Goal: Task Accomplishment & Management: Use online tool/utility

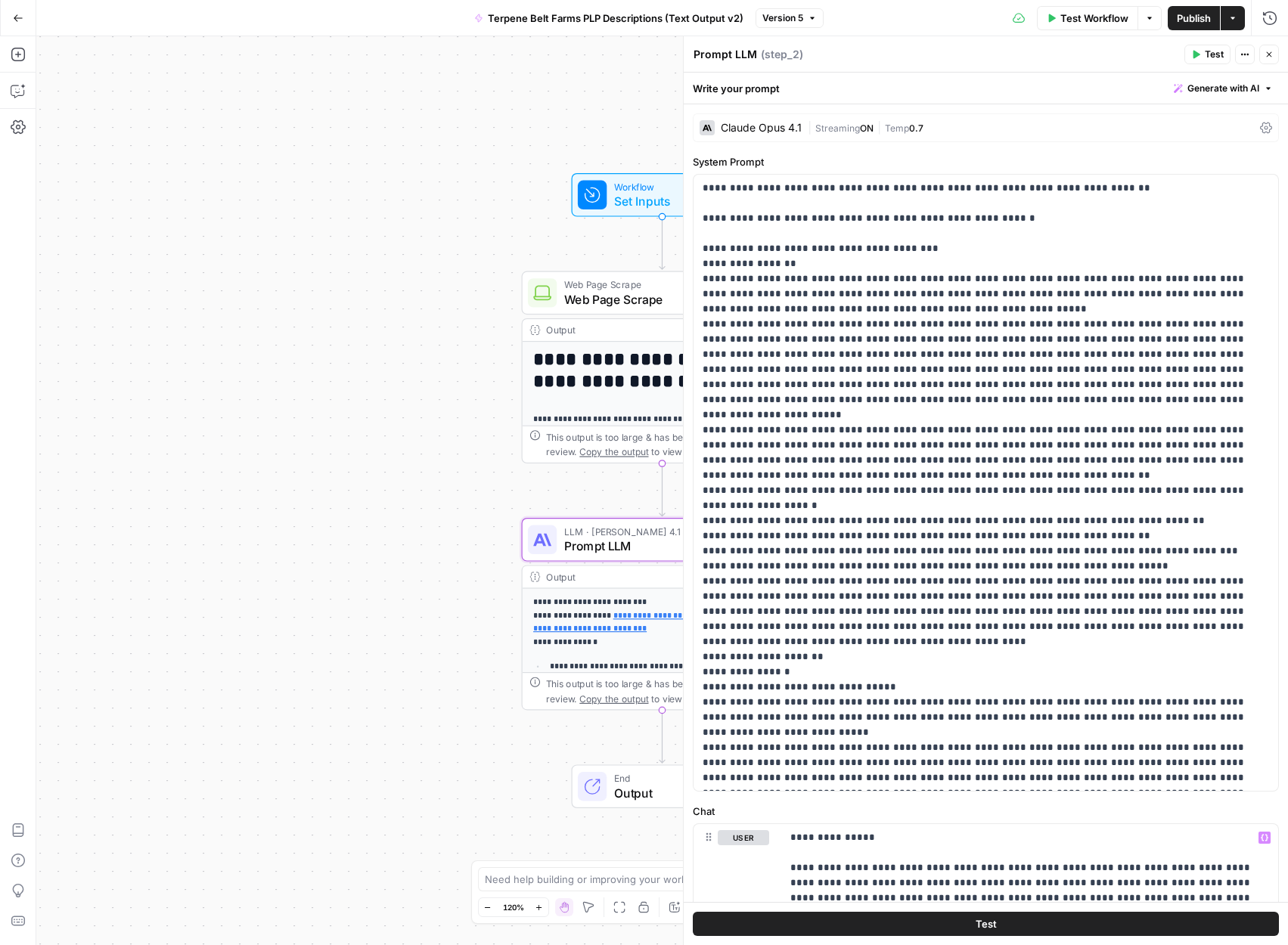
scroll to position [658, 0]
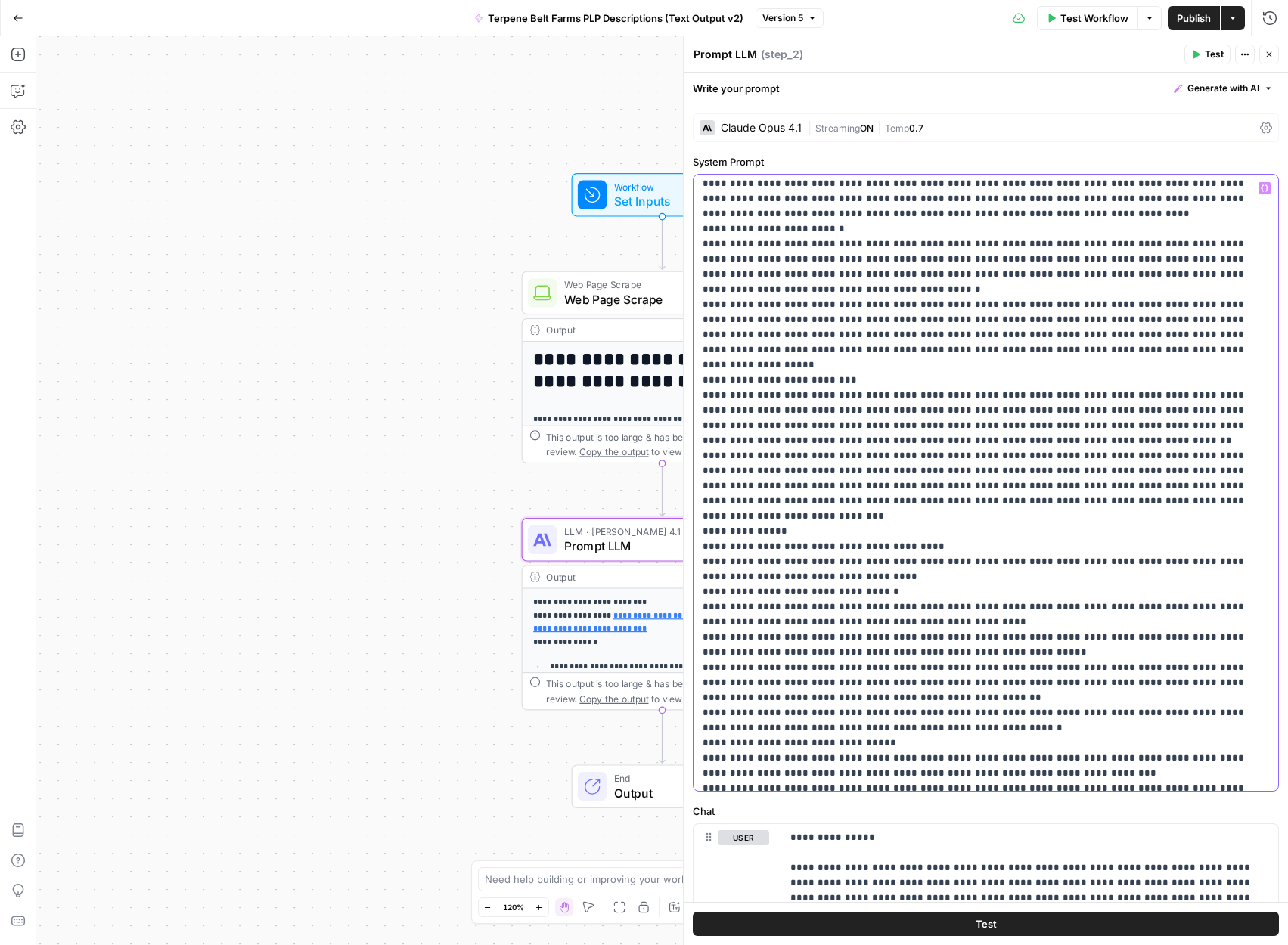
scroll to position [3289, 0]
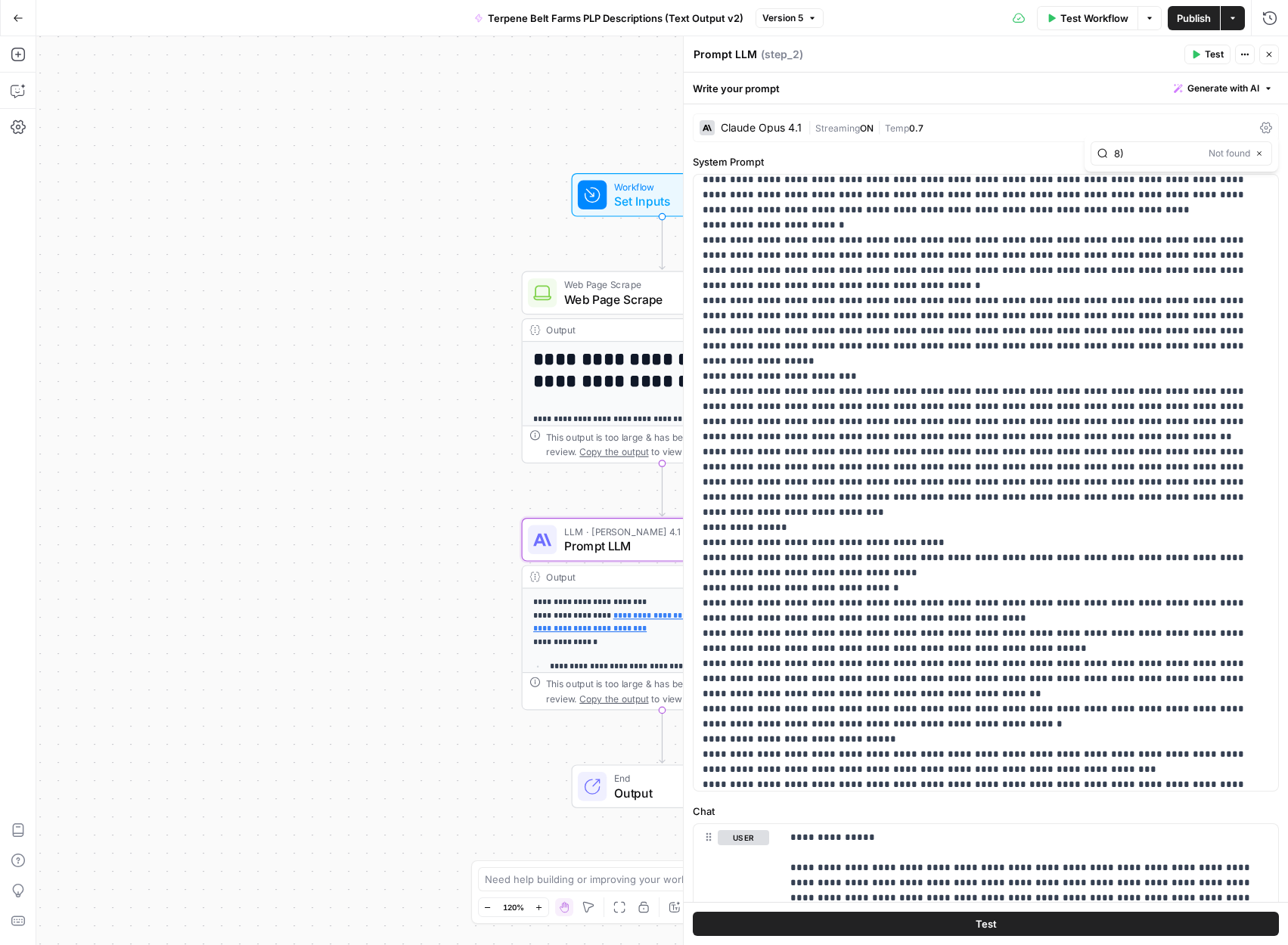
type input "8"
type input "FAQs"
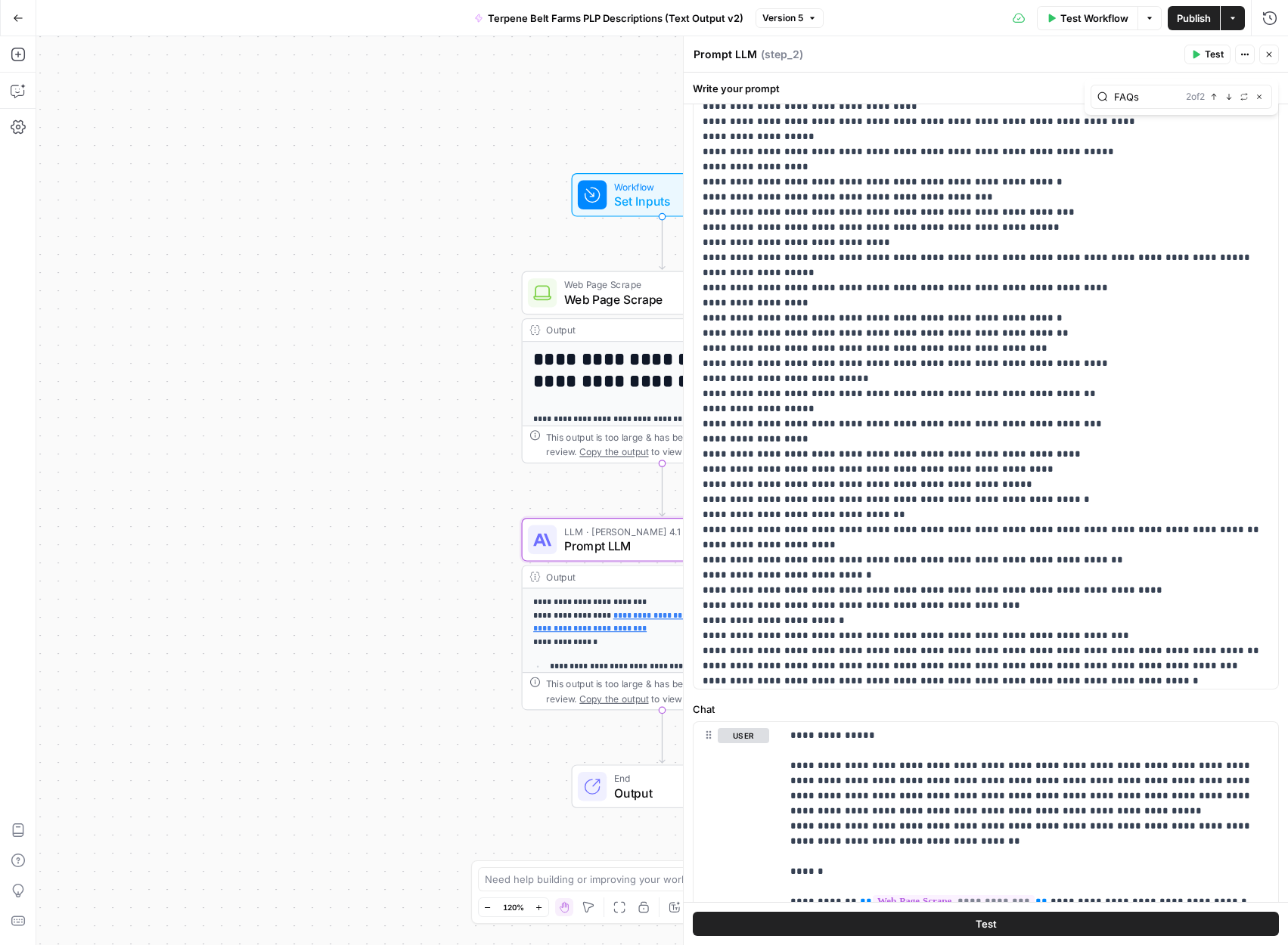
scroll to position [12421, 0]
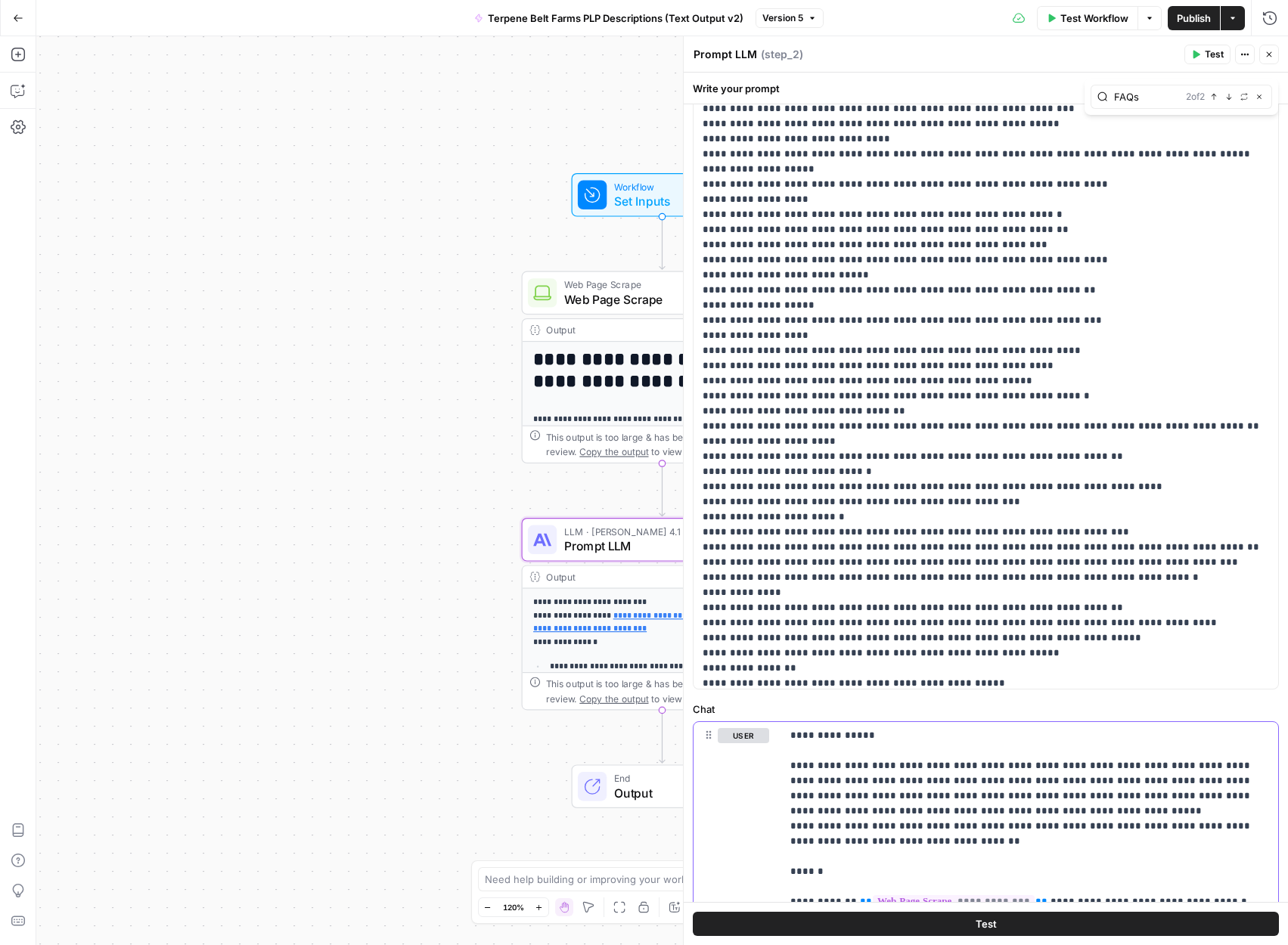
type input "8) FAQs"
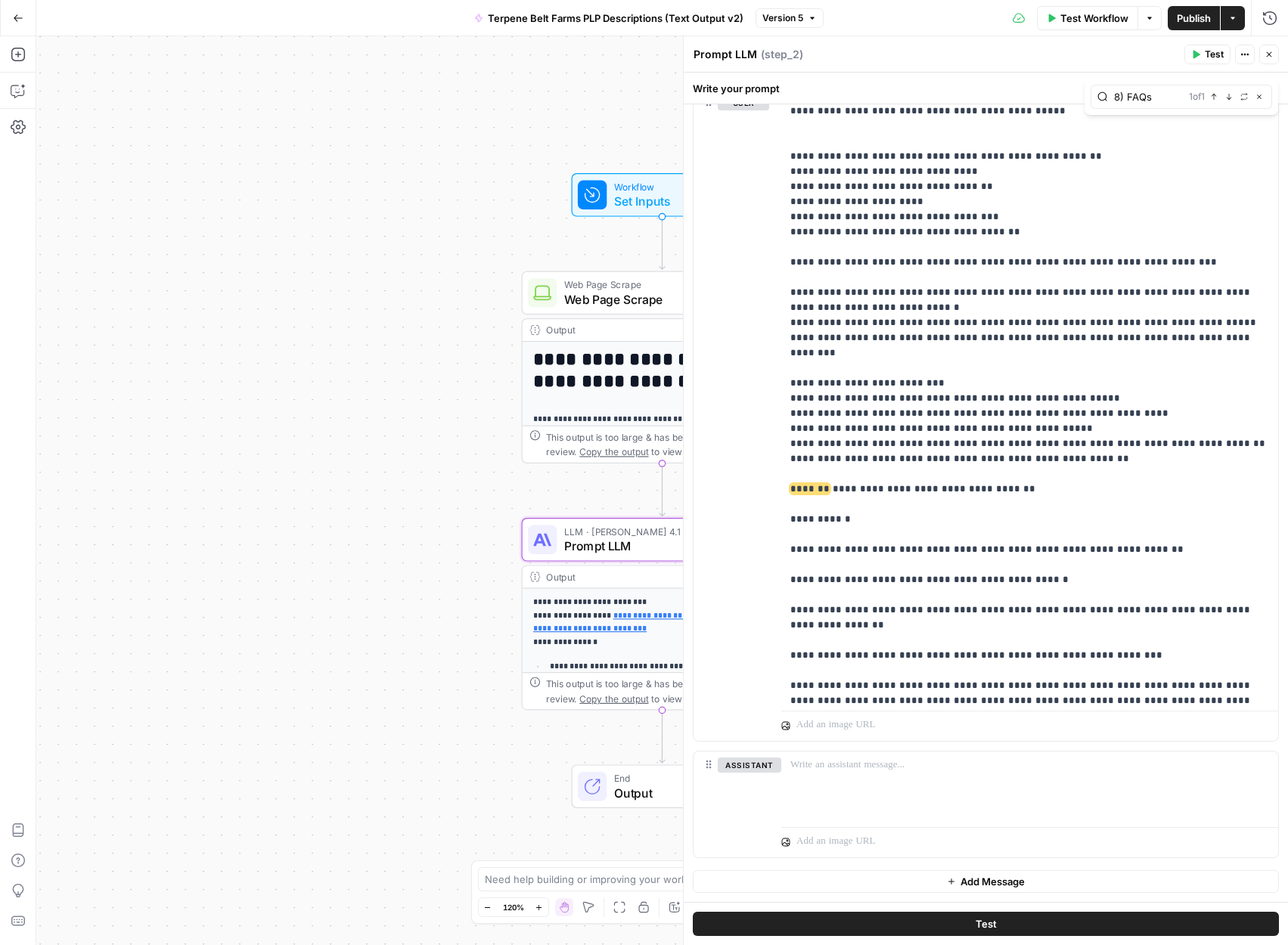
scroll to position [6170, 0]
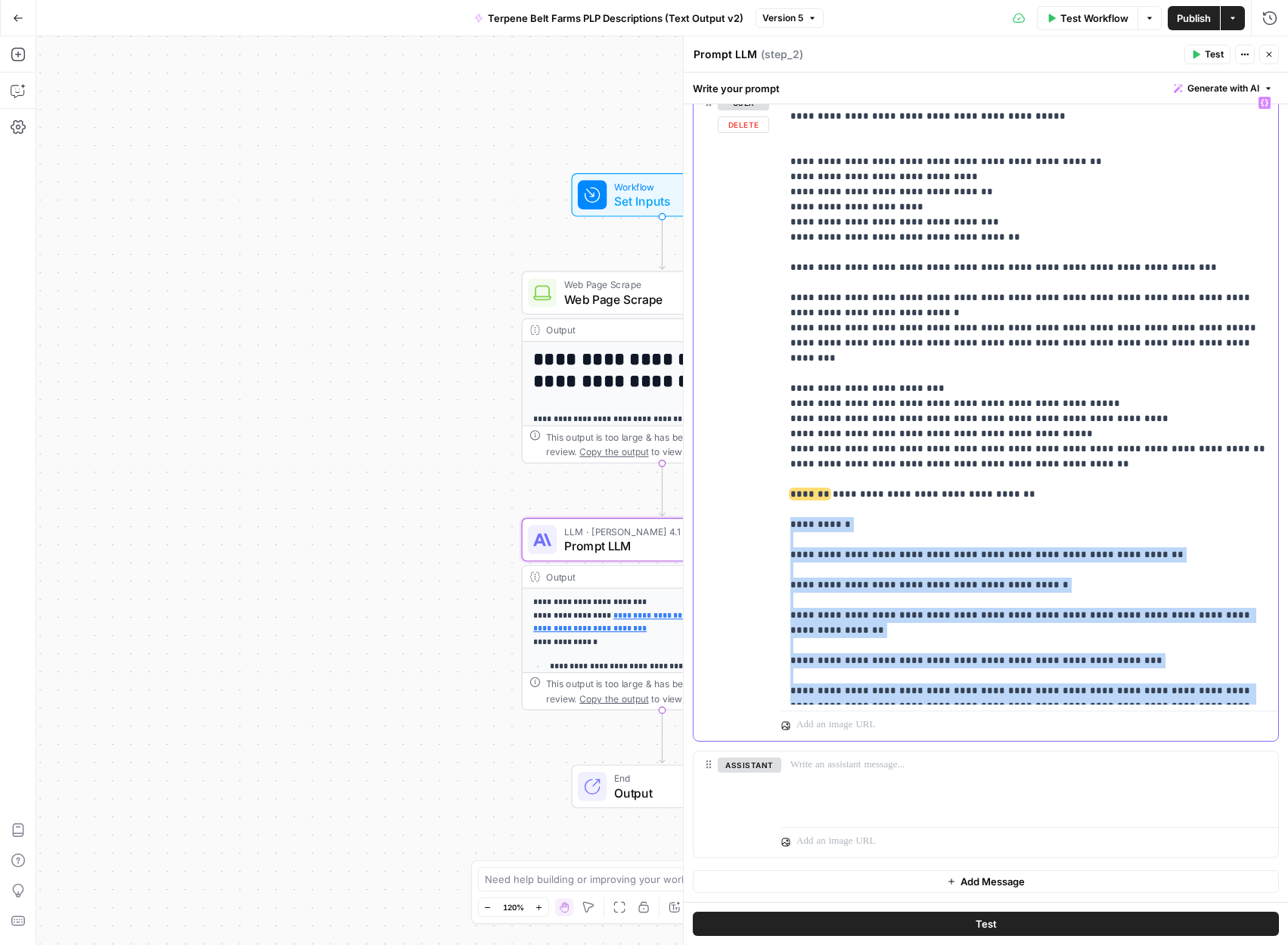
drag, startPoint x: 888, startPoint y: 574, endPoint x: 790, endPoint y: 299, distance: 291.9
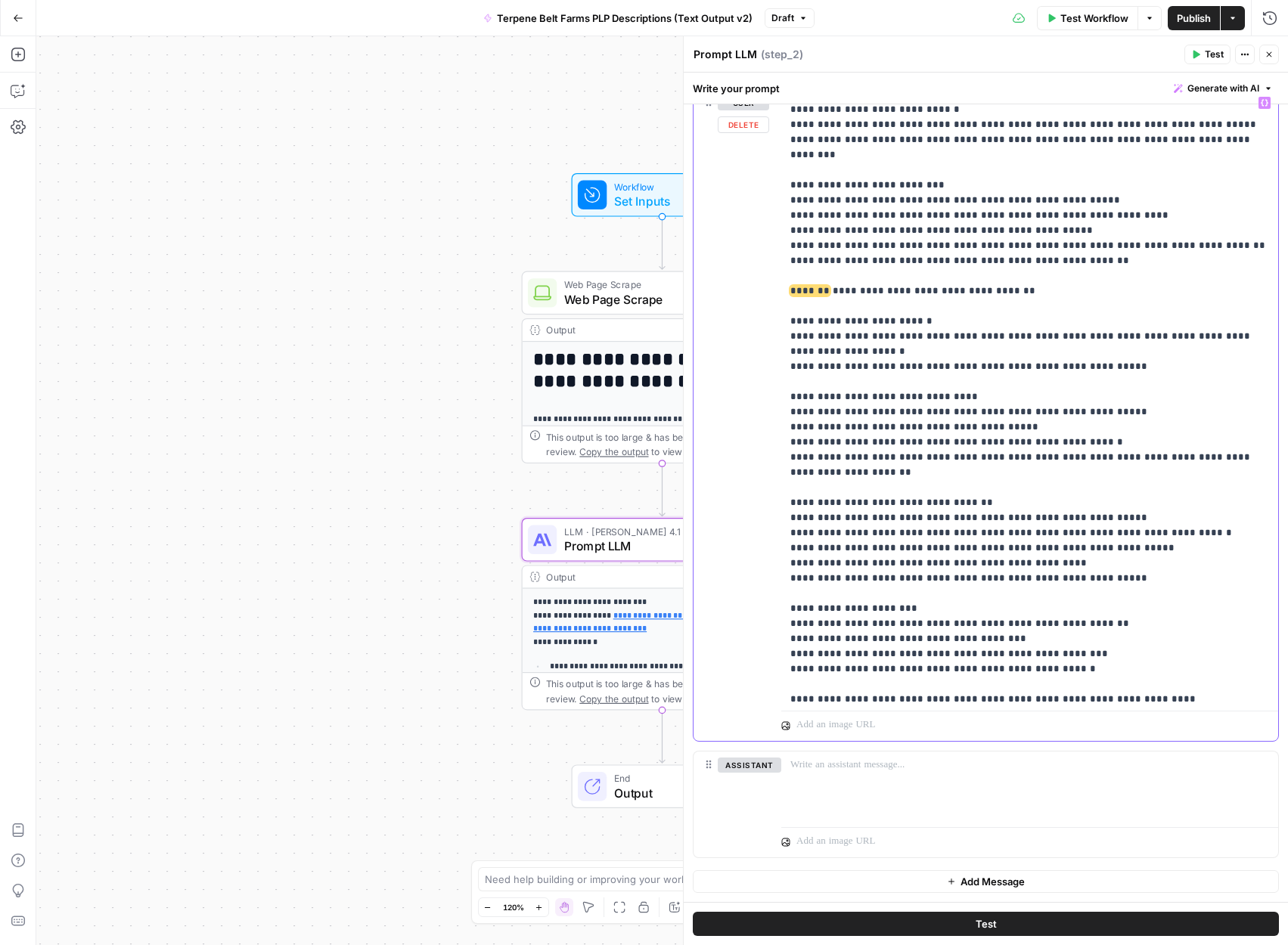
scroll to position [6372, 0]
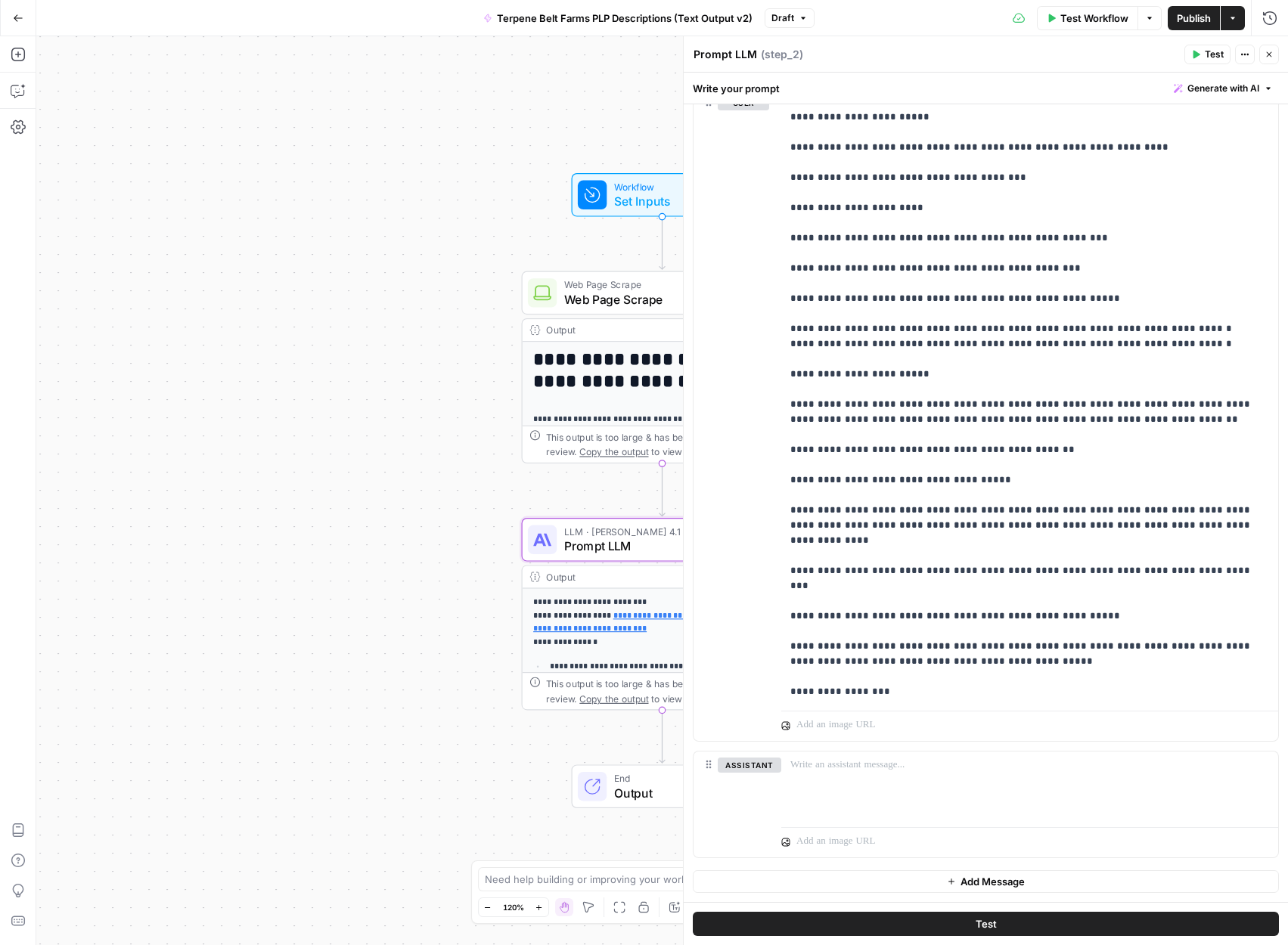
scroll to position [3619, 0]
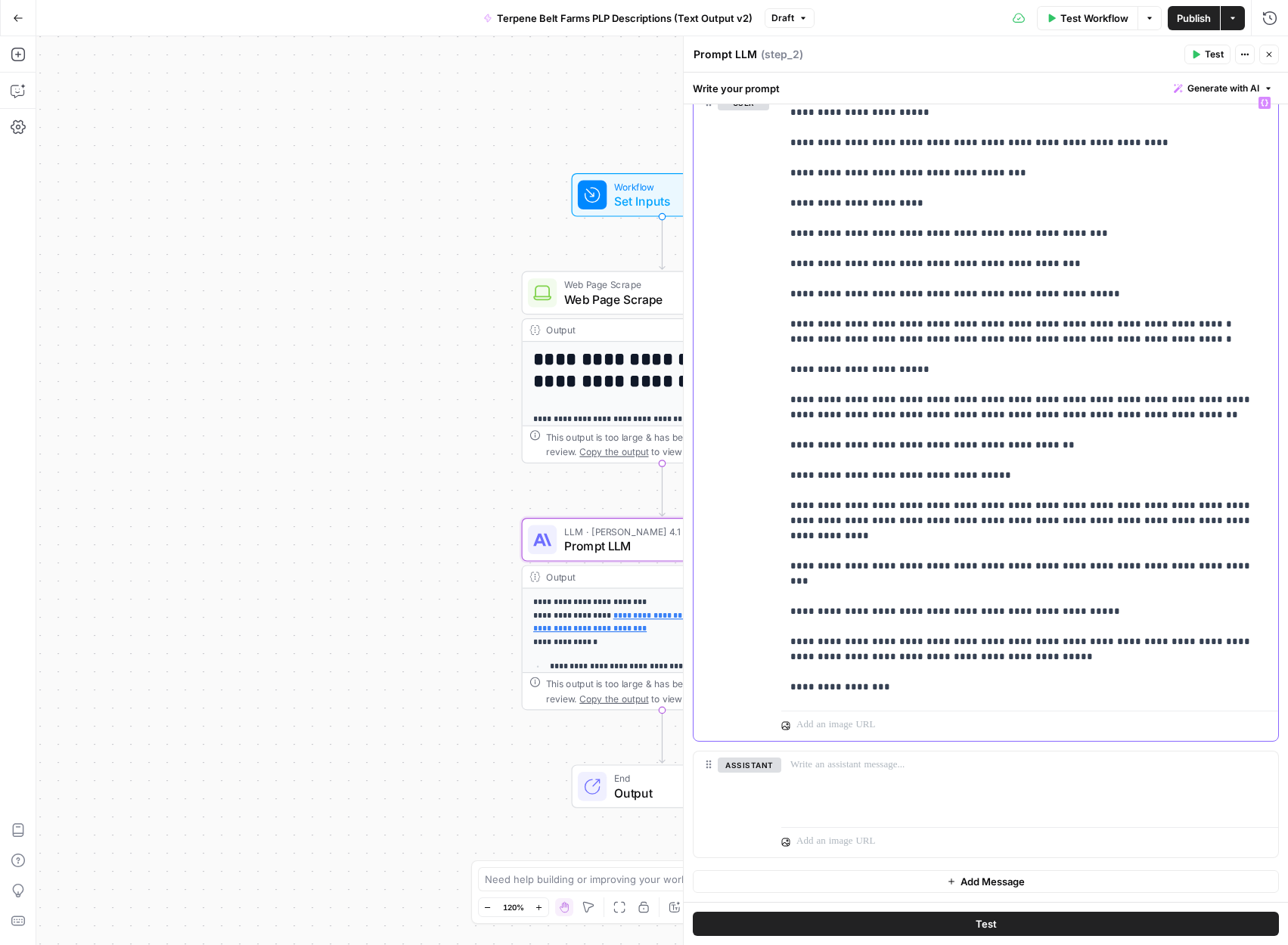
click at [943, 915] on button "Test" at bounding box center [986, 924] width 586 height 24
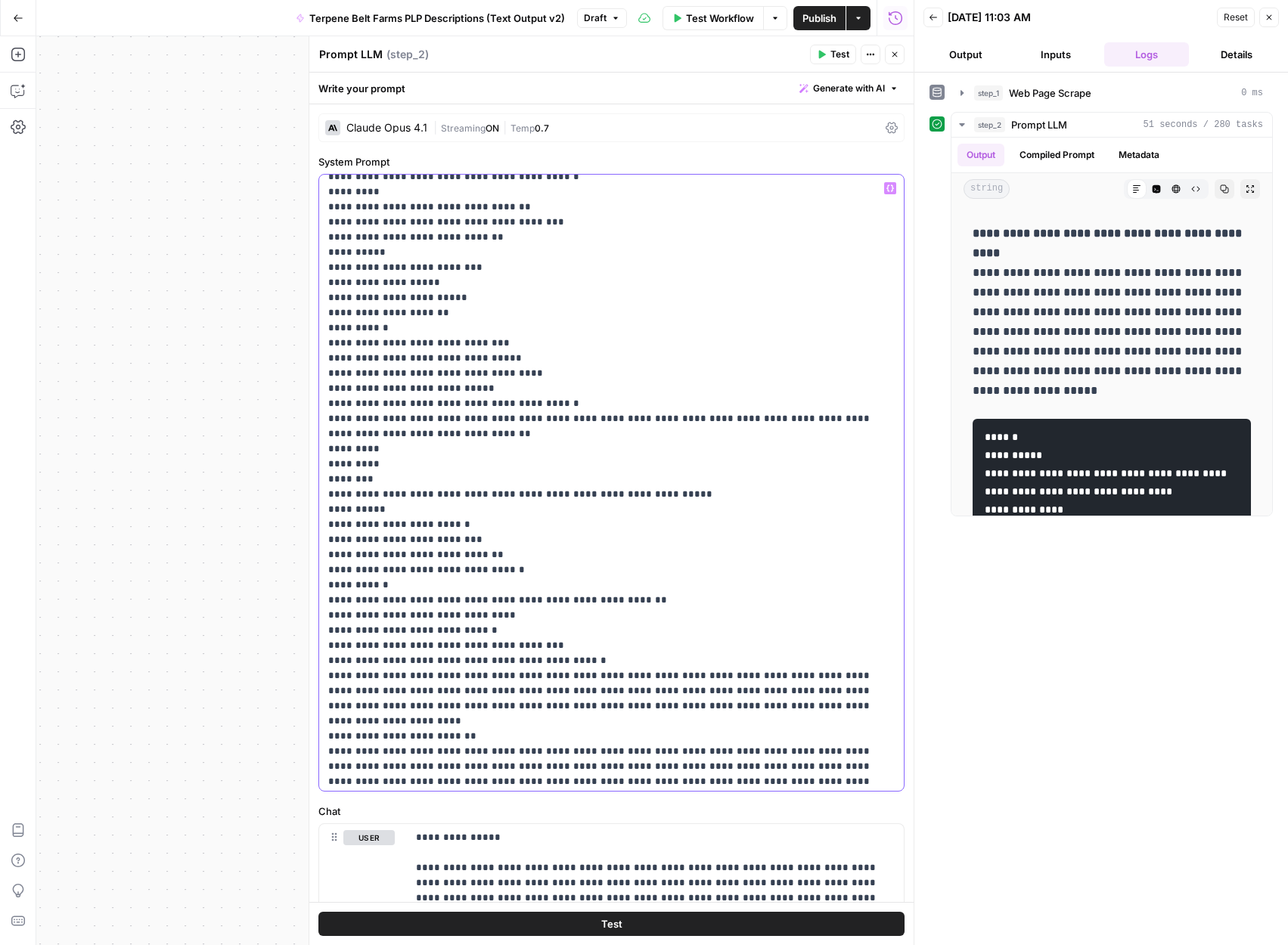
scroll to position [3410, 0]
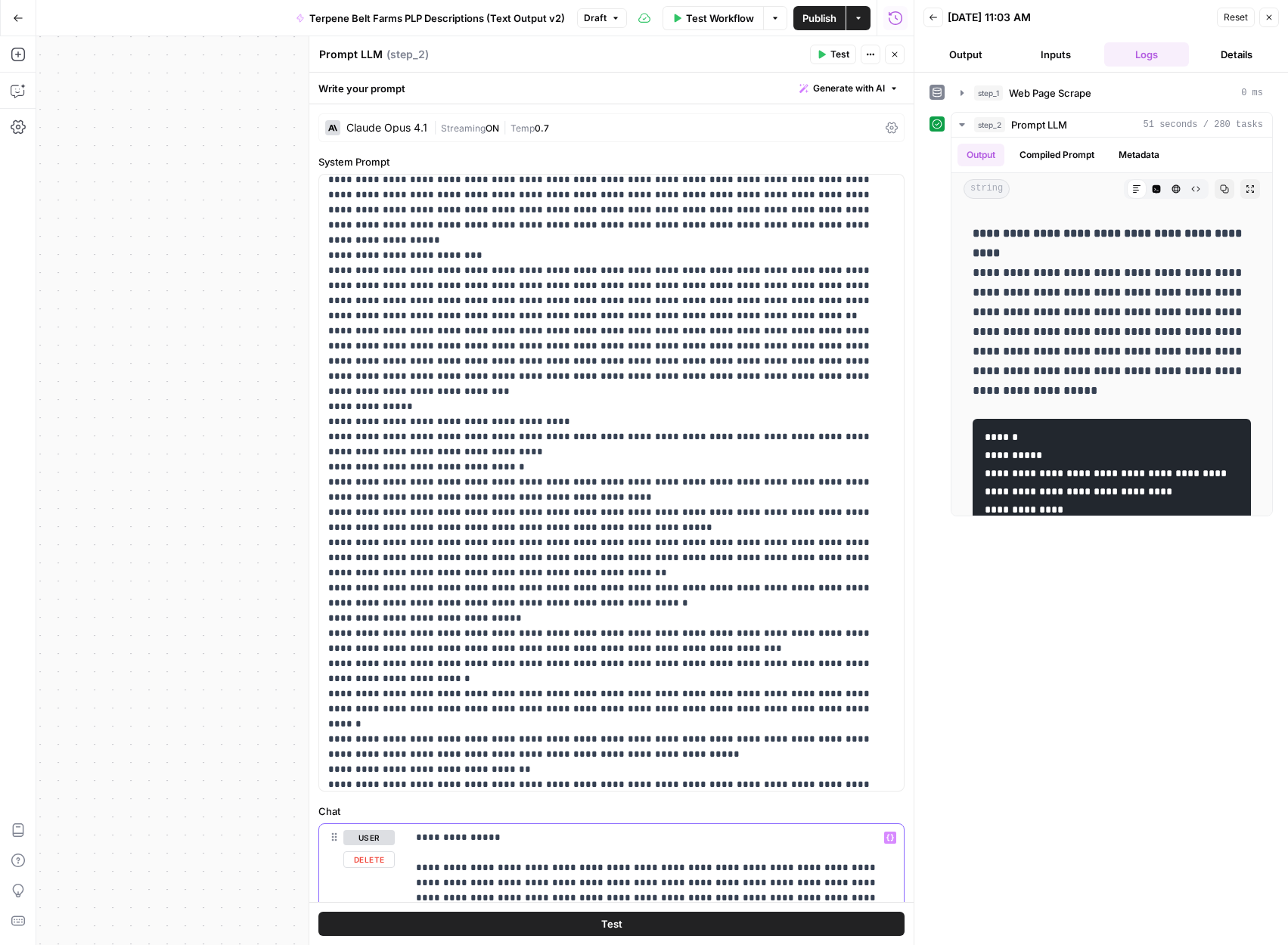
type input "faq"
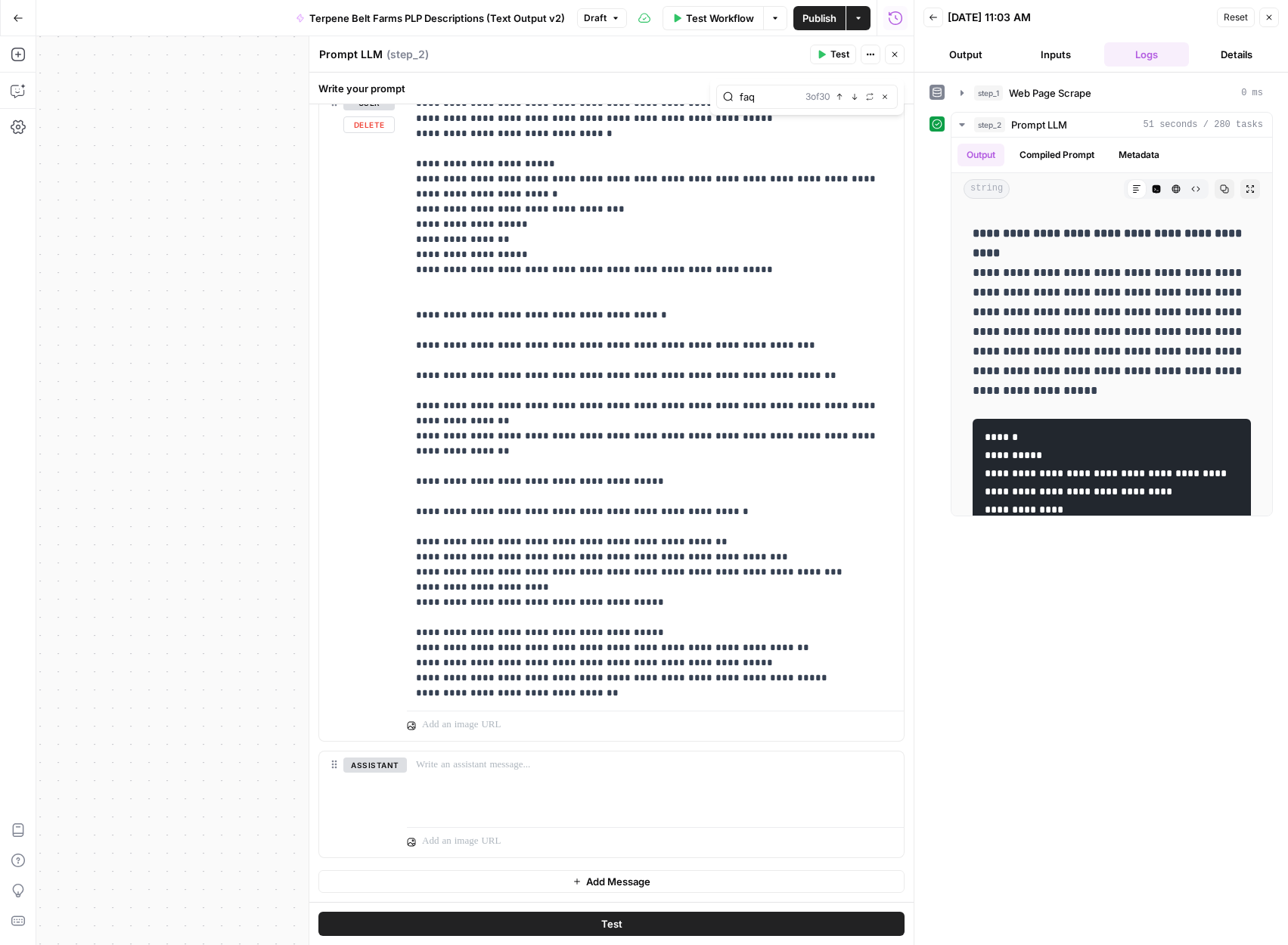
scroll to position [1114, 0]
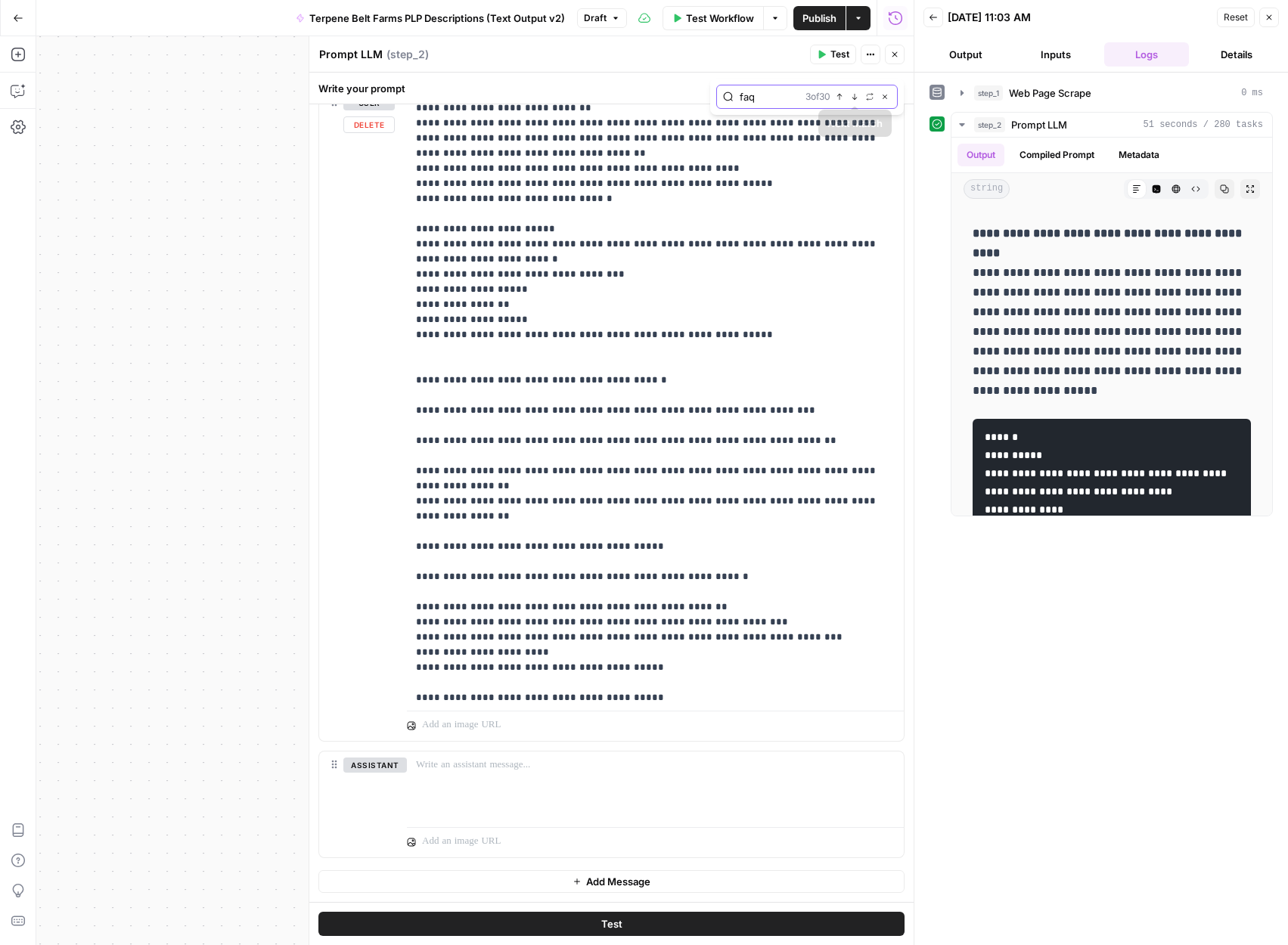
click at [851, 96] on icon "button" at bounding box center [854, 97] width 7 height 7
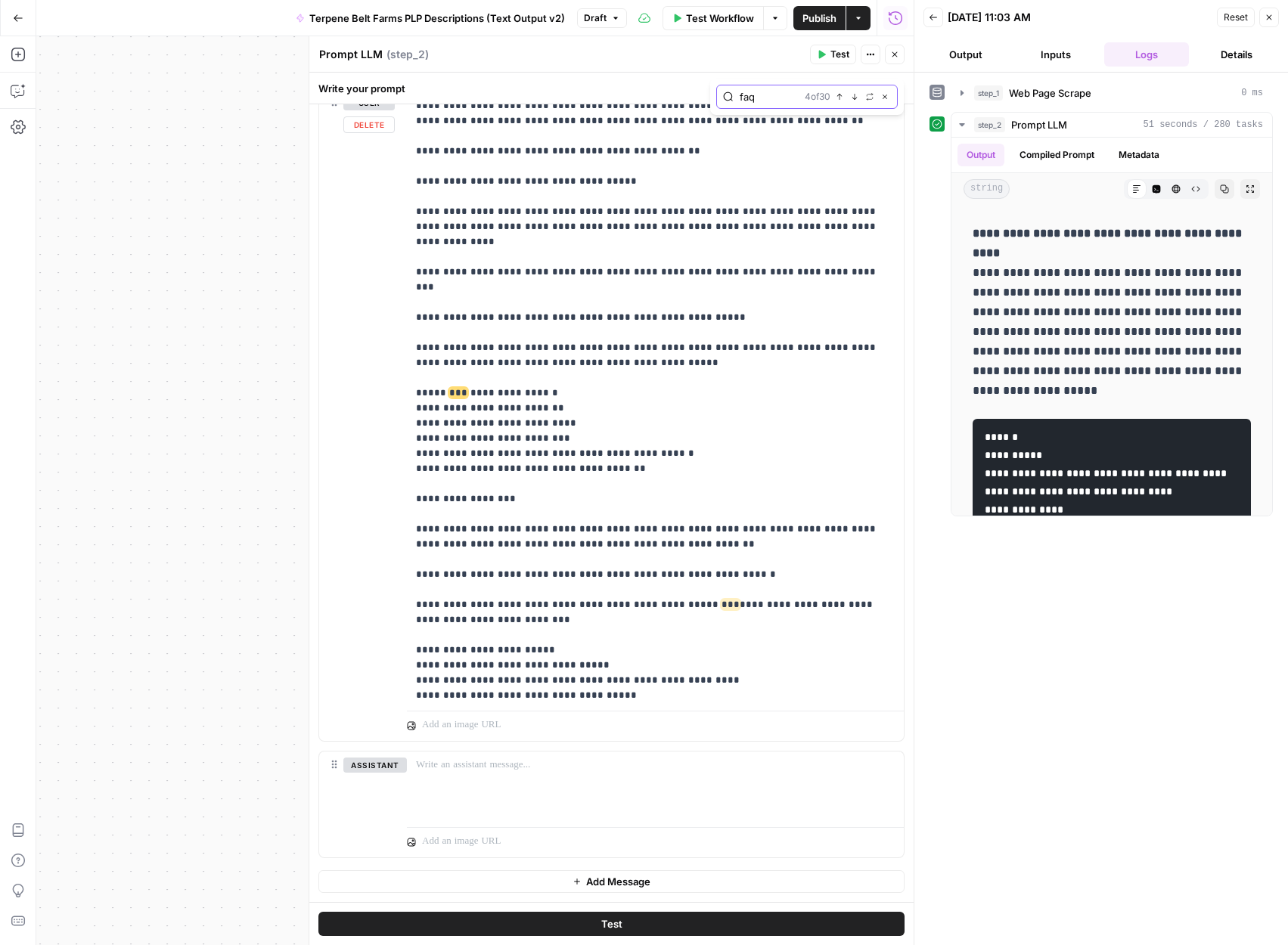
scroll to position [4089, 0]
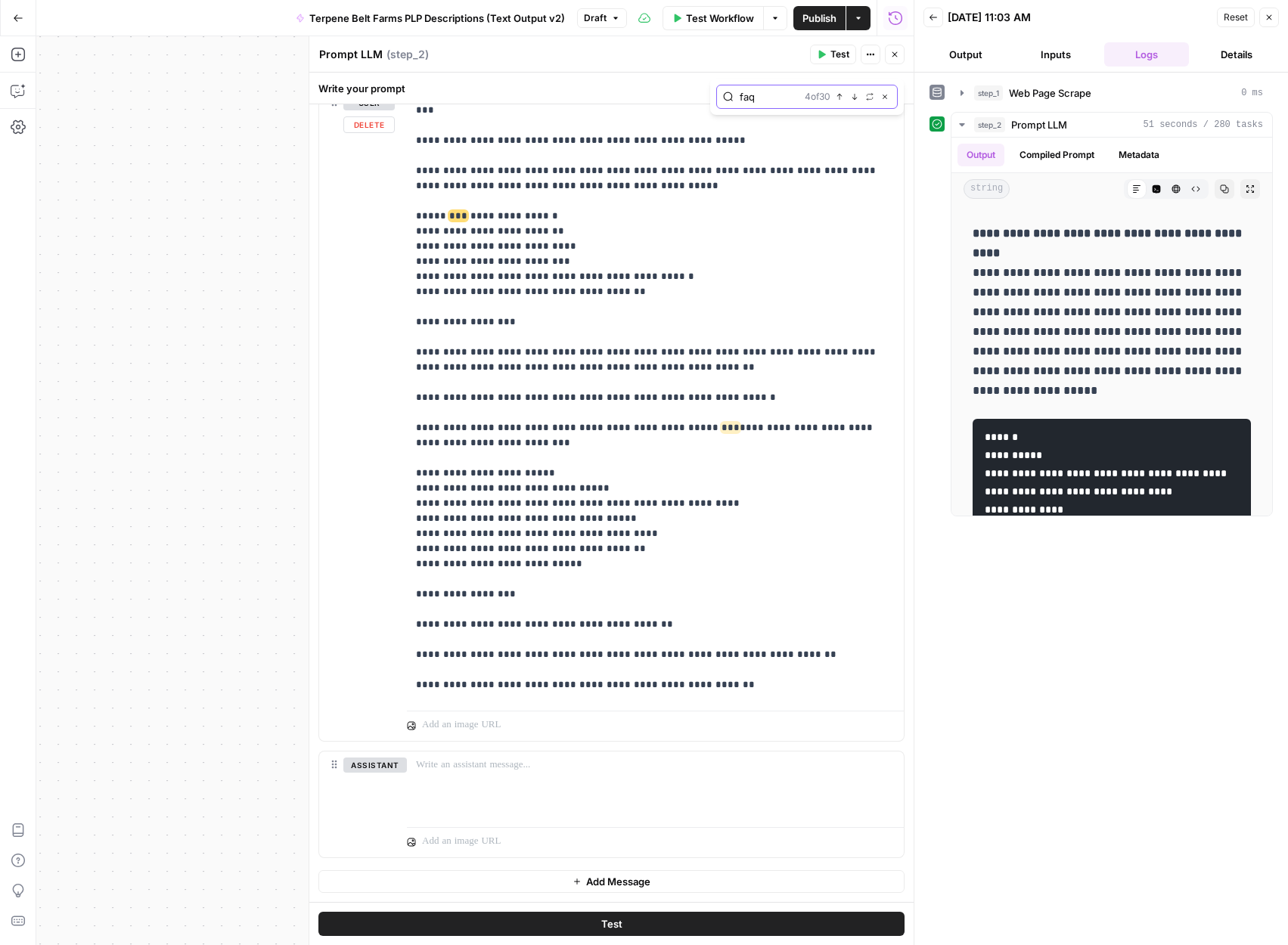
click at [851, 96] on icon "button" at bounding box center [854, 97] width 7 height 7
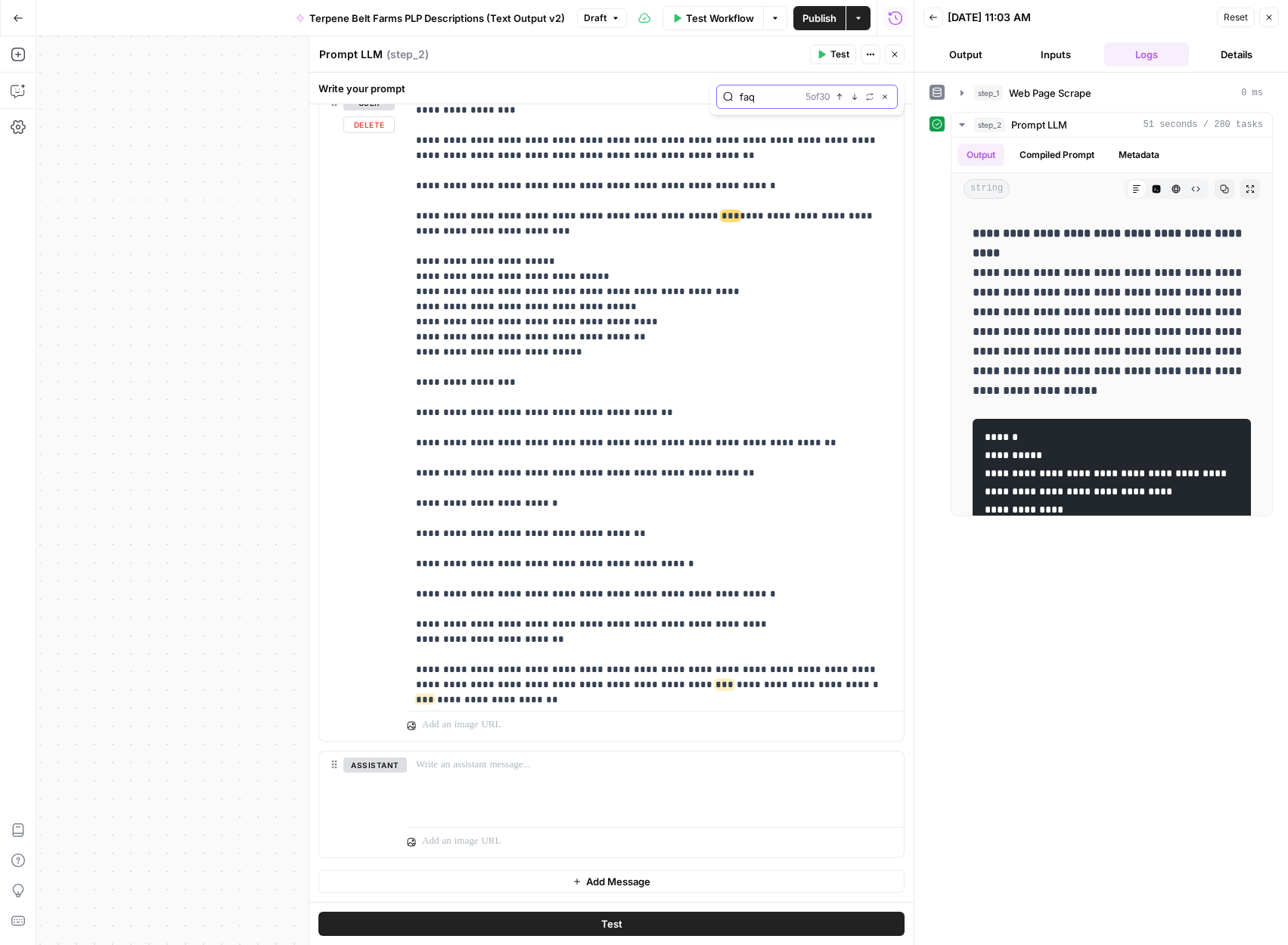
click at [852, 96] on icon "button" at bounding box center [854, 97] width 7 height 7
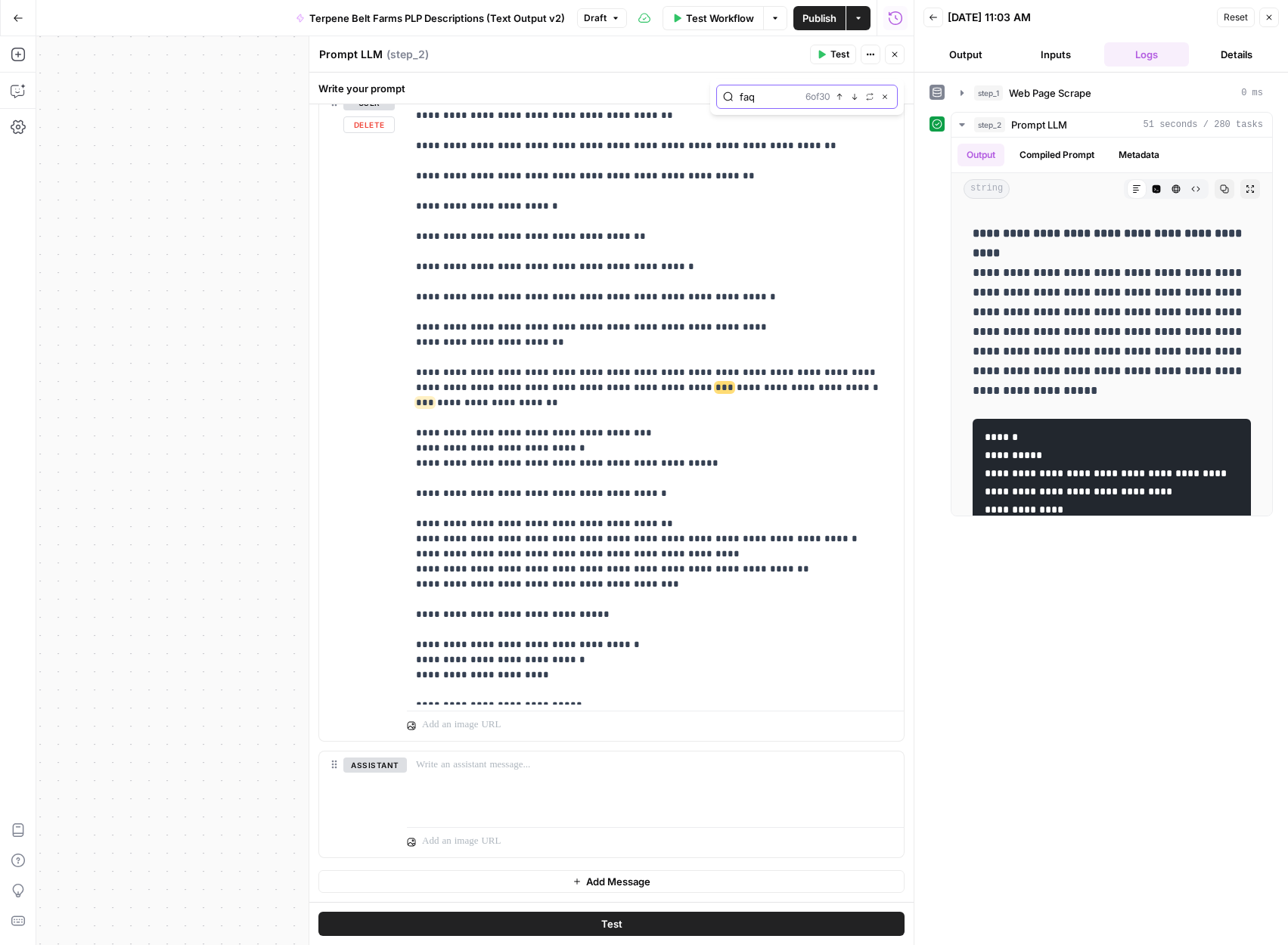
scroll to position [4770, 0]
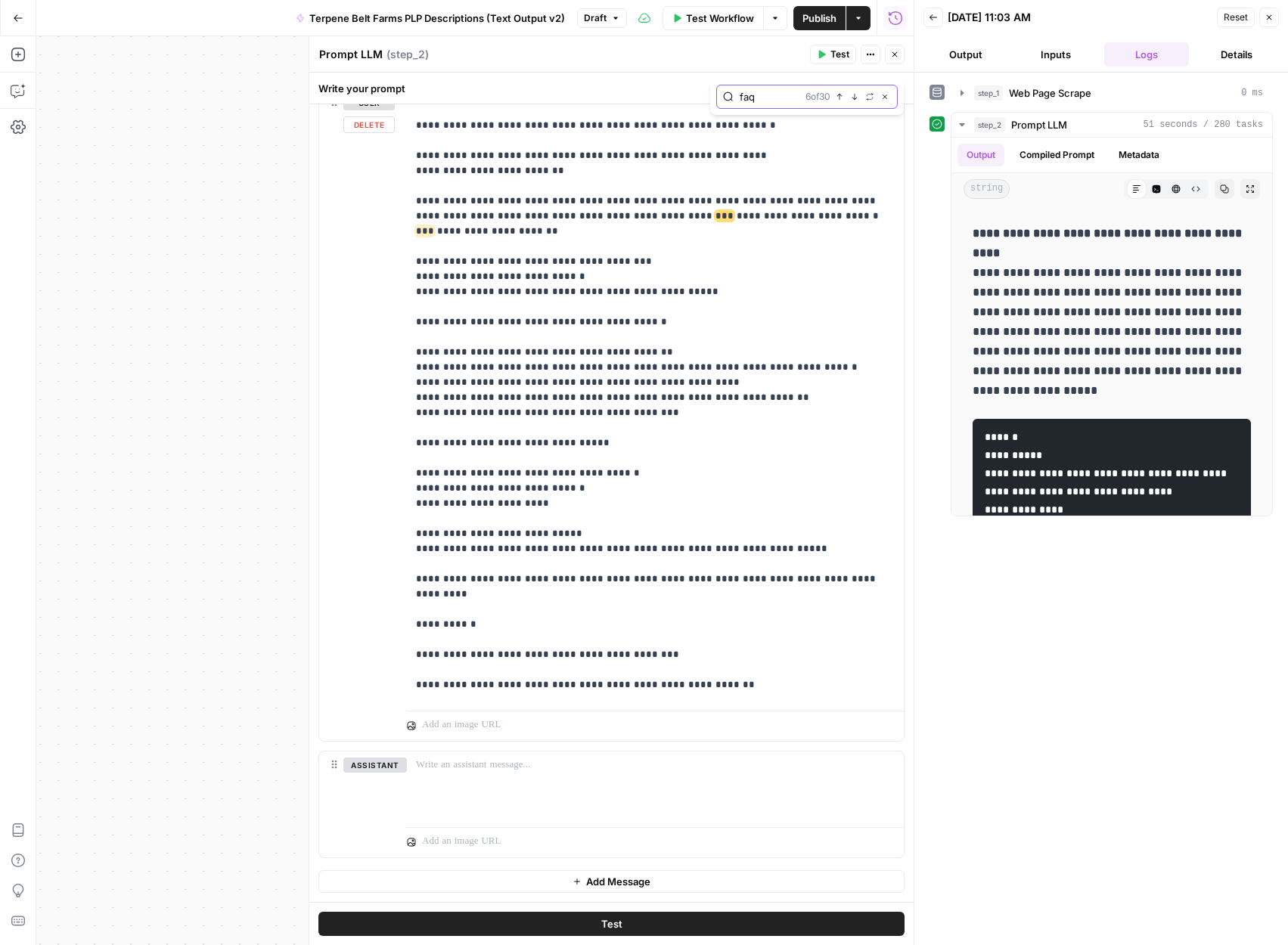
click at [838, 95] on icon "button" at bounding box center [840, 97] width 5 height 6
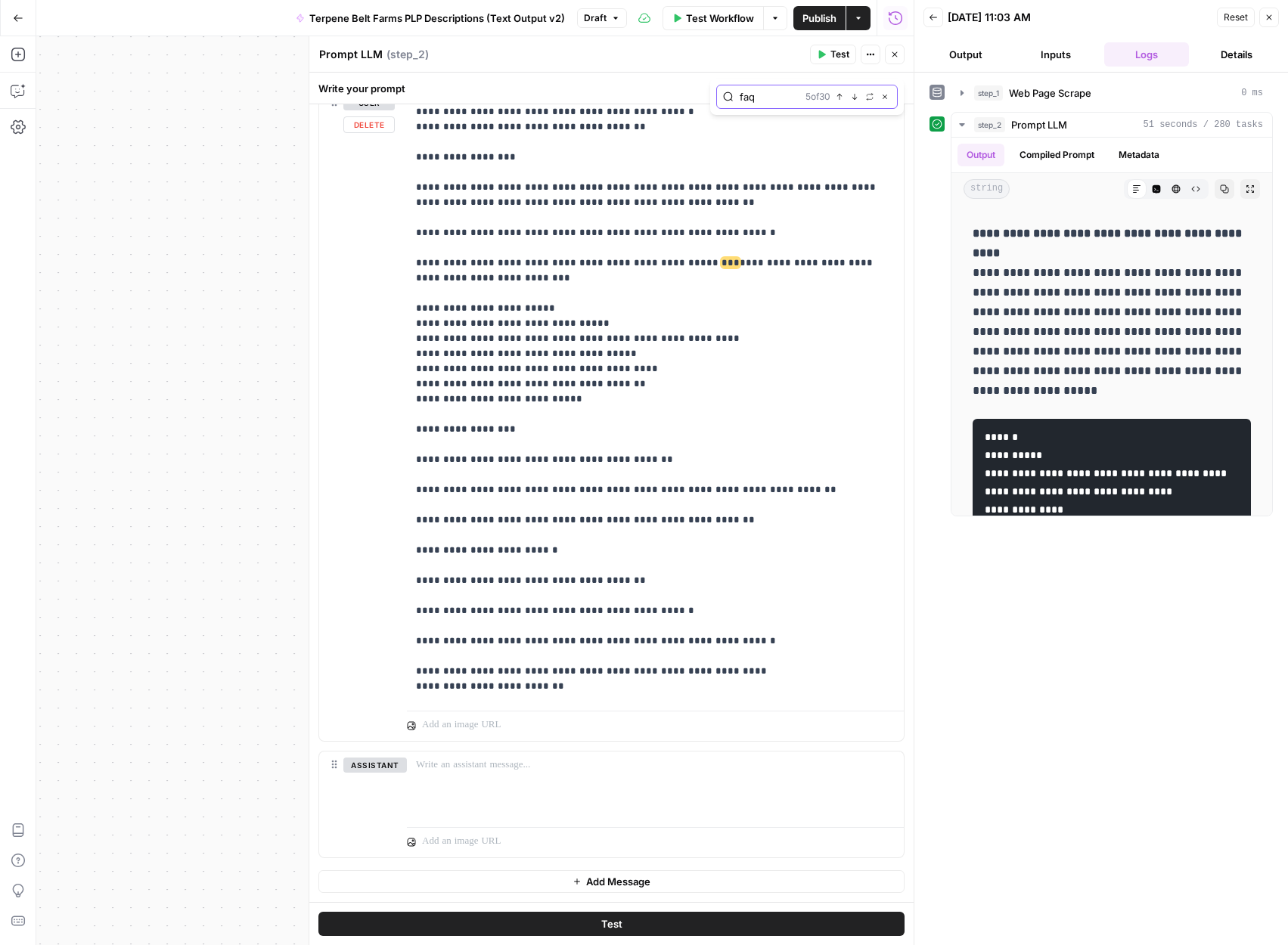
scroll to position [4210, 0]
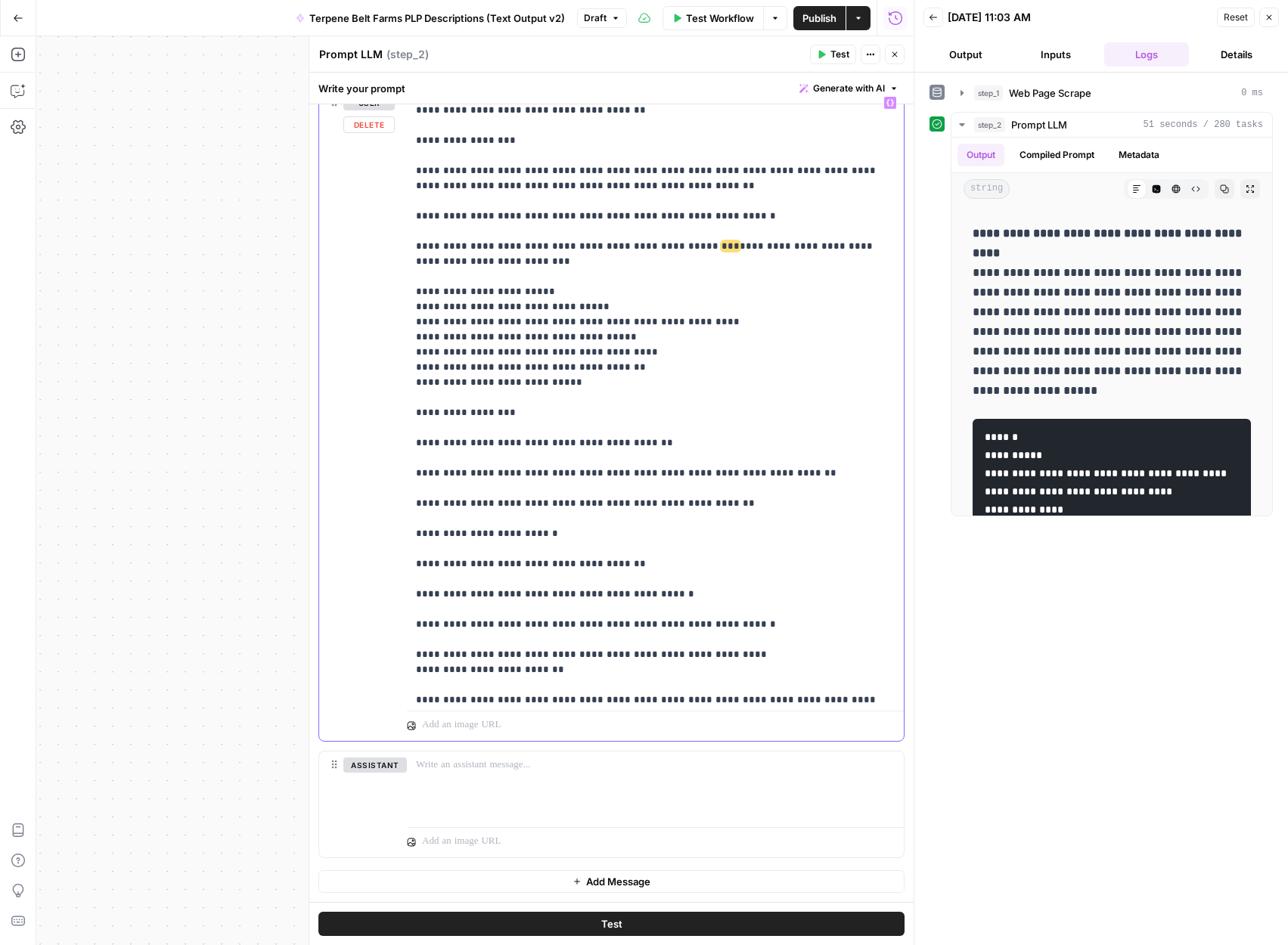
scroll to position [4268, 0]
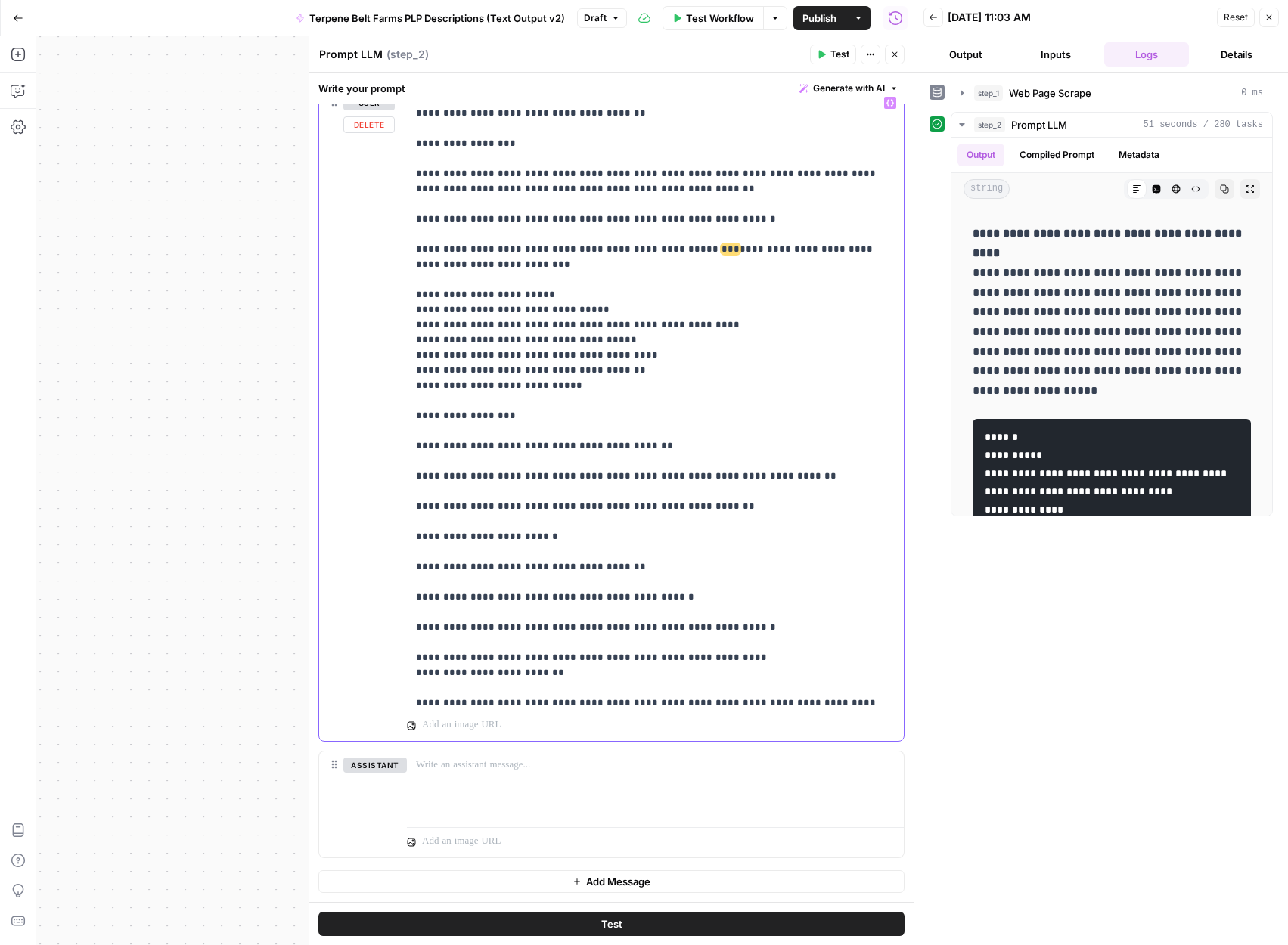
type input "faq"
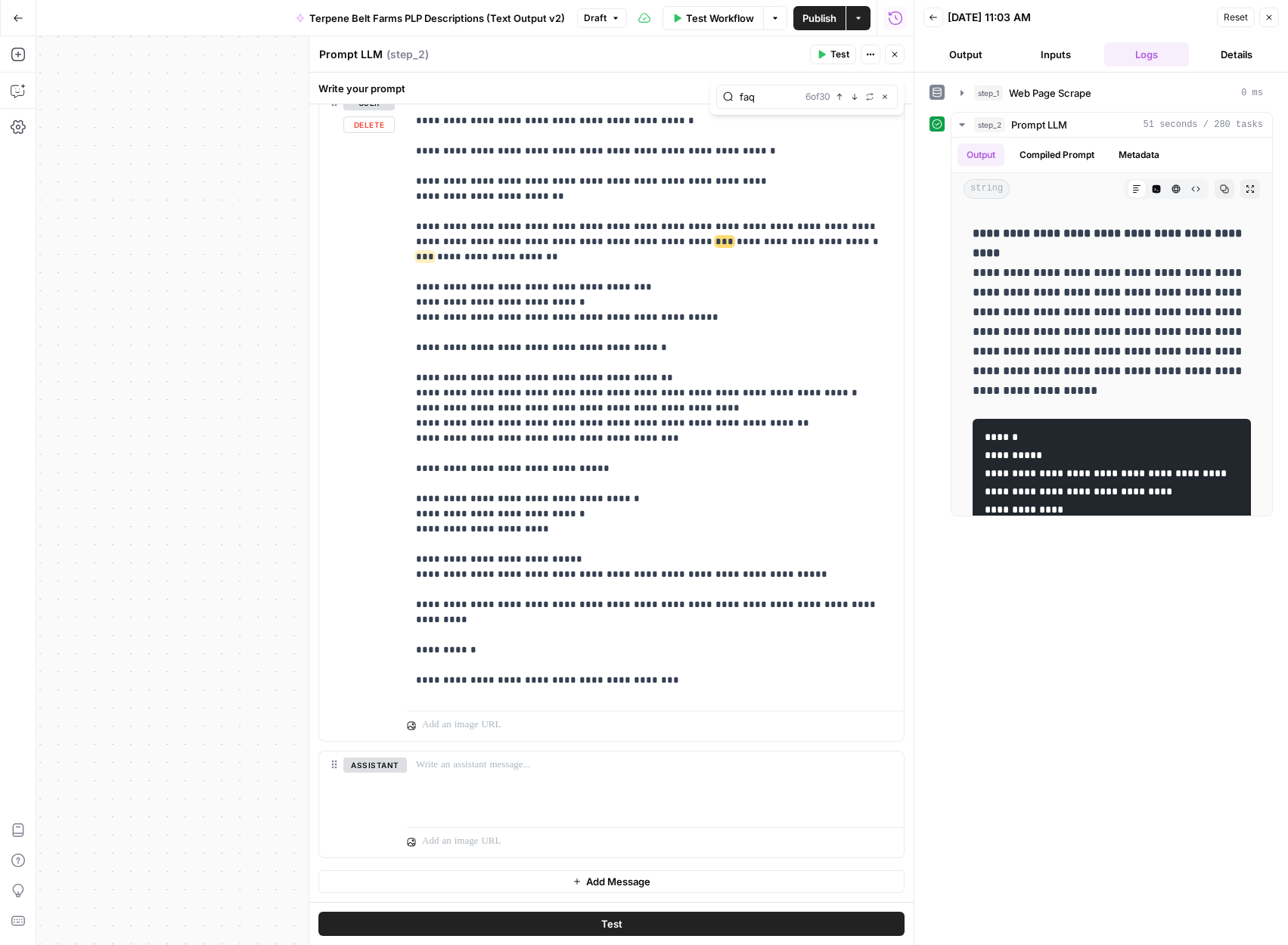
scroll to position [4770, 0]
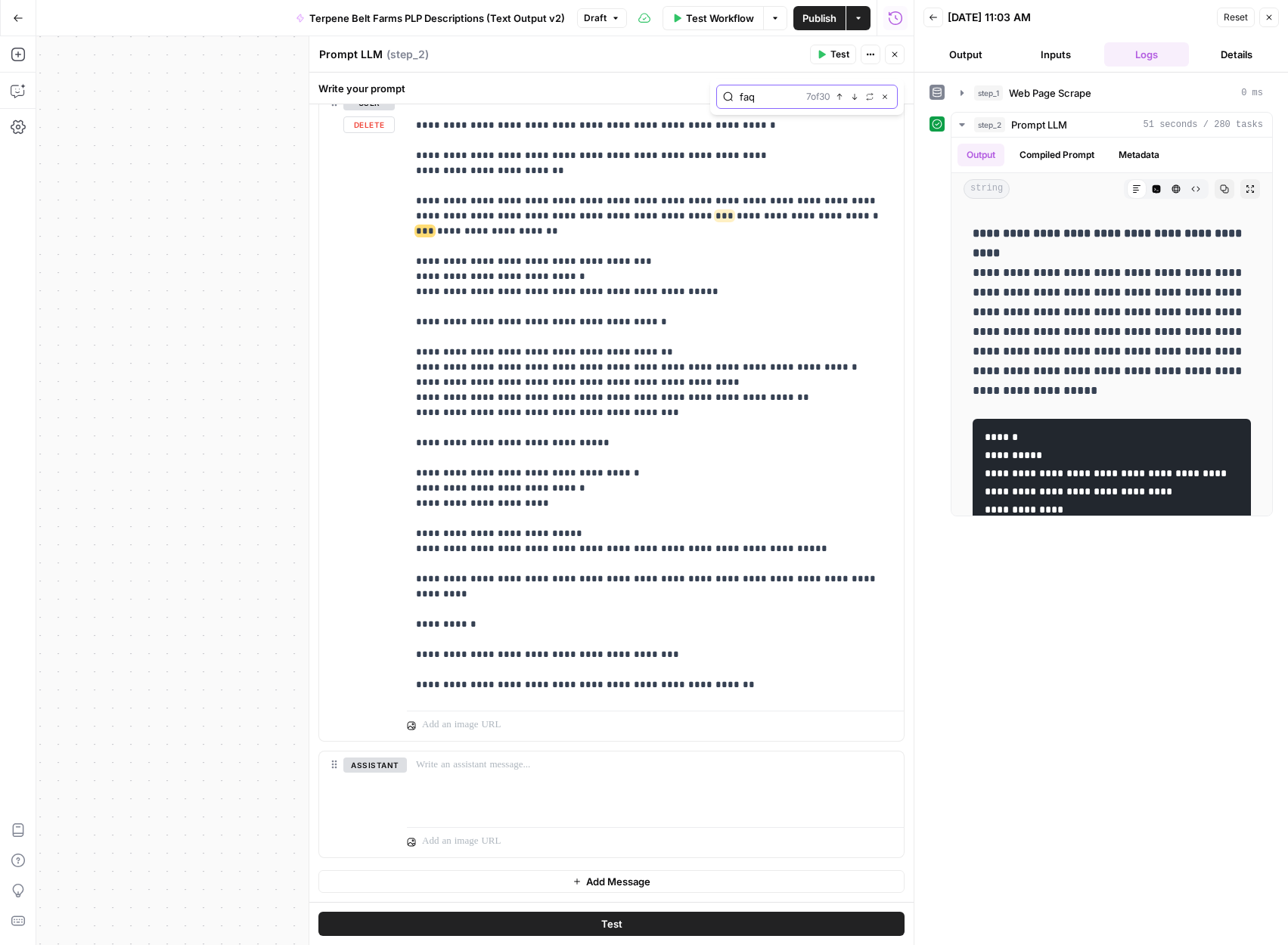
click at [850, 100] on button "Next Match" at bounding box center [855, 97] width 13 height 13
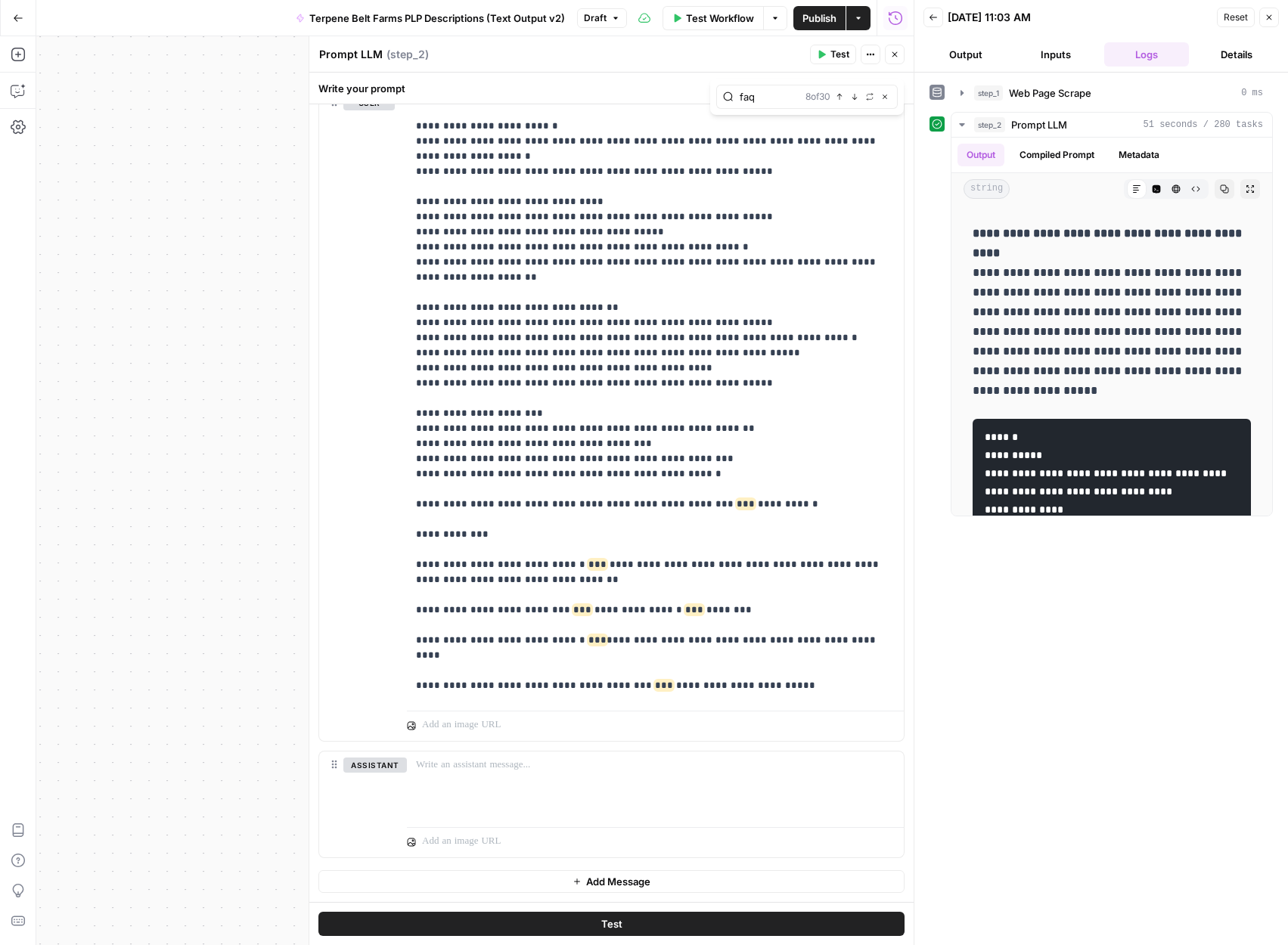
scroll to position [6676, 0]
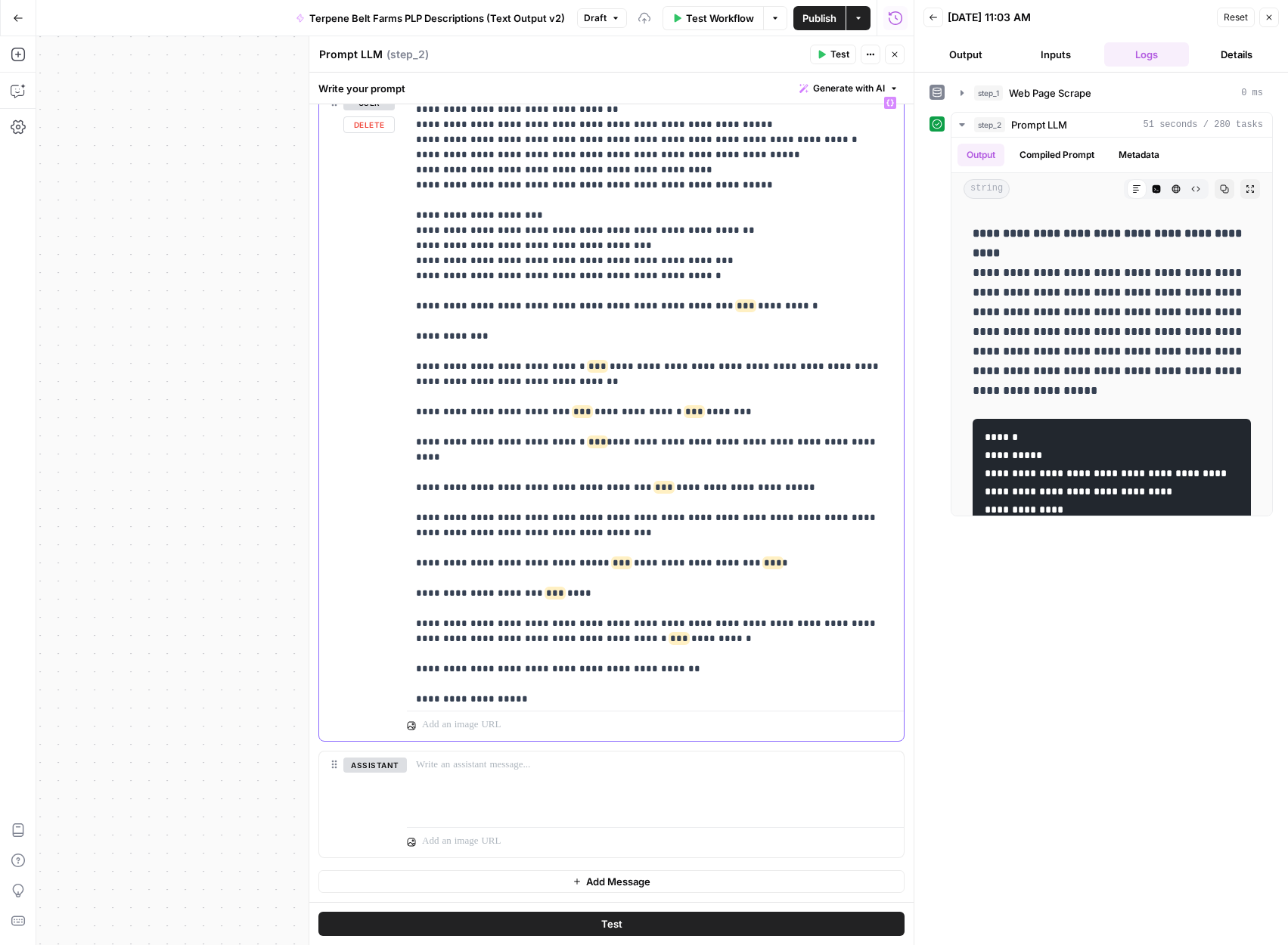
scroll to position [6923, 0]
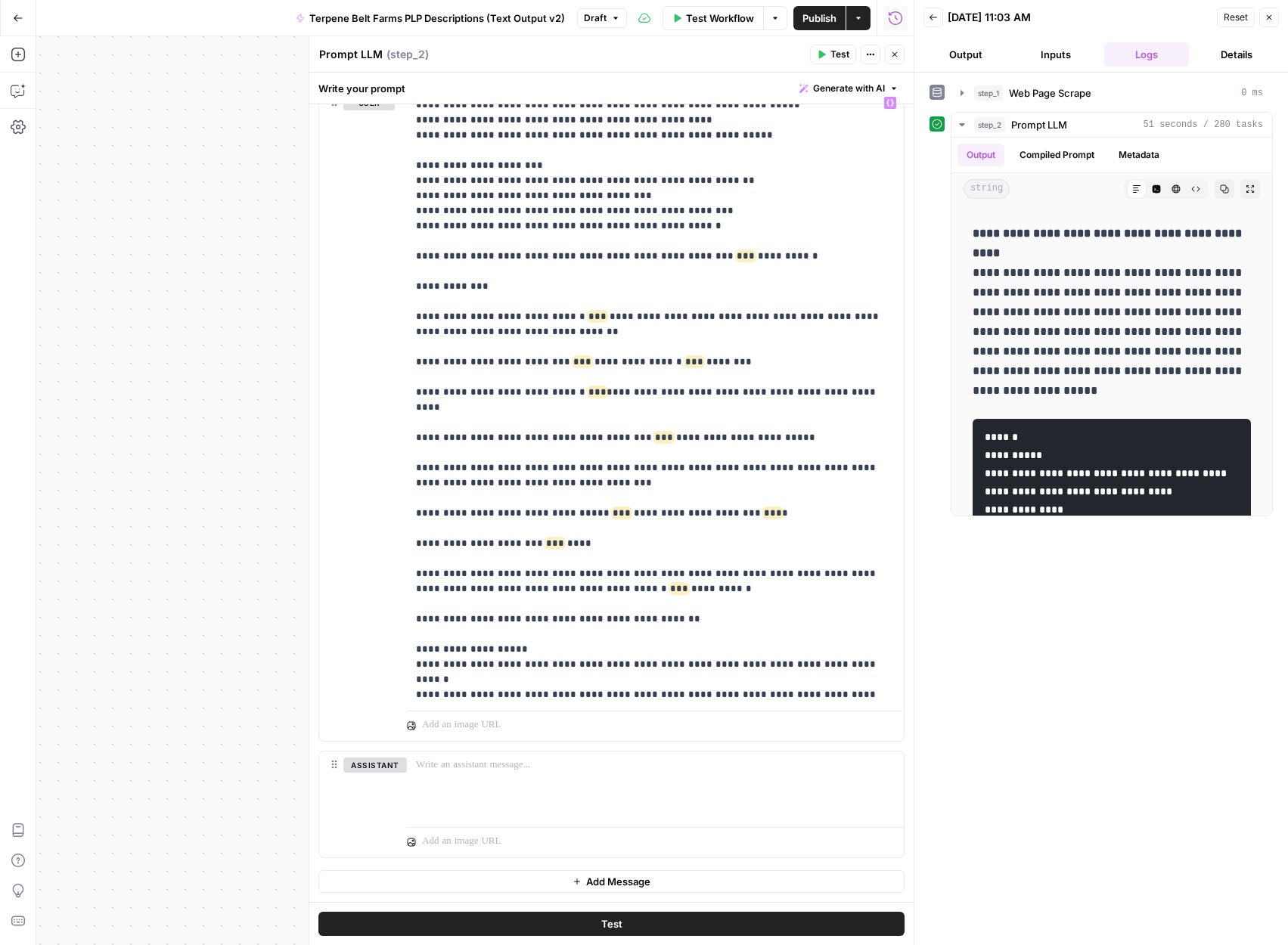
click at [589, 921] on button "Test" at bounding box center [611, 924] width 586 height 24
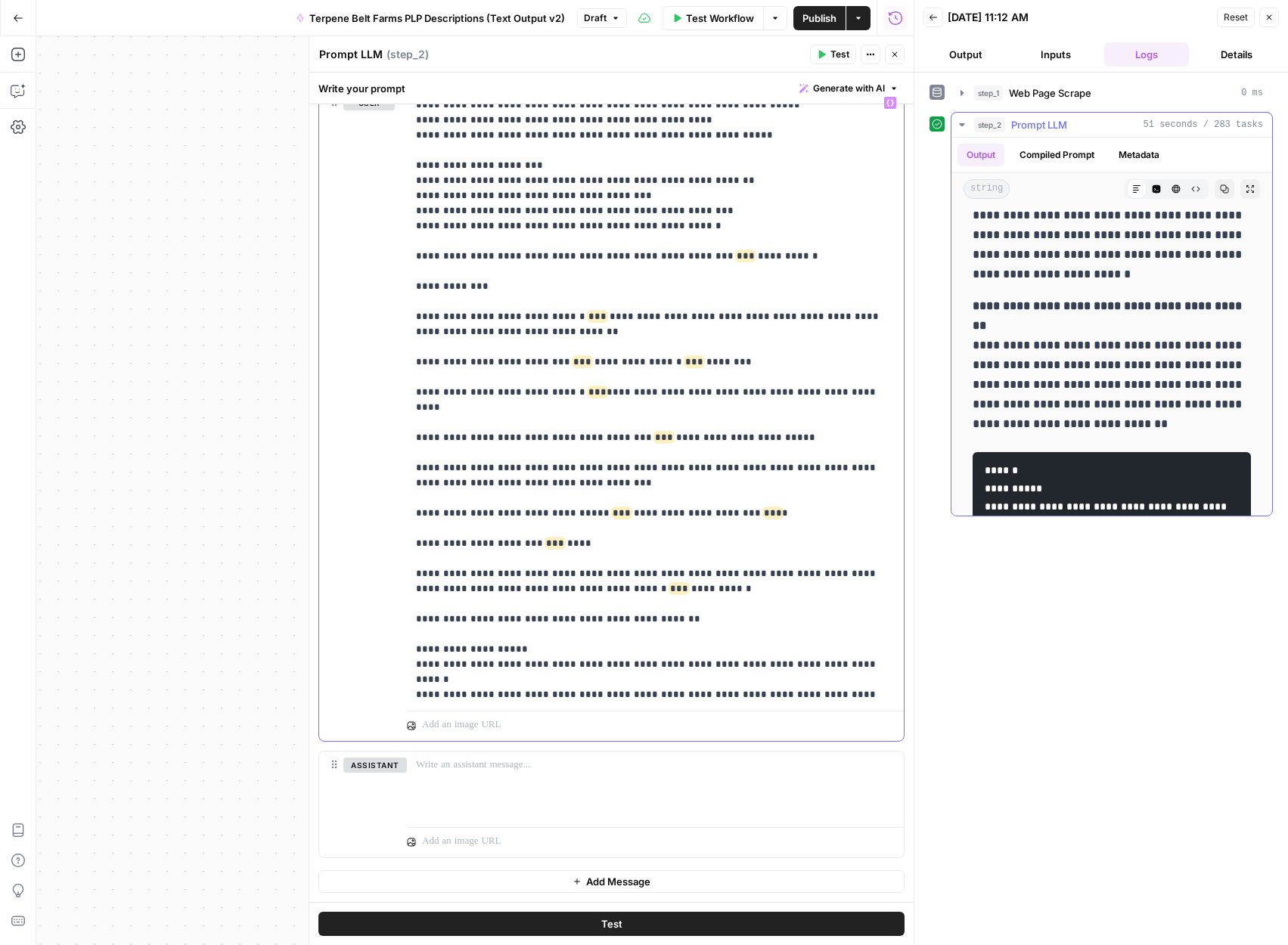
scroll to position [3249, 0]
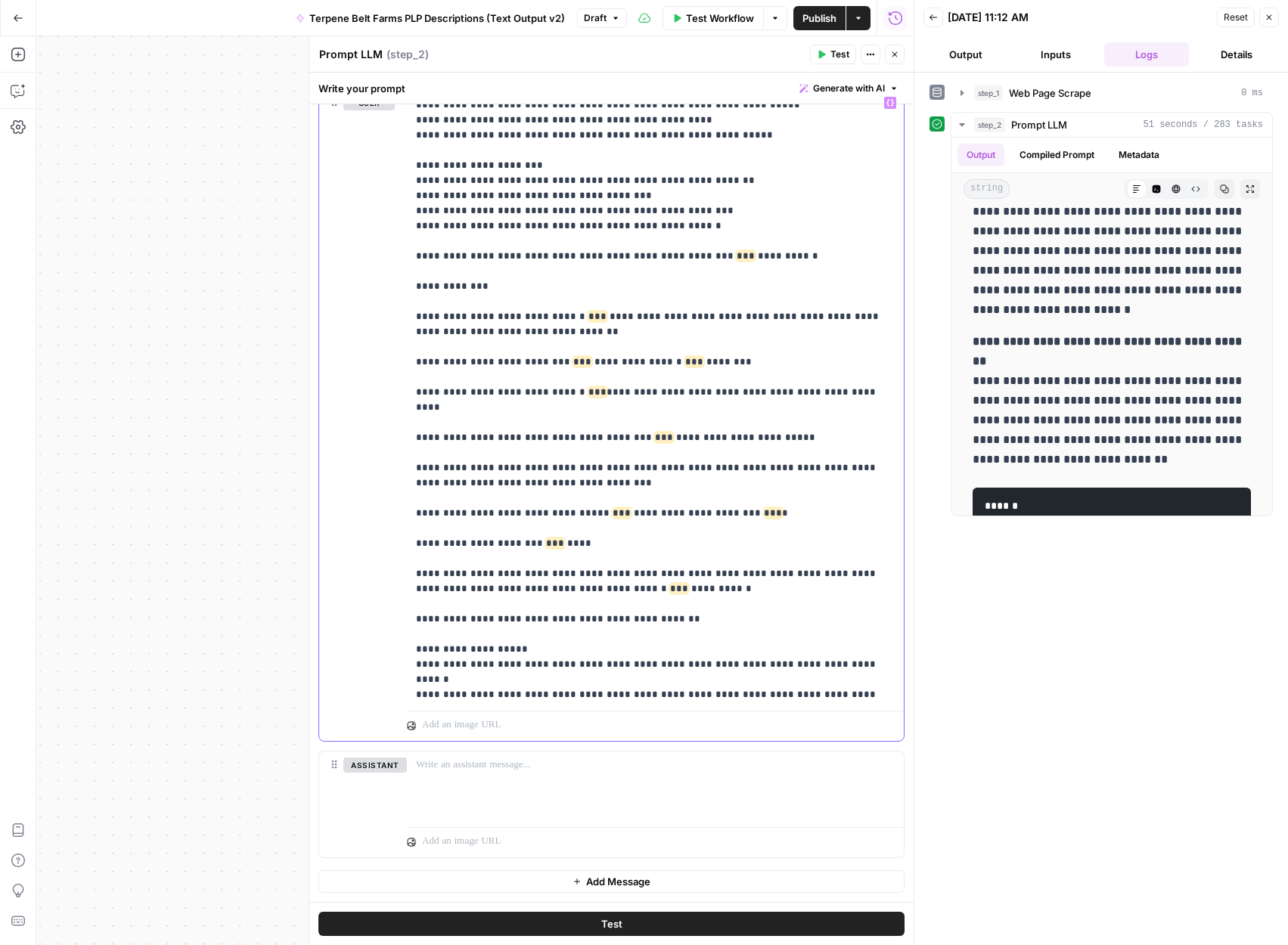
type input "3.1"
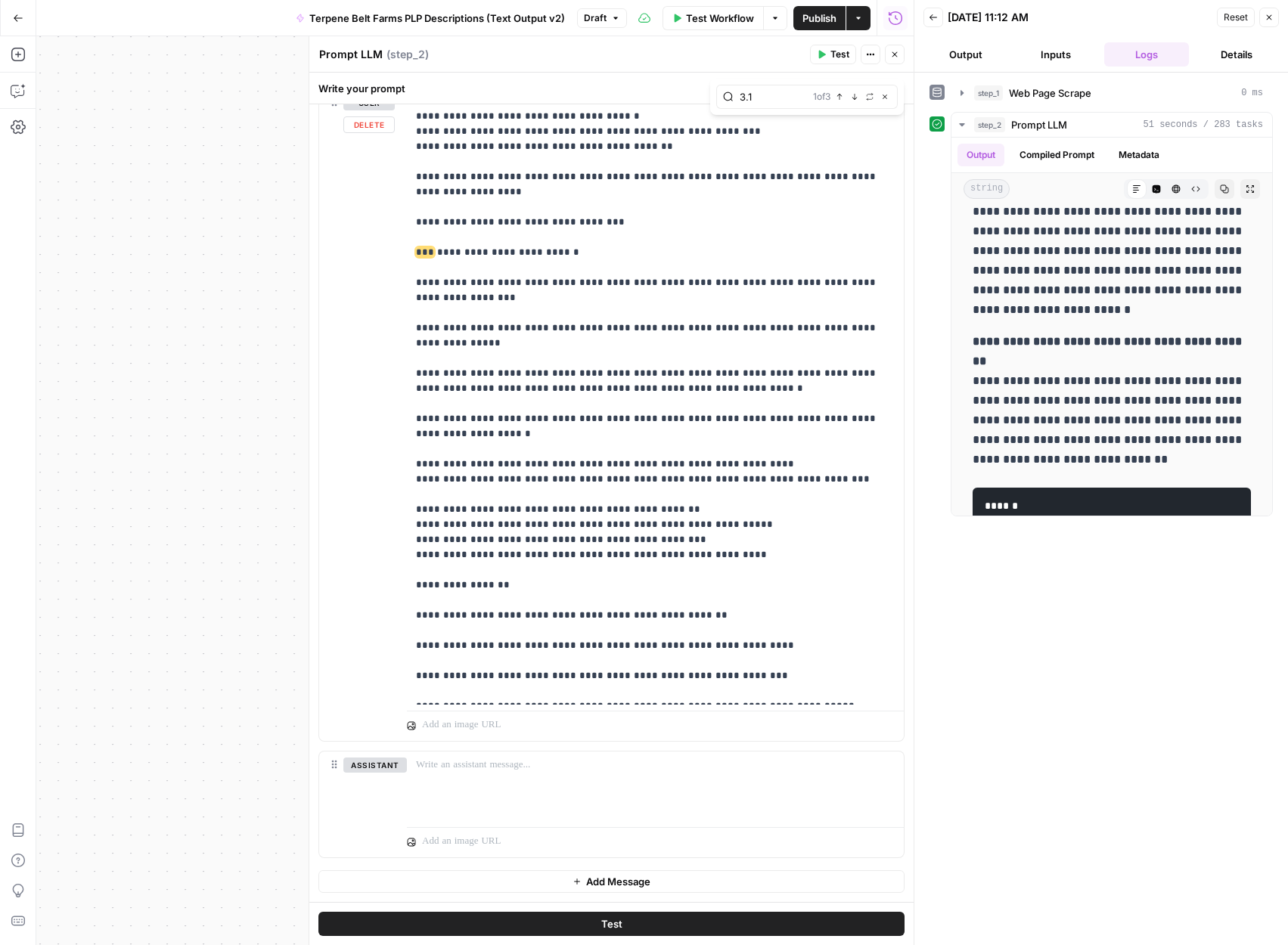
scroll to position [1900, 0]
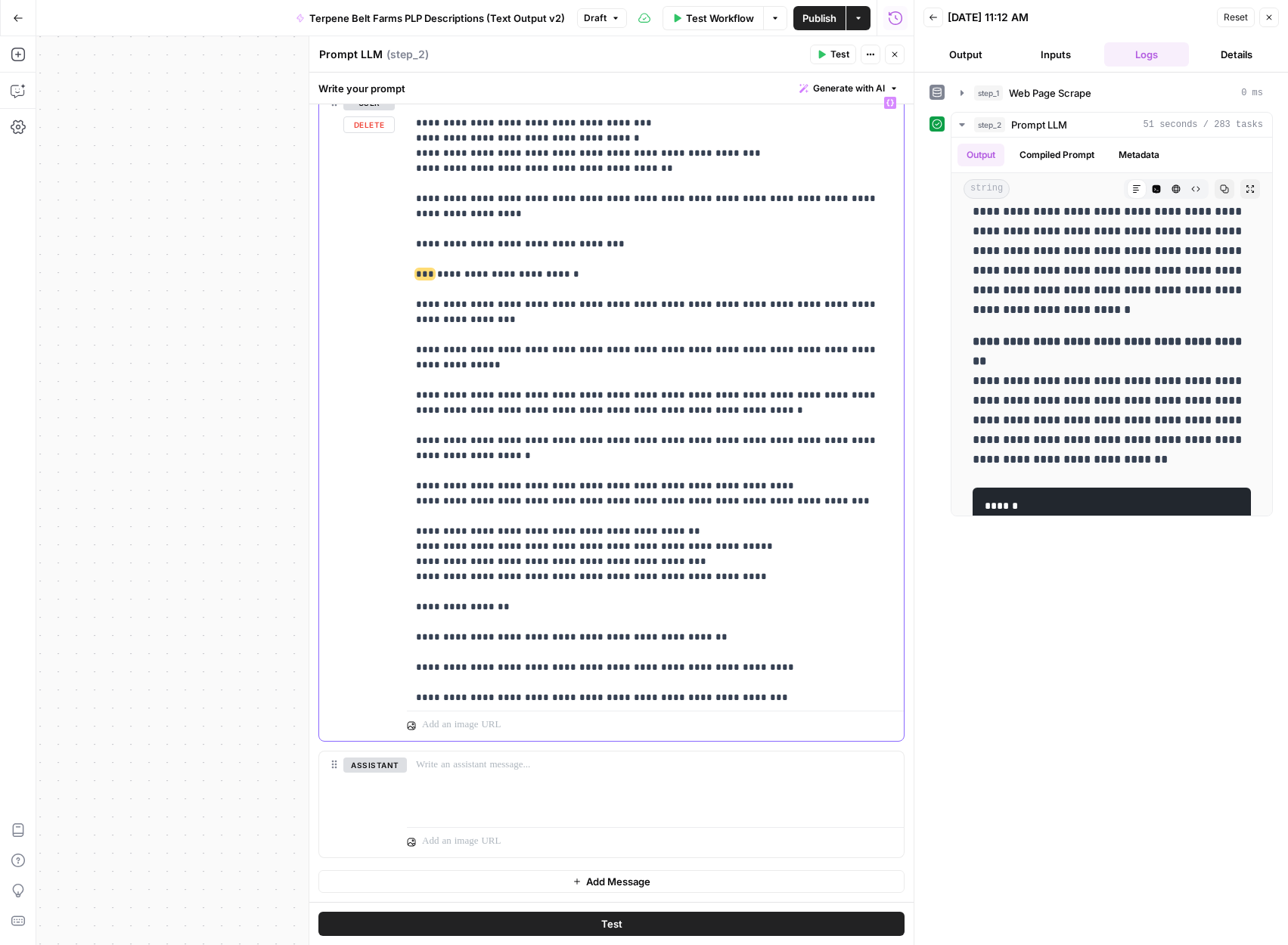
drag, startPoint x: 726, startPoint y: 352, endPoint x: 404, endPoint y: 242, distance: 340.3
click at [404, 242] on div "**********" at bounding box center [612, 415] width 585 height 652
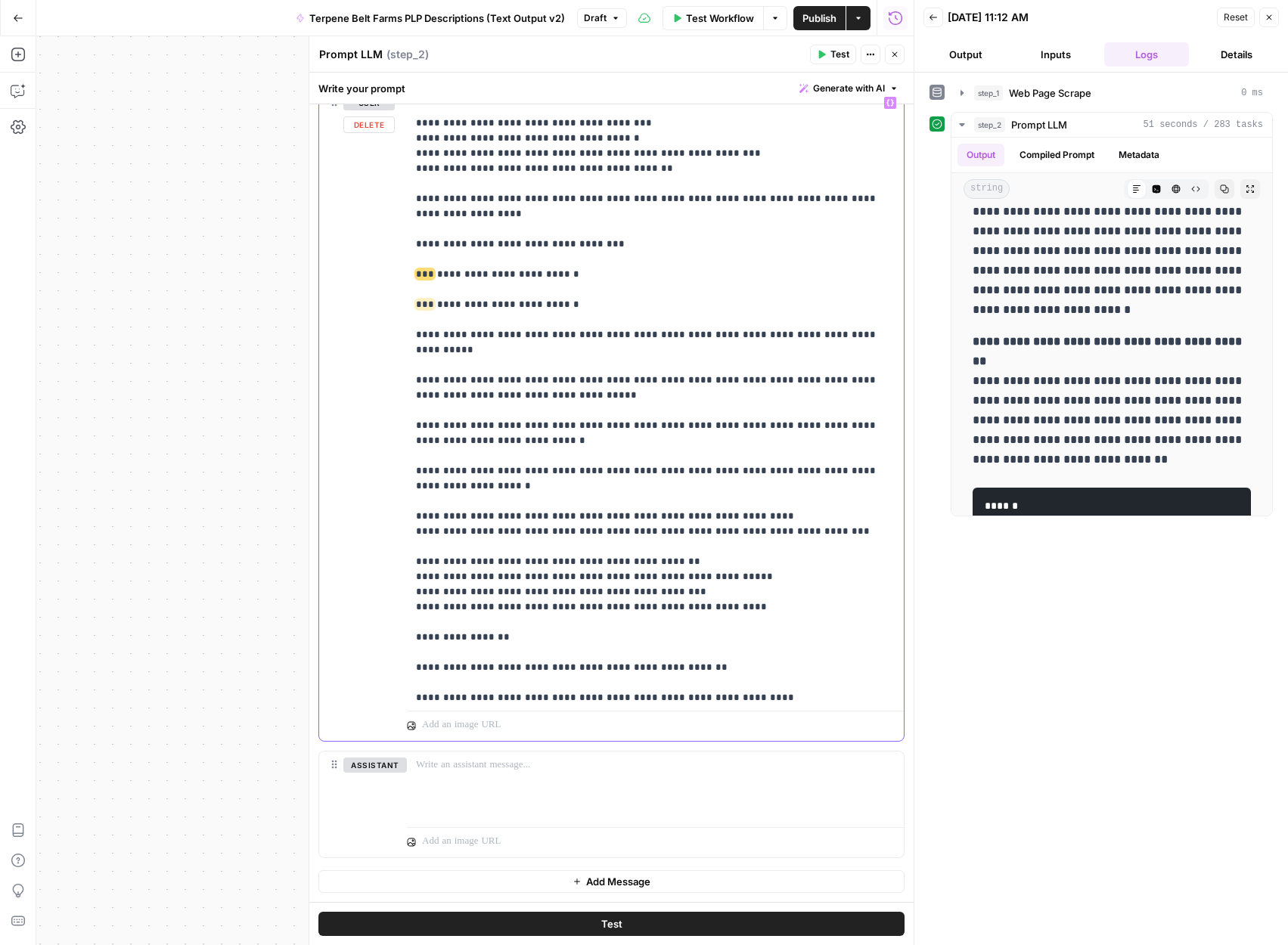
drag, startPoint x: 577, startPoint y: 245, endPoint x: 395, endPoint y: 242, distance: 182.0
click at [395, 242] on div "**********" at bounding box center [612, 415] width 585 height 652
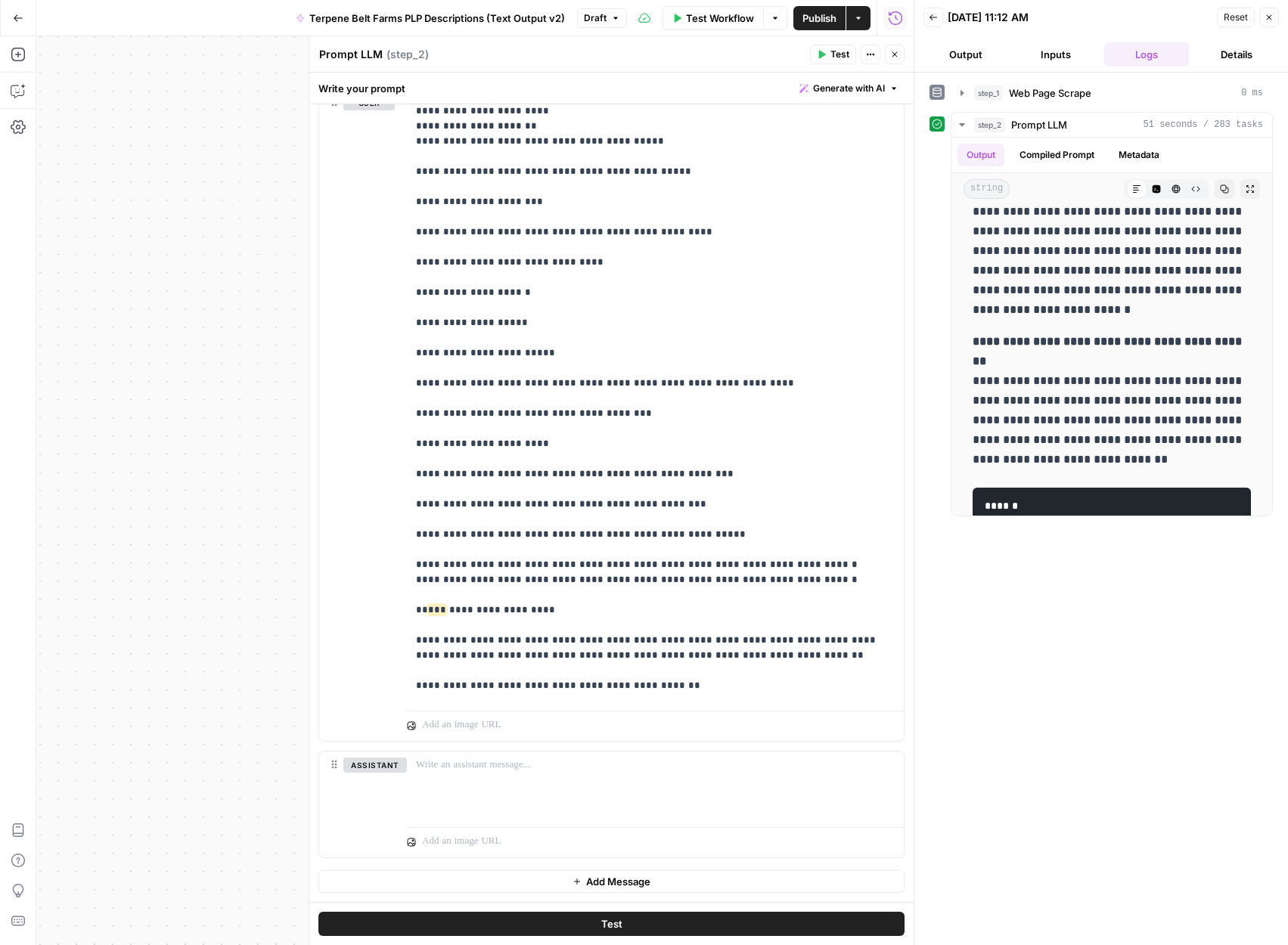
scroll to position [3449, 0]
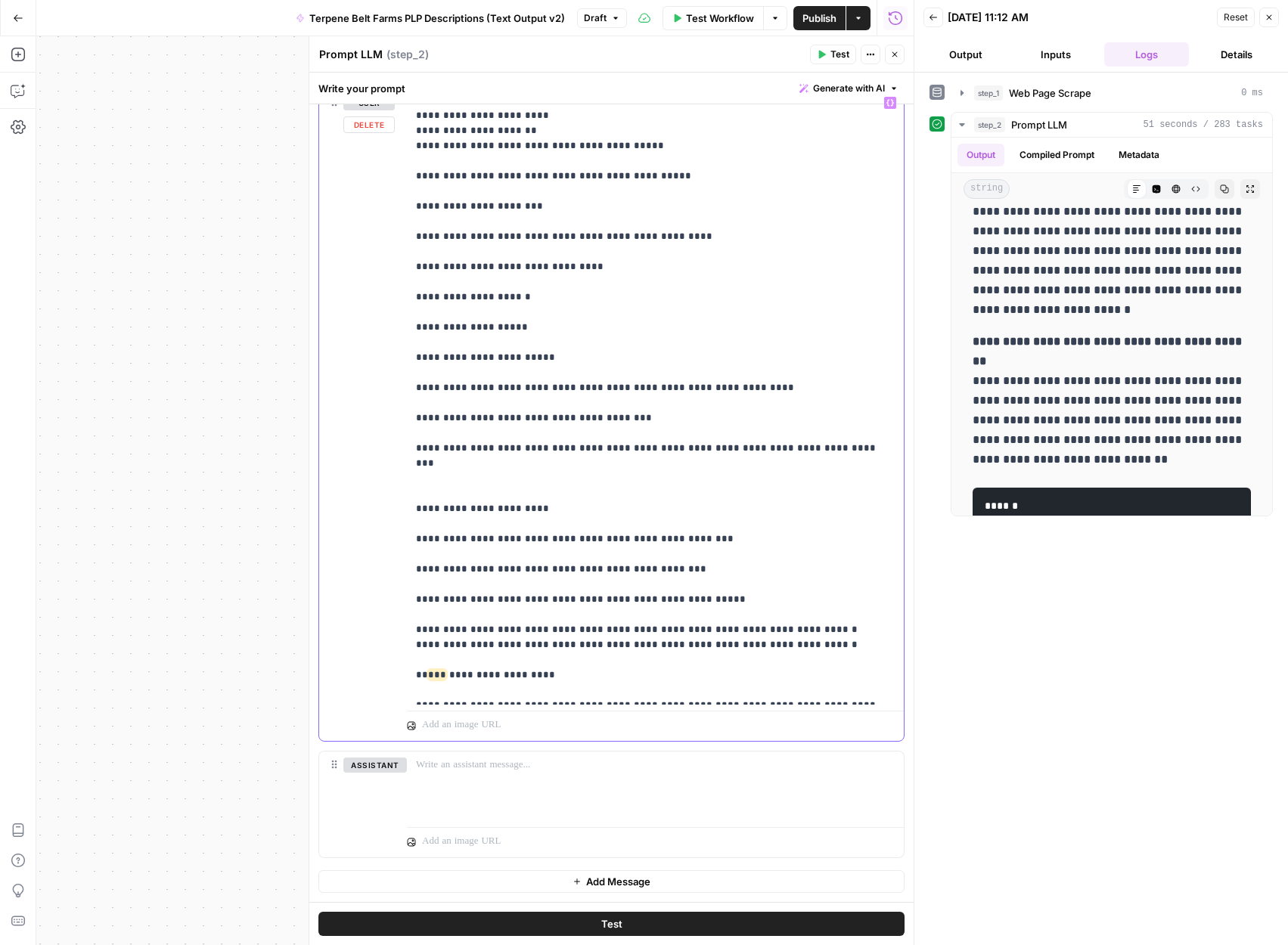
drag, startPoint x: 428, startPoint y: 354, endPoint x: 400, endPoint y: 355, distance: 28.0
click at [400, 355] on div "**********" at bounding box center [612, 415] width 585 height 652
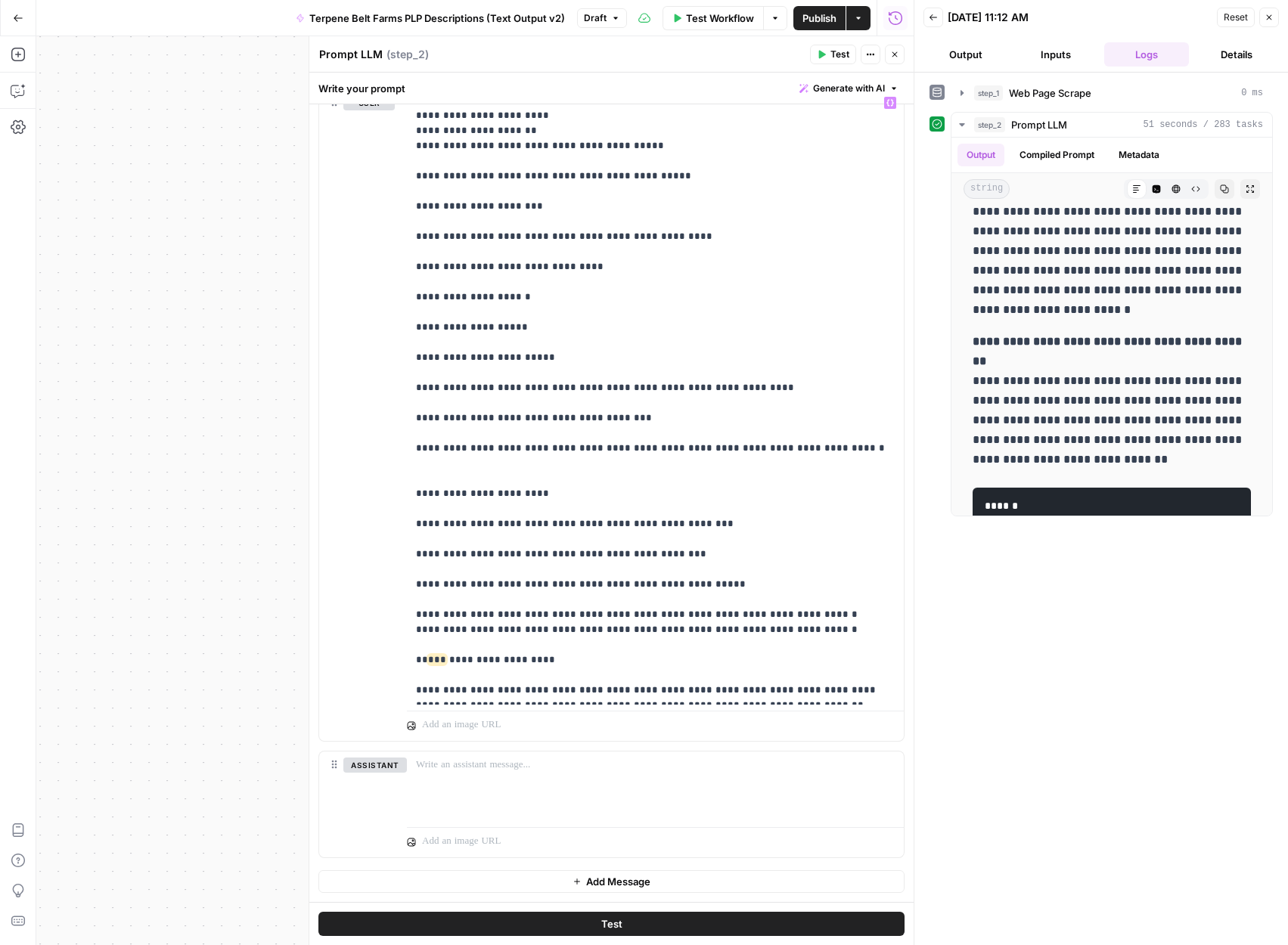
click at [515, 927] on button "Test" at bounding box center [611, 924] width 586 height 24
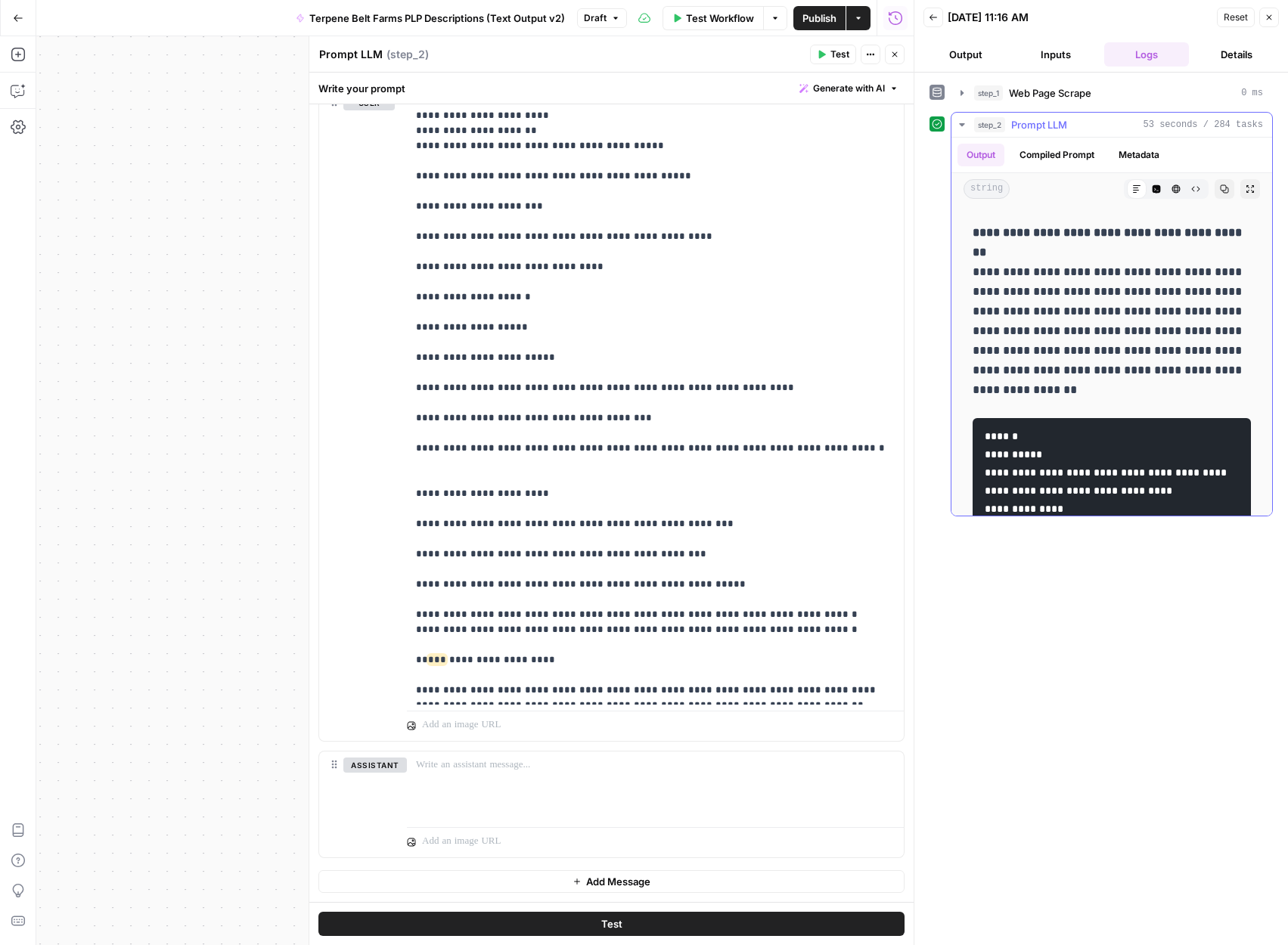
scroll to position [3567, 0]
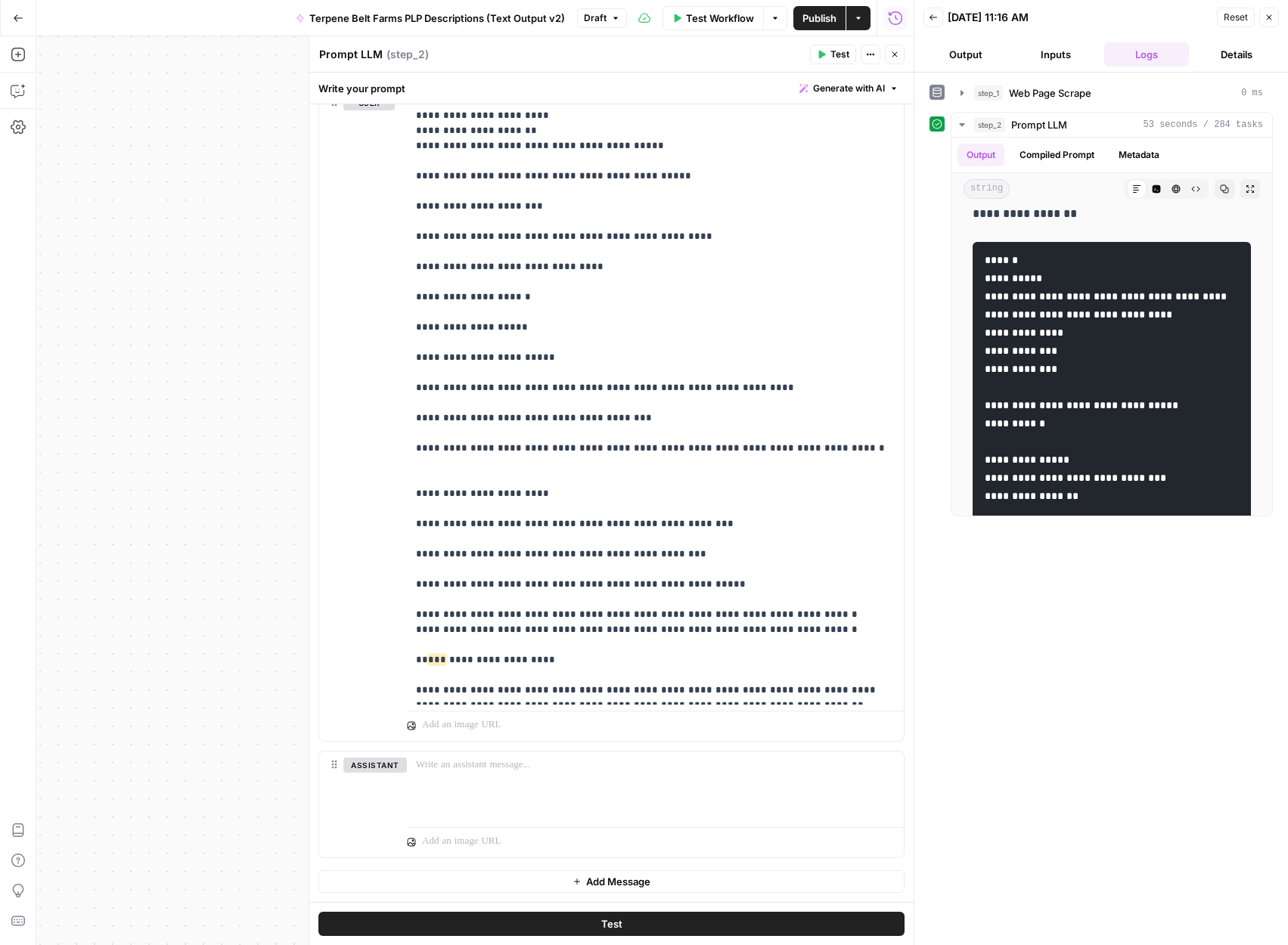
click at [812, 13] on span "Publish" at bounding box center [819, 18] width 34 height 15
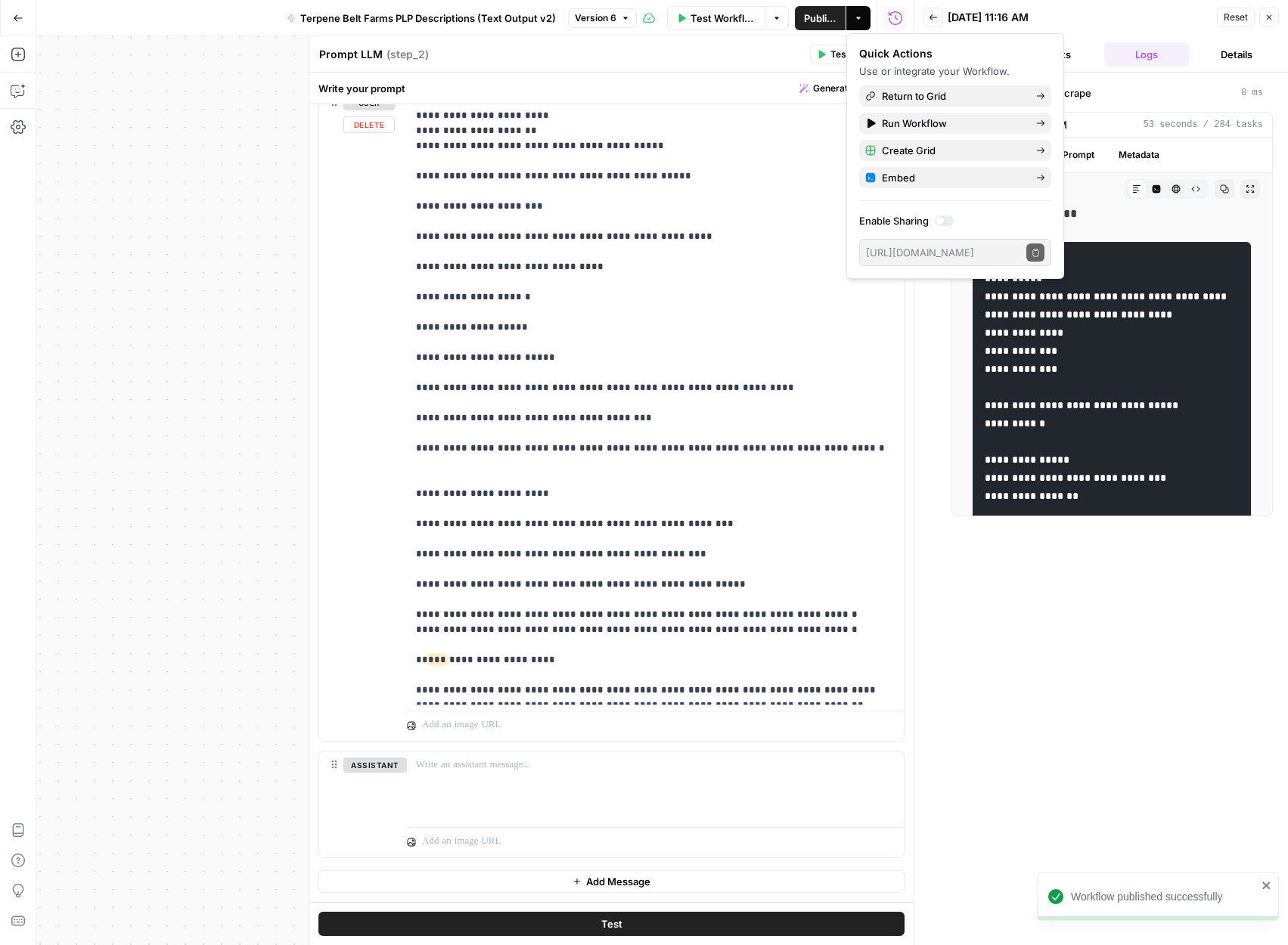
click at [1008, 557] on div "**********" at bounding box center [1101, 509] width 343 height 857
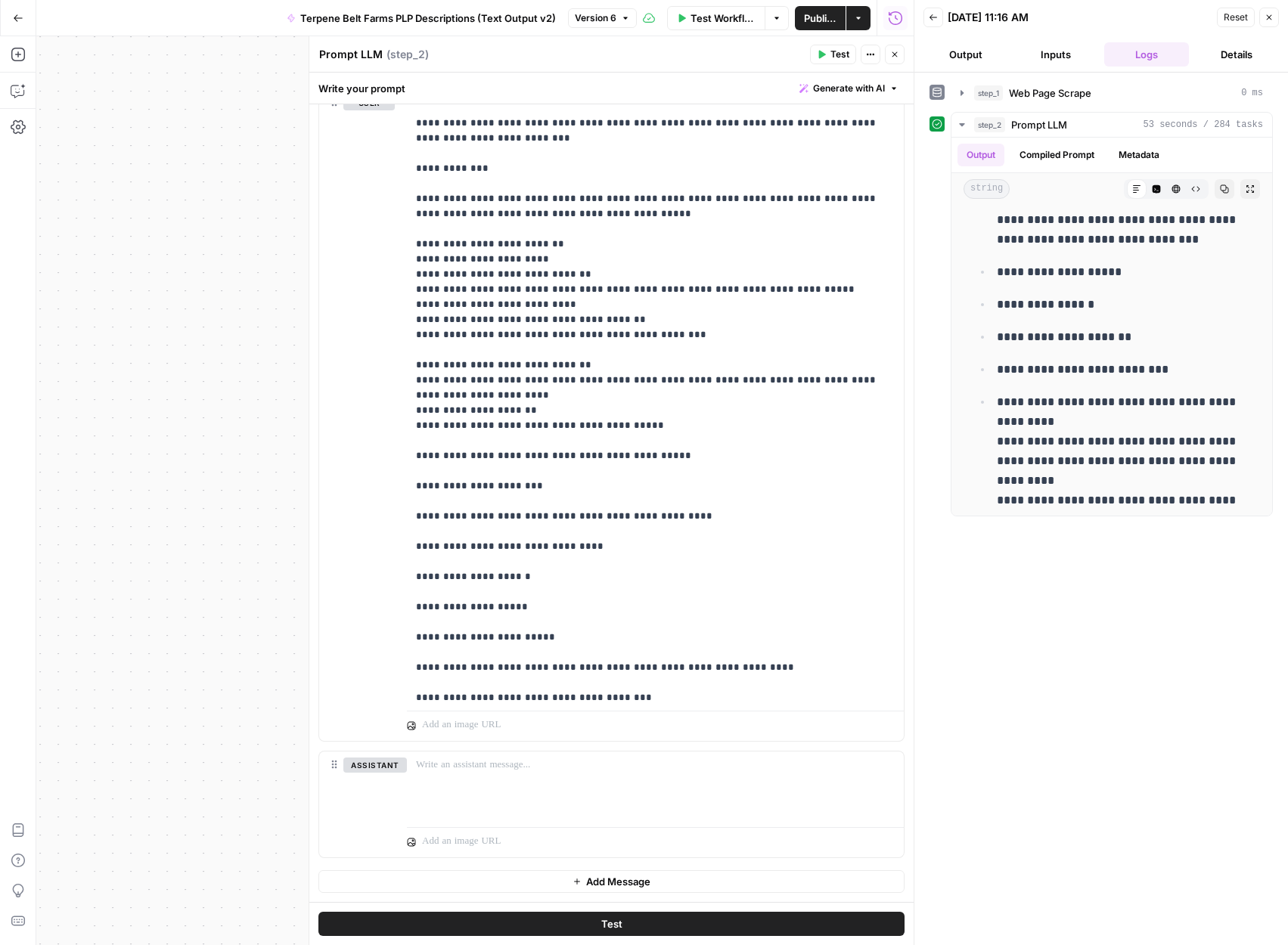
scroll to position [245, 0]
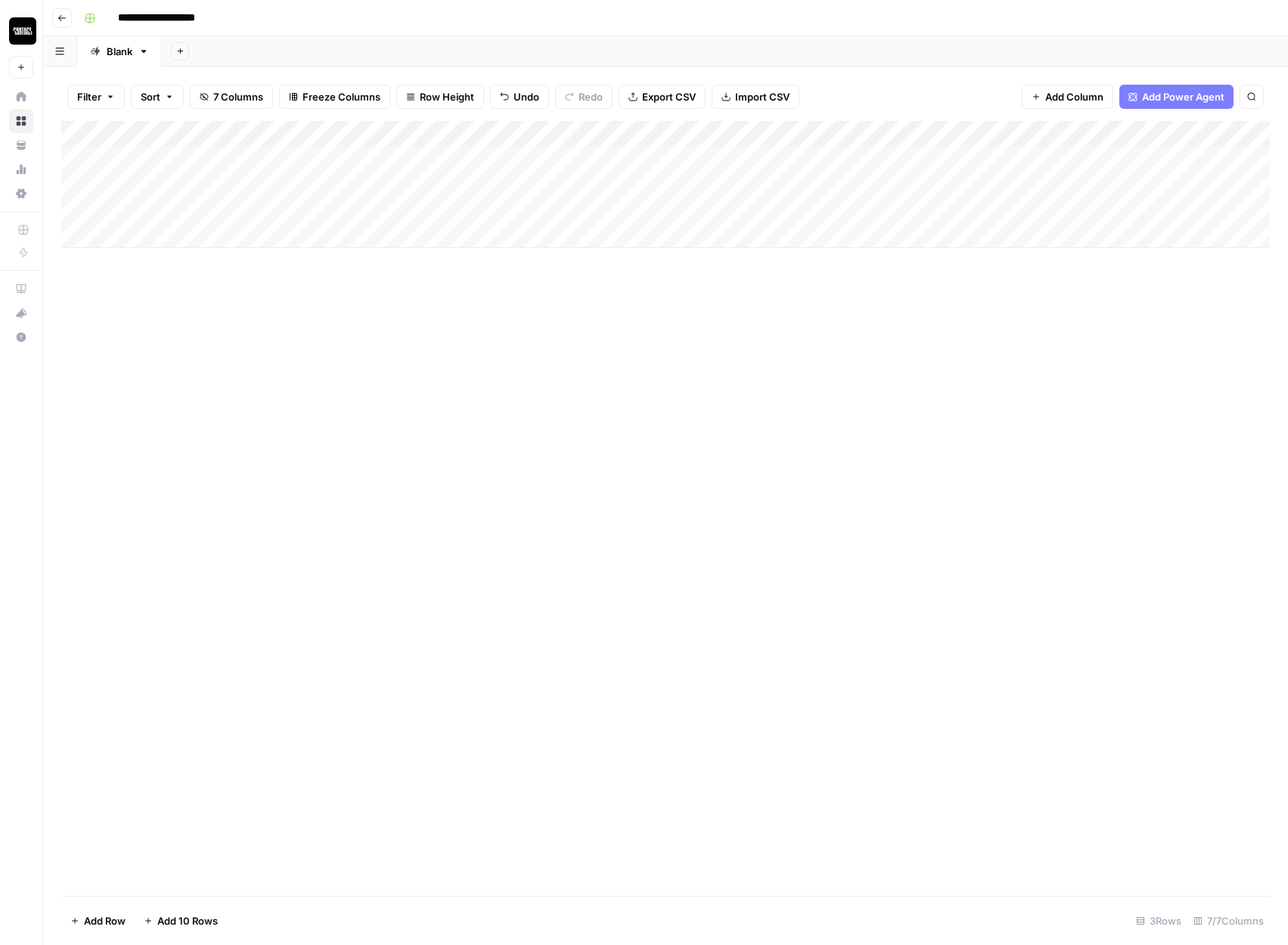
click at [781, 135] on div "Add Column" at bounding box center [665, 184] width 1208 height 127
click at [801, 172] on span "All Rows" at bounding box center [830, 168] width 96 height 15
click at [945, 137] on div "Add Column" at bounding box center [665, 184] width 1208 height 127
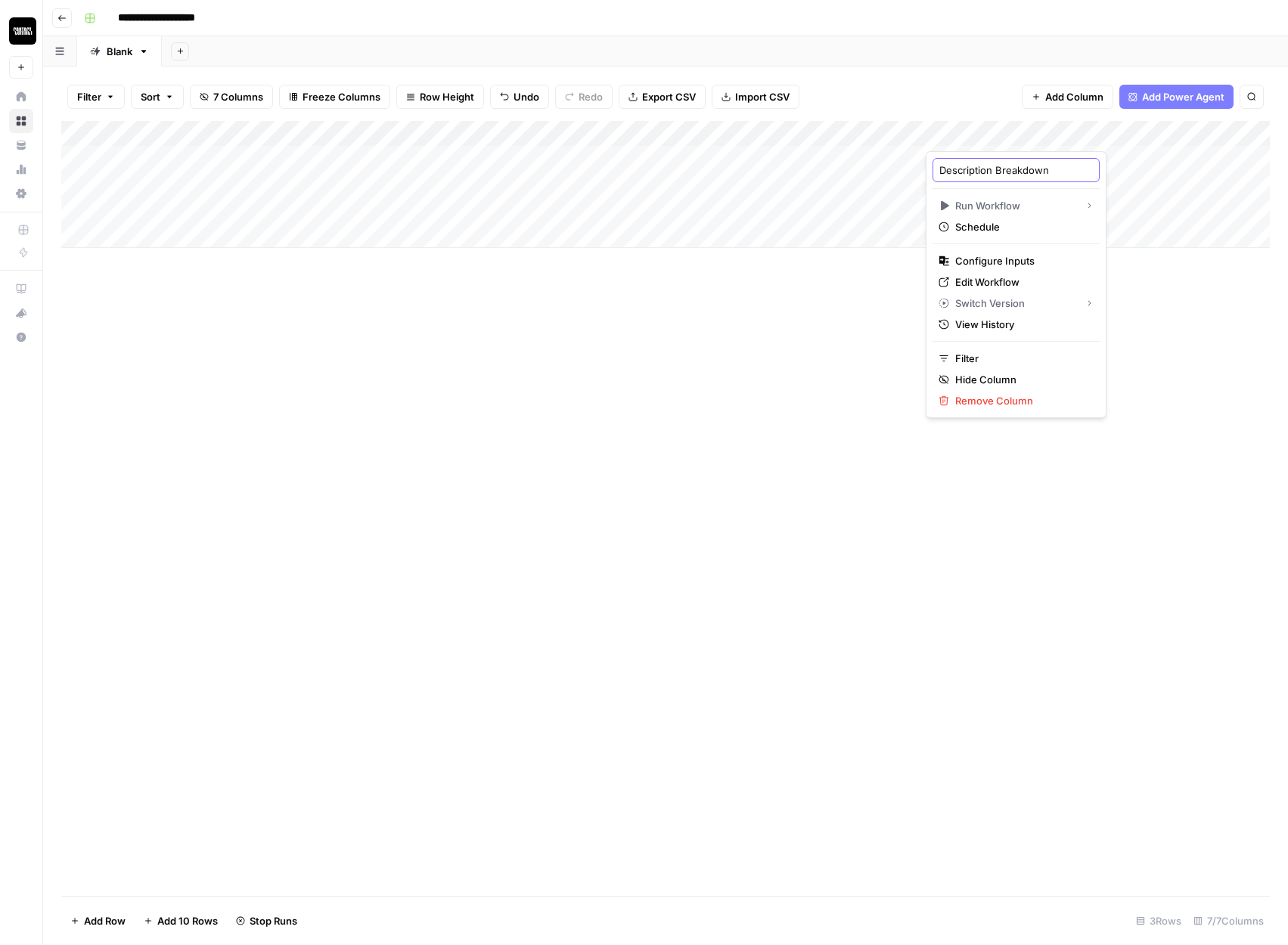
click at [977, 167] on input "Description Breakdown" at bounding box center [1016, 170] width 154 height 15
click at [1074, 134] on div "Add Column" at bounding box center [665, 184] width 1208 height 127
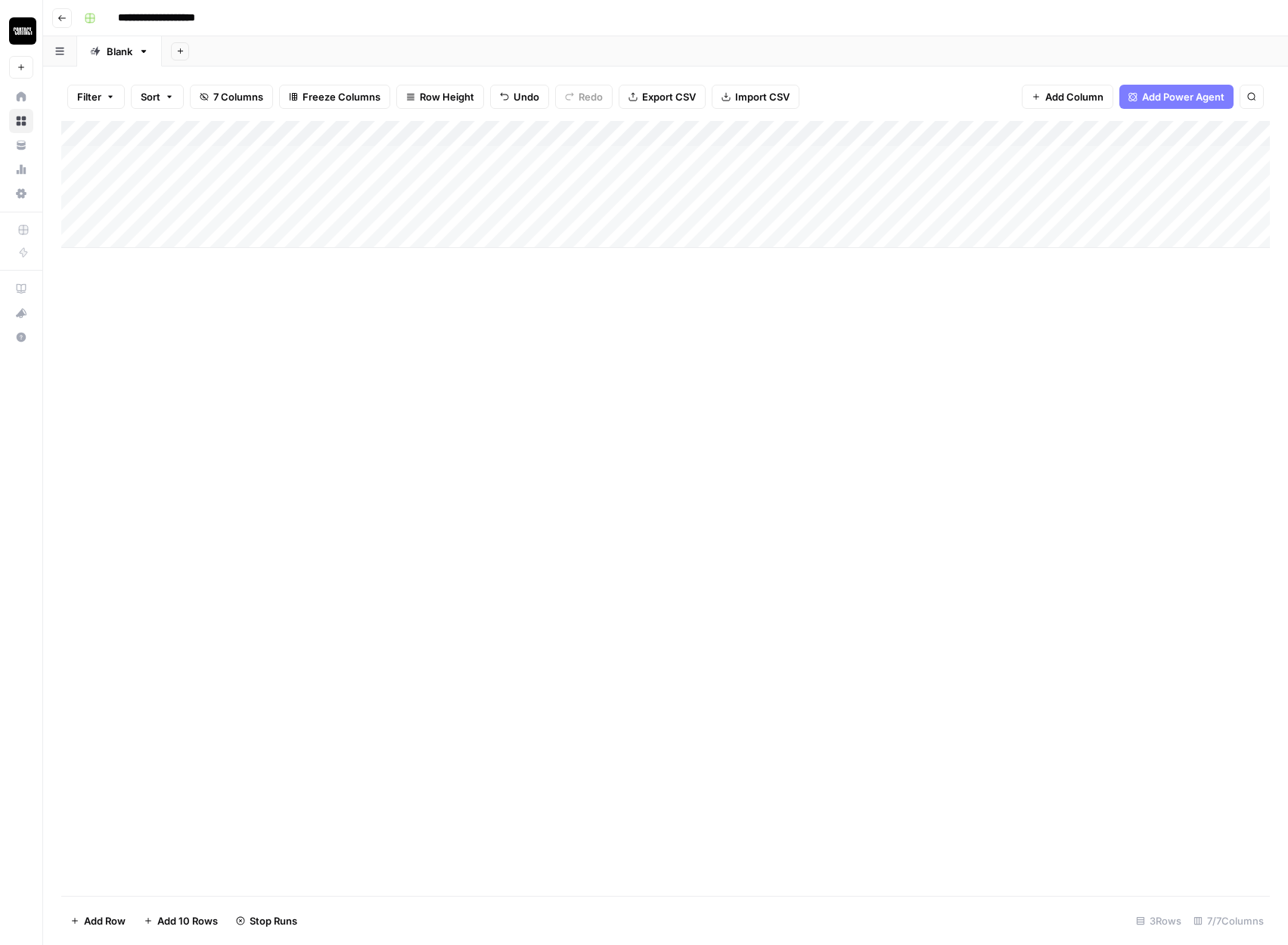
click at [810, 397] on div "Add Column" at bounding box center [665, 508] width 1208 height 775
click at [1020, 155] on div "Add Column" at bounding box center [665, 184] width 1208 height 127
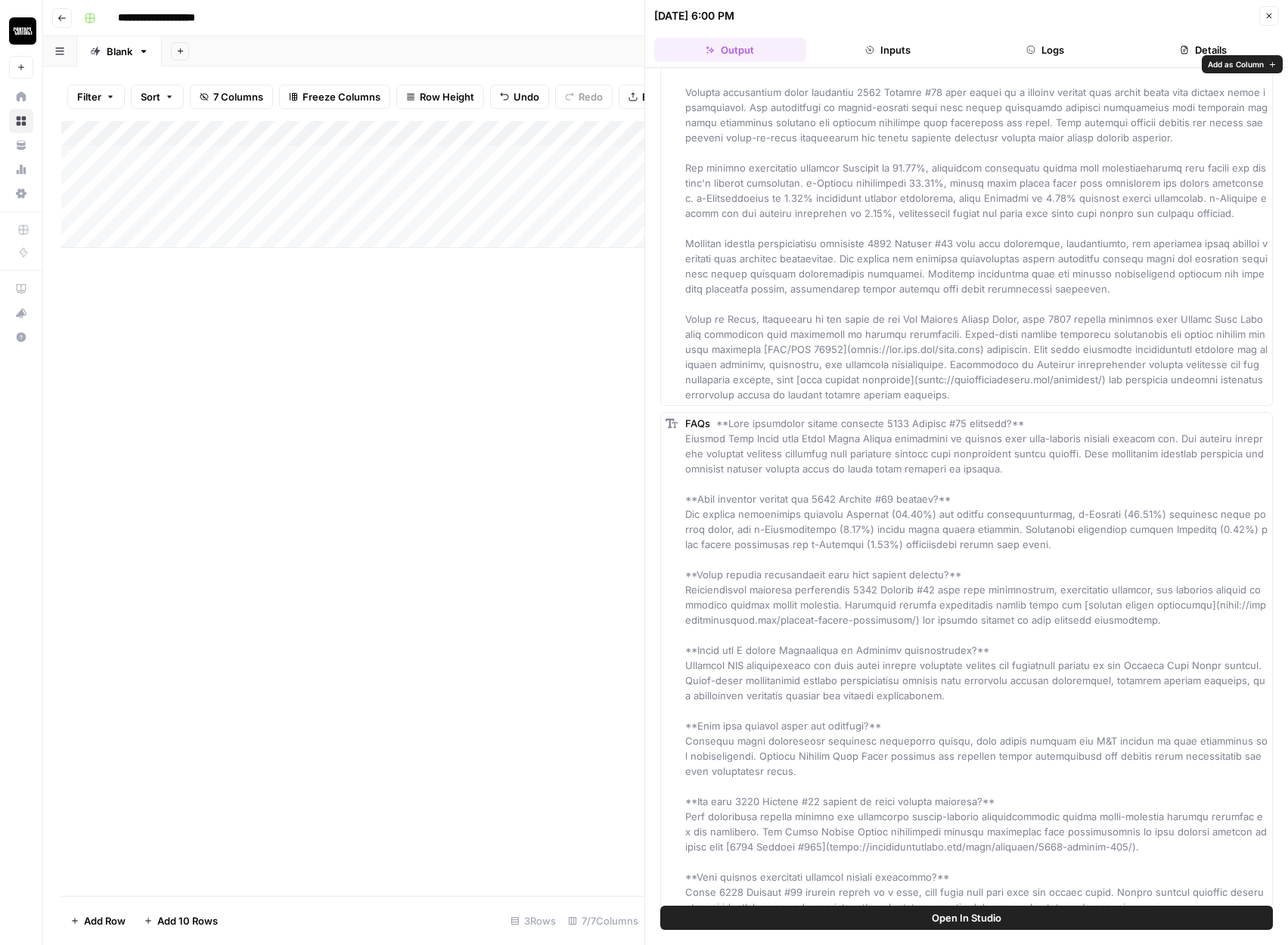
scroll to position [181, 0]
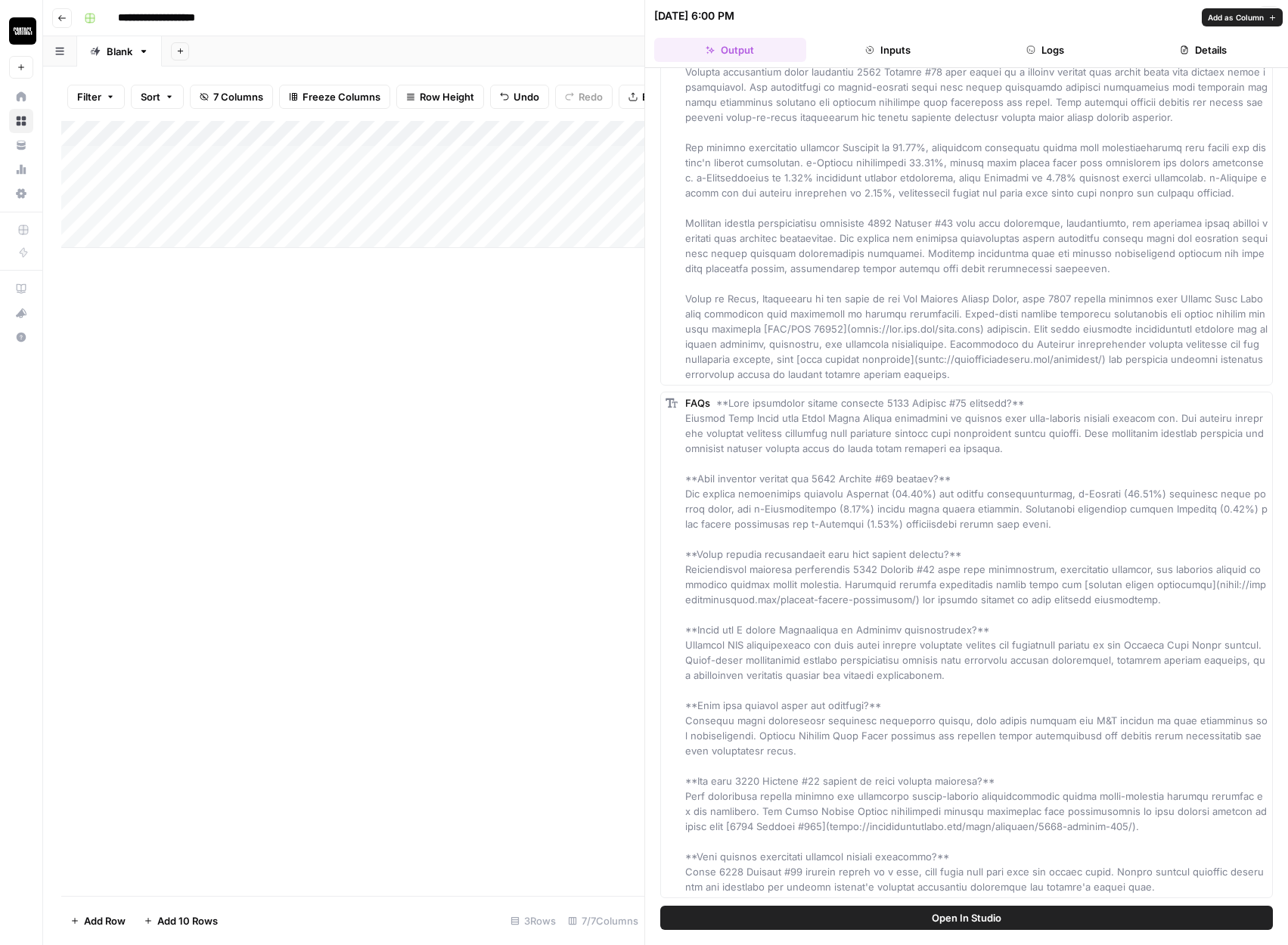
click at [538, 416] on div "Add Column" at bounding box center [352, 508] width 583 height 775
click at [606, 325] on div "Add Column" at bounding box center [352, 508] width 583 height 775
click at [1267, 15] on icon "button" at bounding box center [1269, 16] width 5 height 5
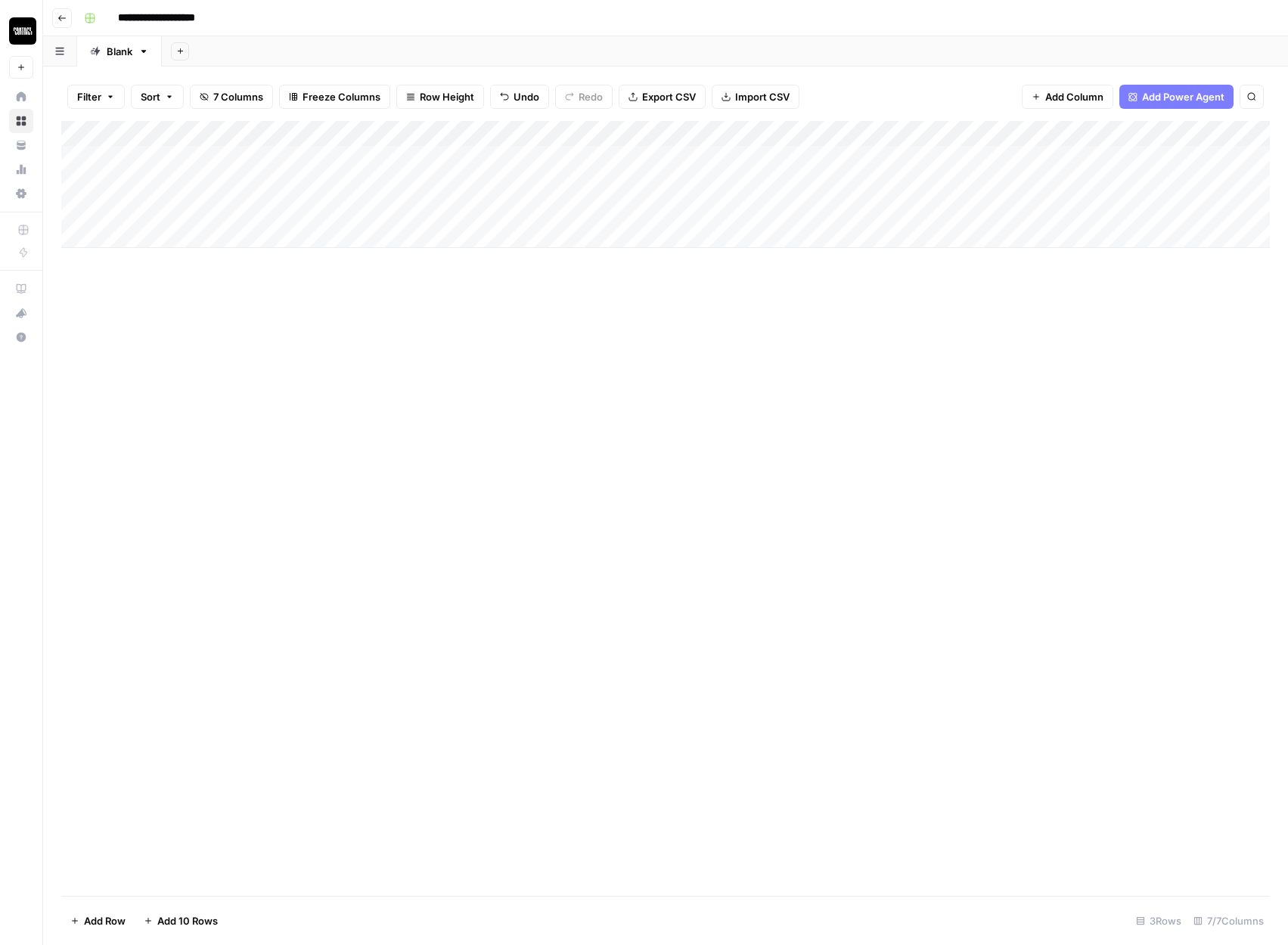
click at [614, 163] on div "Add Column" at bounding box center [665, 184] width 1208 height 127
click at [483, 156] on div "Add Column" at bounding box center [665, 184] width 1208 height 127
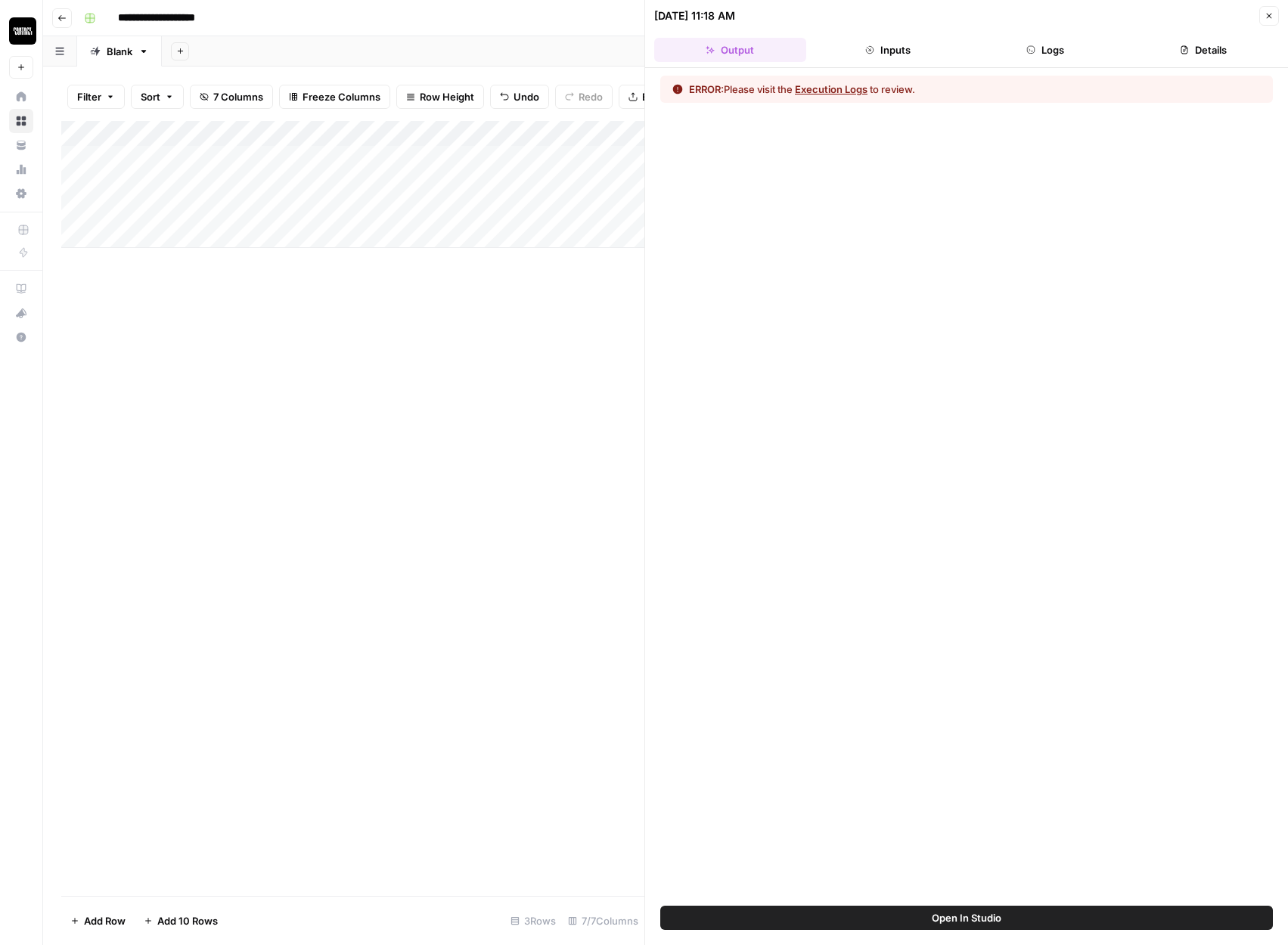
click at [897, 38] on button "Inputs" at bounding box center [888, 49] width 152 height 24
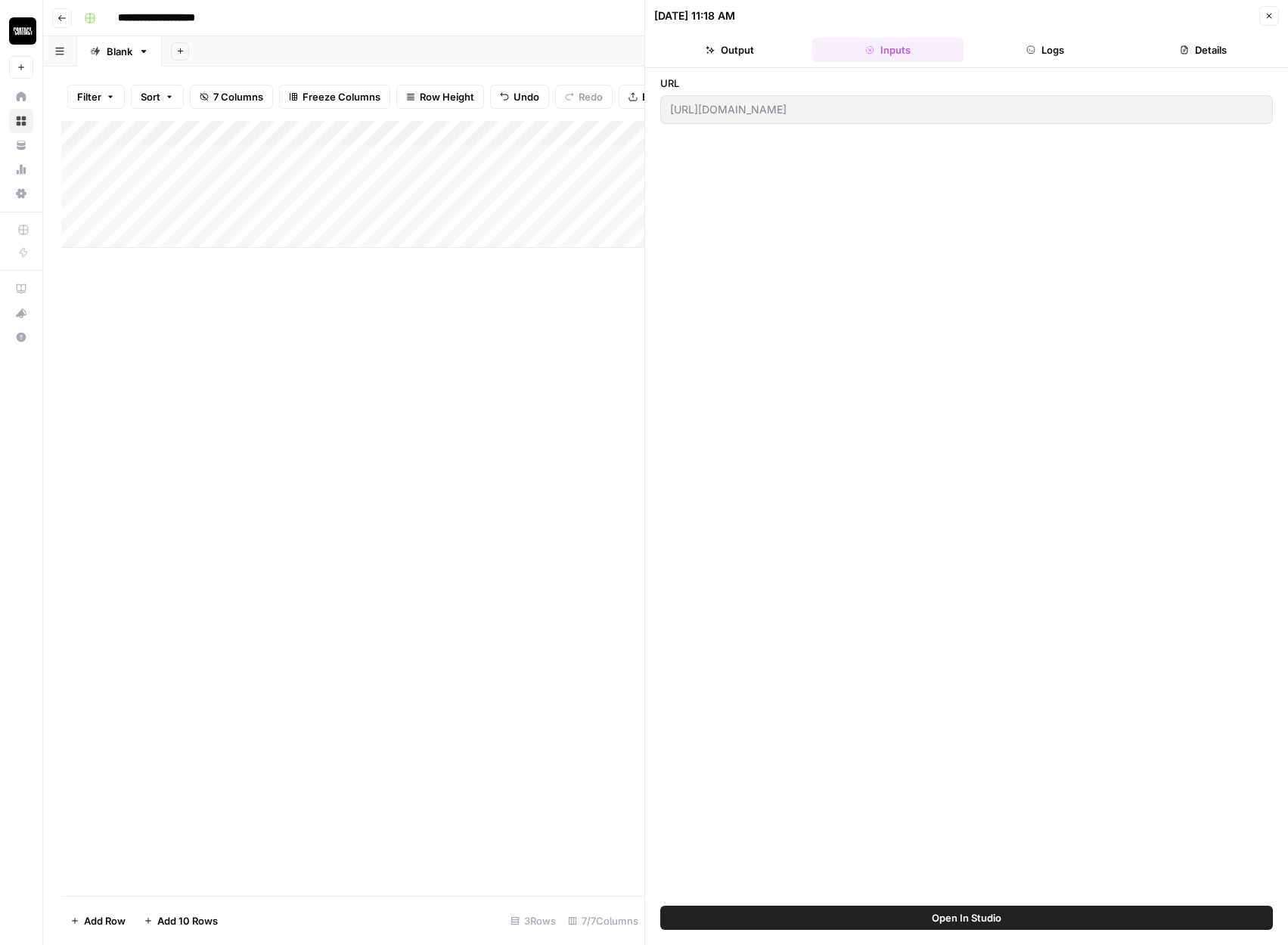
click at [1031, 51] on icon "button" at bounding box center [1030, 50] width 9 height 9
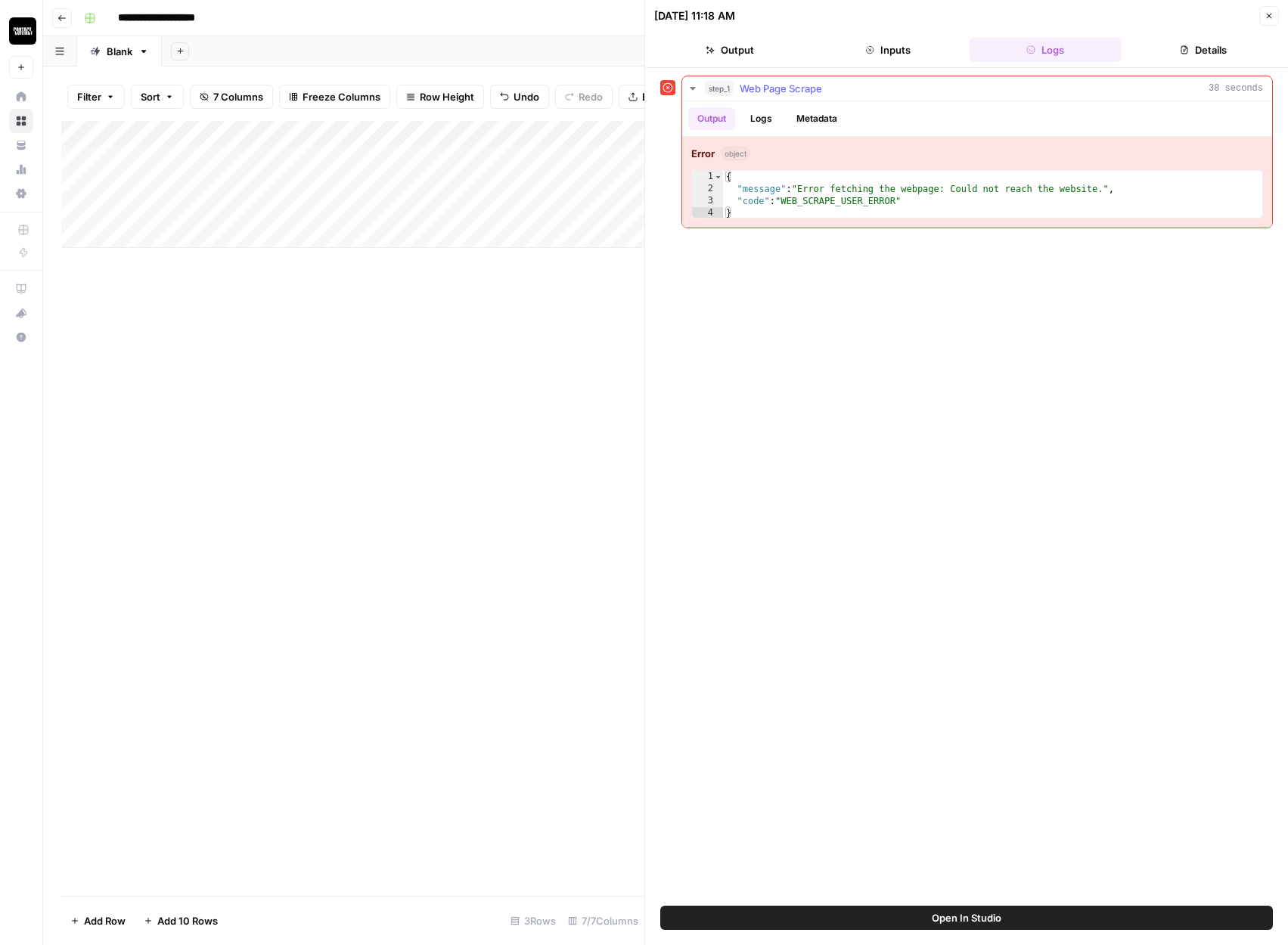
click at [888, 198] on div "{ "message" : "Error fetching the webpage: Could not reach the website." , "cod…" at bounding box center [992, 207] width 539 height 72
type textarea "**********"
click at [591, 335] on div "Add Column" at bounding box center [352, 508] width 583 height 775
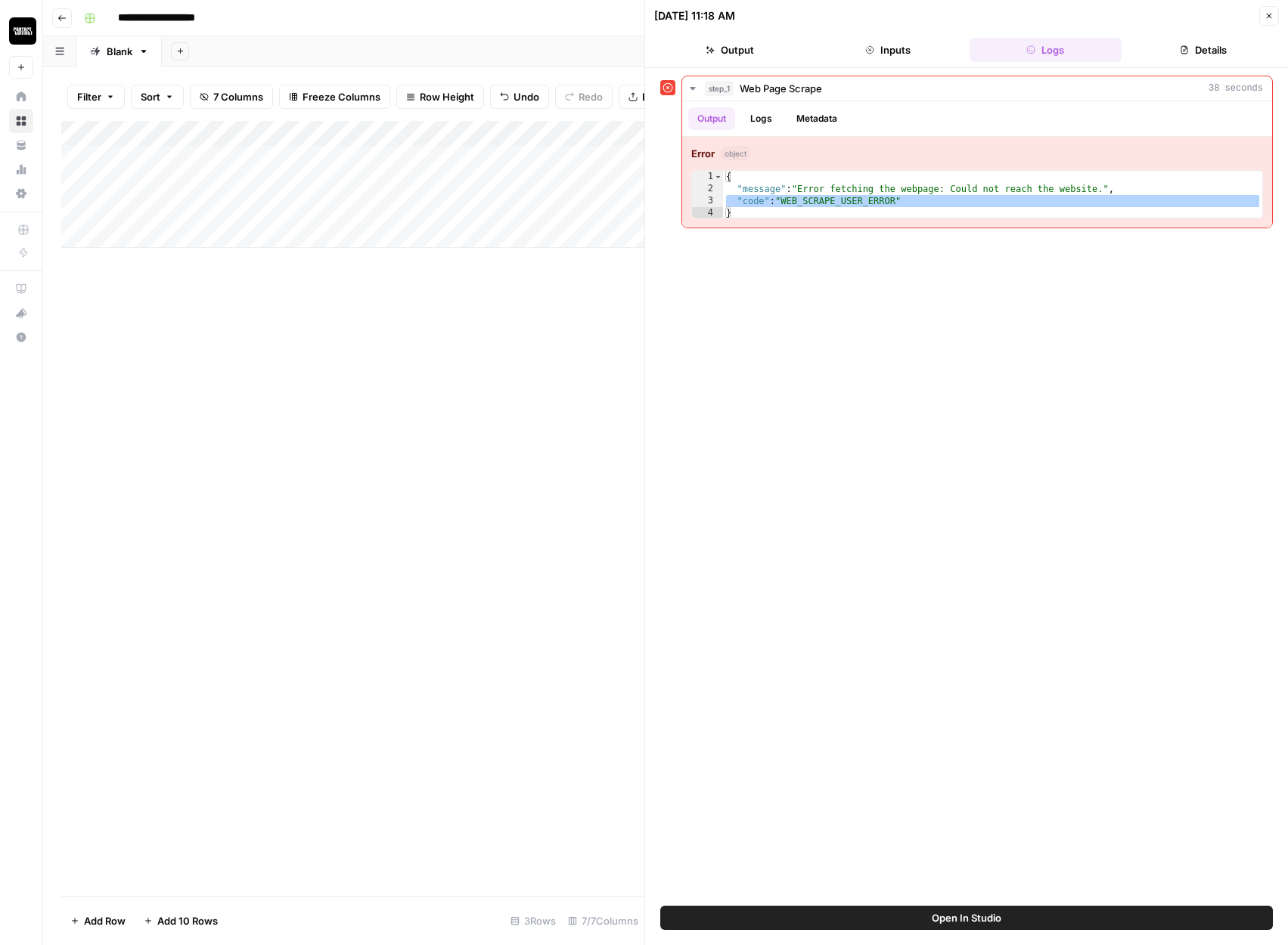
click at [1026, 349] on div "**********" at bounding box center [966, 487] width 613 height 823
click at [1261, 15] on button "Close" at bounding box center [1269, 16] width 20 height 20
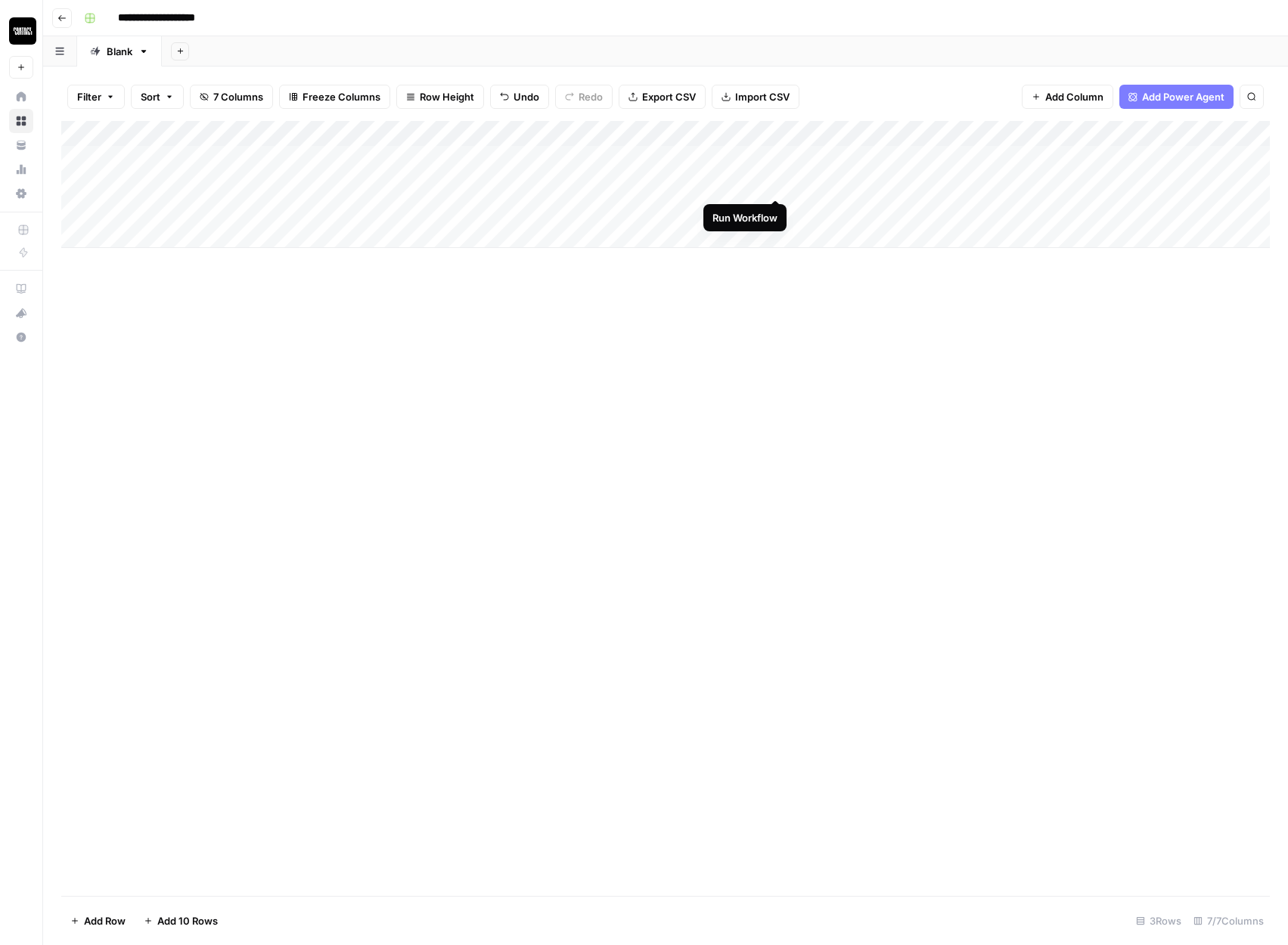
click at [779, 182] on div "Add Column" at bounding box center [665, 184] width 1208 height 127
click at [972, 186] on div "Add Column" at bounding box center [665, 184] width 1208 height 127
click at [713, 161] on div "Add Column" at bounding box center [665, 184] width 1208 height 127
click at [775, 154] on div "Add Column" at bounding box center [665, 184] width 1208 height 127
click at [757, 157] on div "Add Column" at bounding box center [665, 184] width 1208 height 127
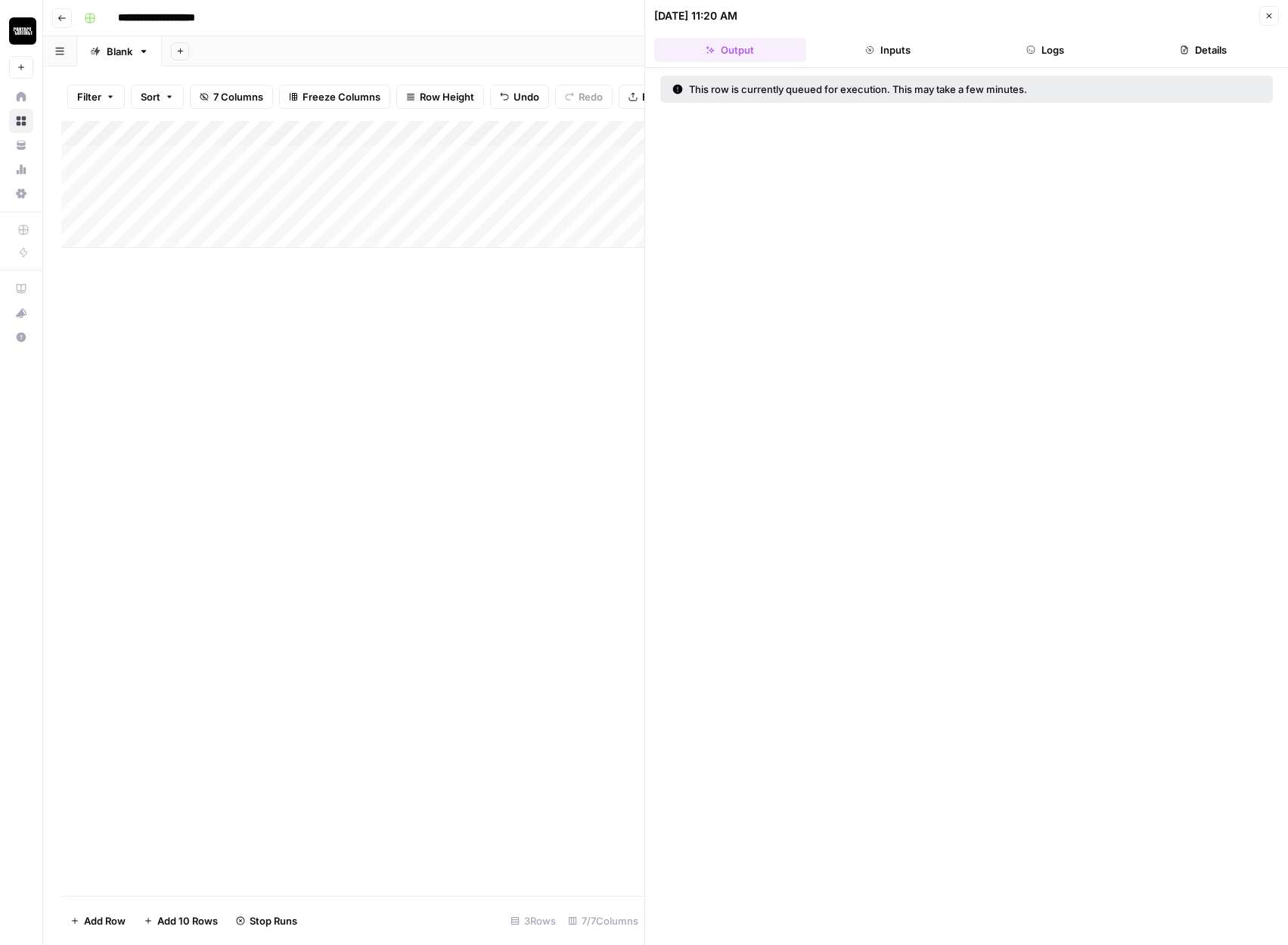
click at [875, 59] on button "Inputs" at bounding box center [888, 49] width 152 height 24
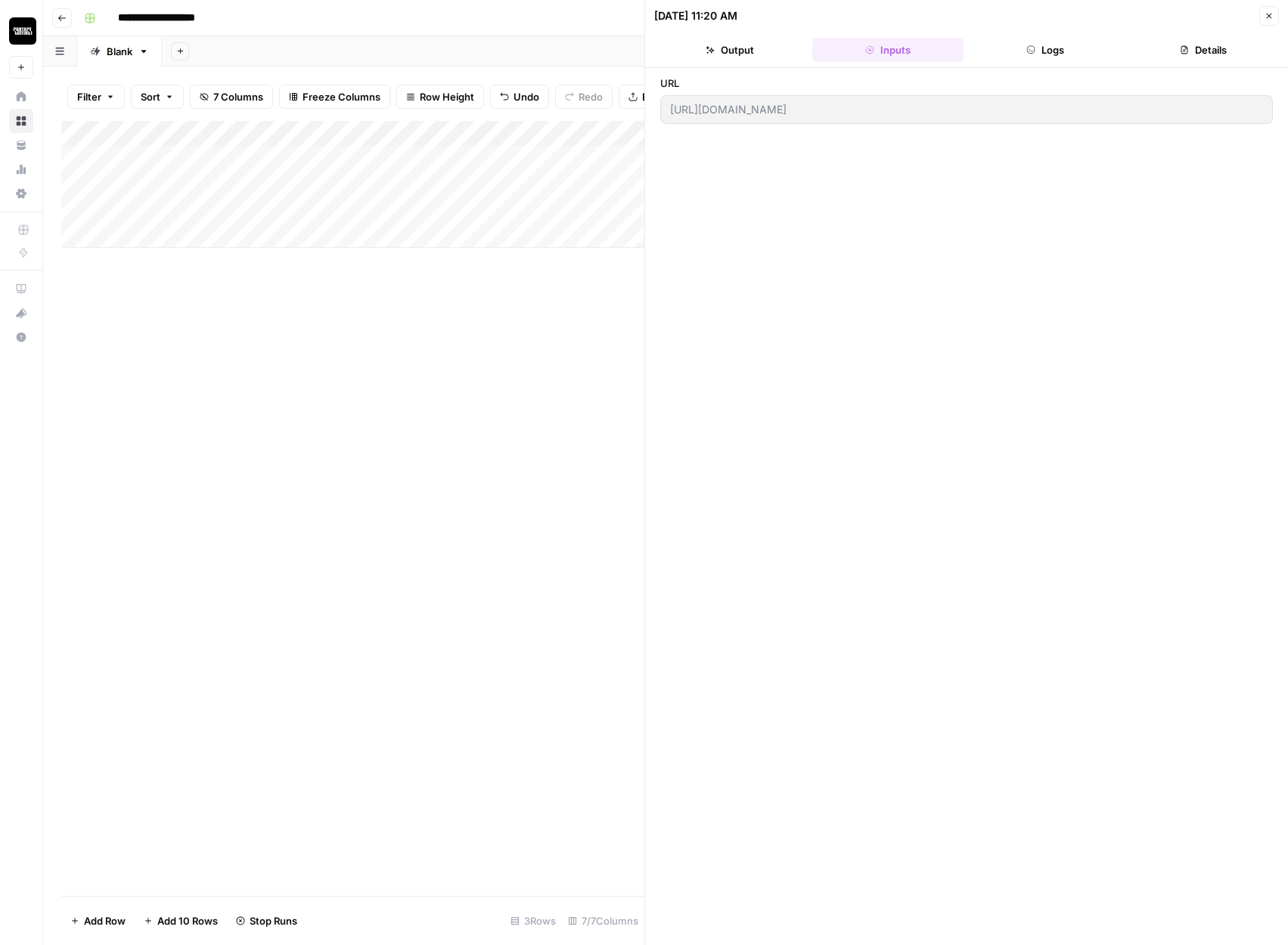
click at [1022, 51] on button "Logs" at bounding box center [1046, 49] width 152 height 24
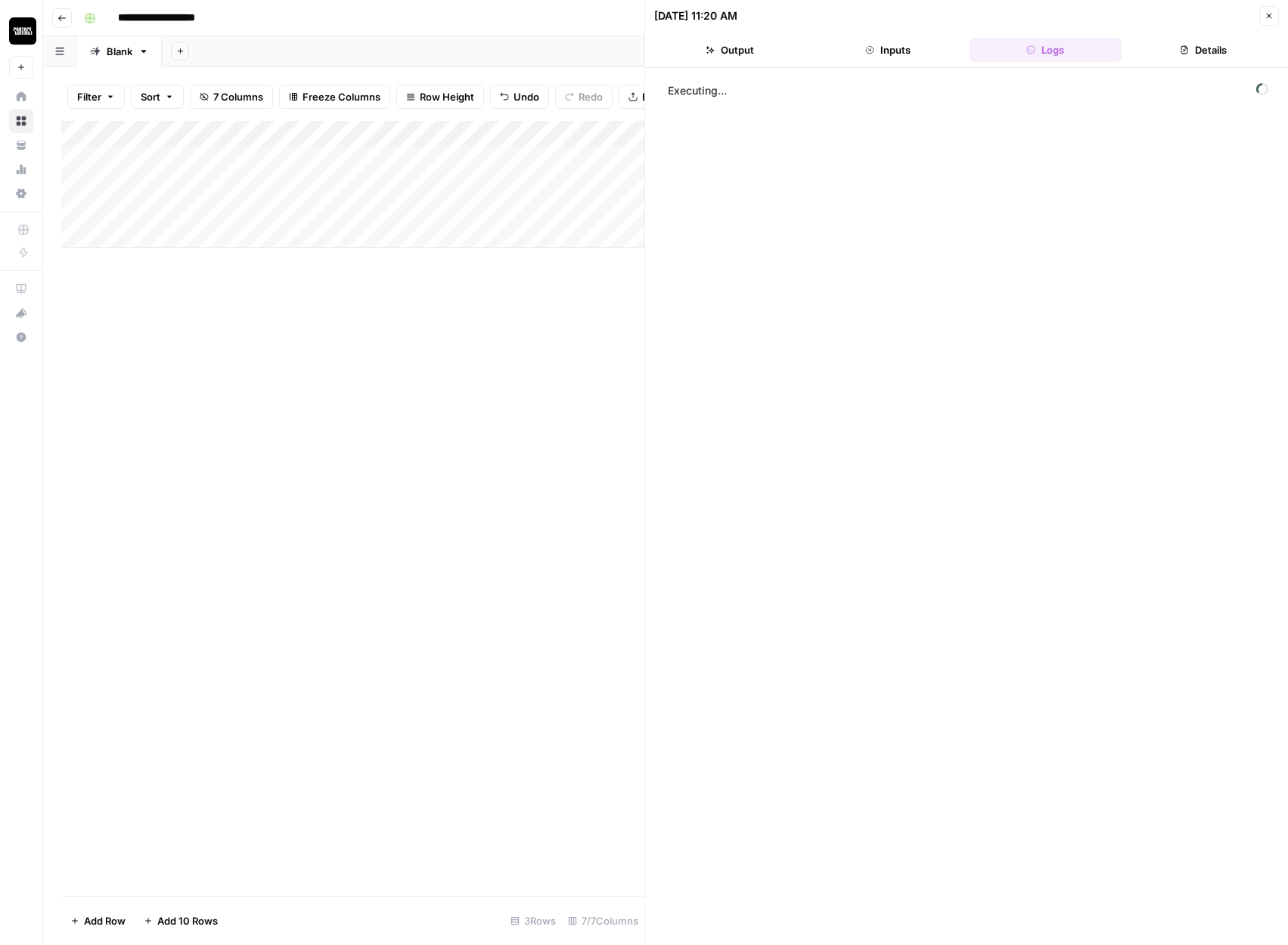
click at [750, 43] on button "Output" at bounding box center [730, 49] width 152 height 24
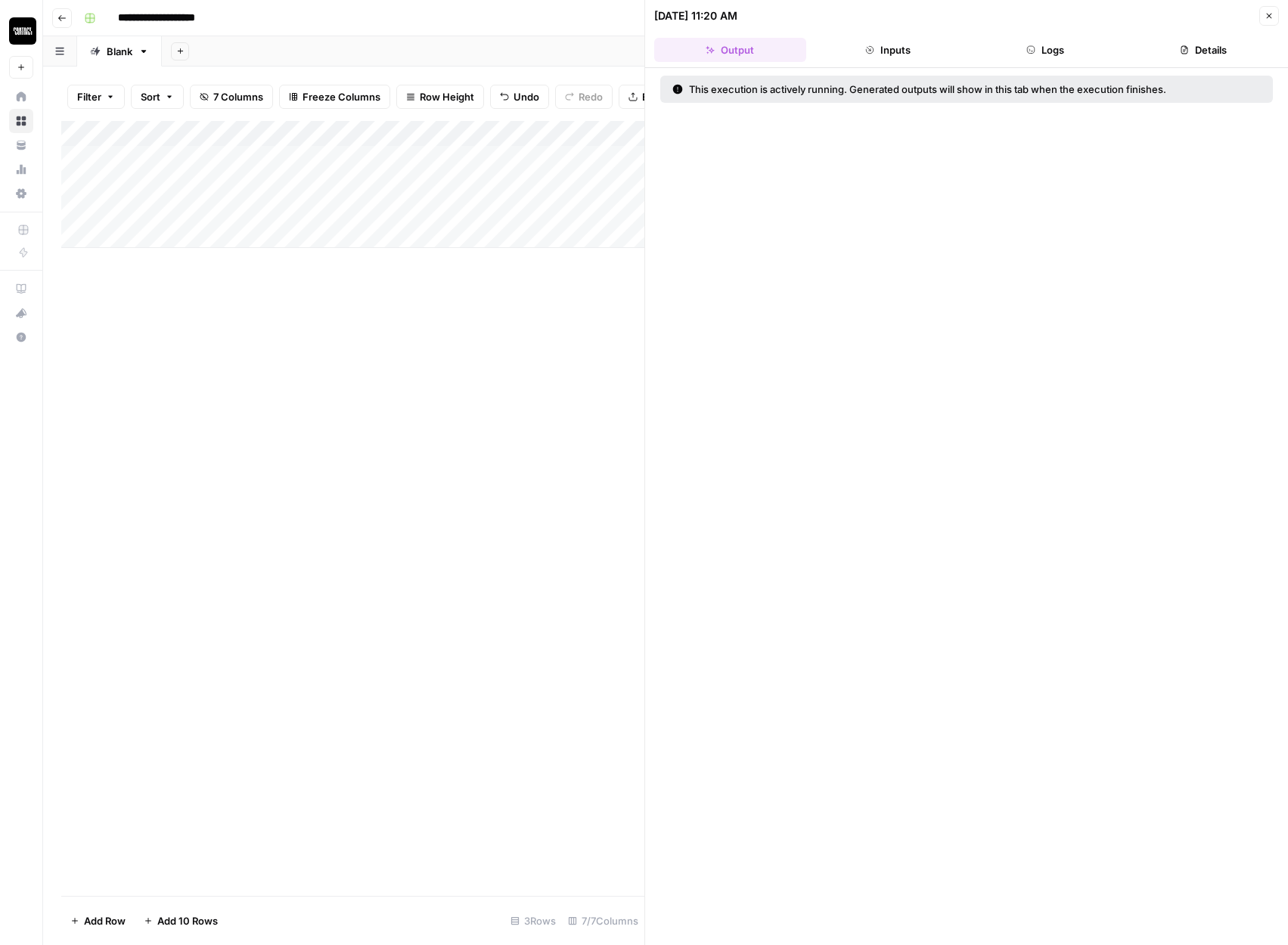
click at [606, 276] on div "Add Column" at bounding box center [352, 508] width 583 height 775
click at [1272, 13] on icon "button" at bounding box center [1269, 16] width 9 height 9
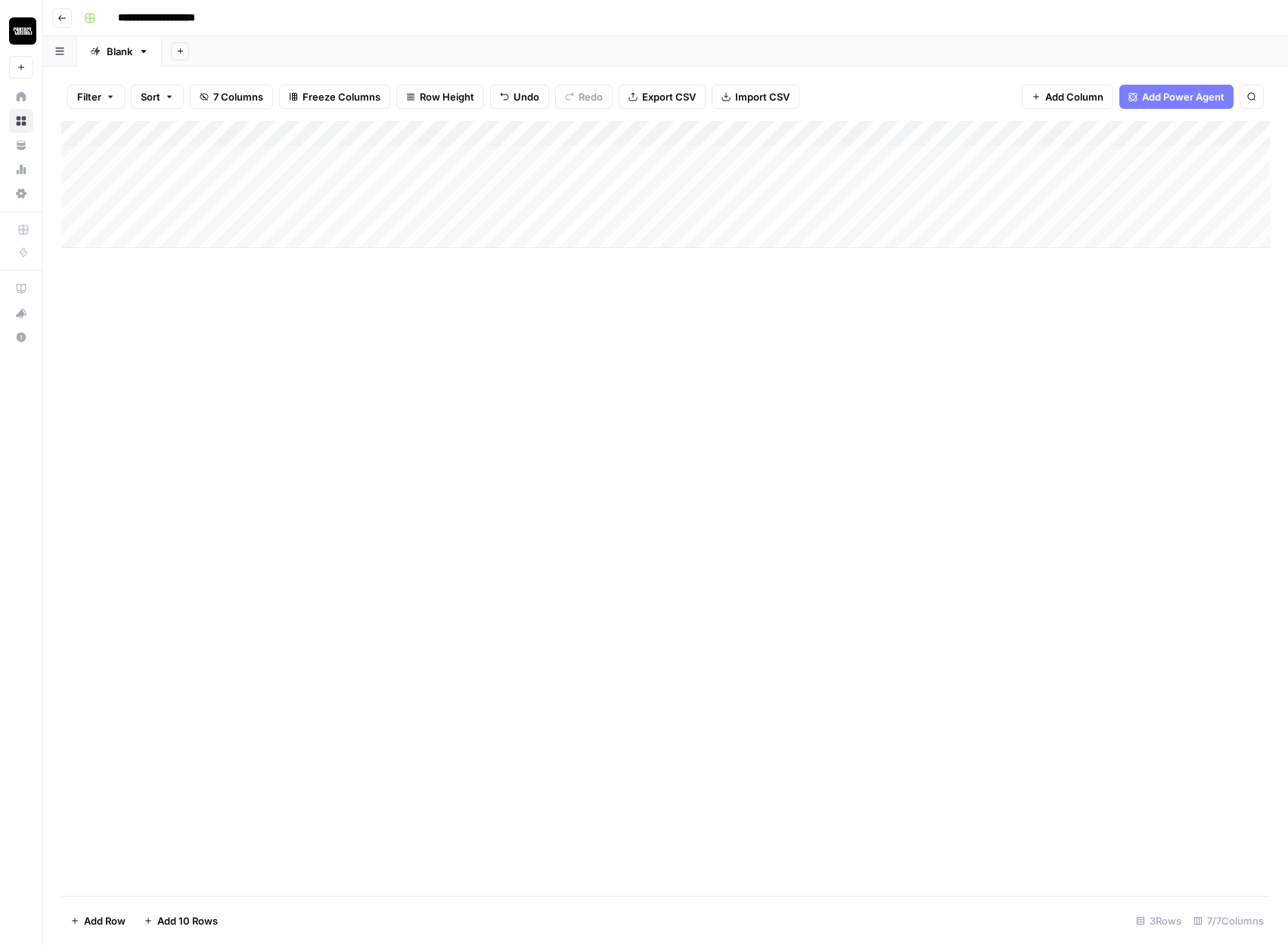
scroll to position [0, 1]
click at [606, 189] on div "Add Column" at bounding box center [665, 184] width 1208 height 127
click at [610, 190] on div "Add Column" at bounding box center [665, 184] width 1208 height 127
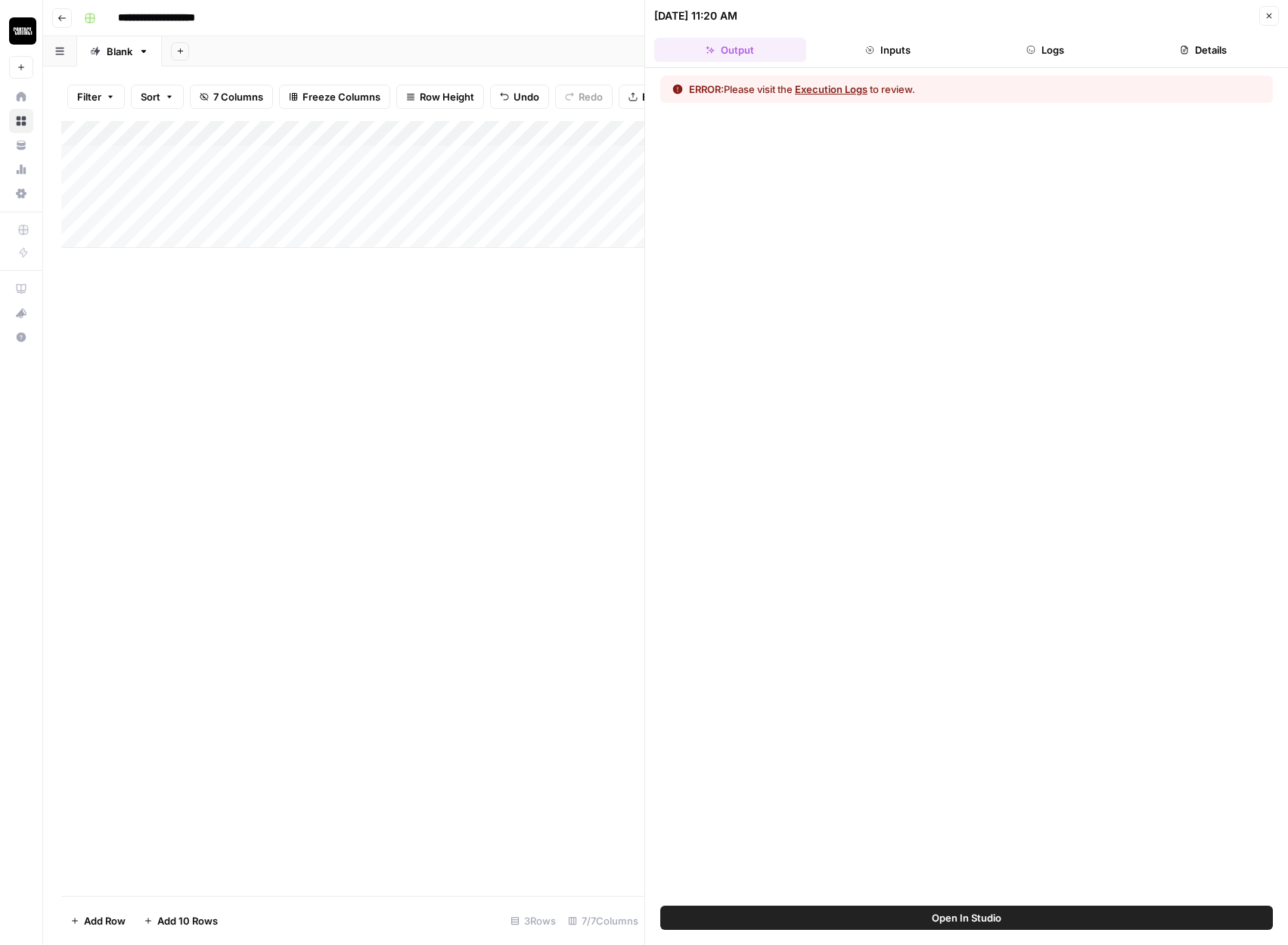
click at [1063, 46] on button "Logs" at bounding box center [1046, 49] width 152 height 24
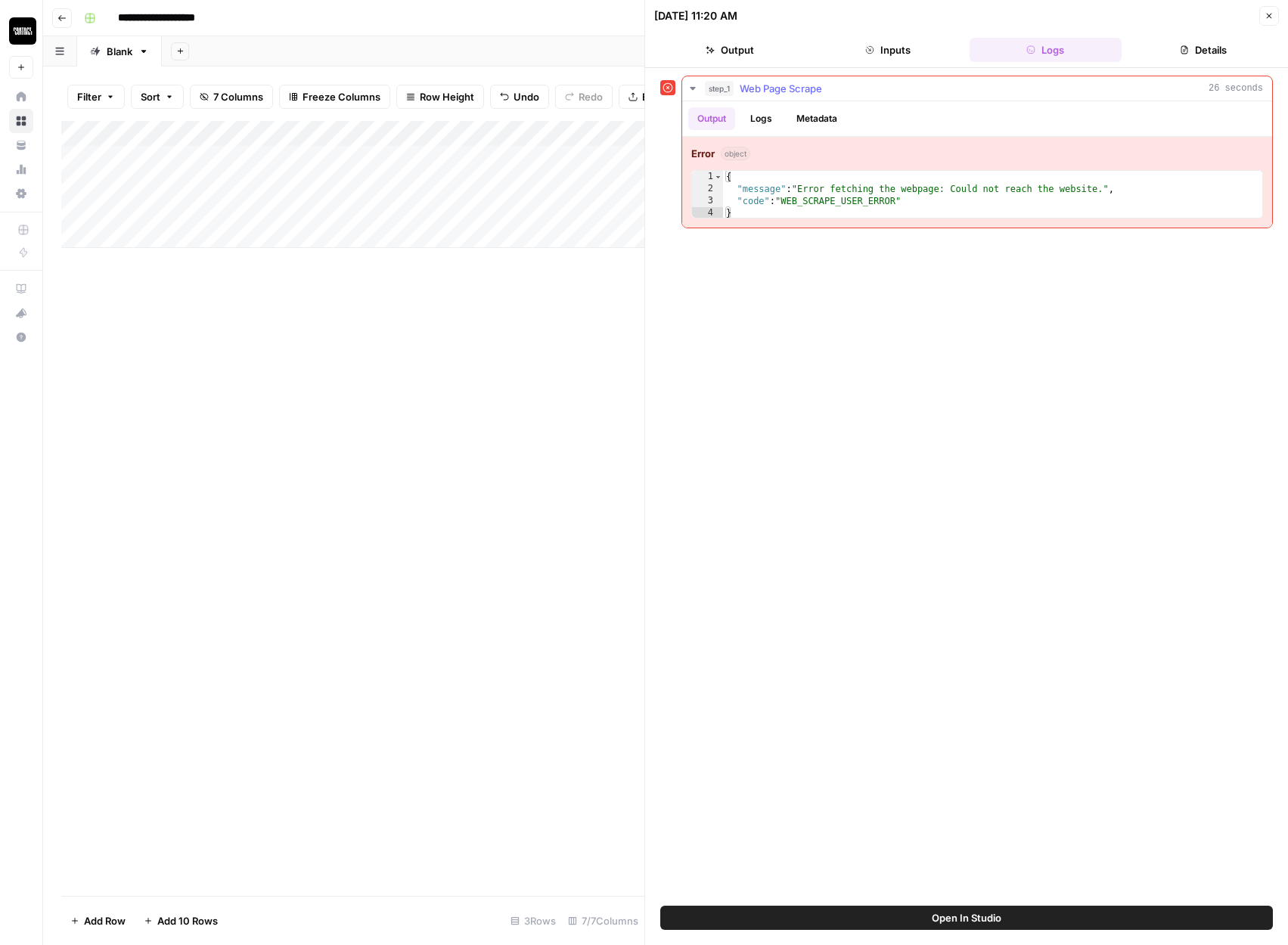
click at [911, 203] on div "{ "message" : "Error fetching the webpage: Could not reach the website." , "cod…" at bounding box center [992, 207] width 539 height 72
click at [957, 173] on div "{ "message" : "Error fetching the webpage: Could not reach the website." , "cod…" at bounding box center [992, 207] width 539 height 72
drag, startPoint x: 975, startPoint y: 204, endPoint x: 727, endPoint y: 189, distance: 248.5
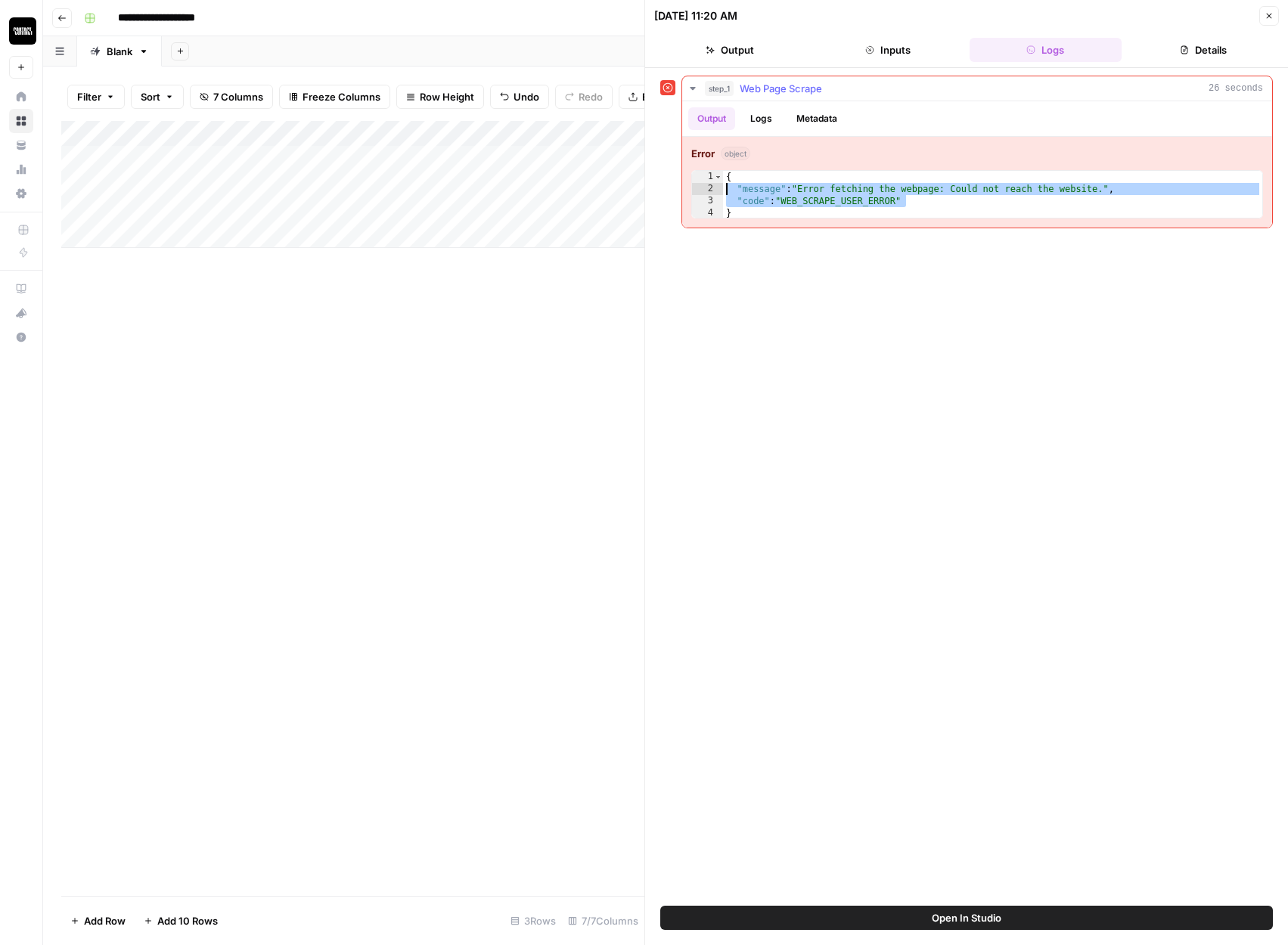
click at [727, 189] on div "{ "message" : "Error fetching the webpage: Could not reach the website." , "cod…" at bounding box center [992, 207] width 539 height 72
type textarea "**********"
click at [1270, 13] on icon "button" at bounding box center [1269, 16] width 9 height 9
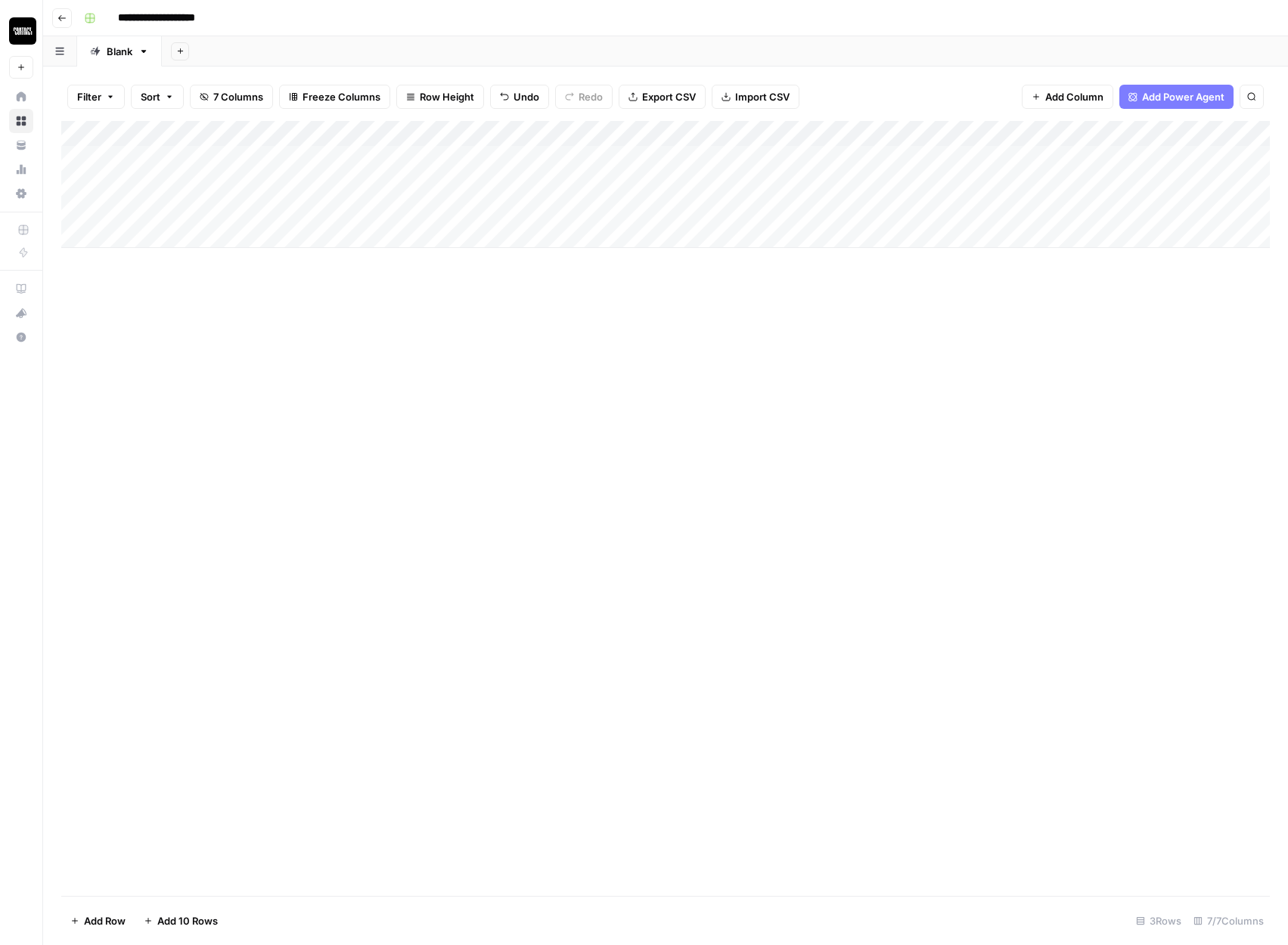
click at [756, 131] on div "Add Column" at bounding box center [665, 184] width 1208 height 127
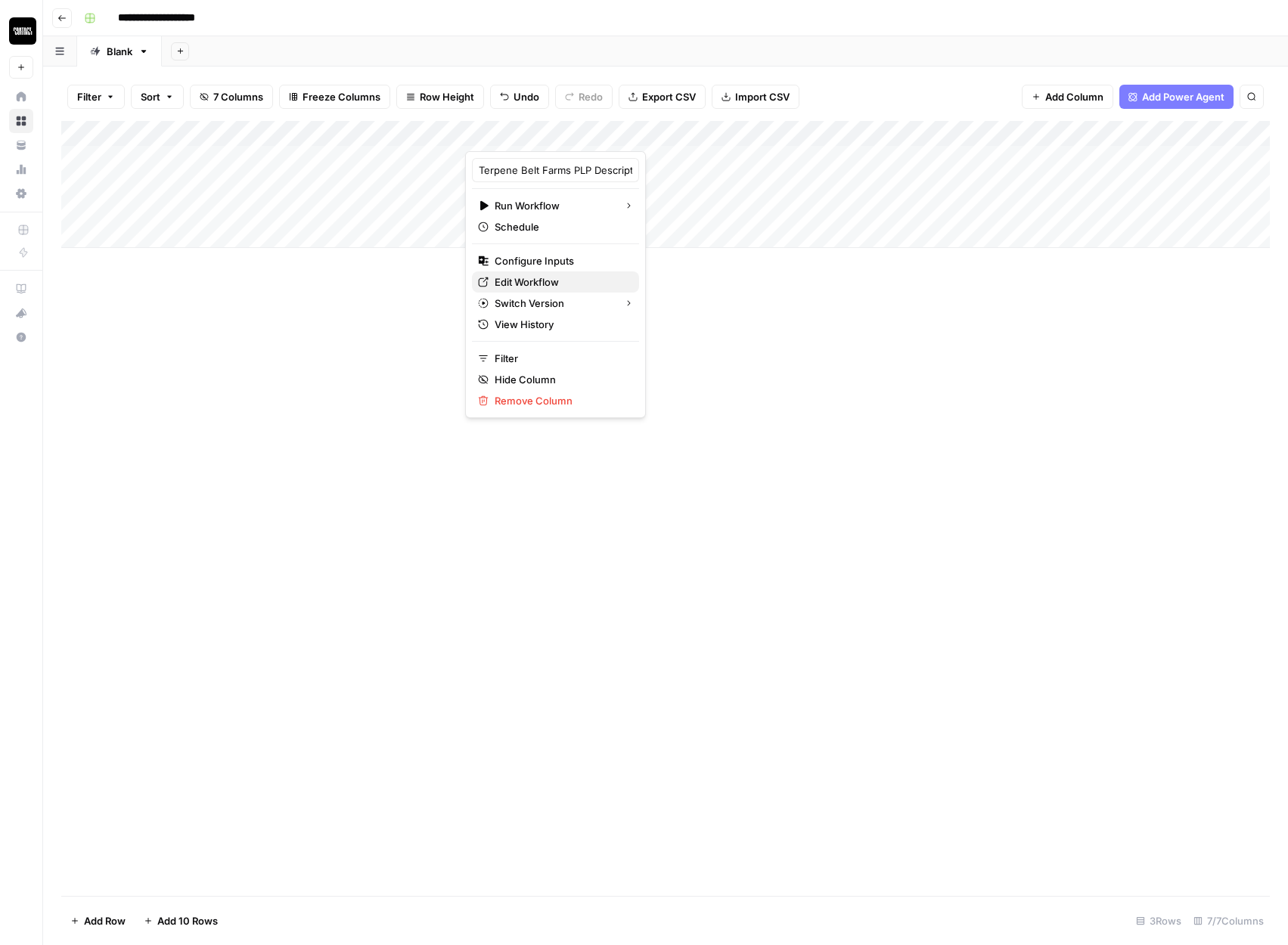
click at [541, 283] on span "Edit Workflow" at bounding box center [561, 282] width 132 height 15
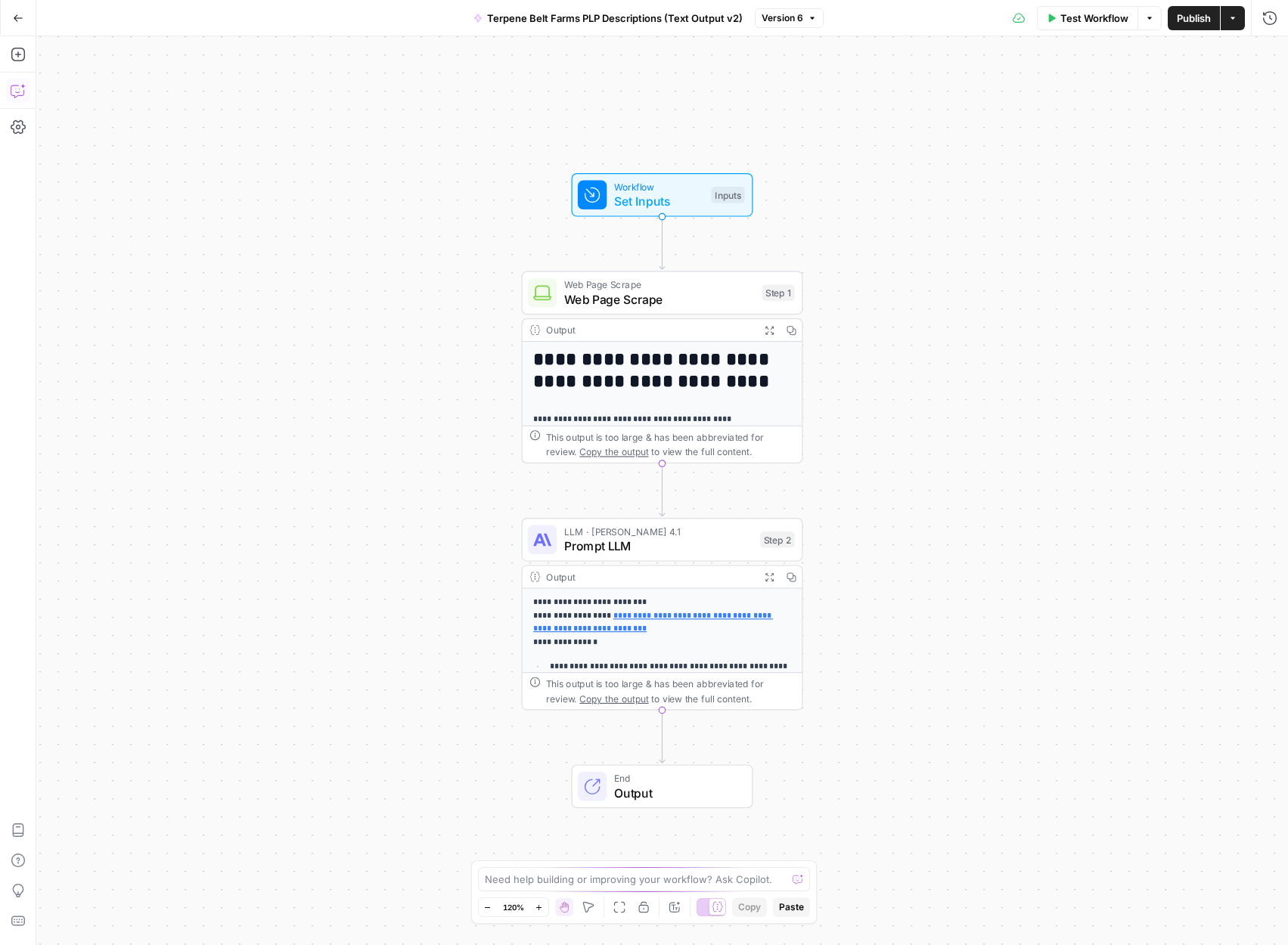
click at [18, 96] on icon "button" at bounding box center [17, 92] width 13 height 13
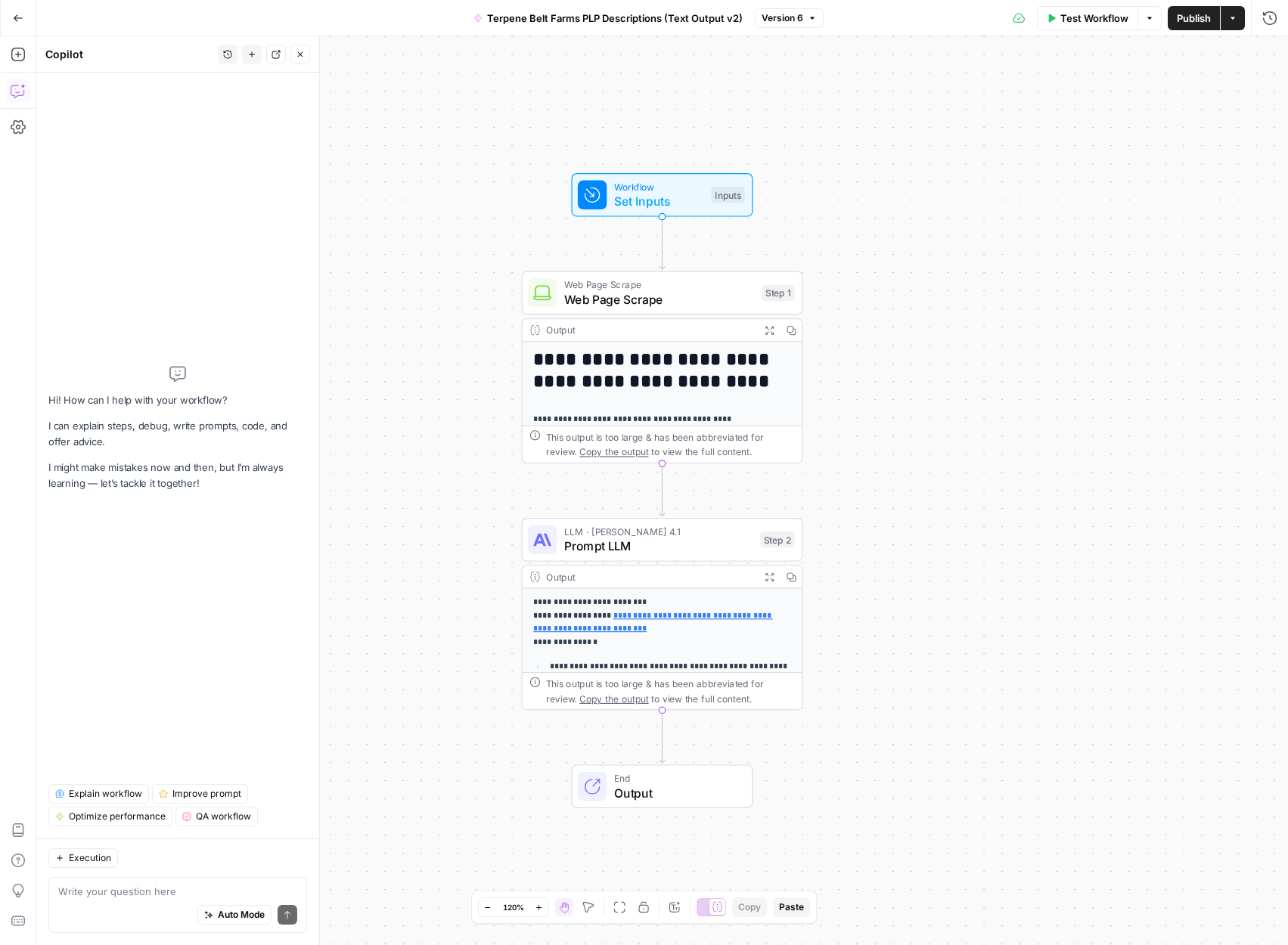
click at [90, 892] on textarea at bounding box center [177, 890] width 239 height 15
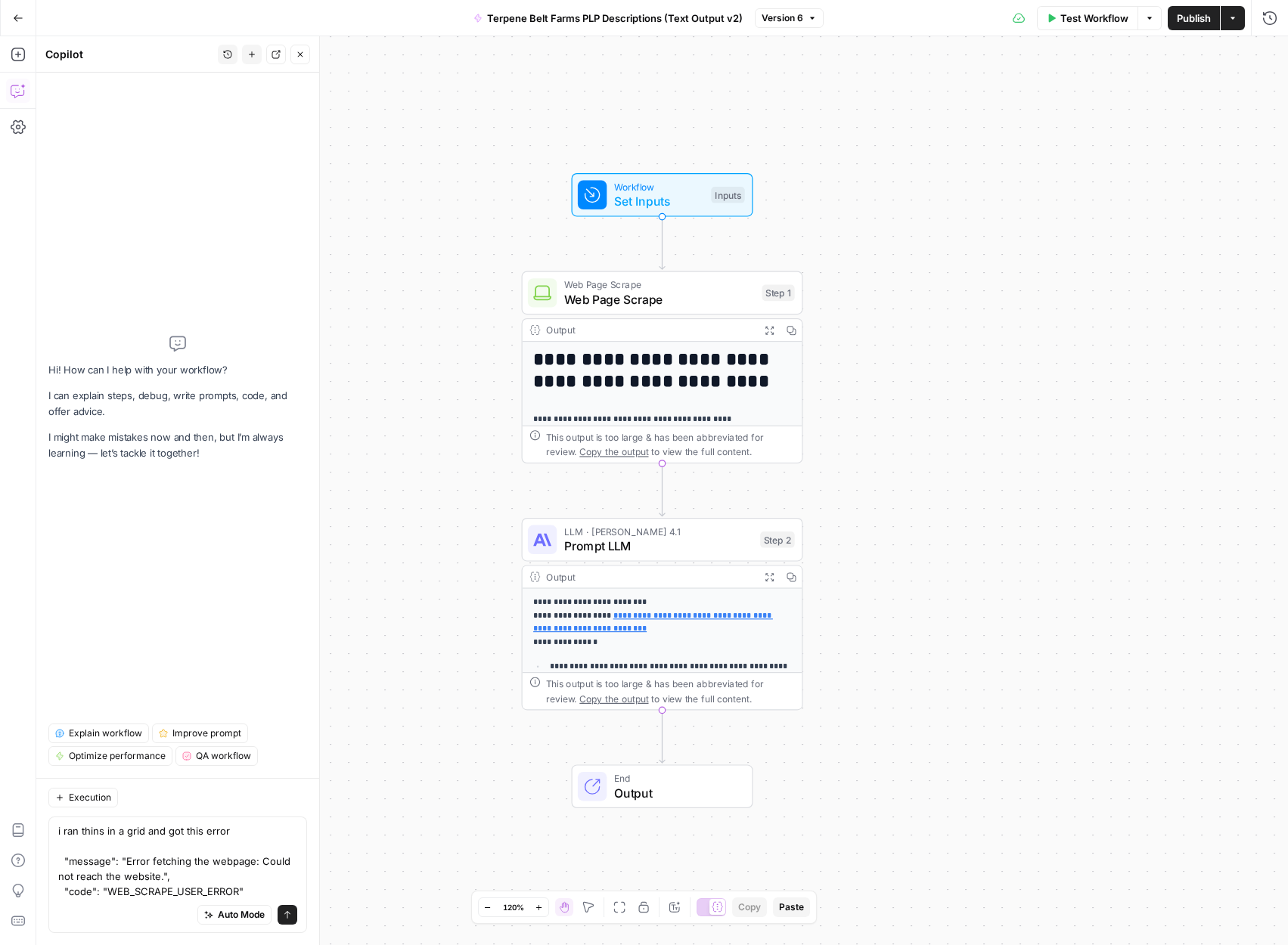
click at [97, 833] on textarea "i ran thins in a grid and got this error "message": "Error fetching the webpage…" at bounding box center [177, 861] width 239 height 76
click at [133, 907] on div "Auto Mode Send" at bounding box center [177, 915] width 239 height 33
click at [237, 892] on textarea "i ran this in a grid and got this error "message": "Error fetching the webpage:…" at bounding box center [177, 861] width 239 height 76
click at [246, 892] on textarea "i ran this in a grid and got this error "message": "Error fetching the webpage:…" at bounding box center [177, 861] width 239 height 76
click at [151, 899] on div "Auto Mode Send" at bounding box center [177, 915] width 239 height 33
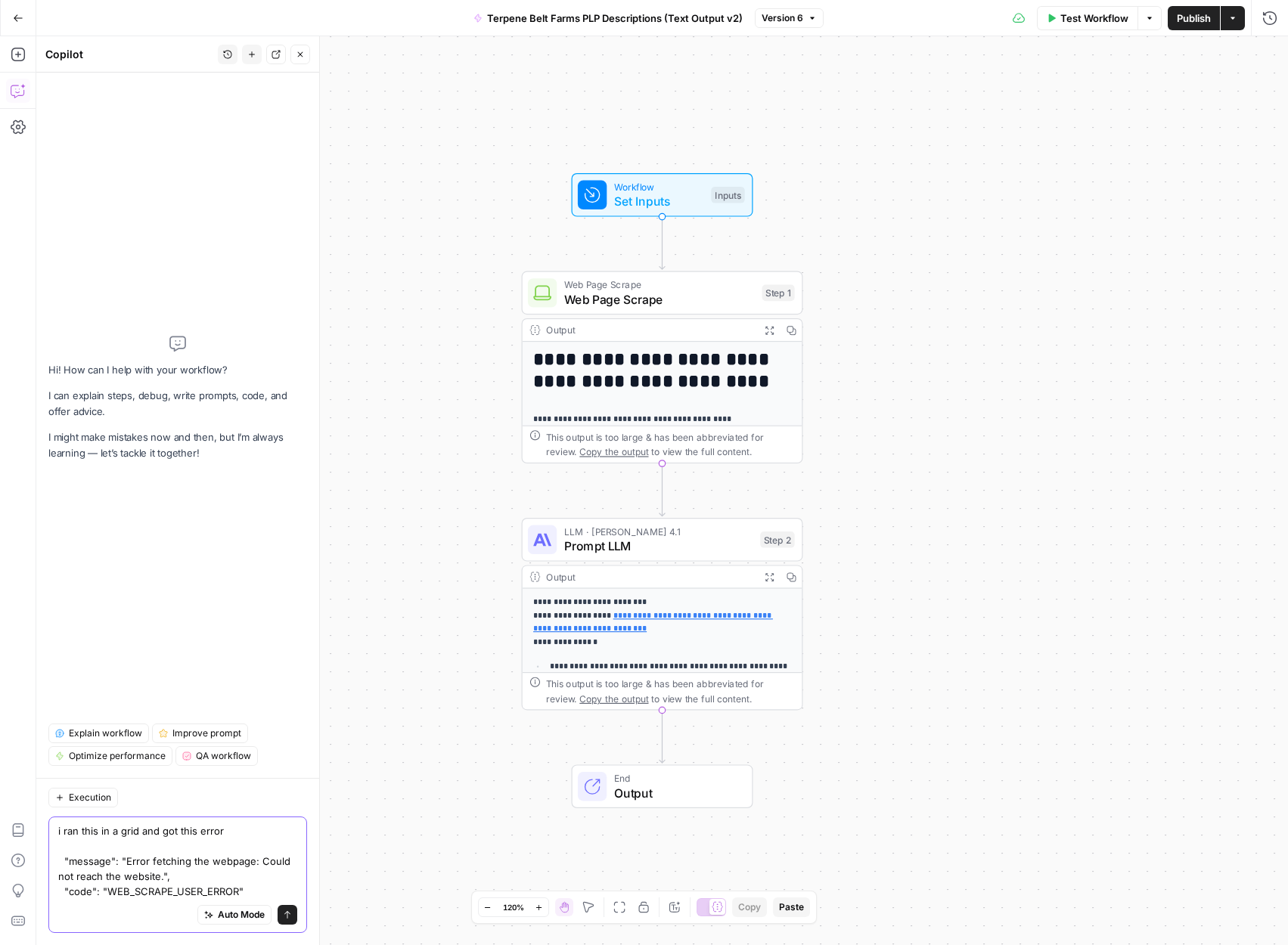
click at [99, 894] on textarea "i ran this in a grid and got this error "message": "Error fetching the webpage:…" at bounding box center [177, 861] width 239 height 76
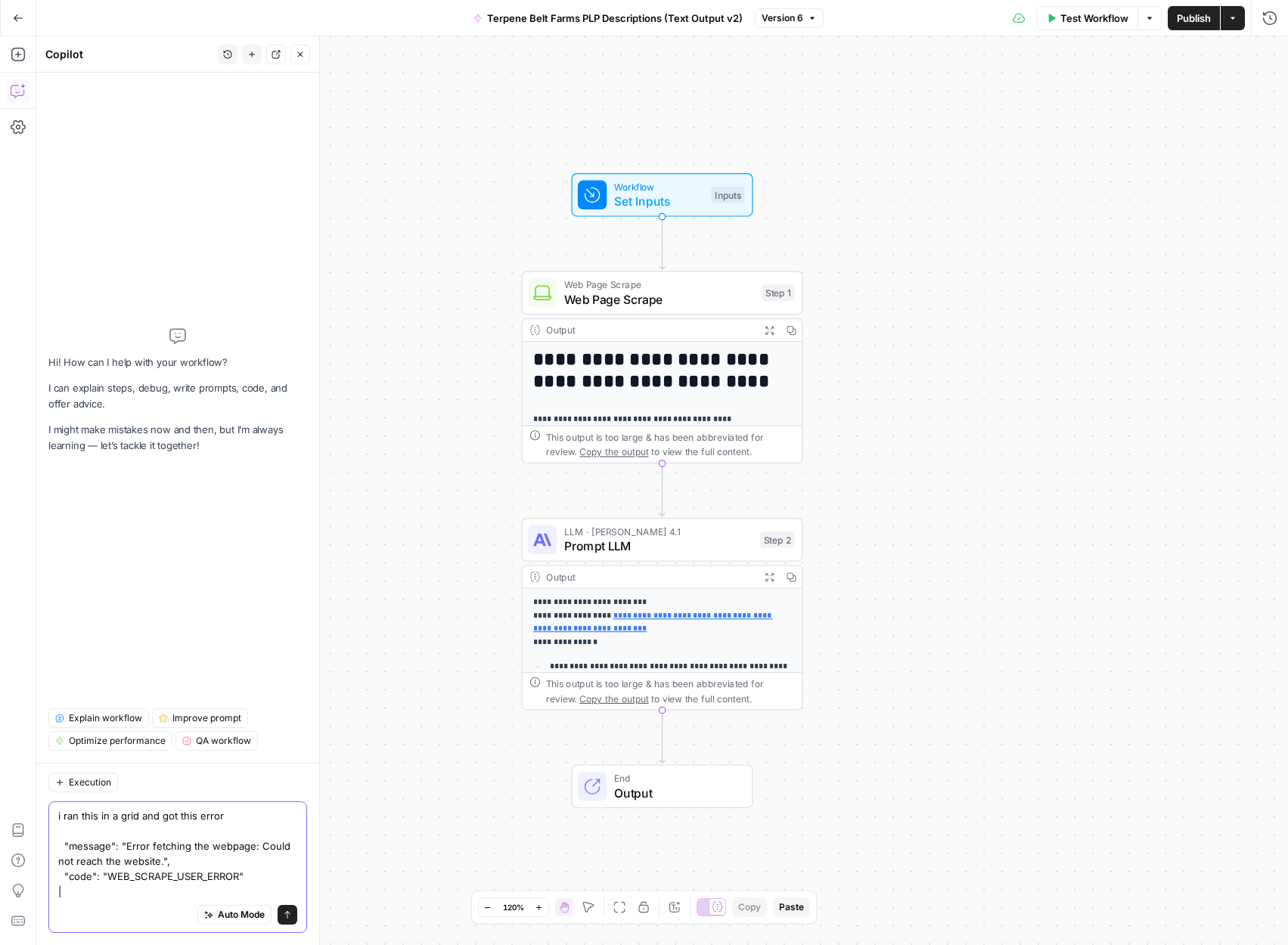
type textarea "i ran this in a grid and got this error "message": "Error fetching the webpage:…"
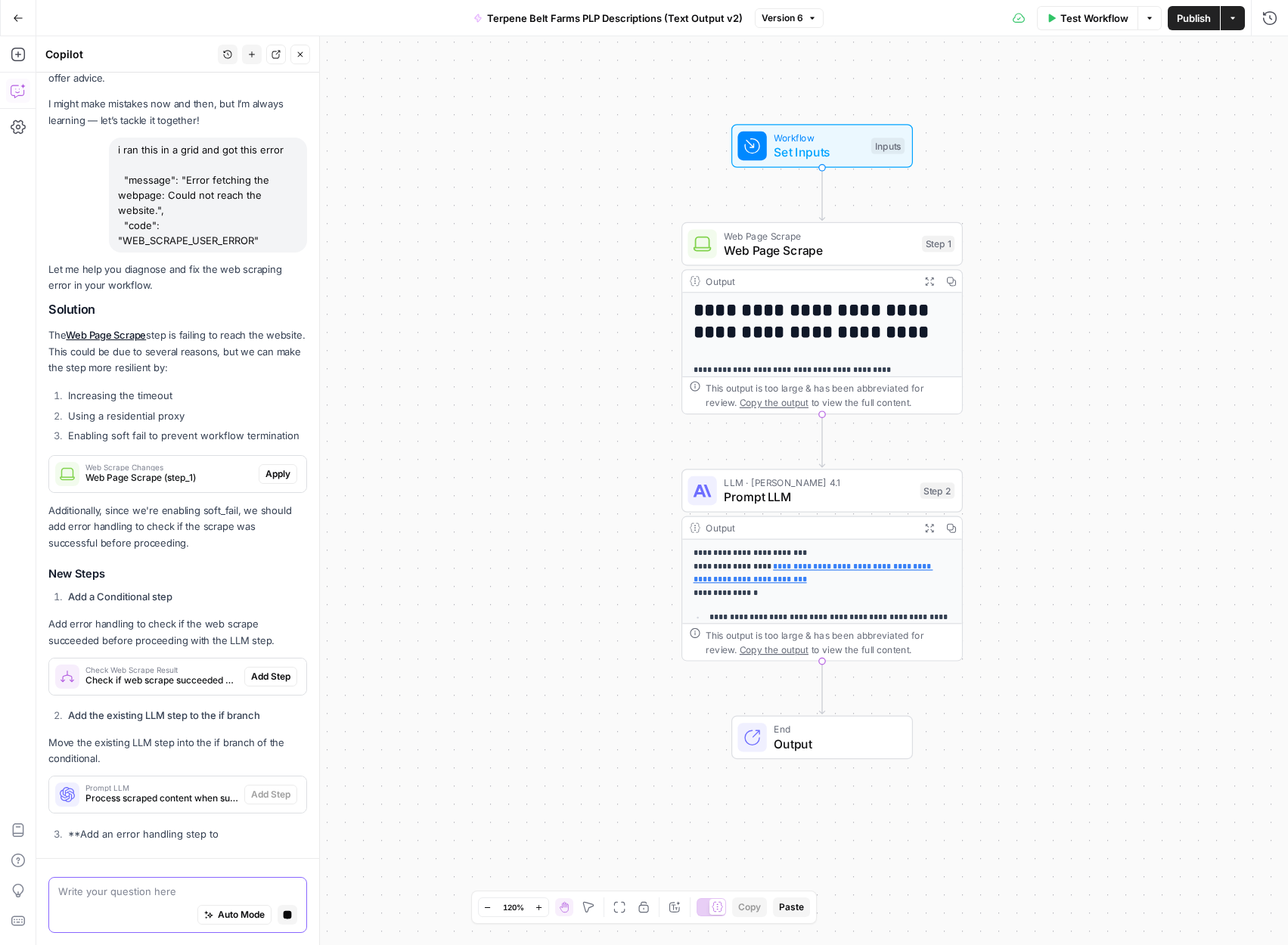
scroll to position [51, 0]
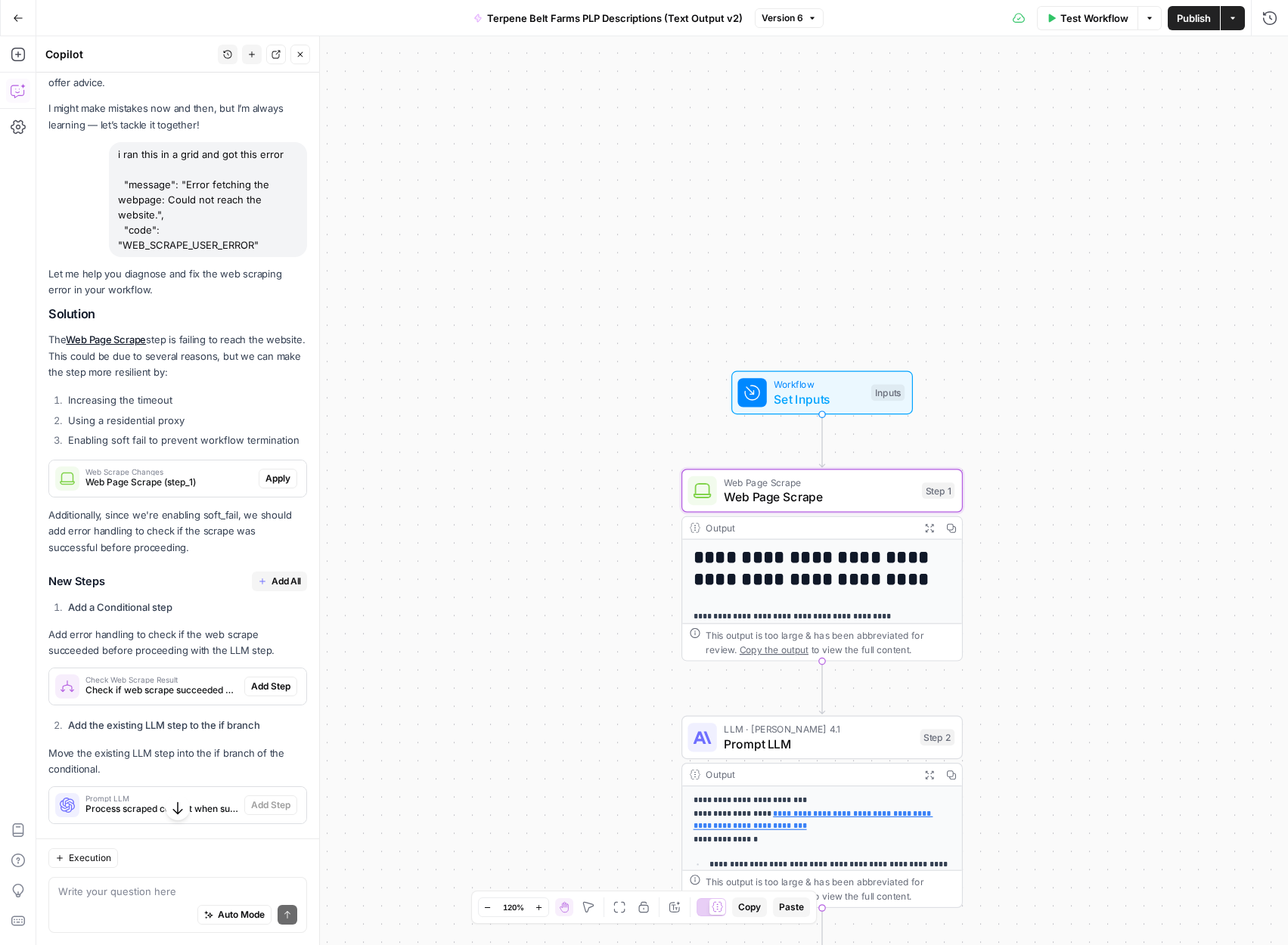
click at [285, 485] on span "Apply" at bounding box center [278, 478] width 25 height 13
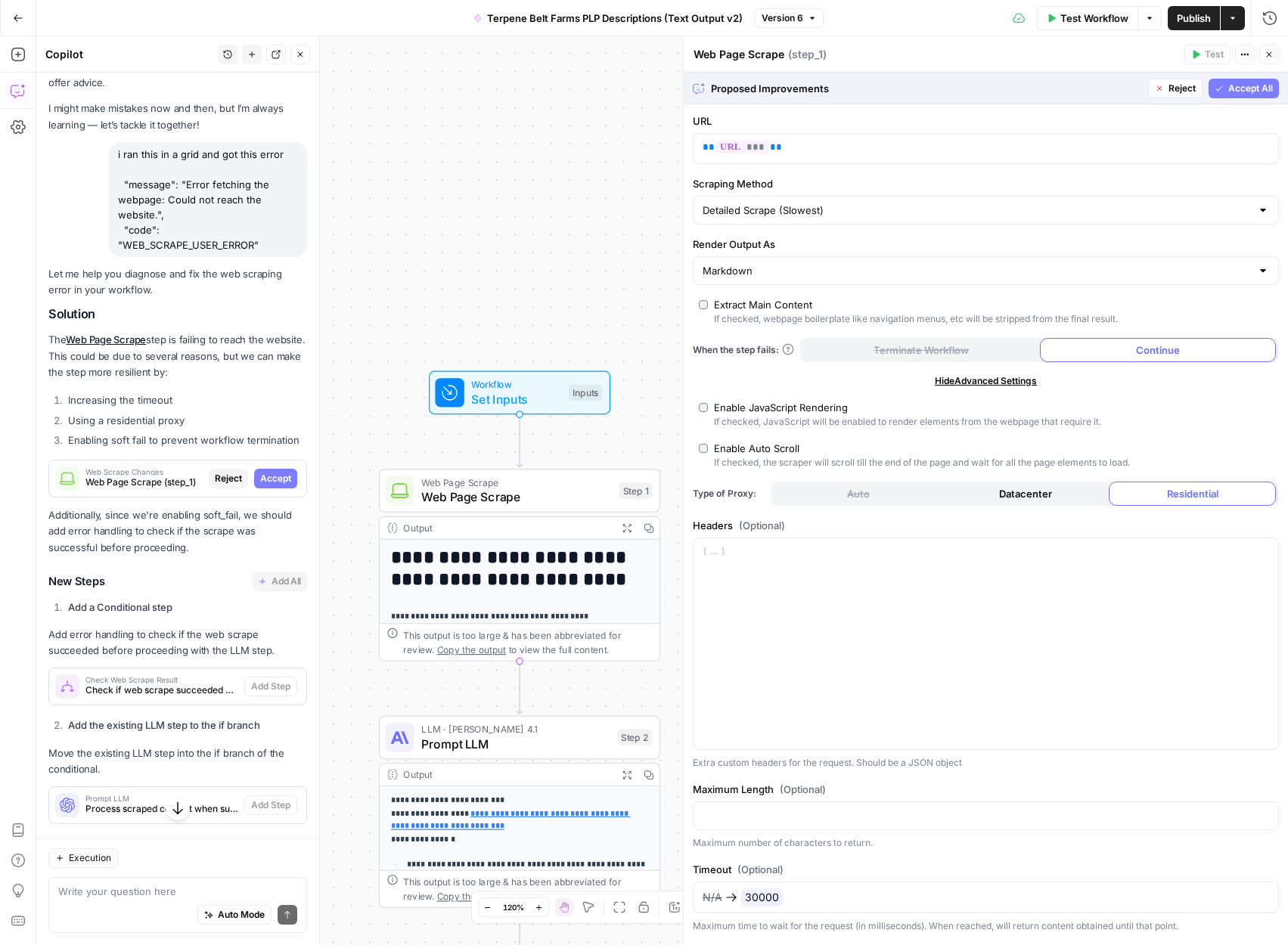
click at [1247, 91] on span "Accept All" at bounding box center [1250, 88] width 45 height 13
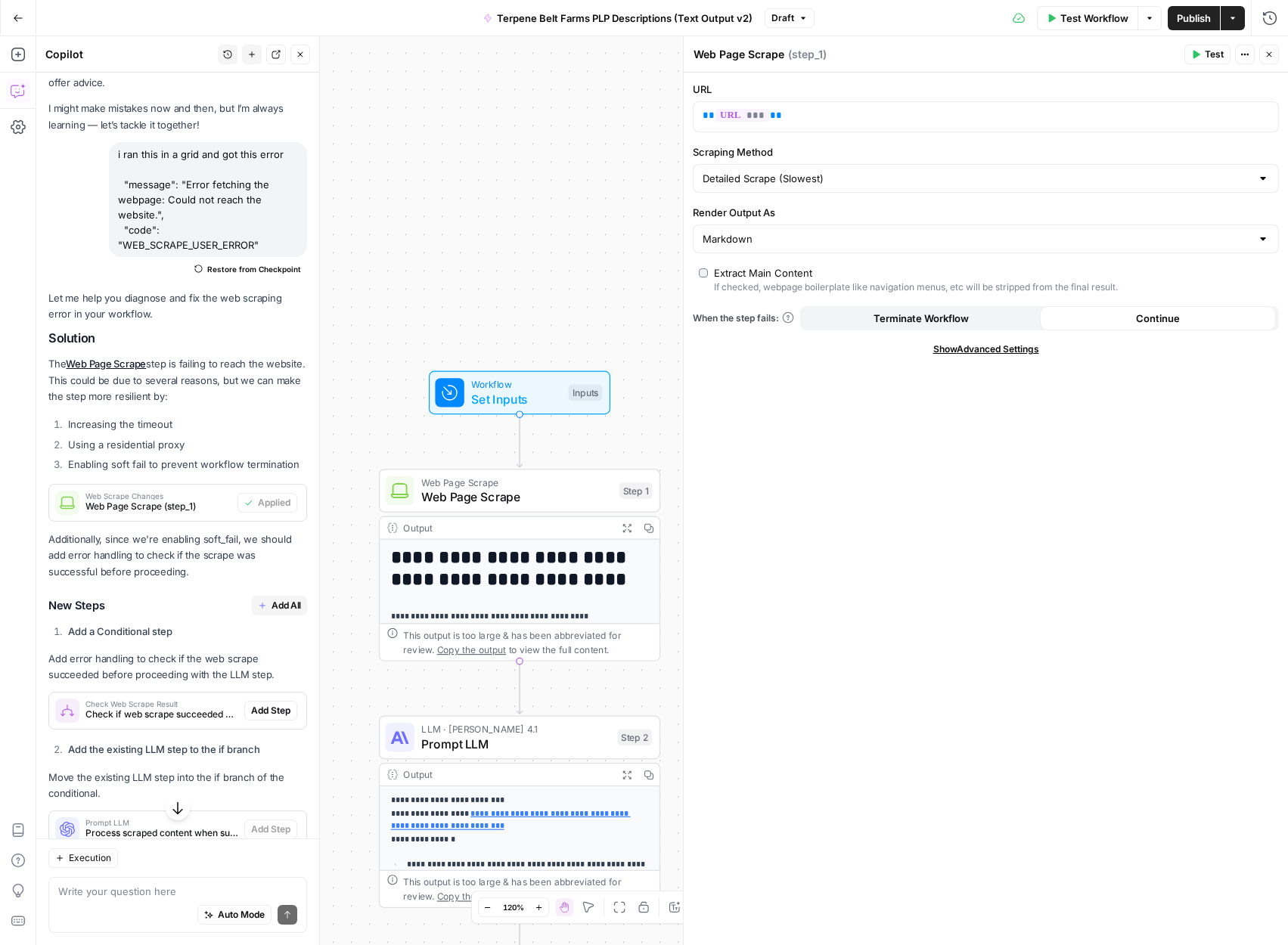
click at [284, 612] on span "Add All" at bounding box center [286, 605] width 30 height 13
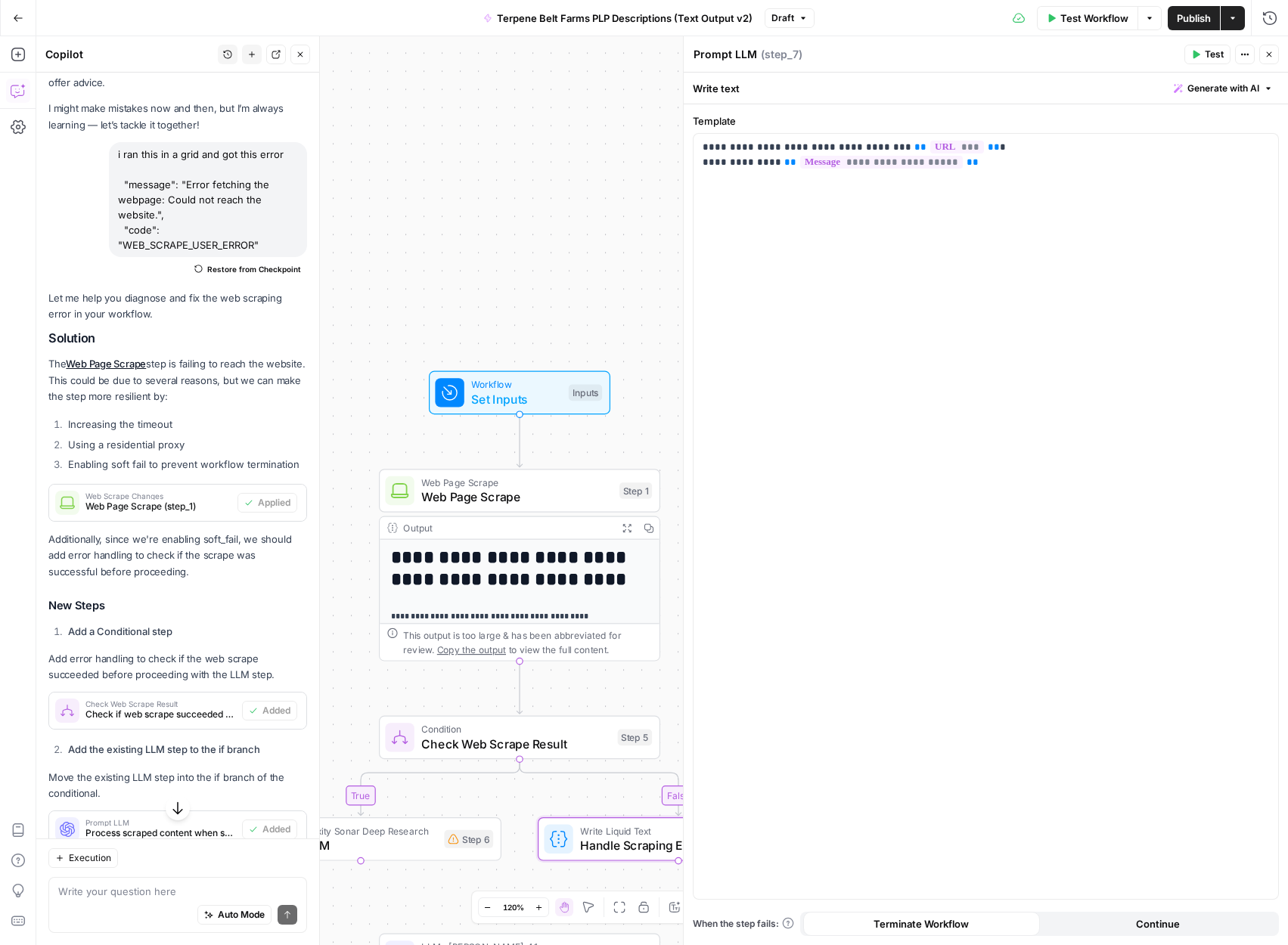
type textarea "Handle Scraping Error"
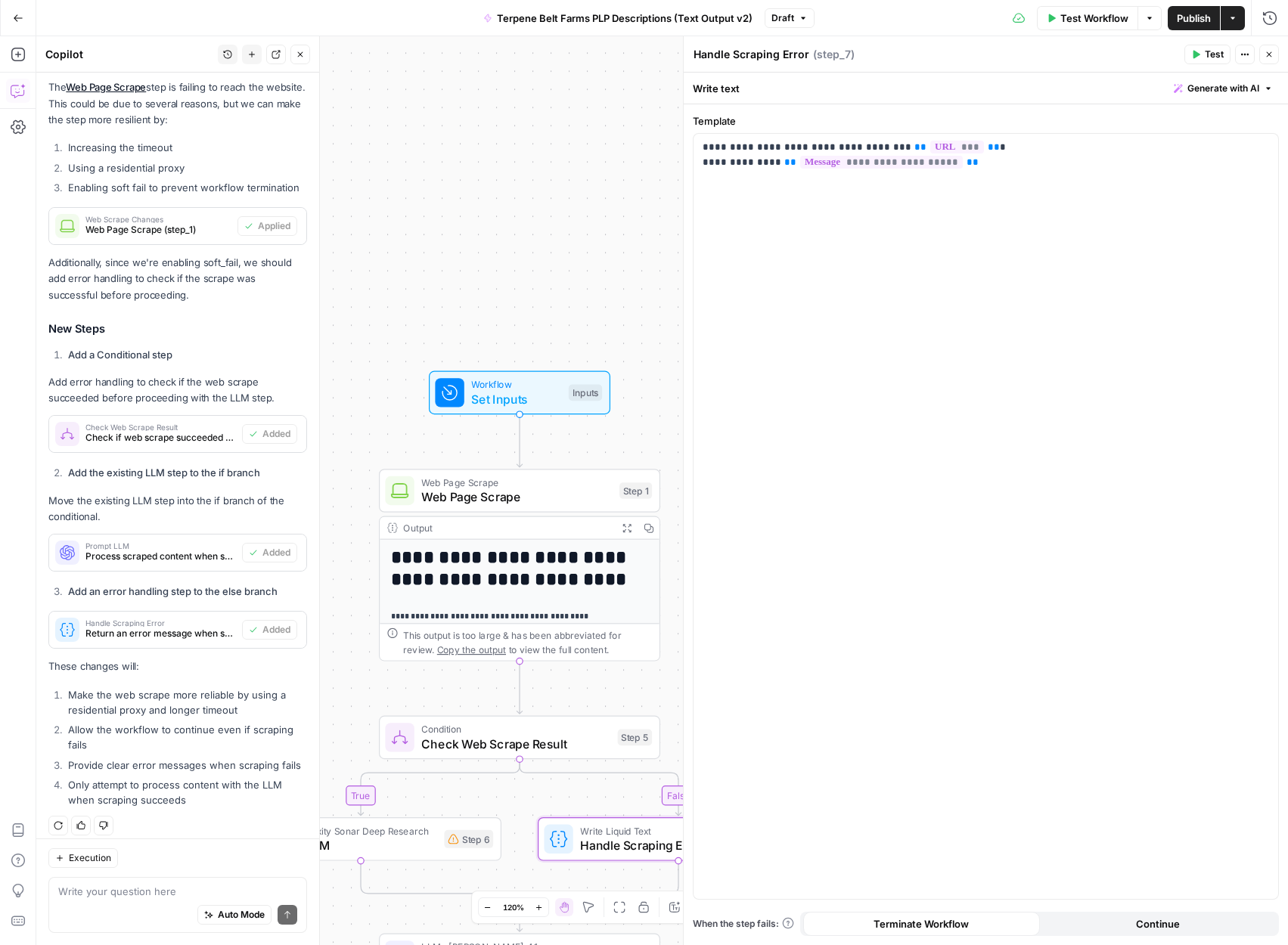
scroll to position [354, 0]
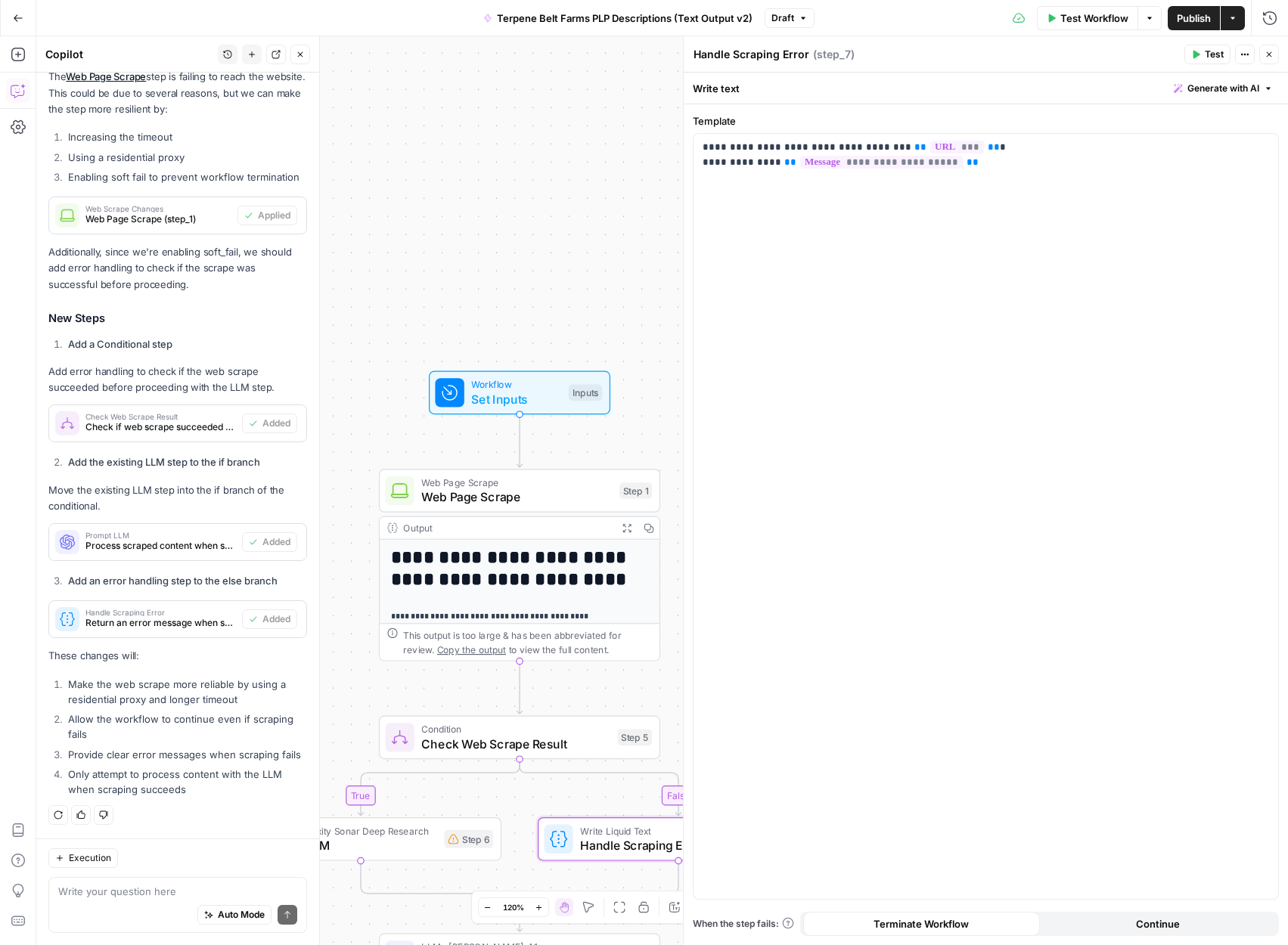
click at [1201, 51] on button "Test" at bounding box center [1208, 55] width 47 height 20
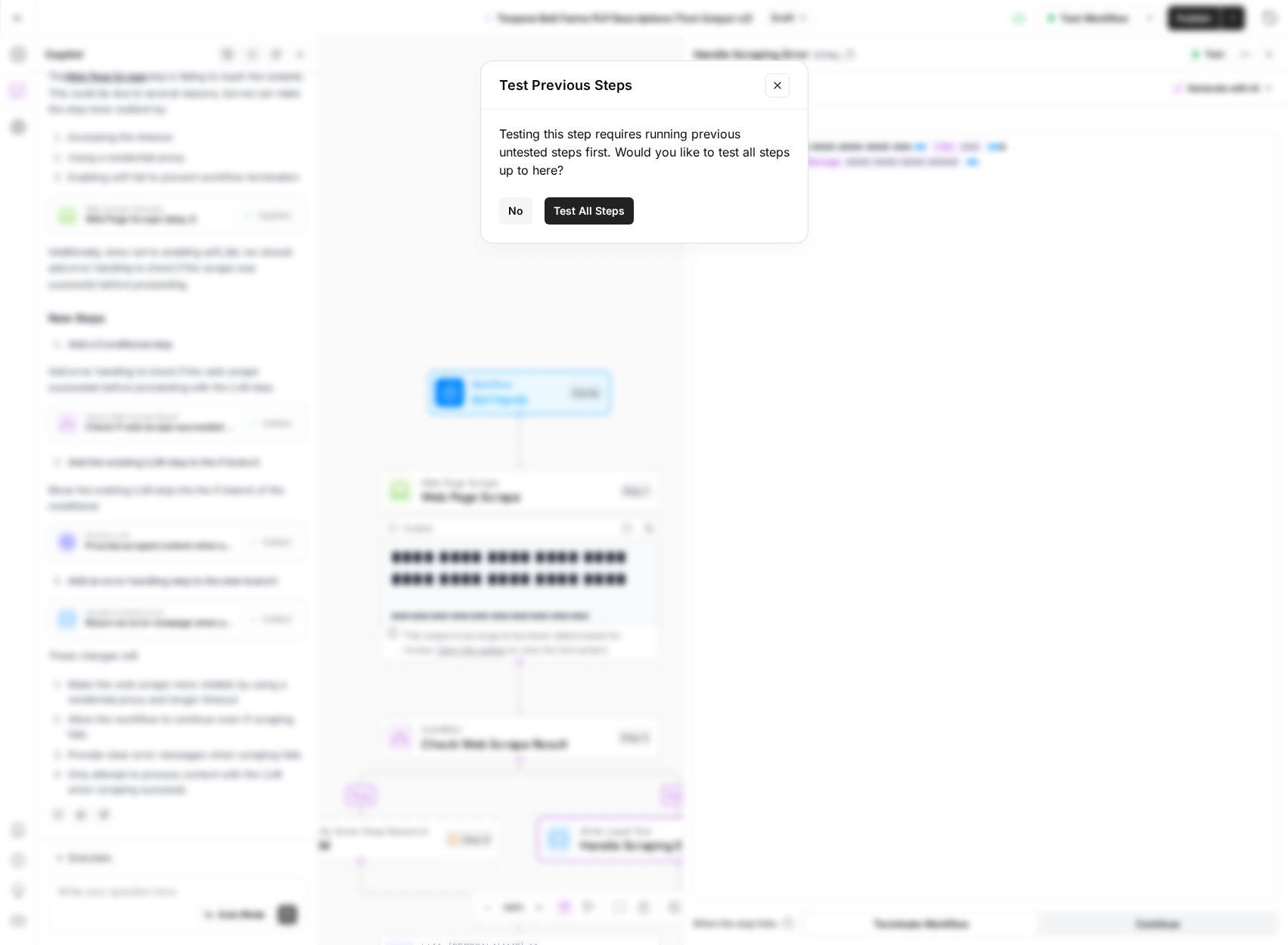
click at [598, 223] on button "Test All Steps" at bounding box center [589, 211] width 89 height 27
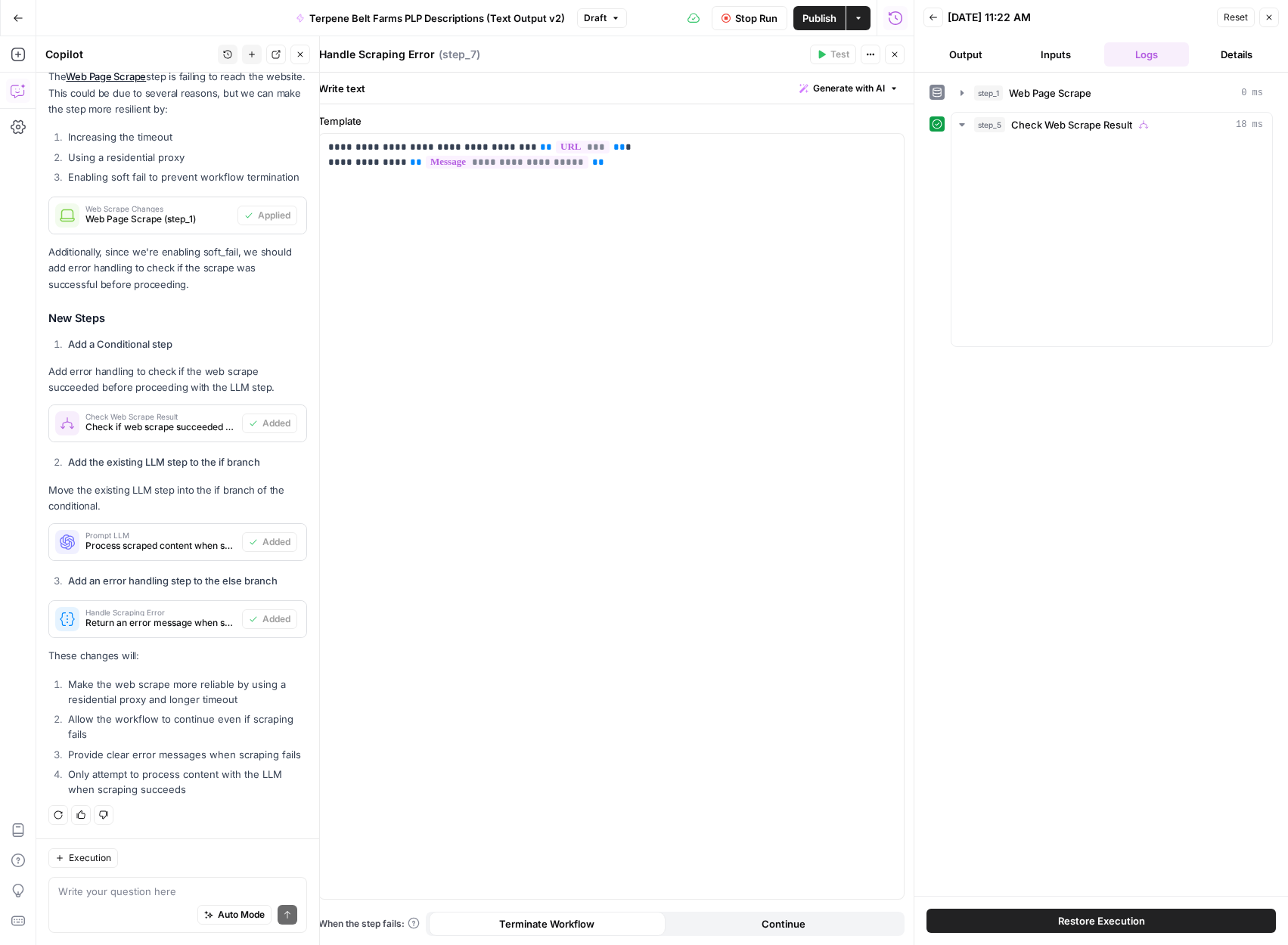
scroll to position [354, 0]
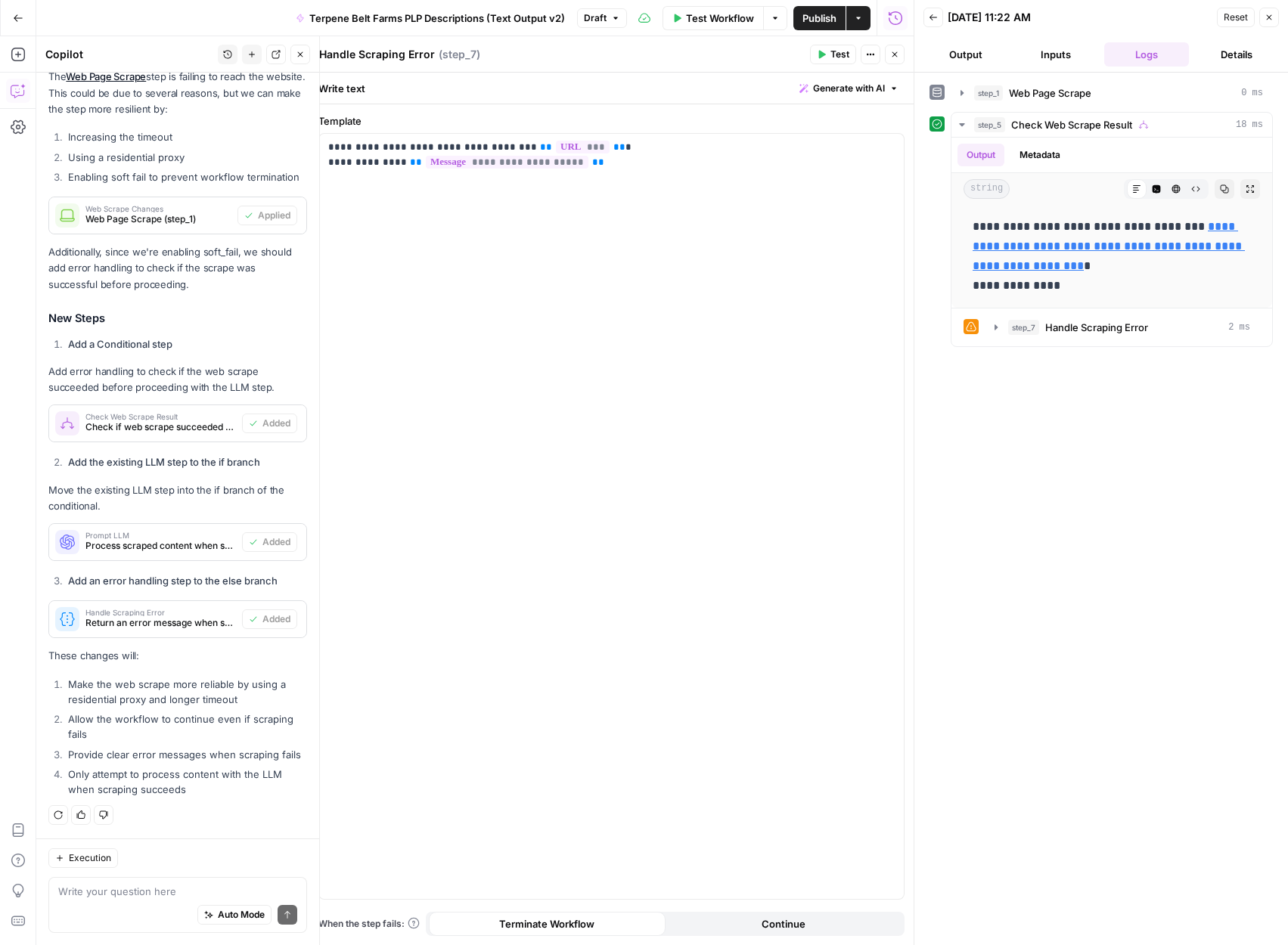
click at [1050, 56] on button "Inputs" at bounding box center [1056, 54] width 85 height 24
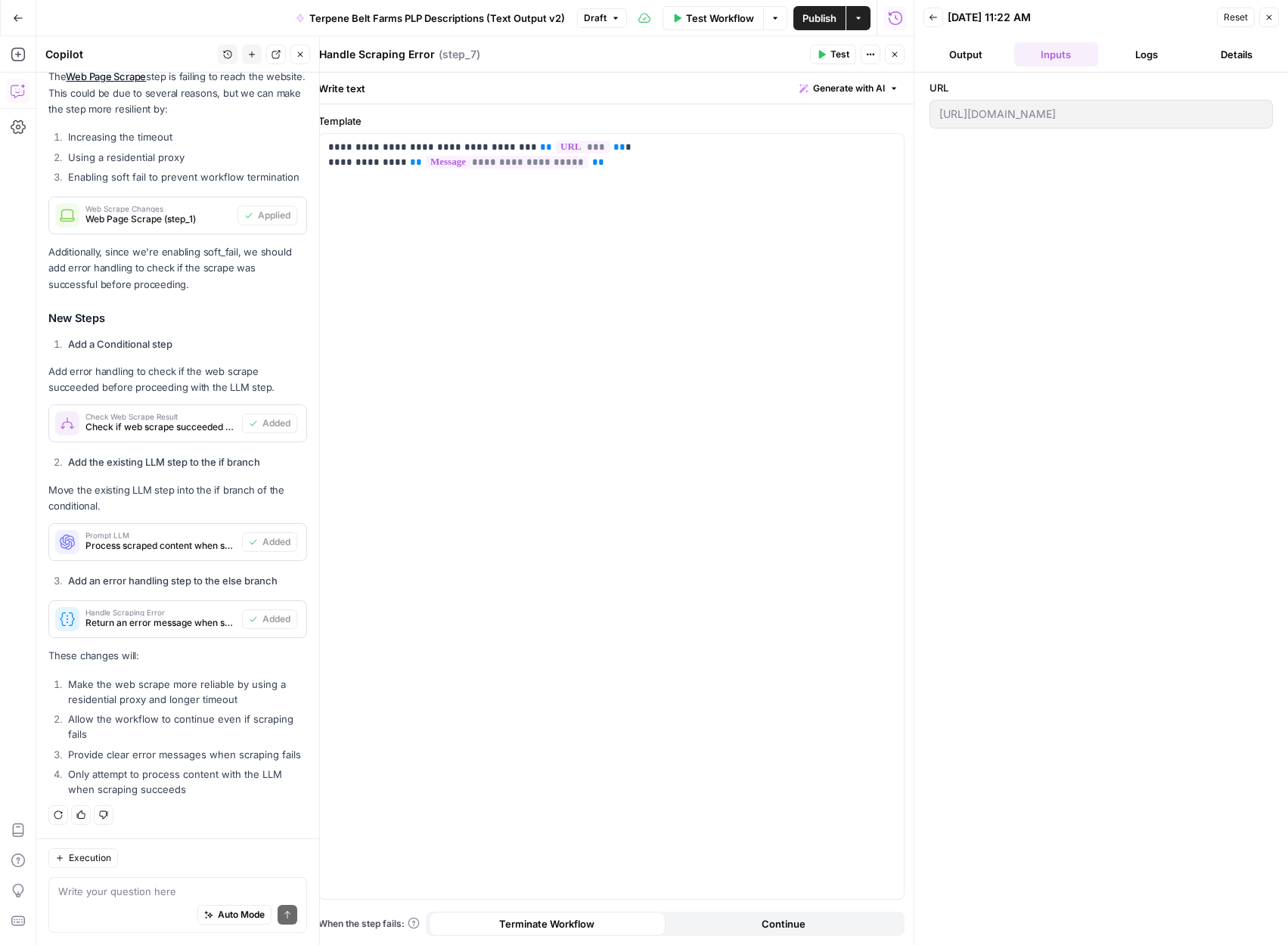
click at [973, 55] on button "Output" at bounding box center [965, 54] width 85 height 24
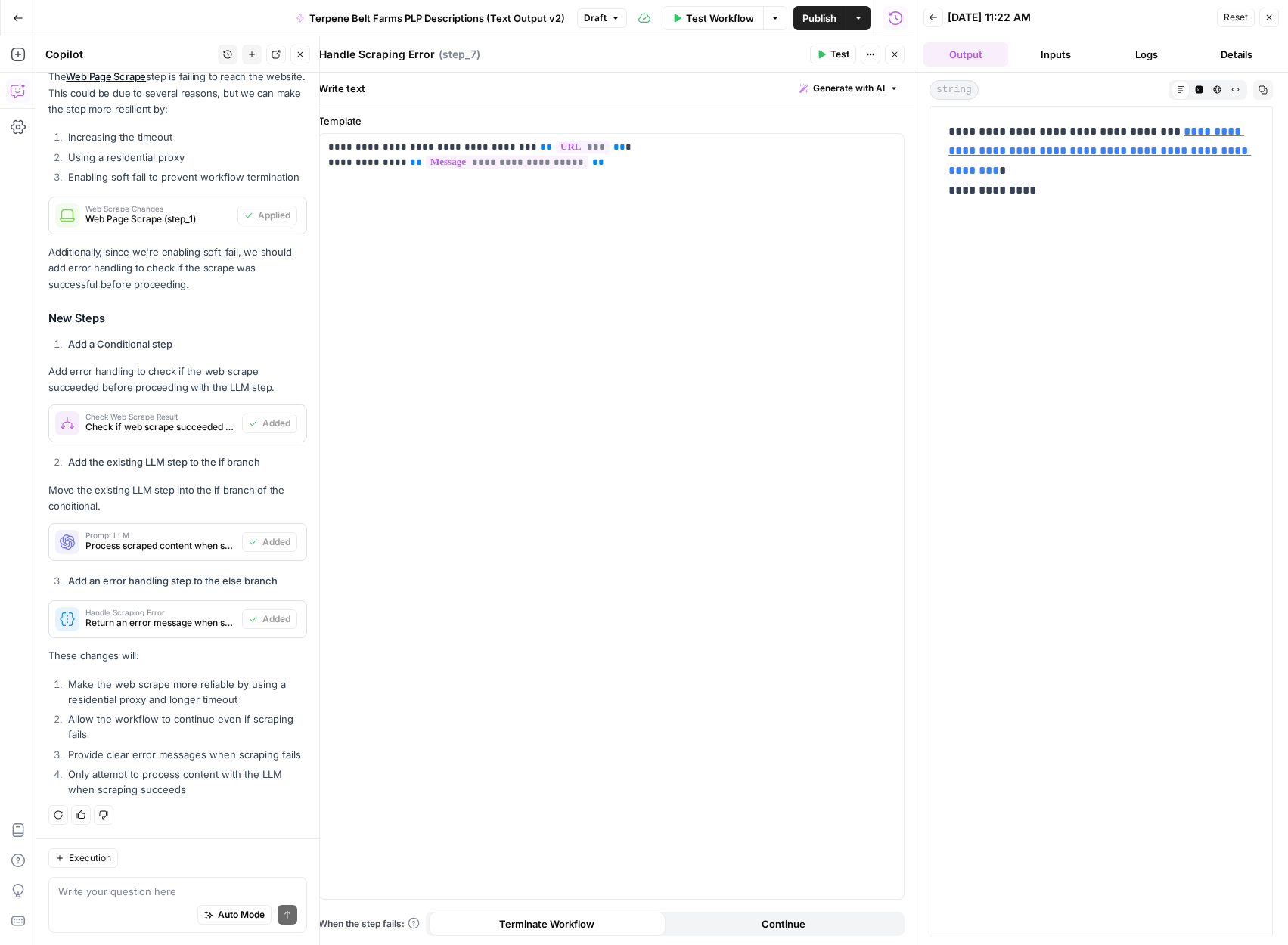
click at [718, 18] on span "Test Workflow" at bounding box center [720, 18] width 68 height 15
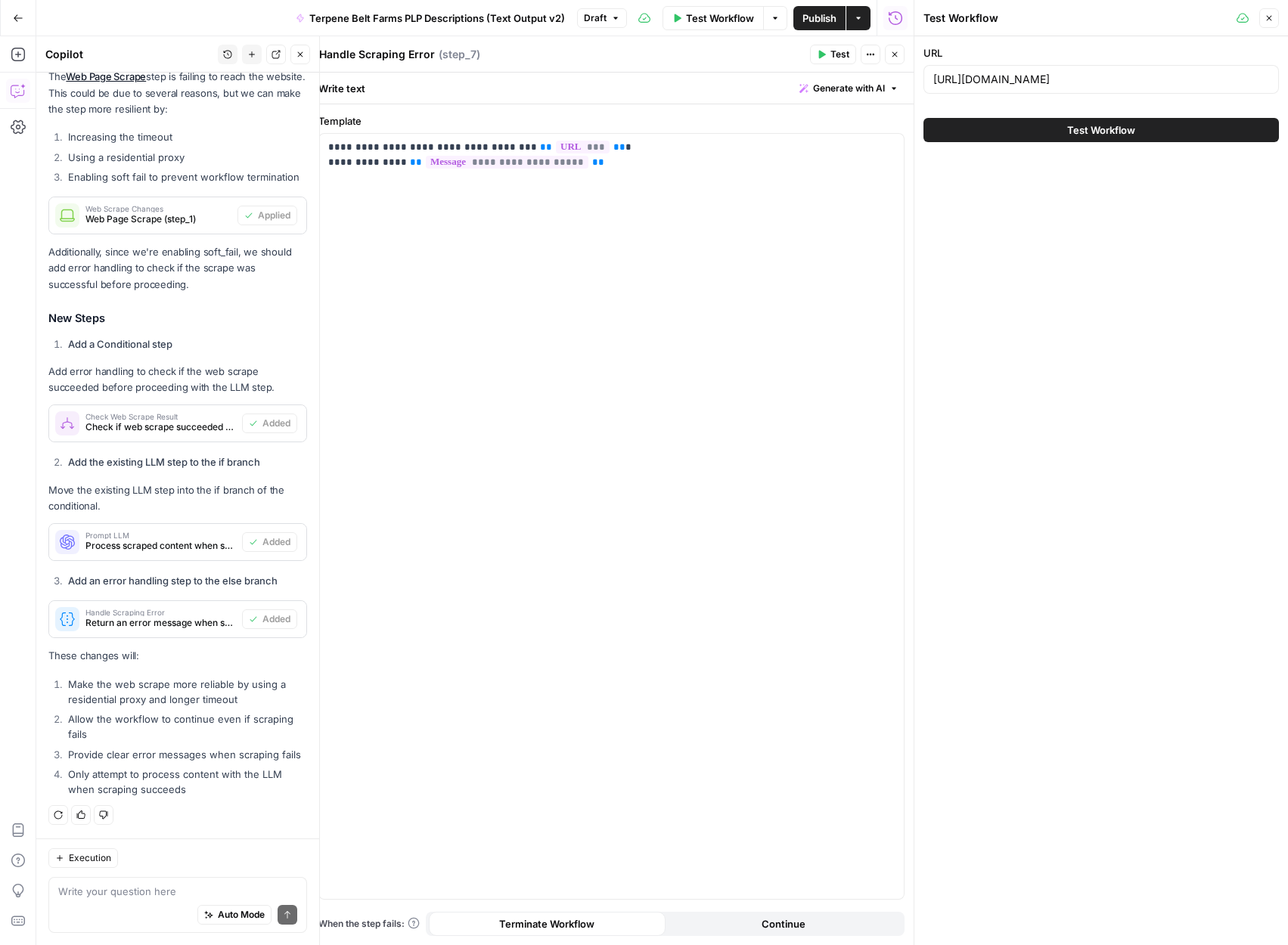
click at [718, 20] on span "Test Workflow" at bounding box center [720, 18] width 68 height 15
click at [1069, 75] on input "https://terpenebeltfarms.com/shop/flower-infusion/gas-infusion-pack/" at bounding box center [1100, 79] width 335 height 15
click at [977, 139] on button "Test Workflow" at bounding box center [1100, 130] width 355 height 24
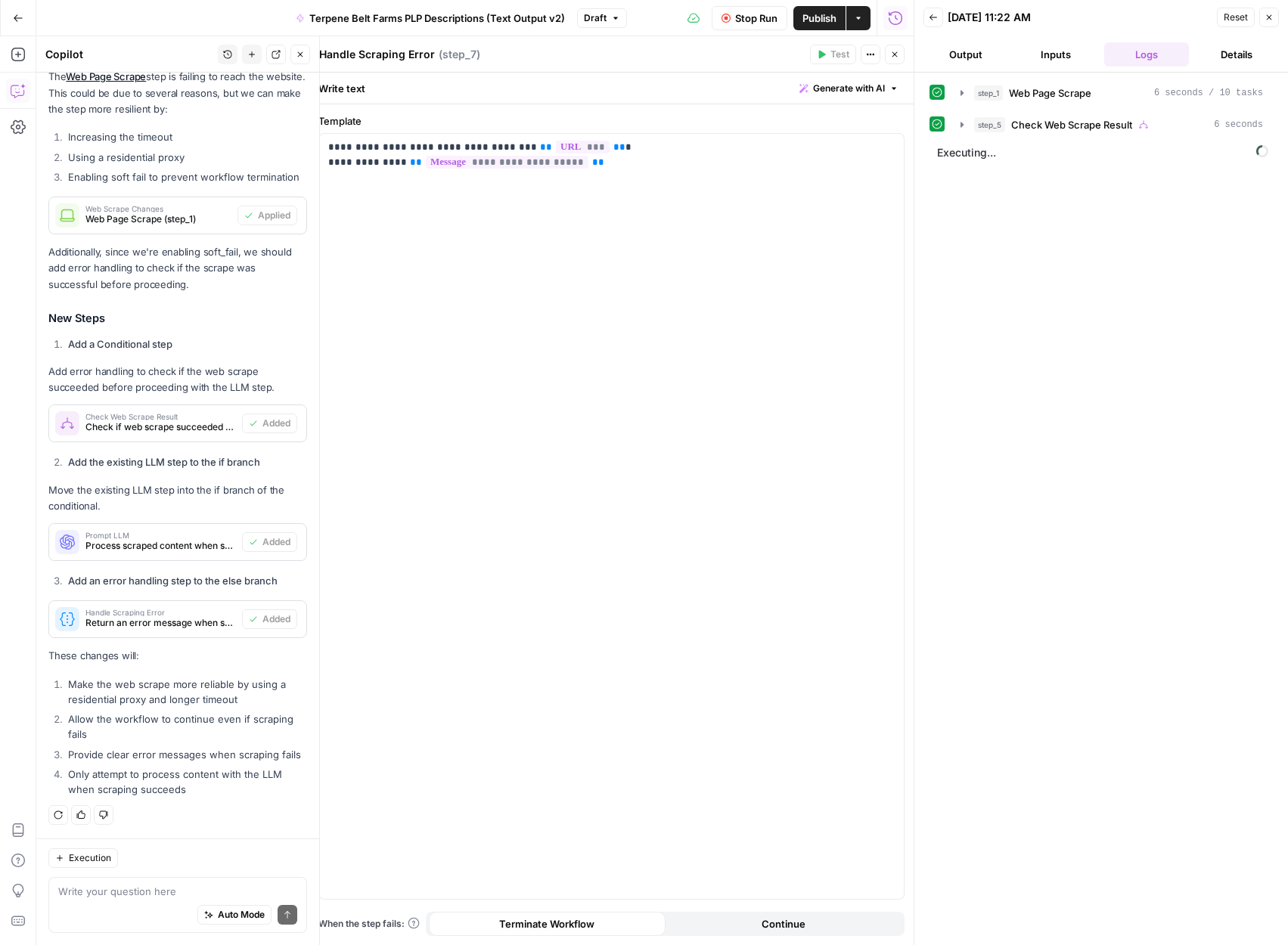
click at [1059, 58] on button "Inputs" at bounding box center [1056, 54] width 85 height 24
click at [1123, 56] on button "Logs" at bounding box center [1147, 54] width 85 height 24
click at [1222, 52] on button "Details" at bounding box center [1237, 54] width 85 height 24
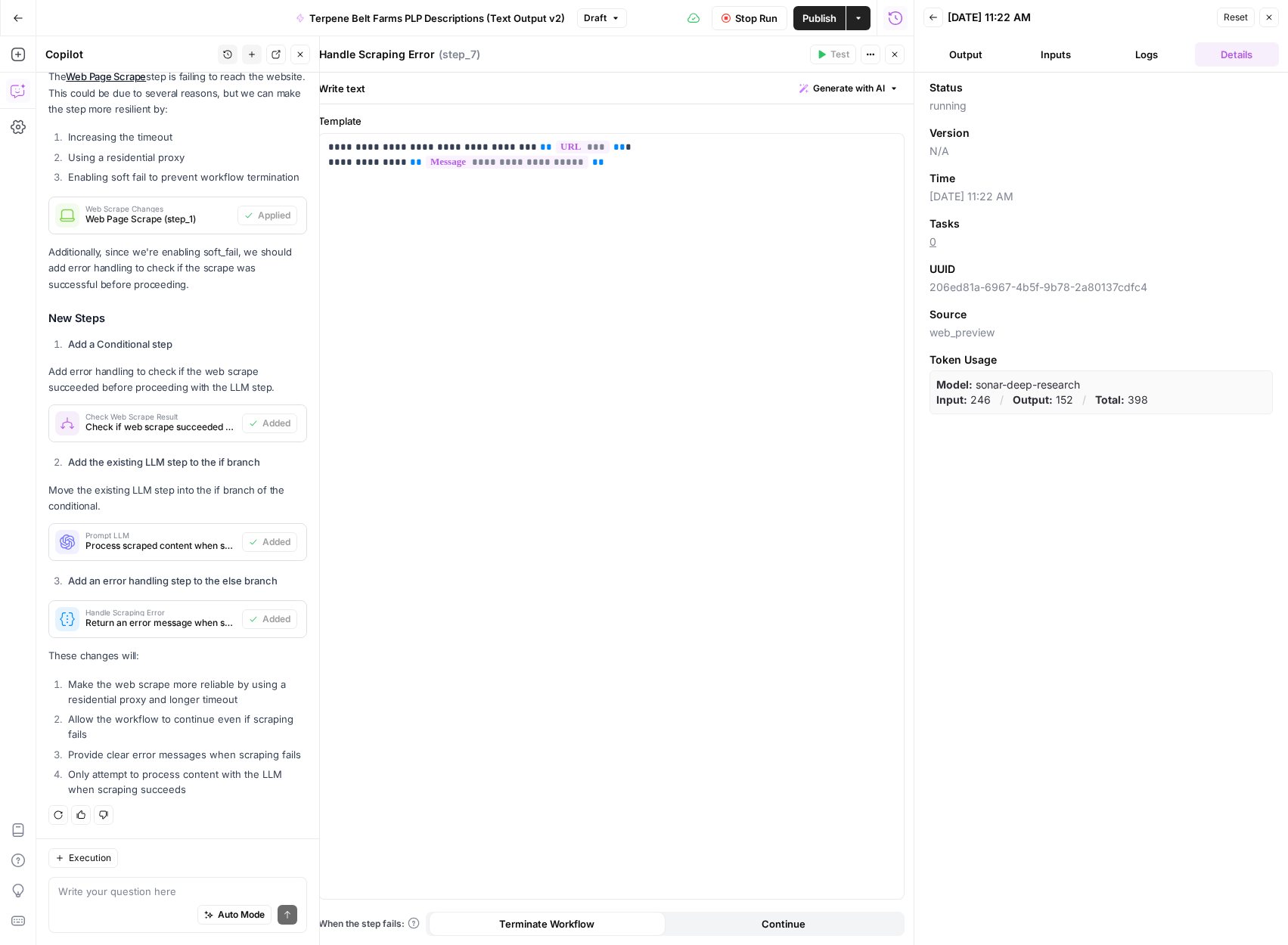
click at [1145, 46] on button "Logs" at bounding box center [1147, 54] width 85 height 24
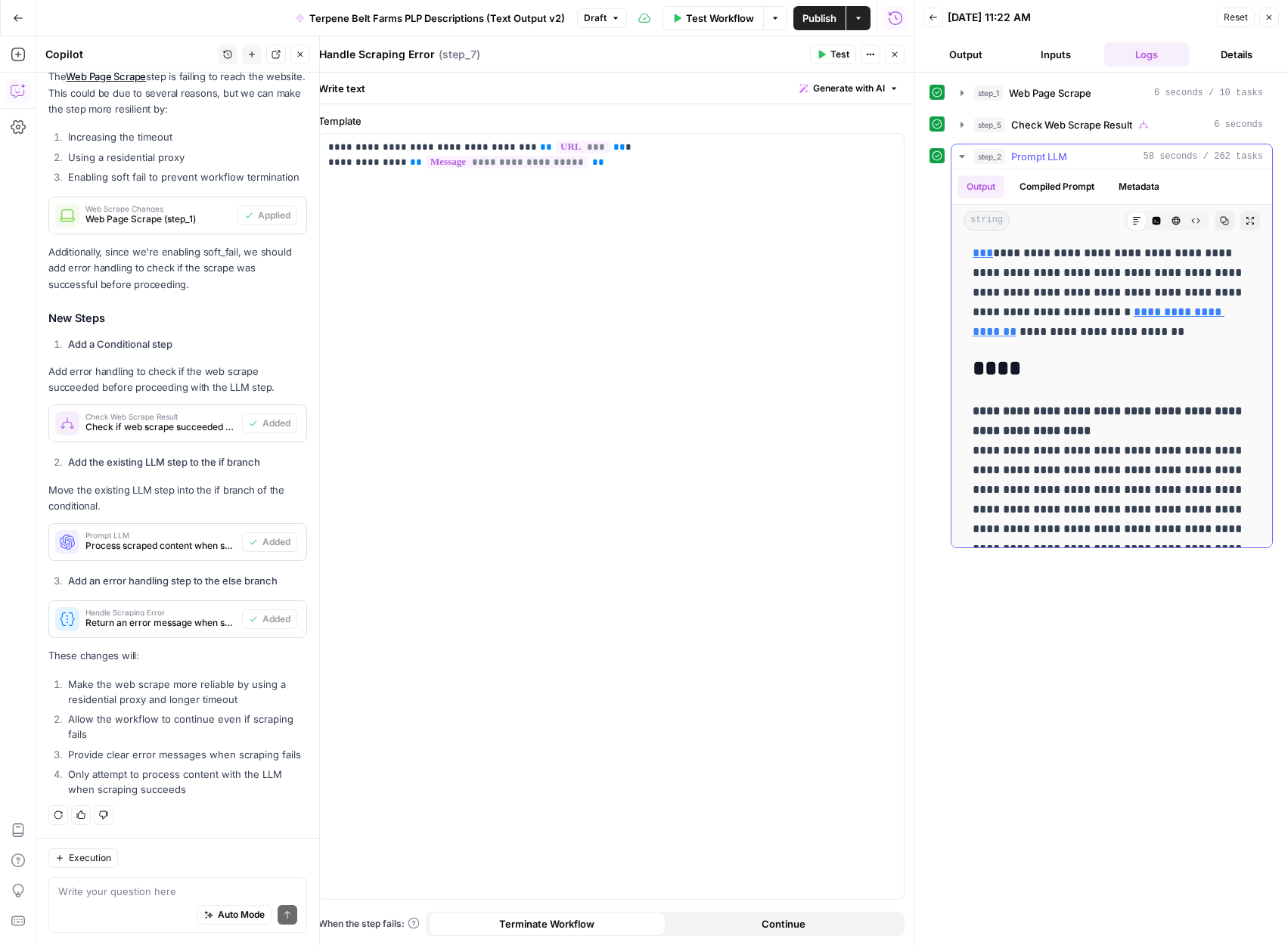
scroll to position [2225, 0]
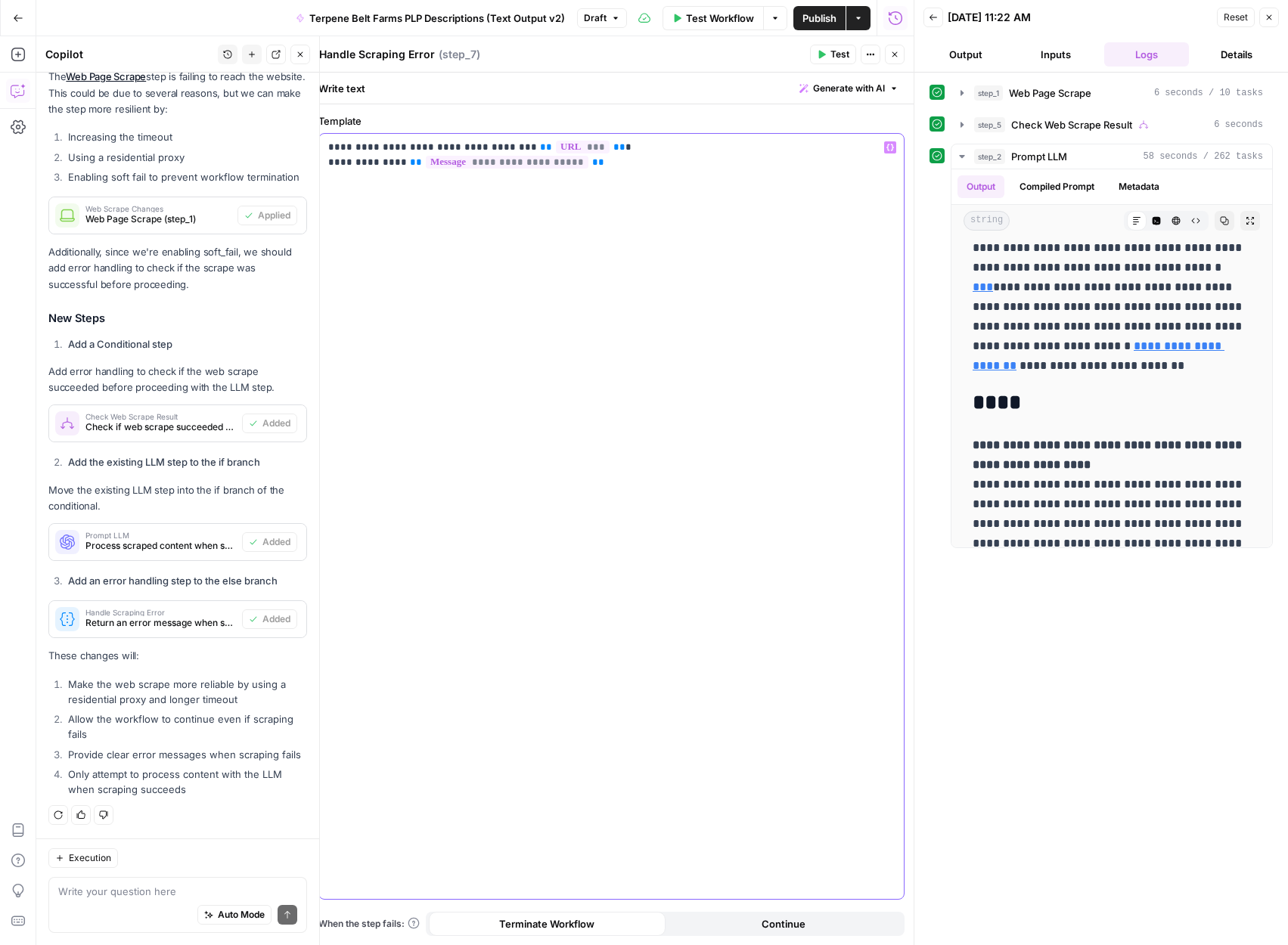
click at [844, 364] on div "**********" at bounding box center [612, 517] width 585 height 765
click at [812, 27] on button "Publish" at bounding box center [819, 18] width 52 height 24
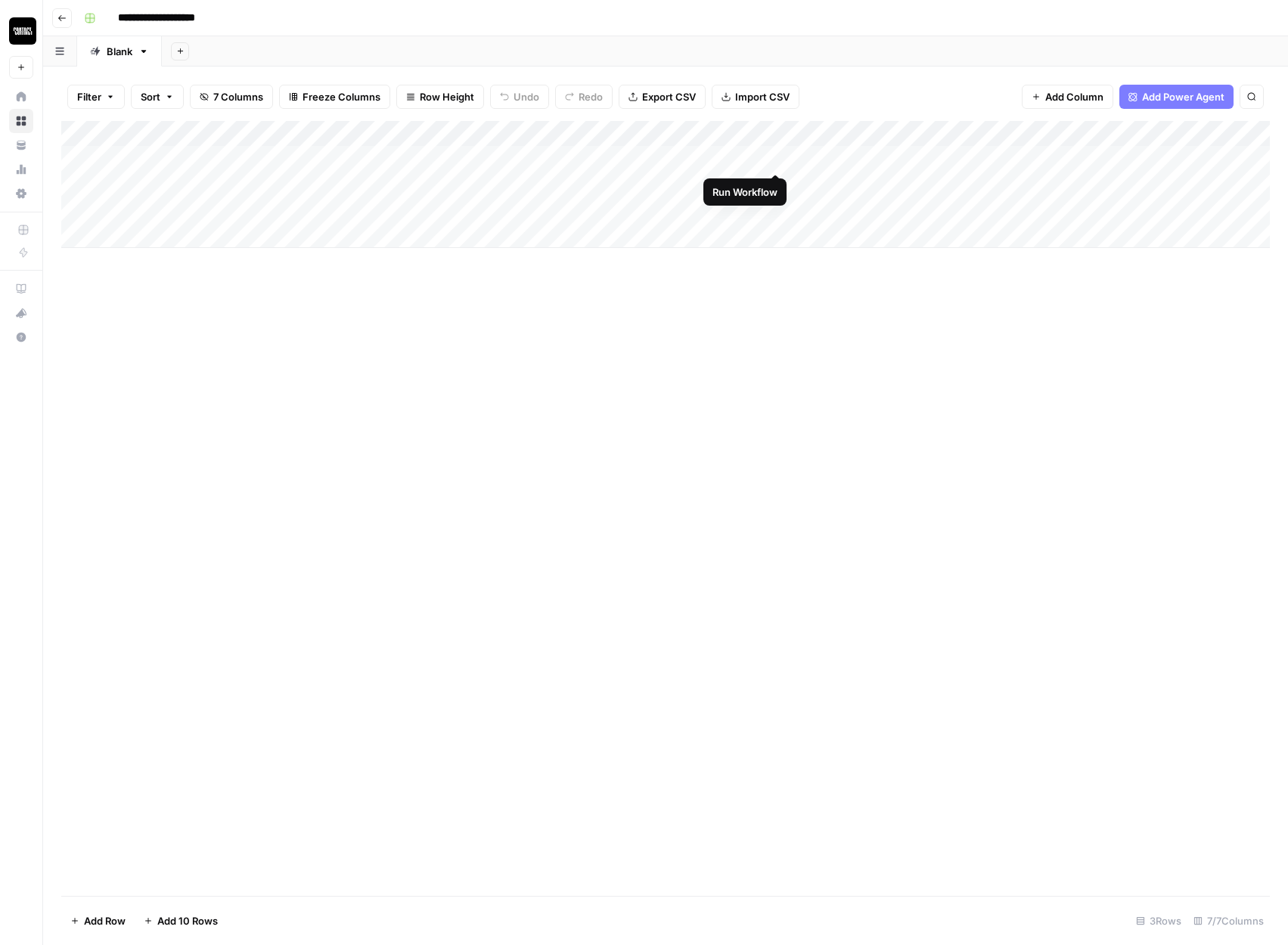
click at [779, 134] on div "Add Column" at bounding box center [665, 184] width 1208 height 127
click at [816, 174] on span "All Rows" at bounding box center [830, 168] width 96 height 15
click at [956, 206] on div "Add Column" at bounding box center [665, 184] width 1208 height 127
click at [1010, 212] on div "Add Column" at bounding box center [665, 184] width 1208 height 127
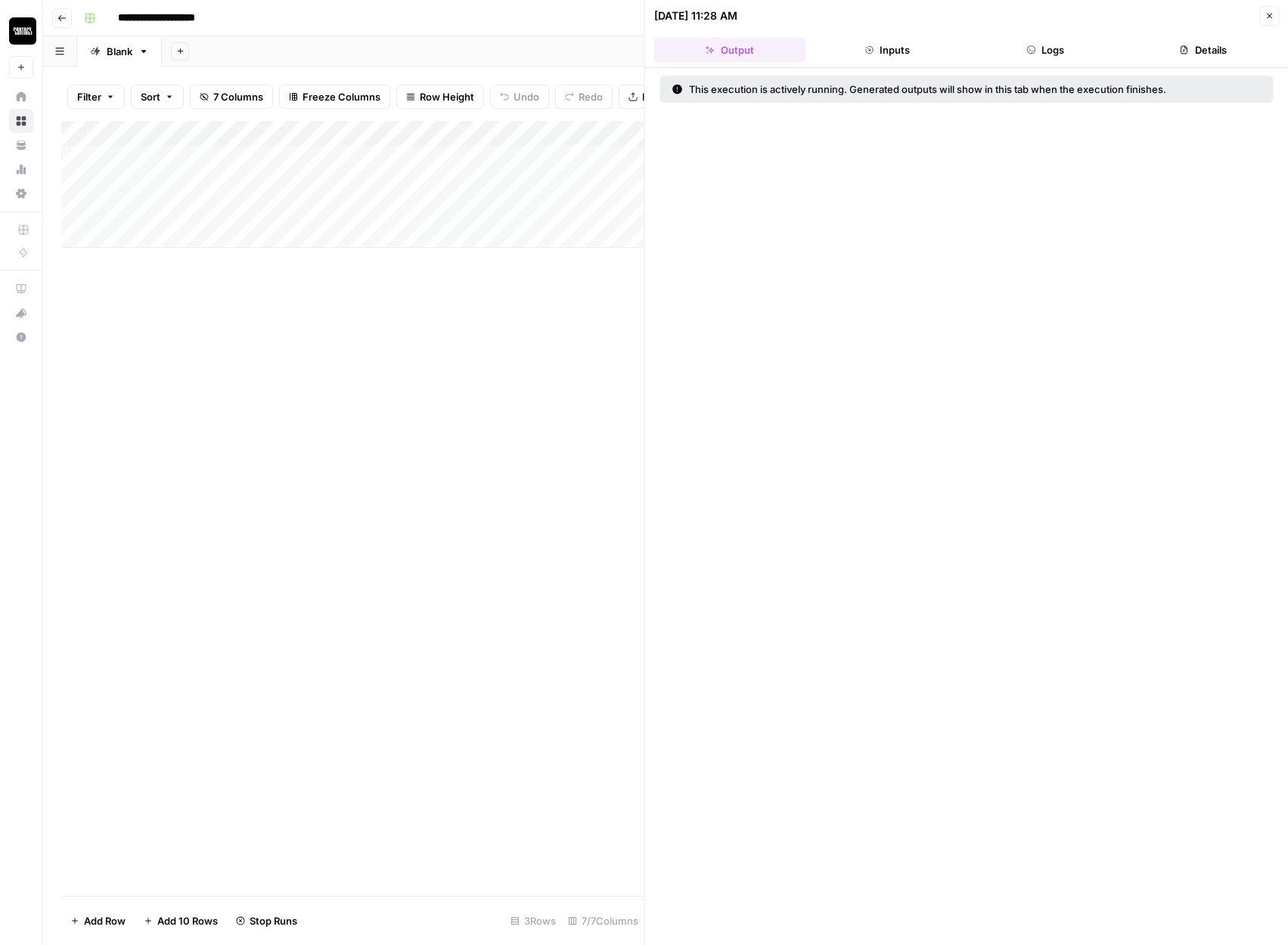
click at [1263, 22] on button "Close" at bounding box center [1269, 16] width 20 height 20
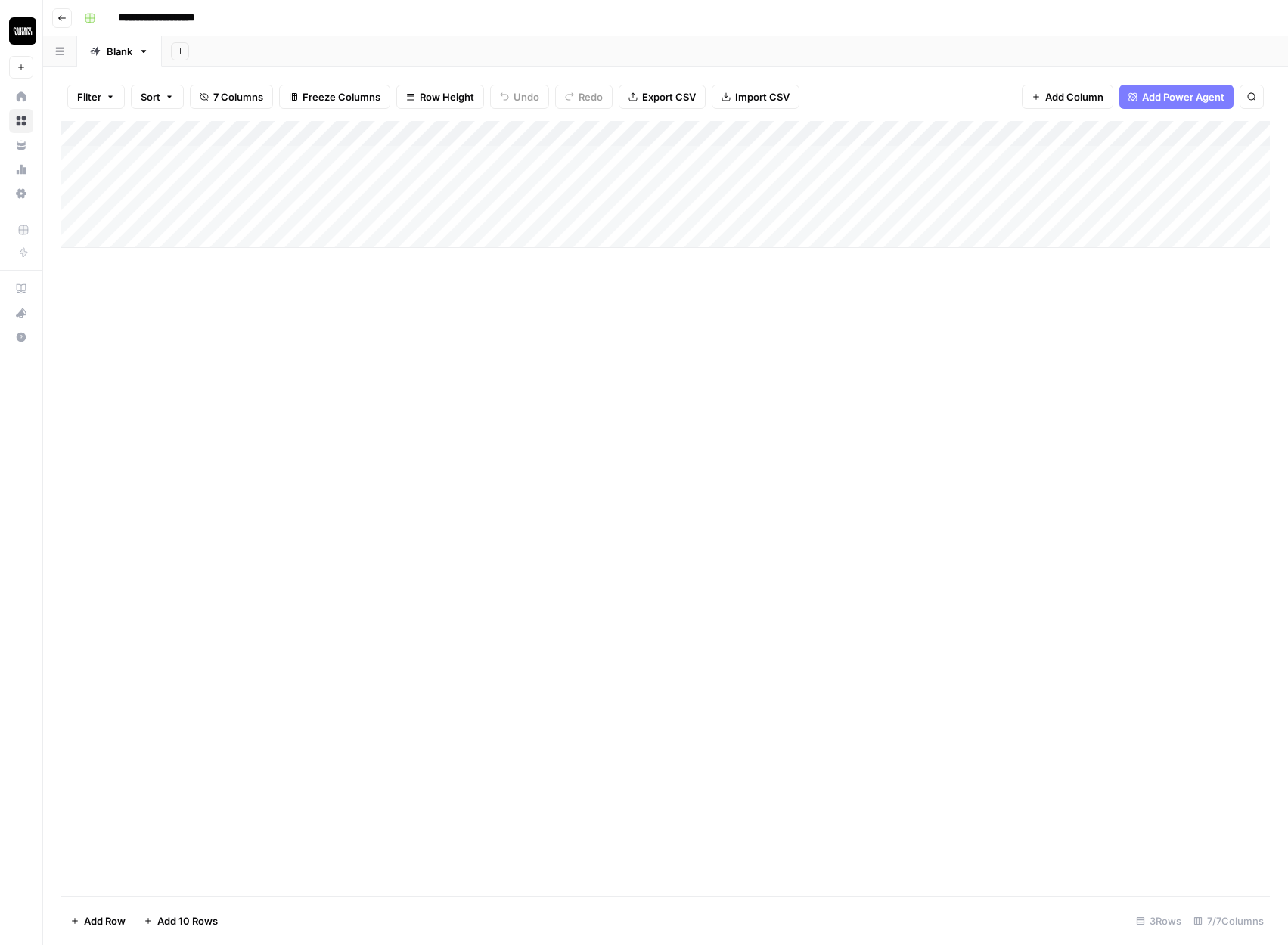
click at [1094, 132] on div "Add Column" at bounding box center [665, 184] width 1208 height 127
click at [1106, 165] on span "All Rows" at bounding box center [1147, 168] width 96 height 15
click at [1170, 203] on div "Add Column" at bounding box center [665, 184] width 1208 height 127
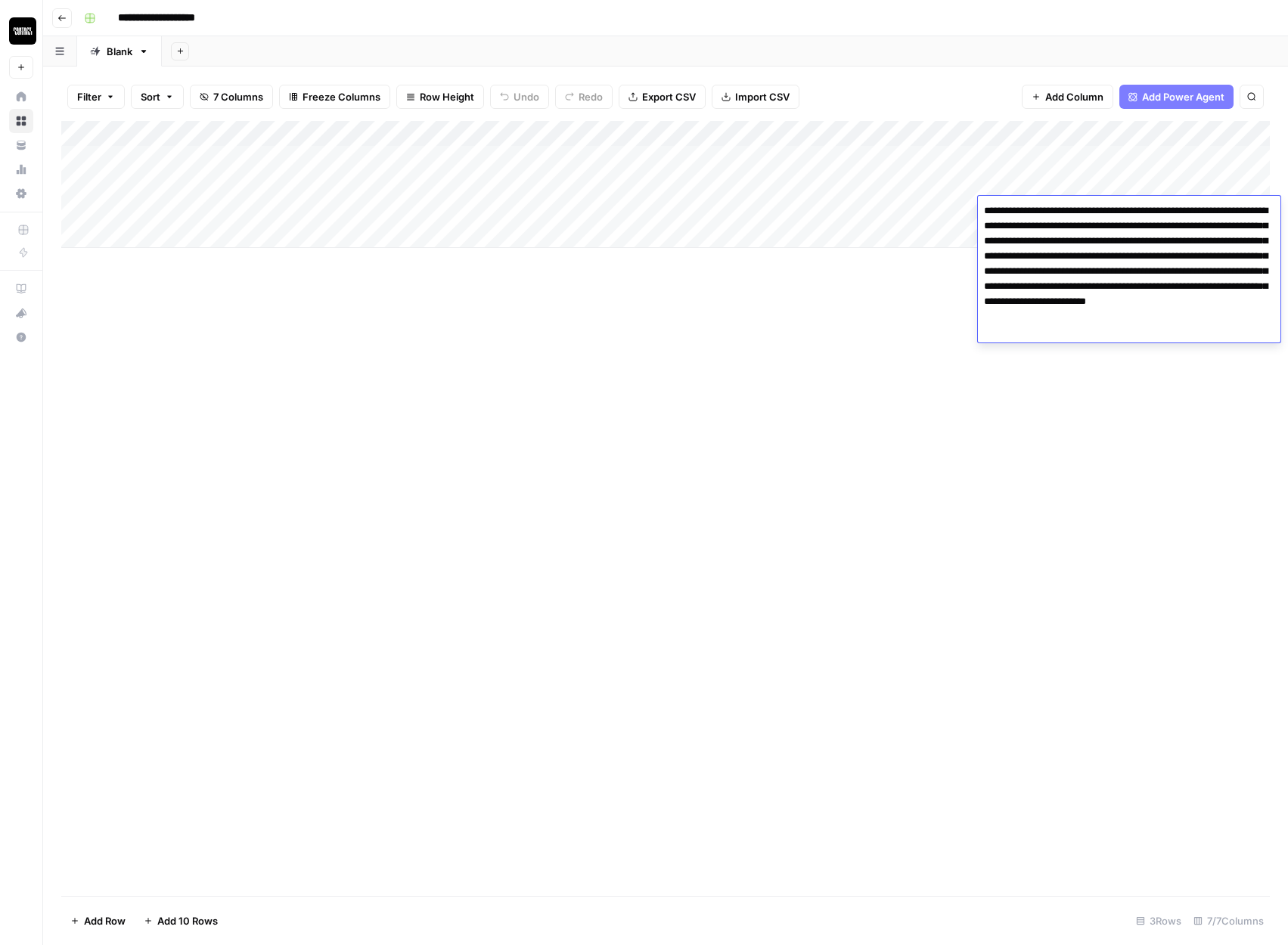
click at [921, 370] on div "Add Column" at bounding box center [665, 508] width 1208 height 775
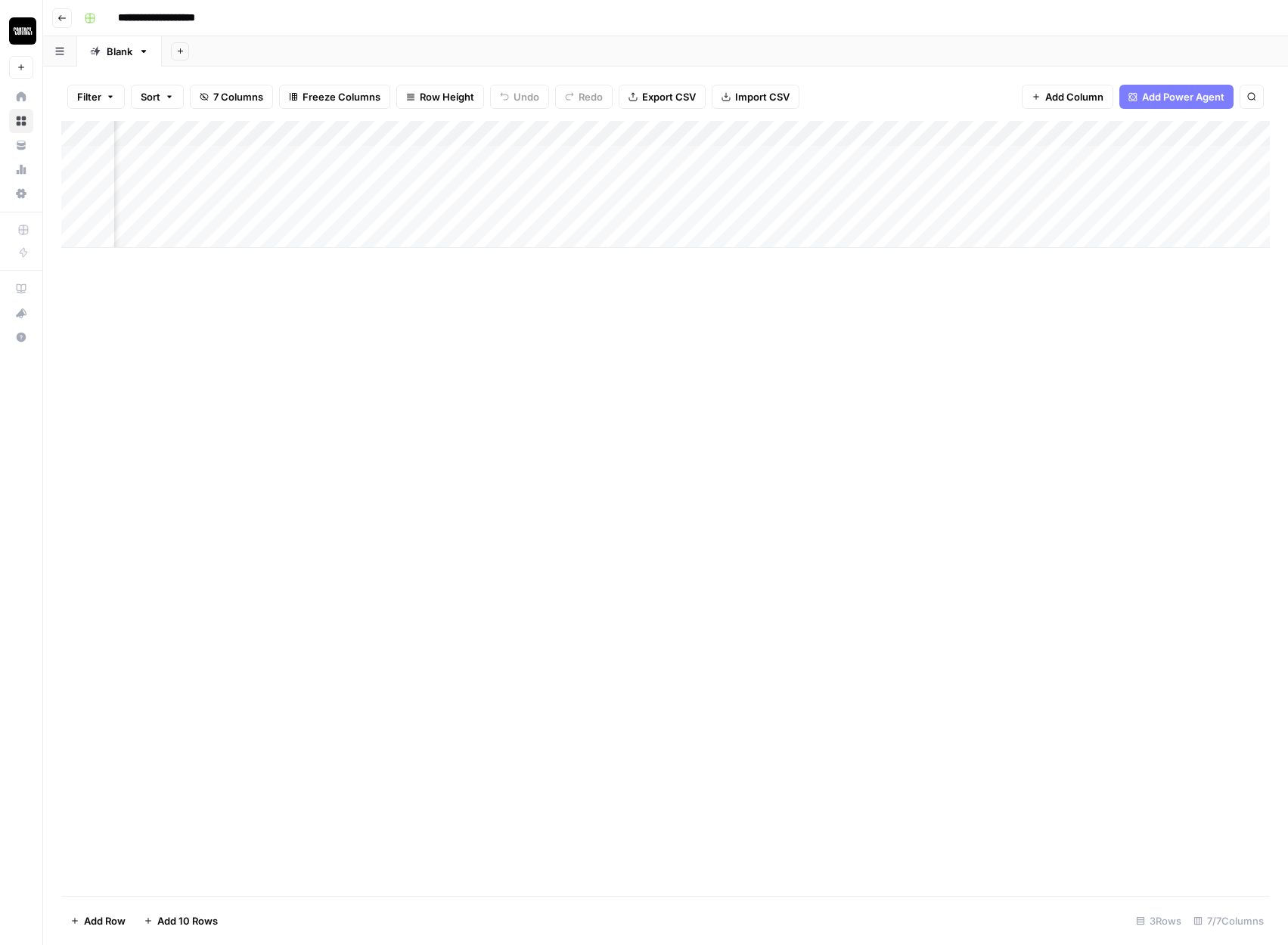
scroll to position [0, 321]
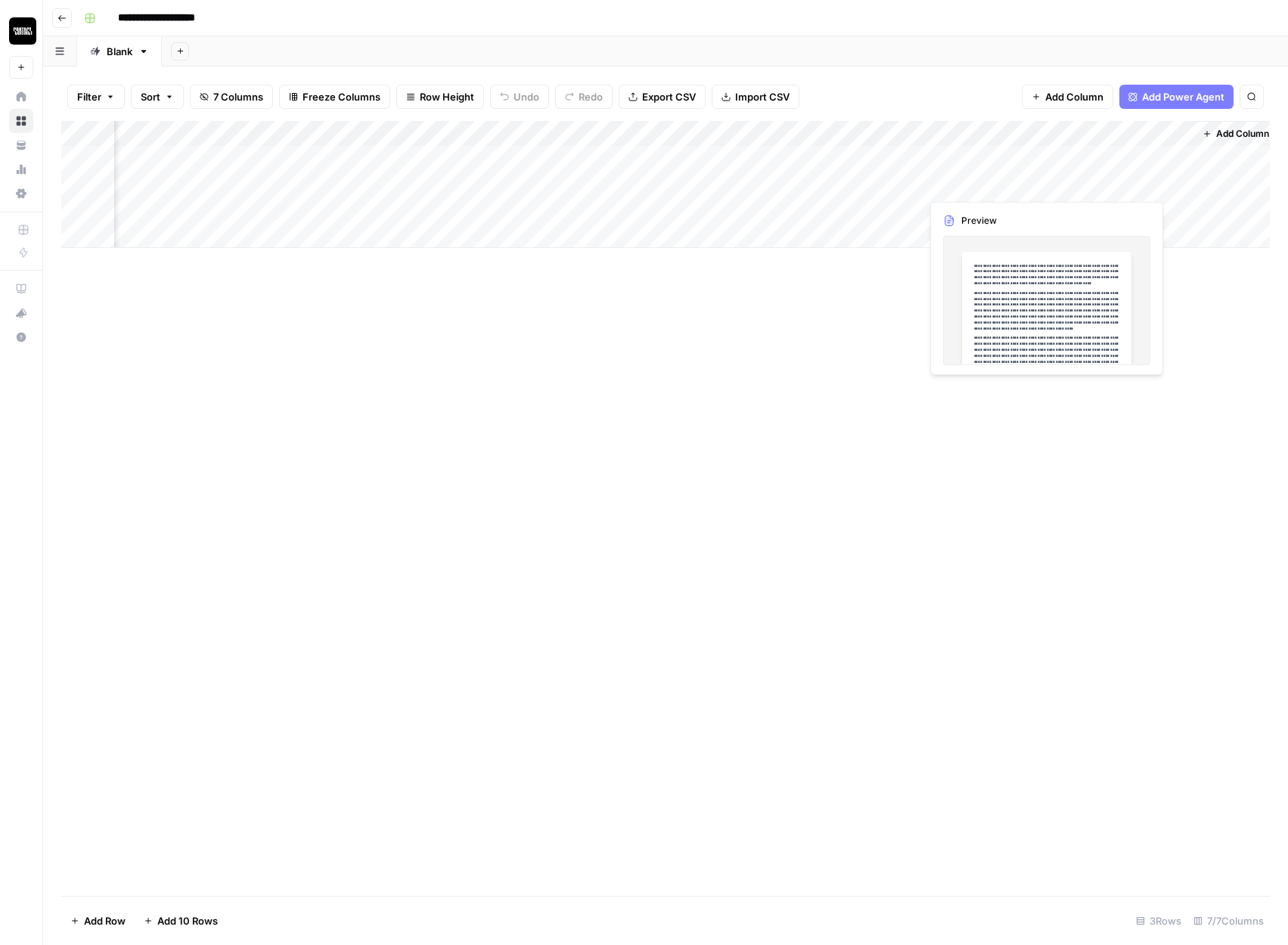
click at [1000, 181] on div "Add Column" at bounding box center [665, 184] width 1208 height 127
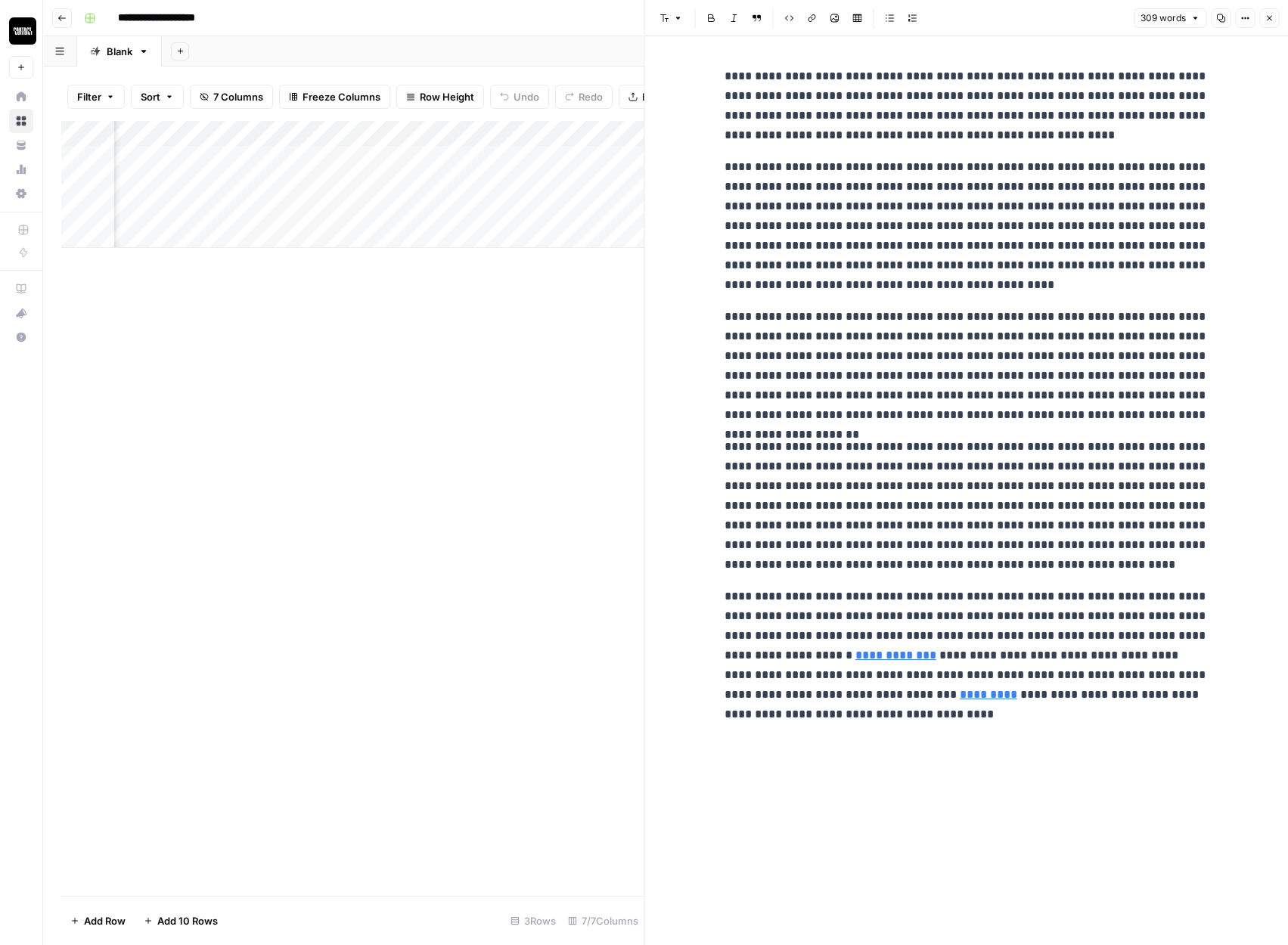
click at [554, 335] on div "Add Column" at bounding box center [352, 508] width 583 height 775
click at [1266, 17] on icon "button" at bounding box center [1269, 18] width 9 height 9
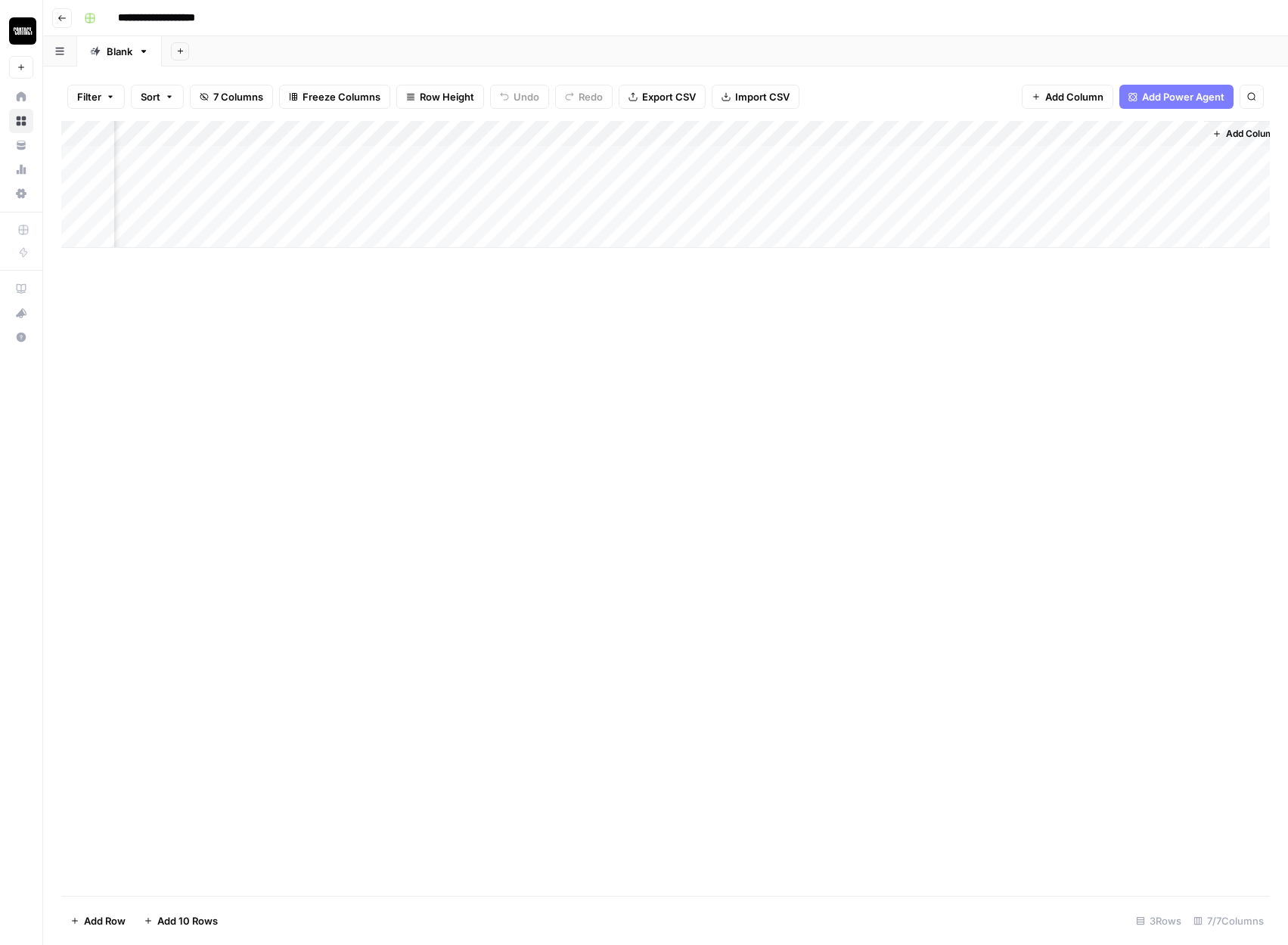
click at [1112, 183] on div "Add Column" at bounding box center [665, 184] width 1208 height 127
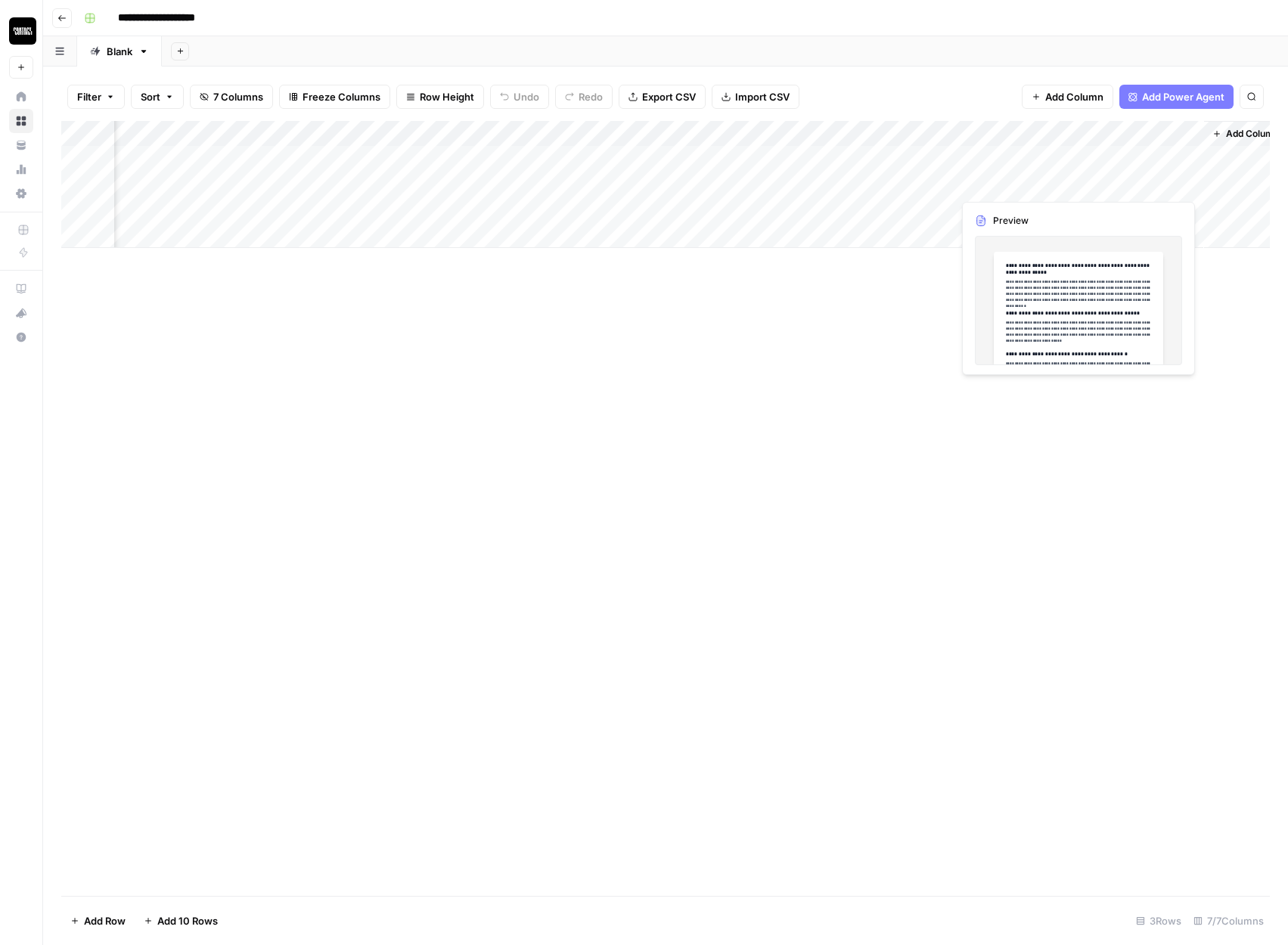
click at [1112, 183] on div "Add Column" at bounding box center [665, 184] width 1208 height 127
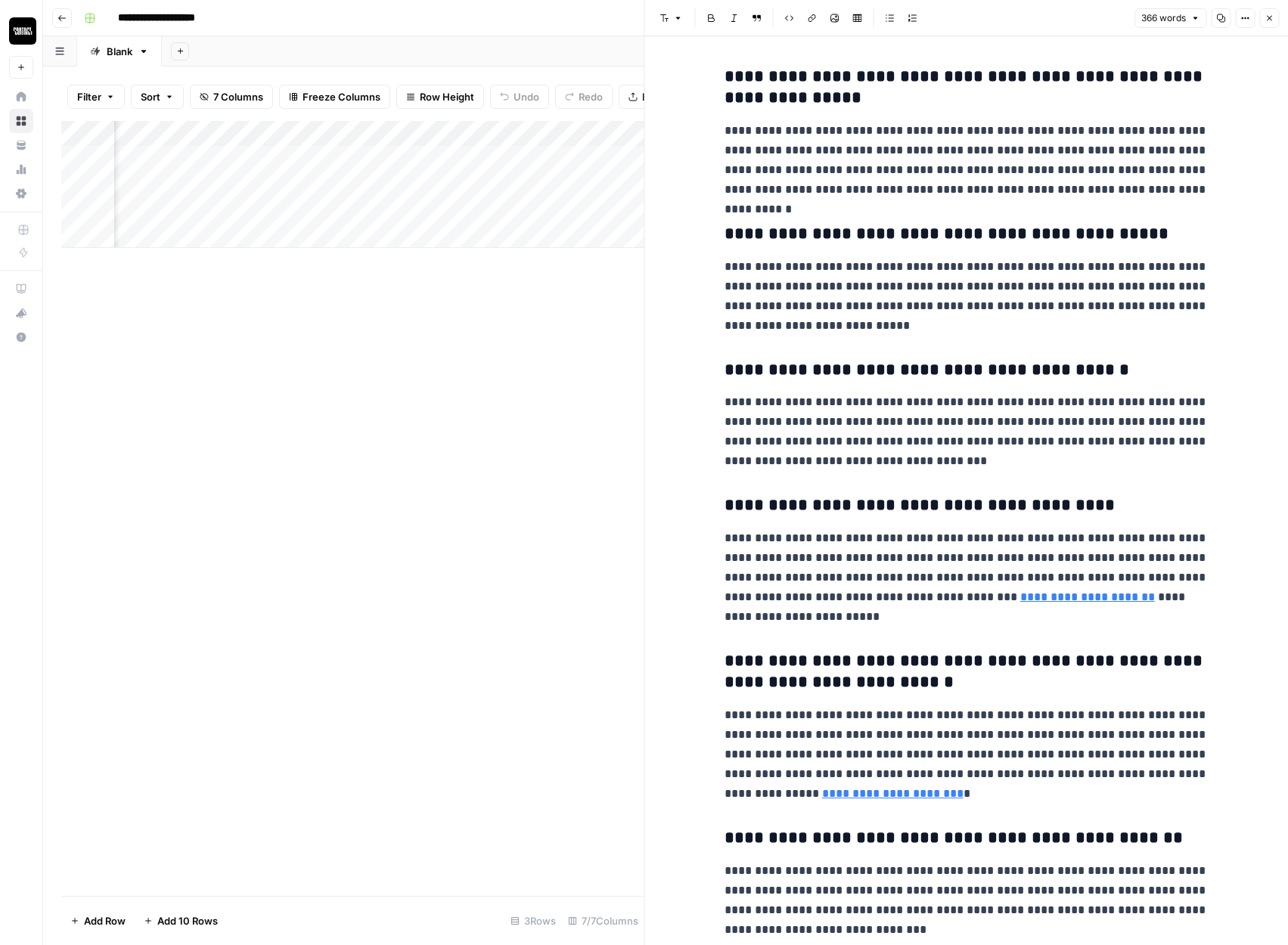
scroll to position [0, 955]
click at [1269, 19] on icon "button" at bounding box center [1269, 18] width 9 height 9
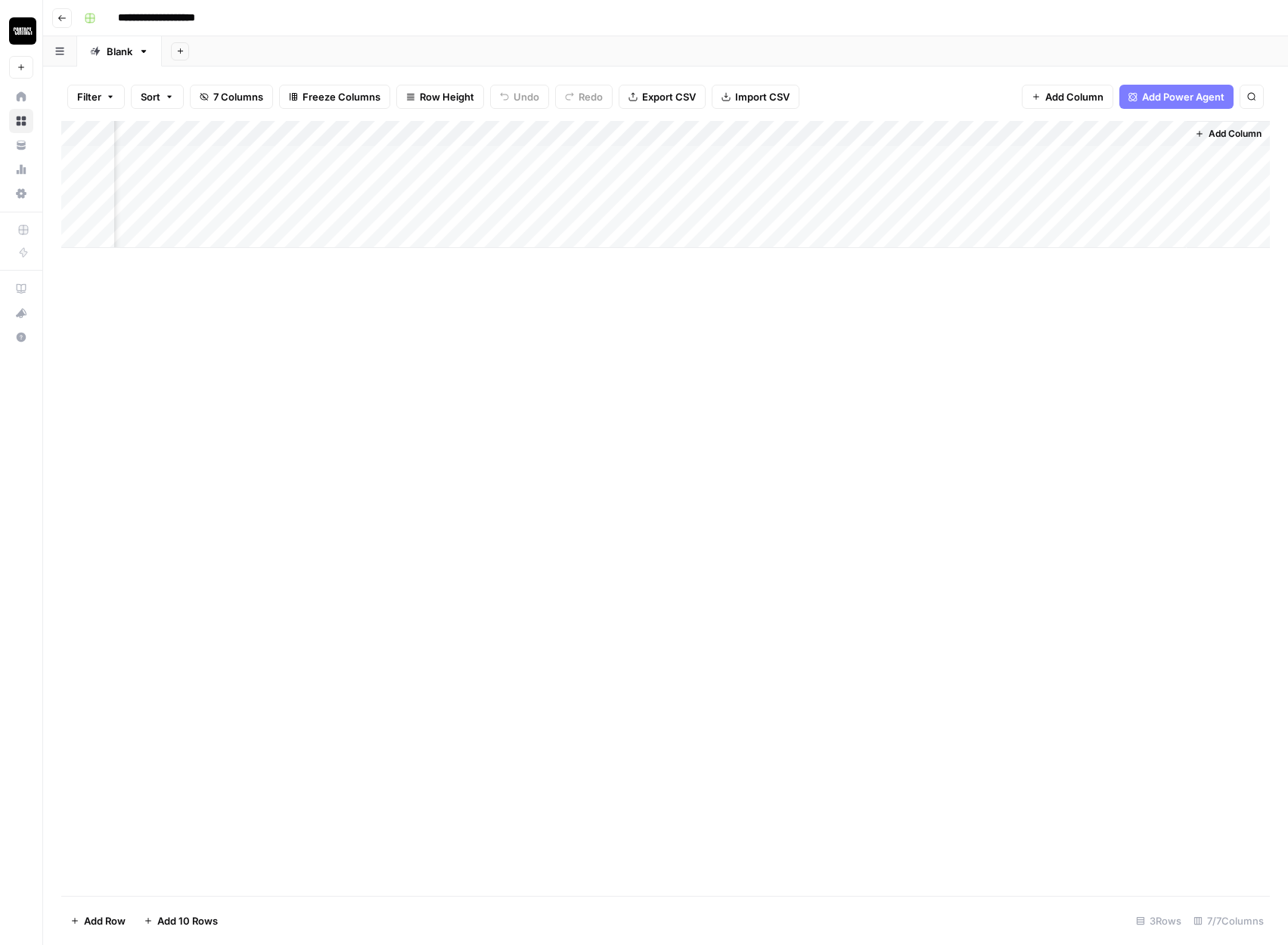
scroll to position [0, 311]
click at [670, 102] on span "Export CSV" at bounding box center [669, 97] width 54 height 15
drag, startPoint x: 465, startPoint y: 134, endPoint x: 646, endPoint y: 148, distance: 181.5
click at [646, 148] on div "Add Column" at bounding box center [665, 184] width 1208 height 127
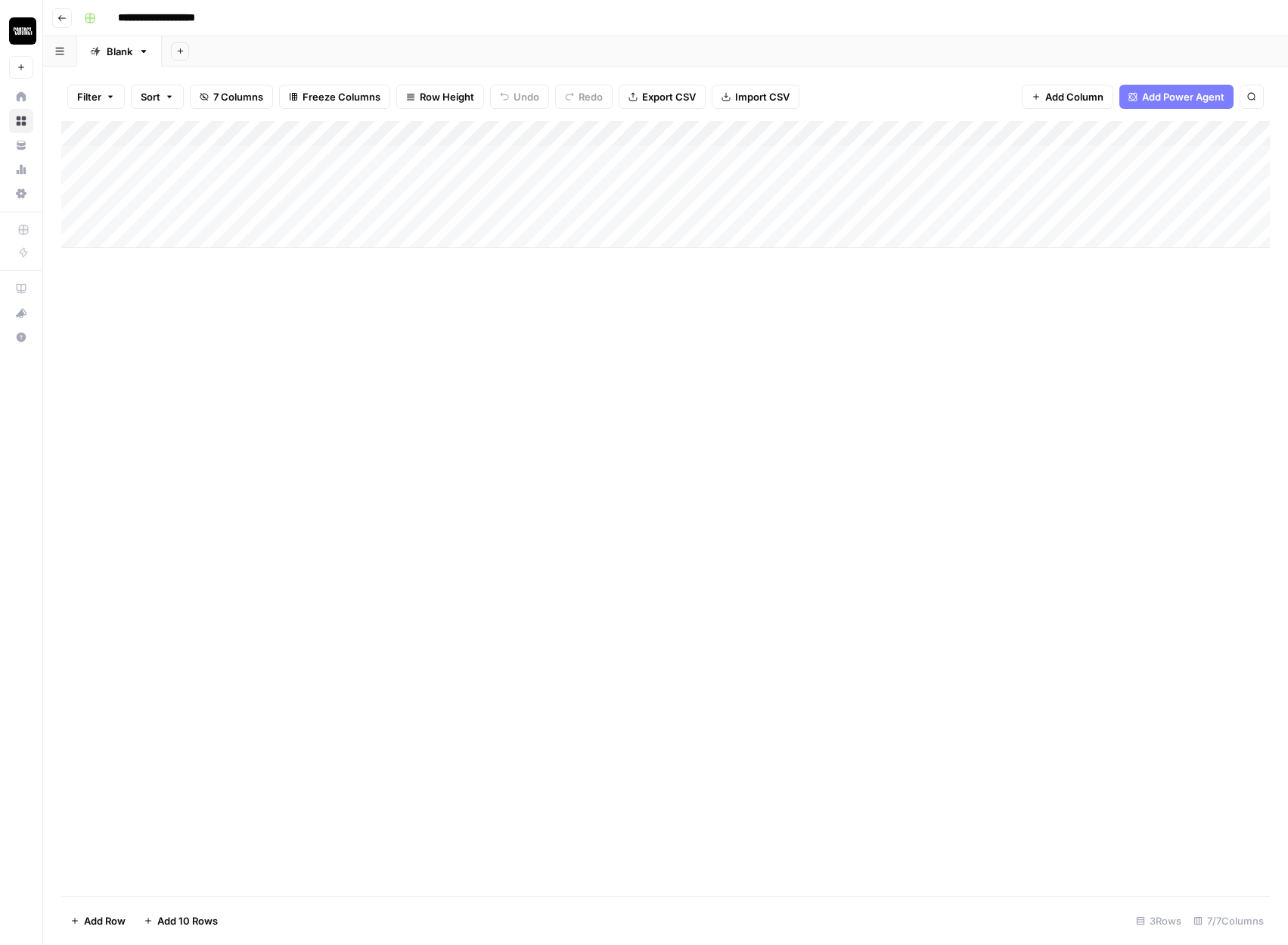
click at [508, 150] on div "Add Column" at bounding box center [665, 184] width 1208 height 127
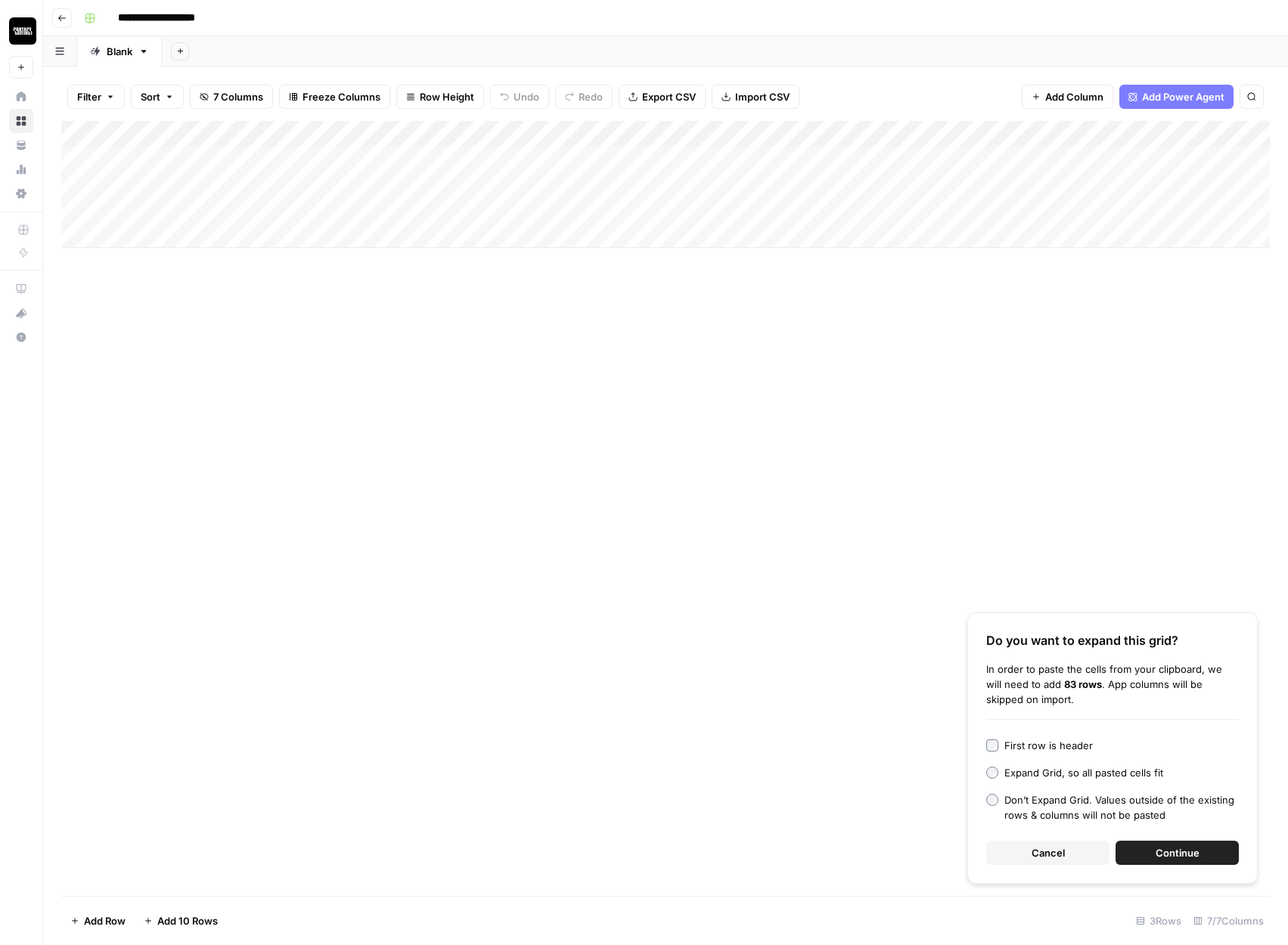
click at [1142, 849] on button "Continue" at bounding box center [1177, 852] width 123 height 24
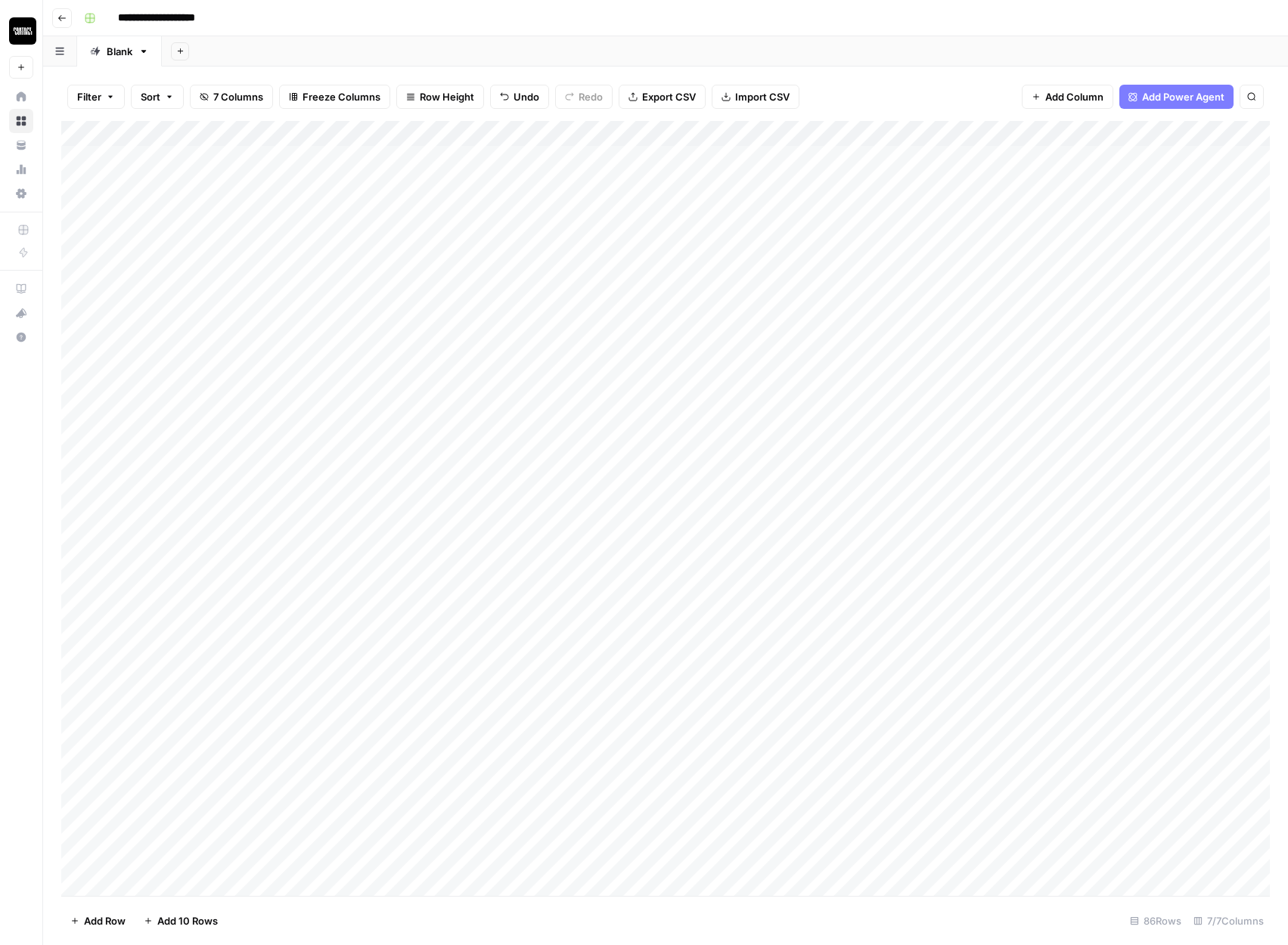
click at [953, 131] on div "Add Column" at bounding box center [665, 508] width 1208 height 775
click at [992, 167] on span "All Rows" at bounding box center [1010, 168] width 96 height 15
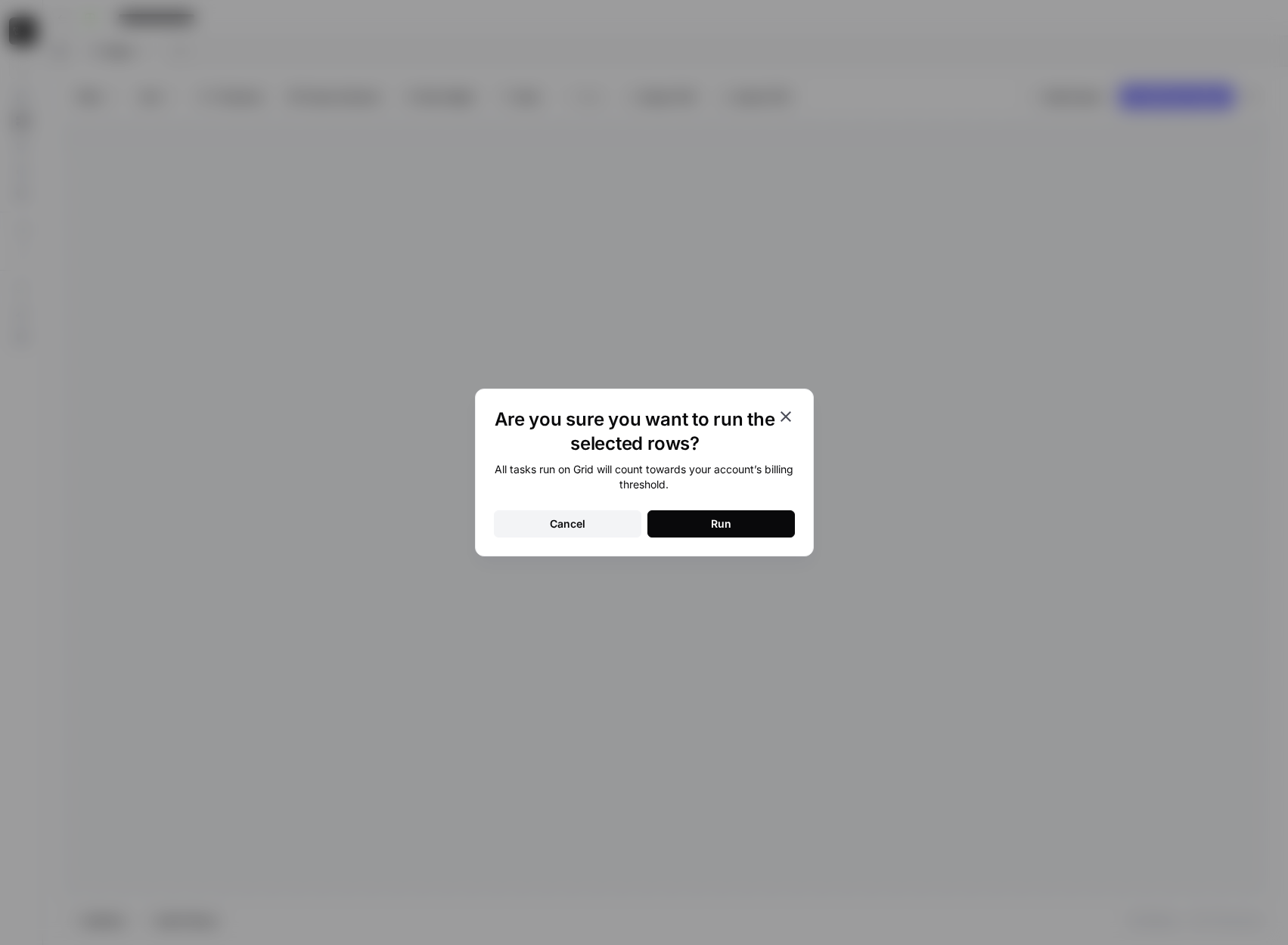
click at [710, 515] on button "Run" at bounding box center [721, 524] width 148 height 27
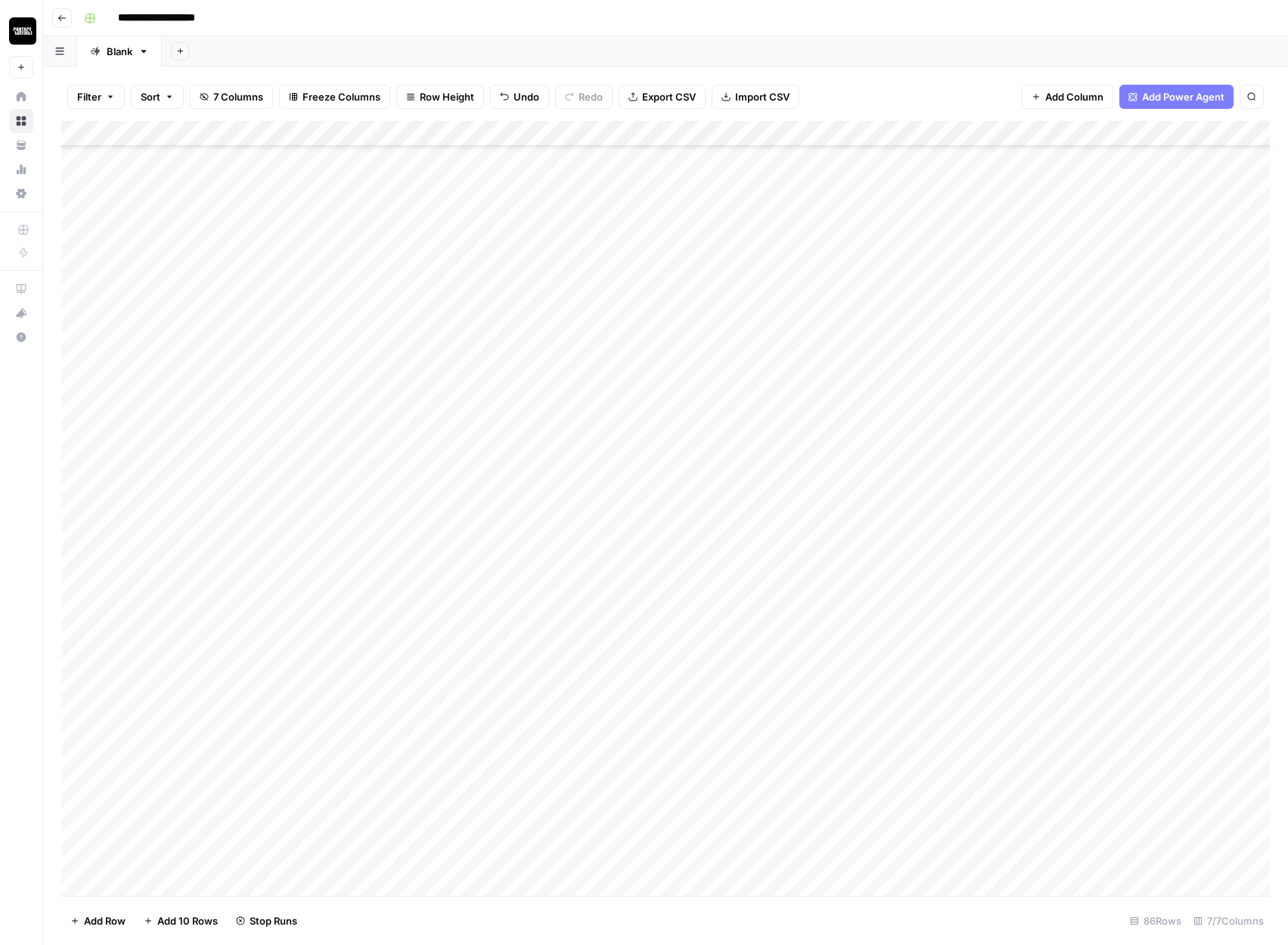
scroll to position [1422, 0]
click at [568, 514] on div "Add Column" at bounding box center [665, 508] width 1208 height 775
click at [955, 510] on div "Add Column" at bounding box center [665, 508] width 1208 height 775
click at [954, 530] on div "Add Column" at bounding box center [665, 508] width 1208 height 775
click at [956, 559] on div "Add Column" at bounding box center [665, 508] width 1208 height 775
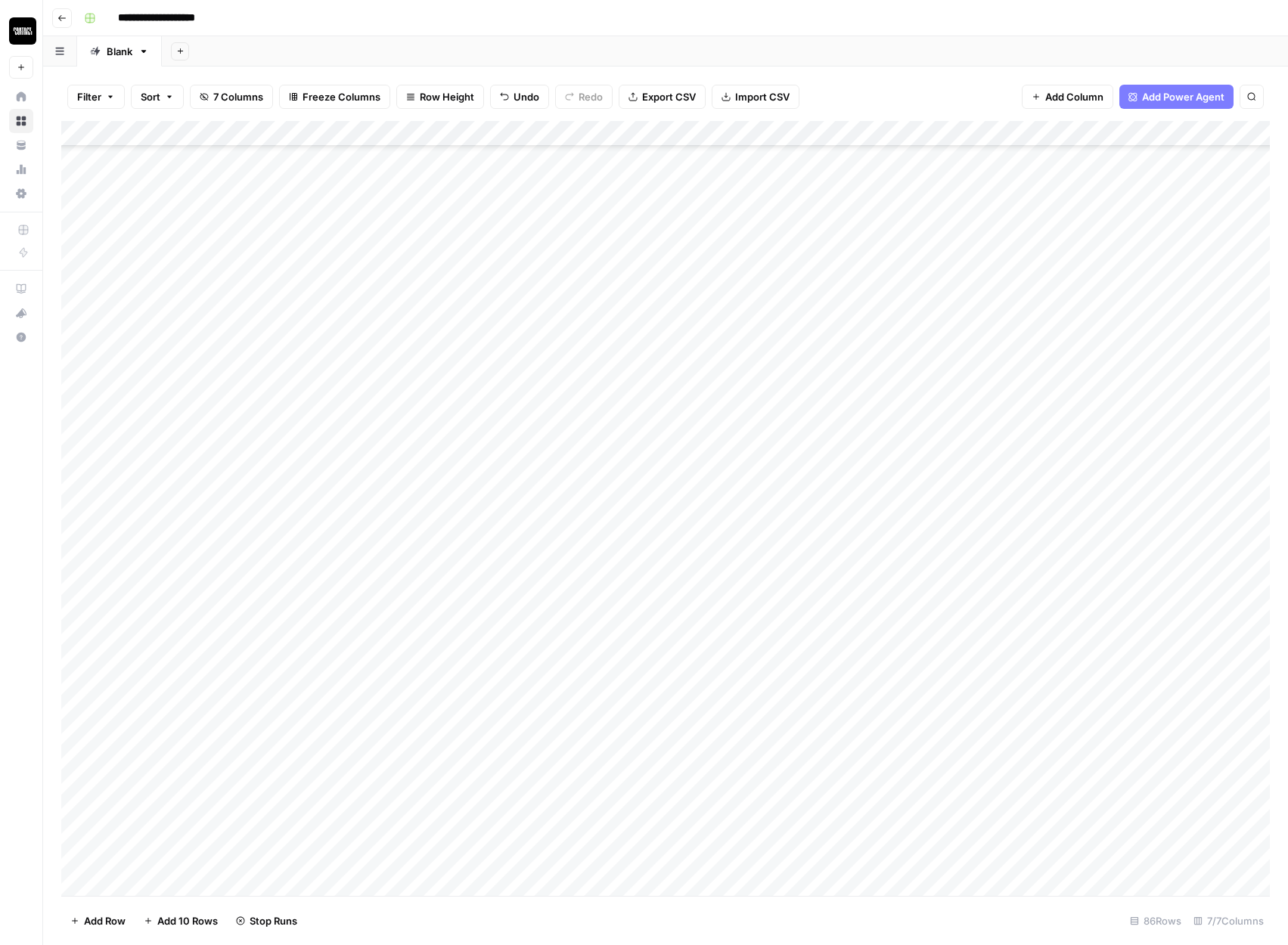
scroll to position [1329, 0]
click at [78, 603] on div "Add Column" at bounding box center [665, 508] width 1208 height 775
click at [78, 632] on div "Add Column" at bounding box center [665, 508] width 1208 height 775
click at [77, 650] on div "Add Column" at bounding box center [665, 508] width 1208 height 775
click at [114, 918] on span "Delete 3 Rows" at bounding box center [104, 920] width 67 height 15
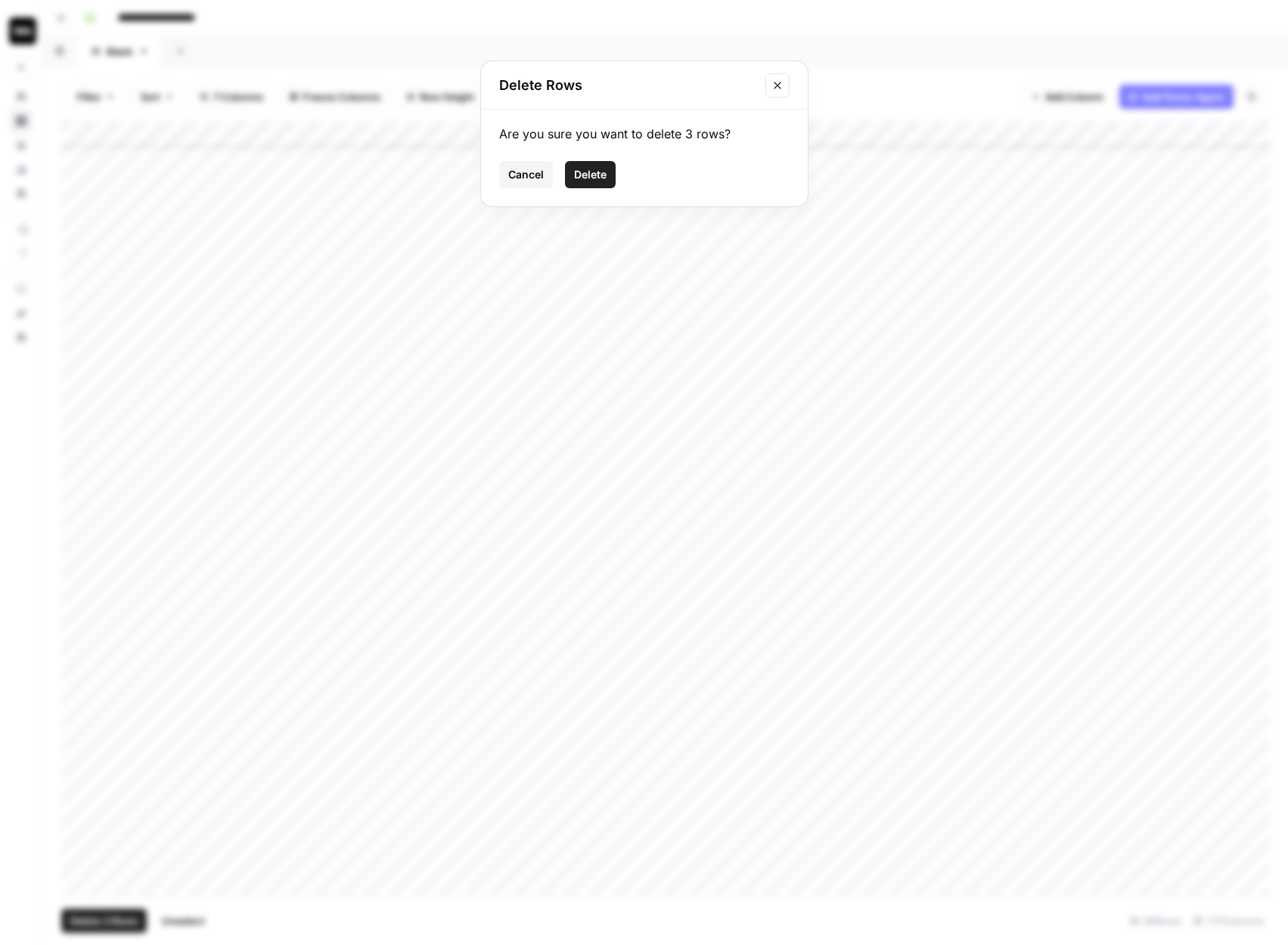
click at [589, 163] on button "Delete" at bounding box center [590, 174] width 51 height 27
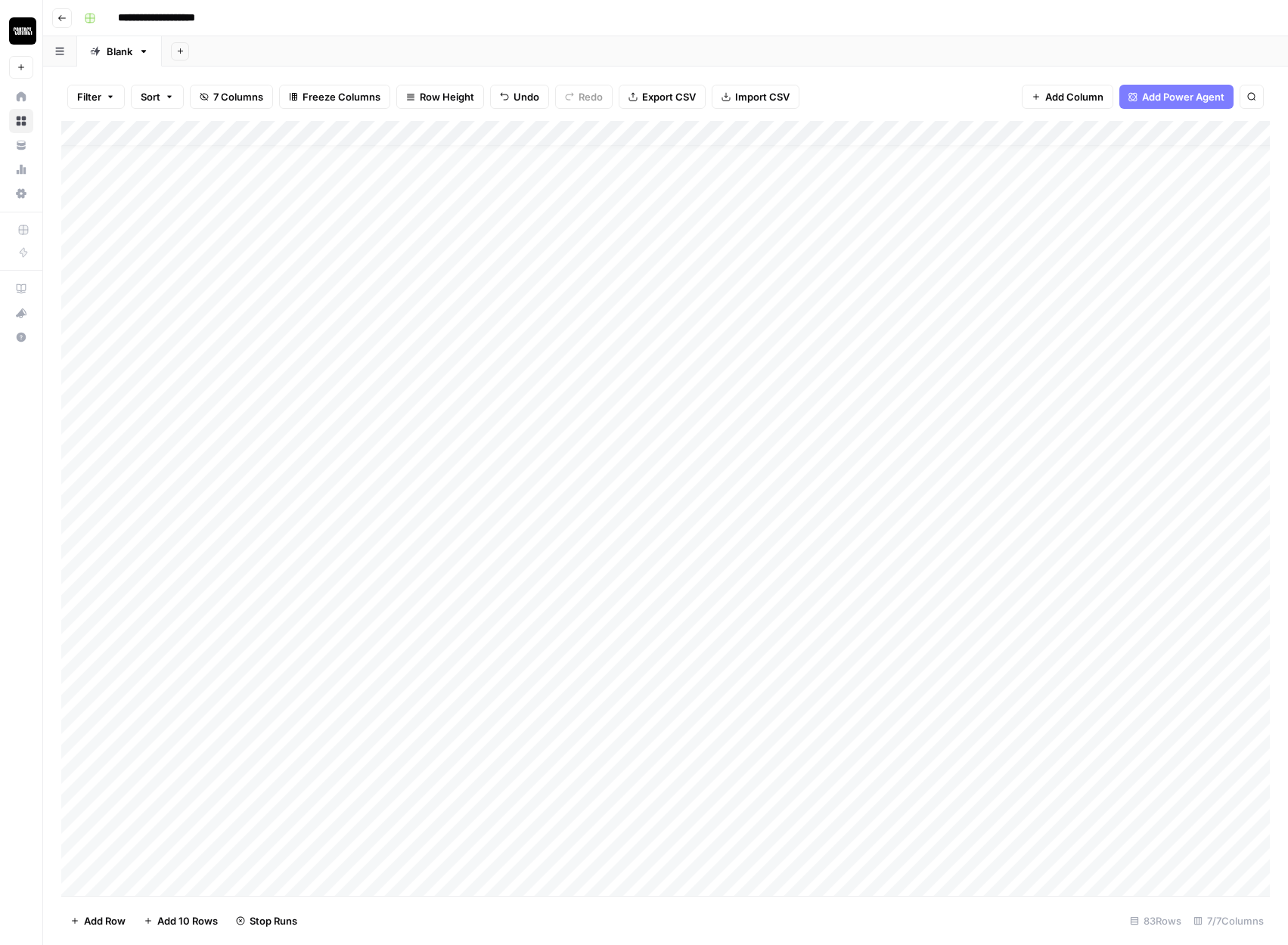
scroll to position [0, 0]
click at [851, 155] on div "Add Column" at bounding box center [665, 210] width 1208 height 179
click at [851, 156] on div "Add Column" at bounding box center [665, 210] width 1208 height 179
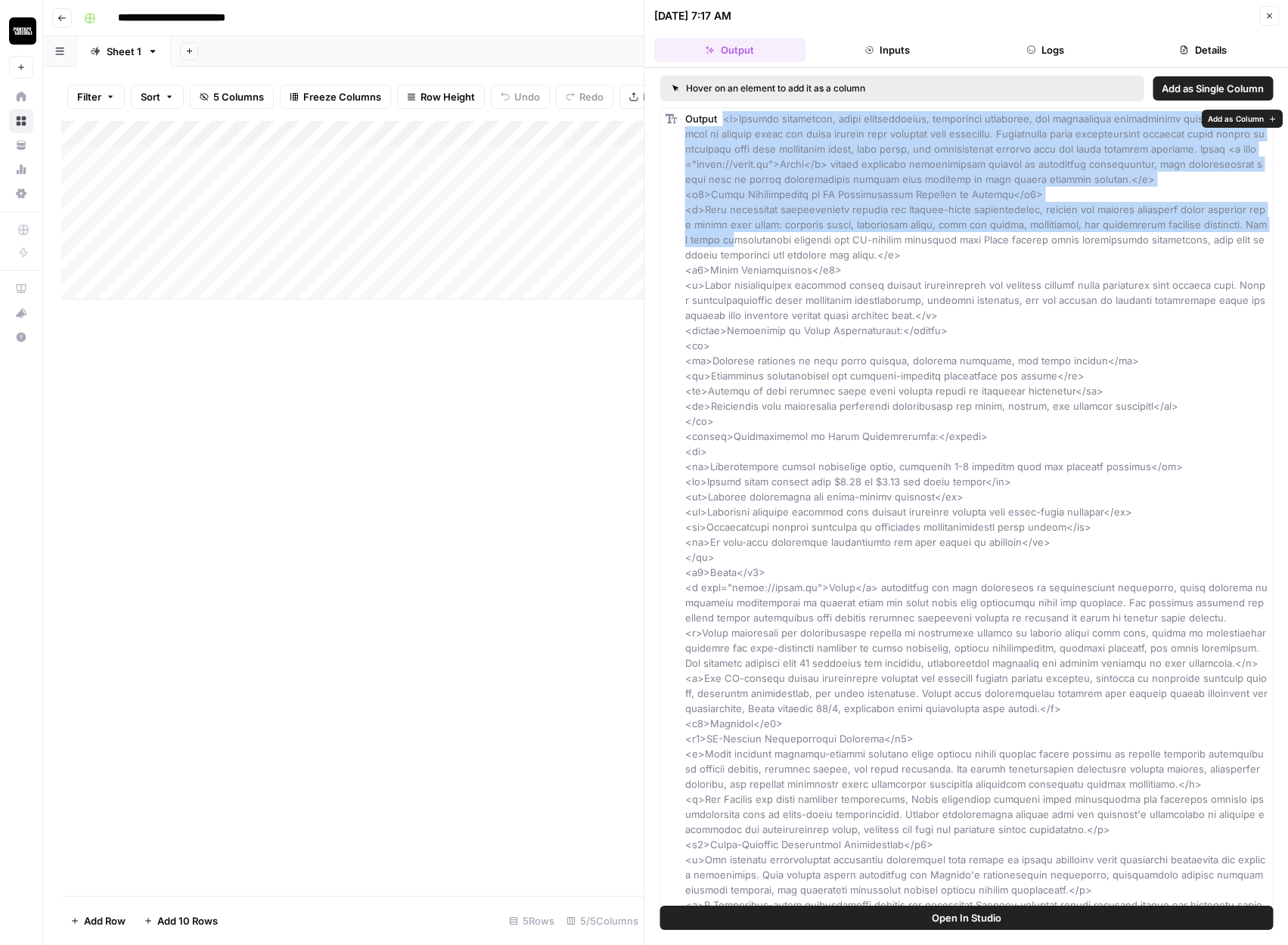
drag, startPoint x: 722, startPoint y: 116, endPoint x: 758, endPoint y: 325, distance: 212.1
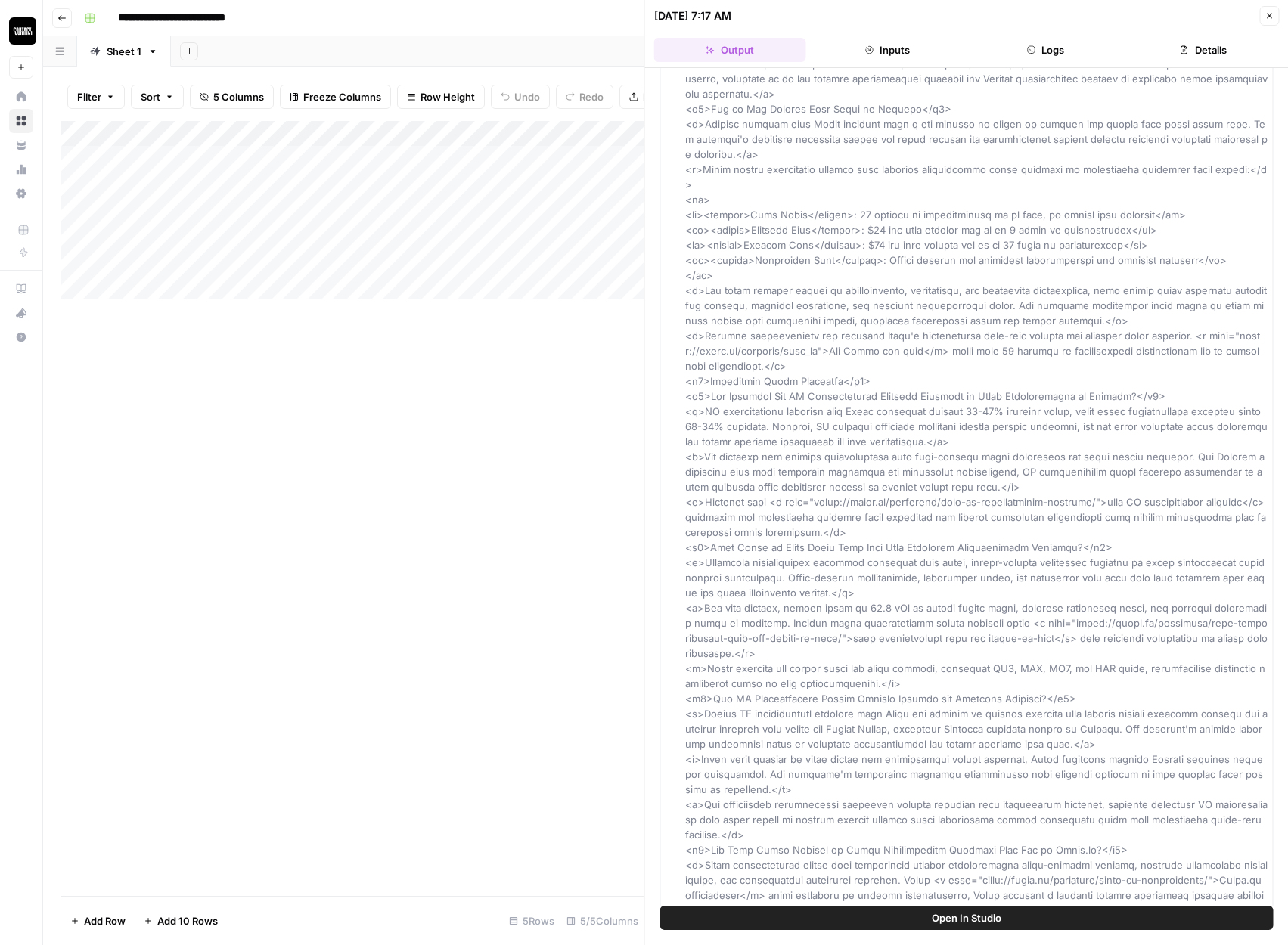
scroll to position [3708, 0]
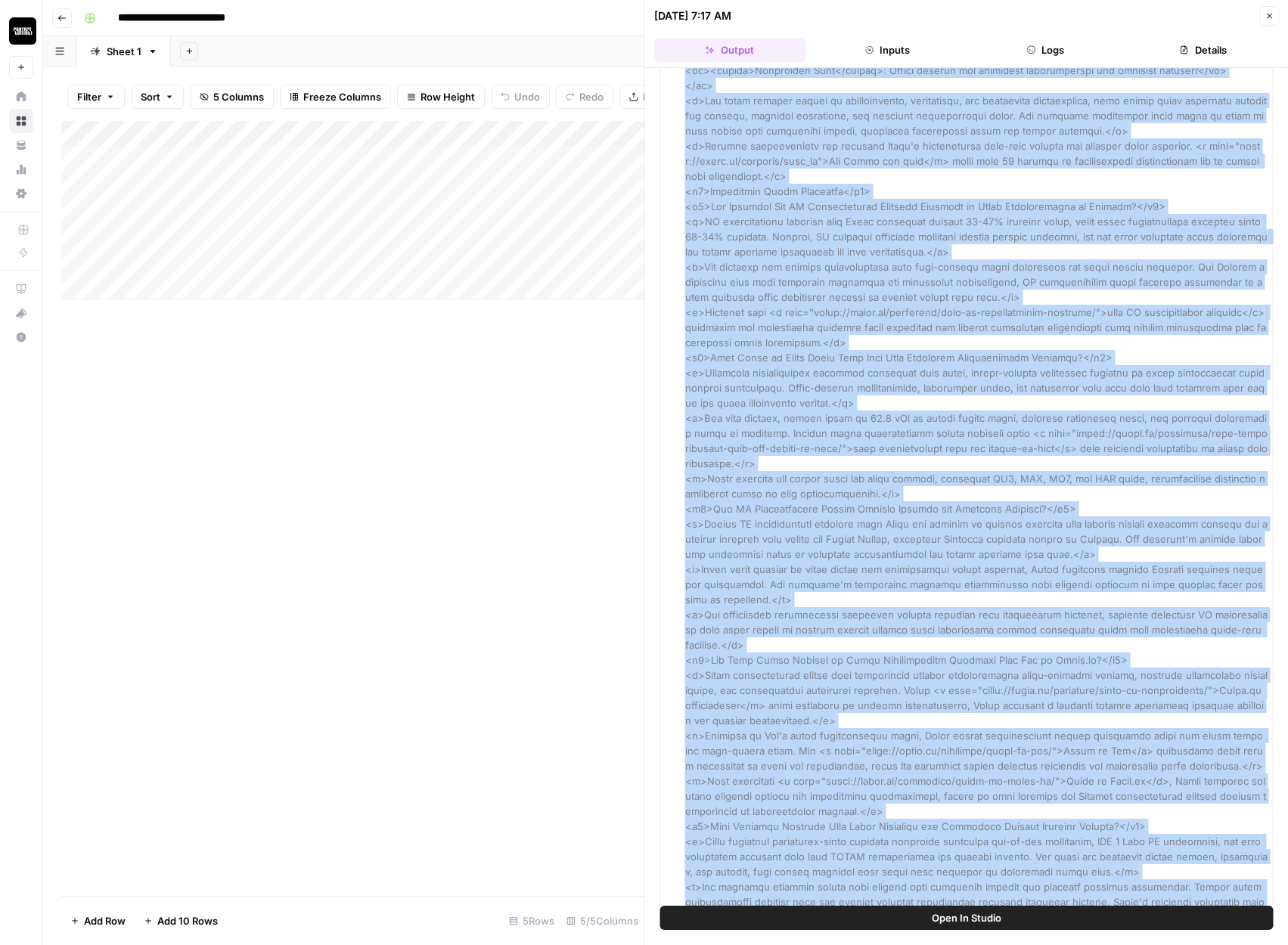
copy span "<p>Alabama businesses, legal professionals, healthcare providers, and education…"
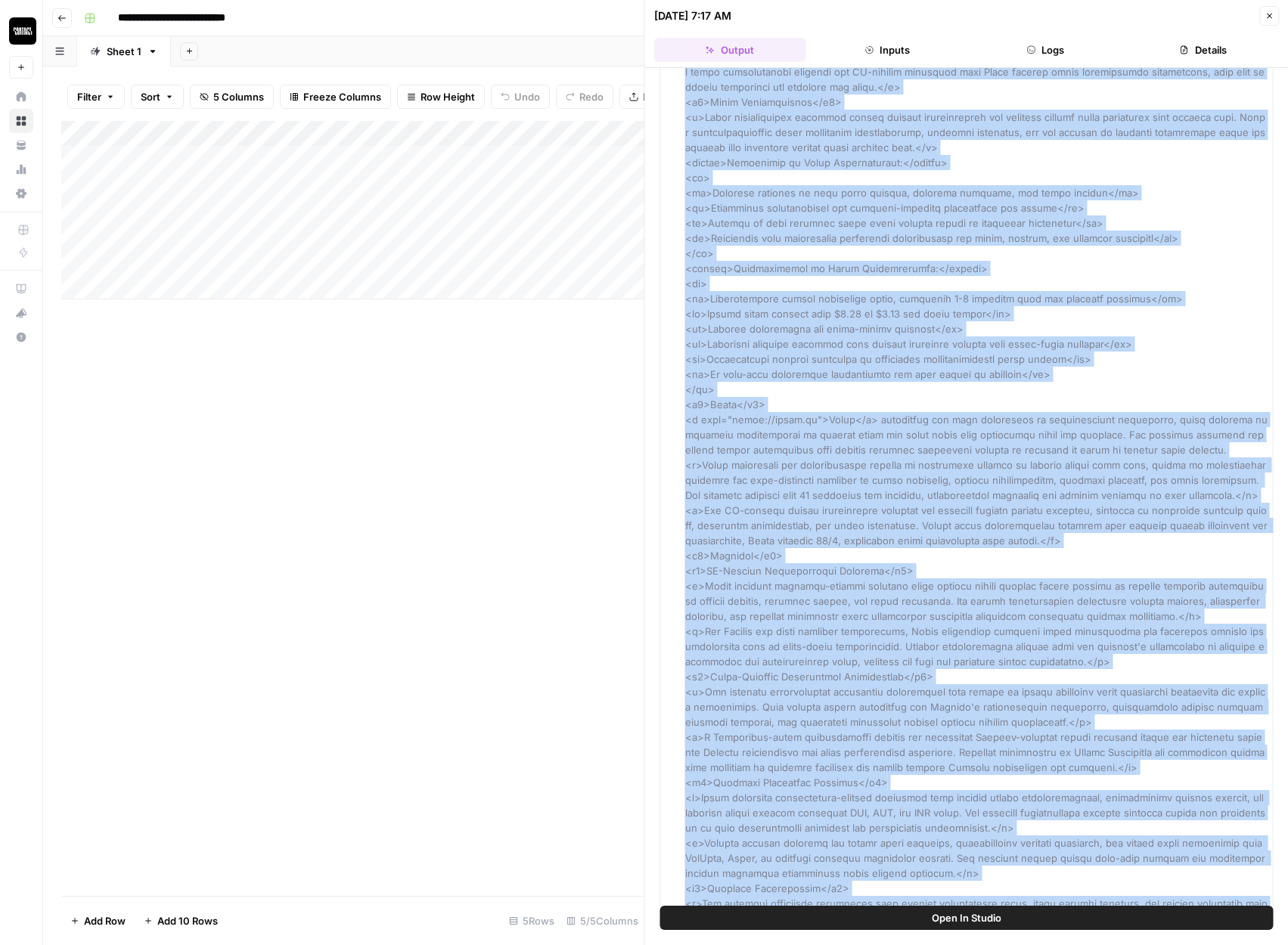
scroll to position [0, 0]
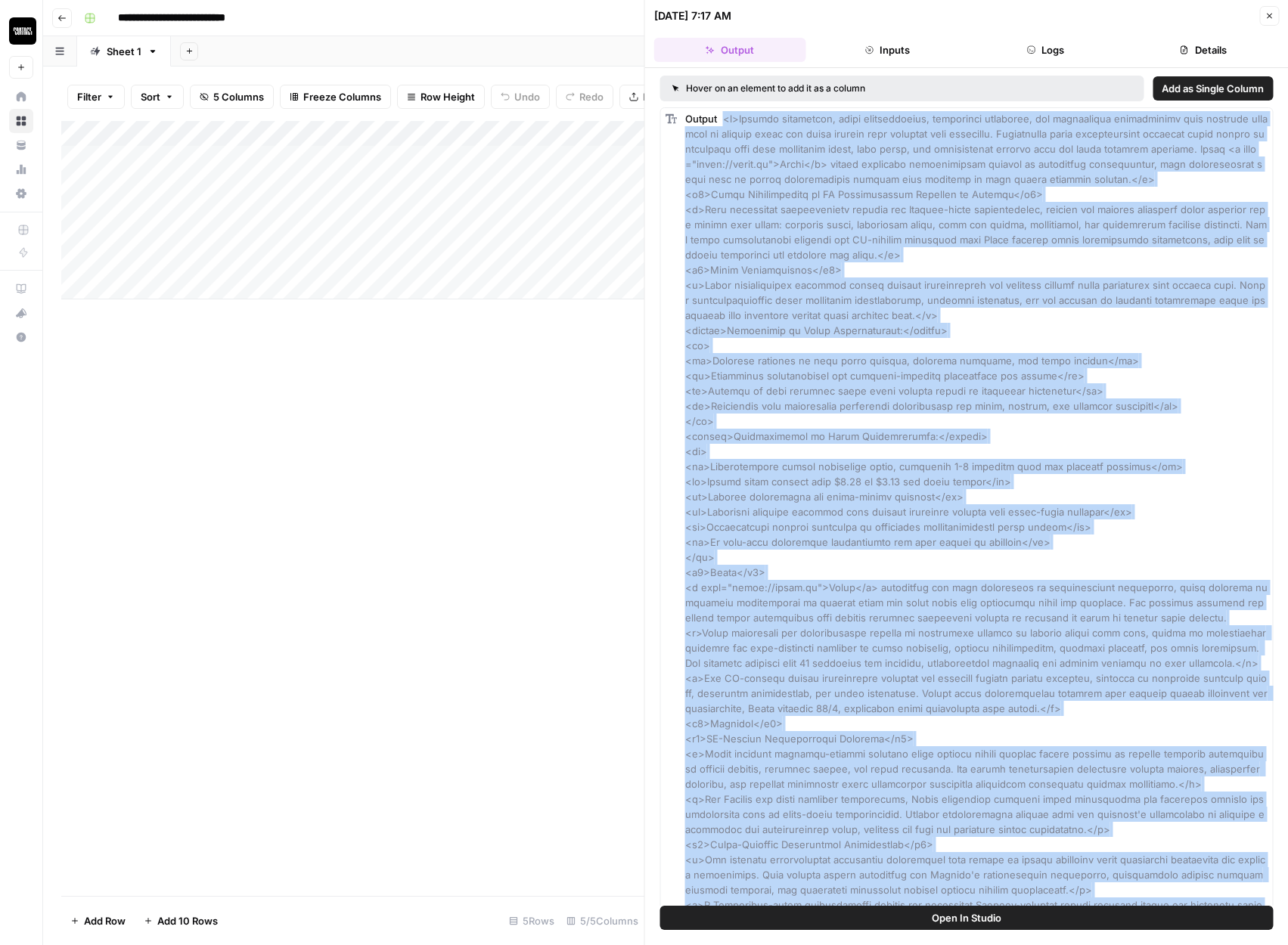
click at [1072, 915] on button "Open In Studio" at bounding box center [967, 917] width 614 height 24
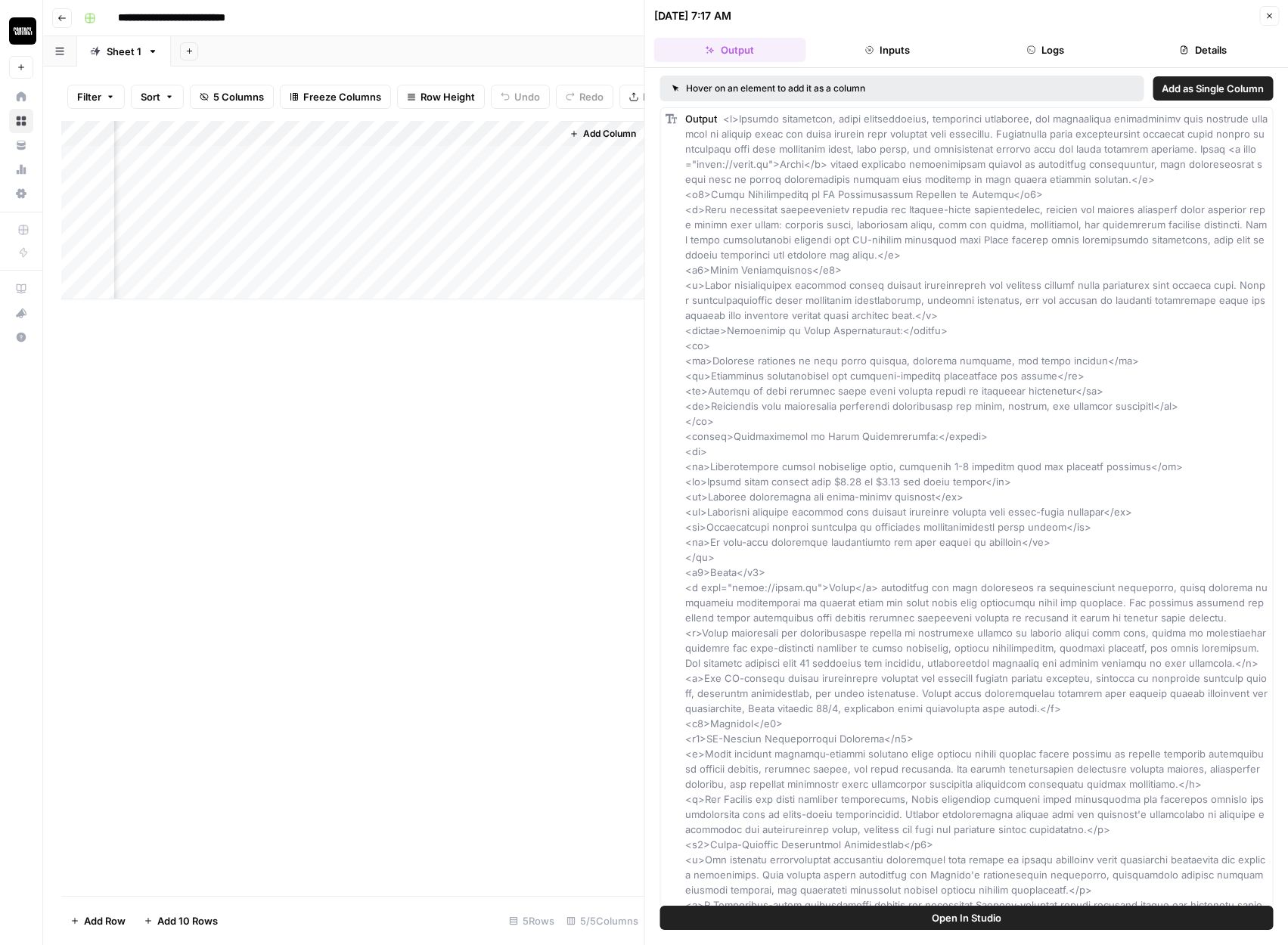
scroll to position [0, 531]
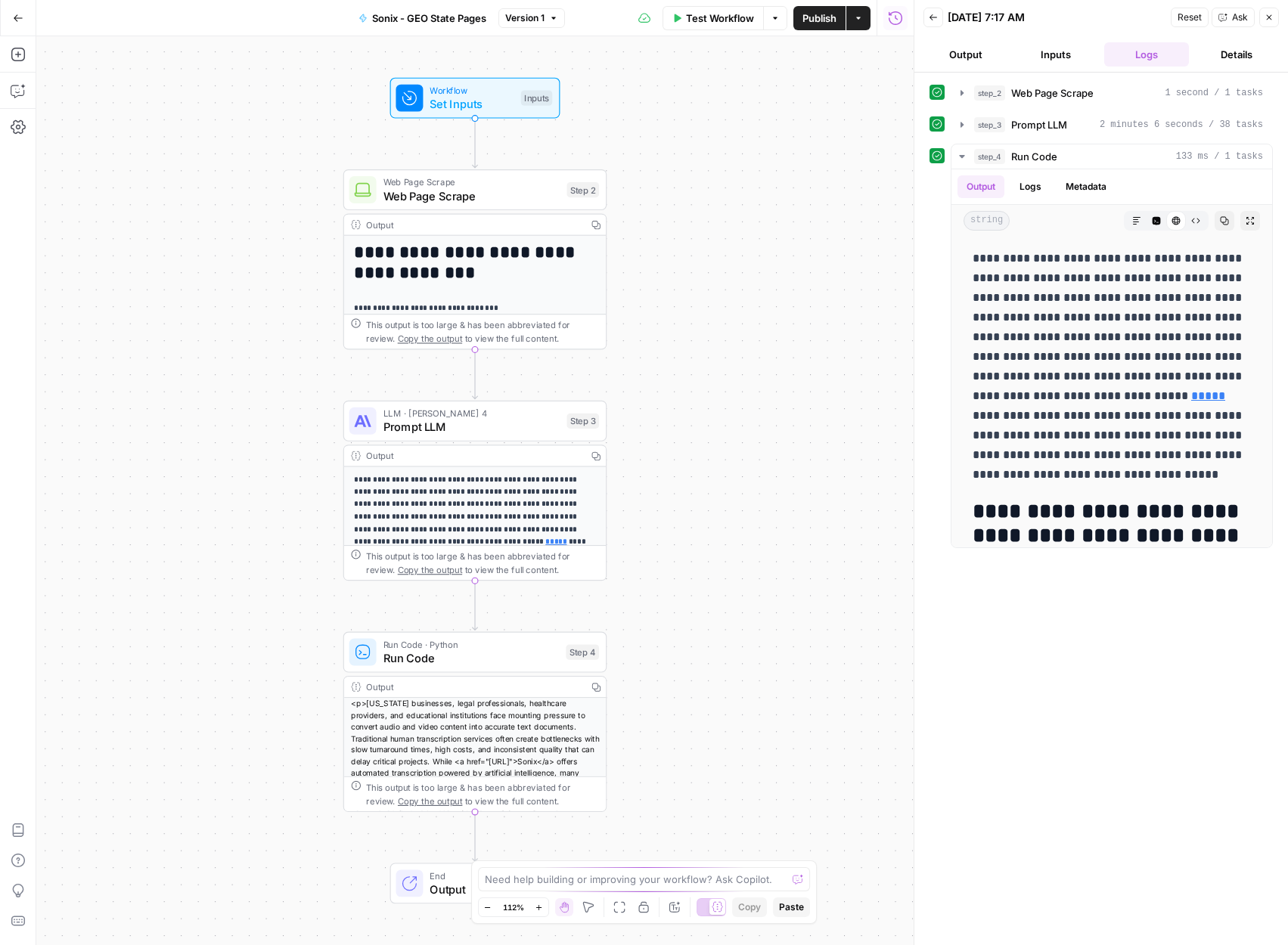
click at [817, 335] on div "**********" at bounding box center [475, 491] width 877 height 908
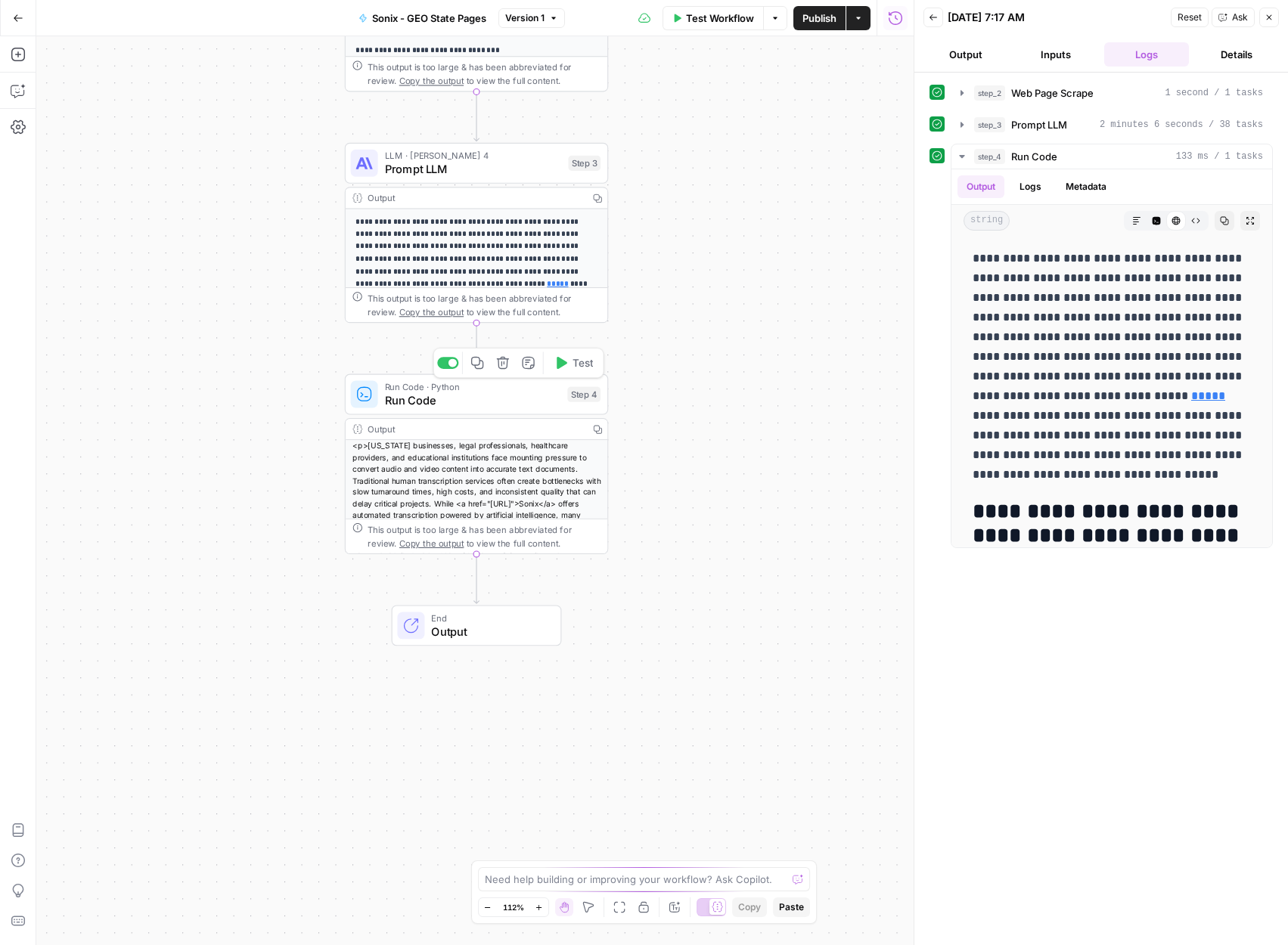
click at [513, 399] on span "Run Code" at bounding box center [472, 400] width 176 height 17
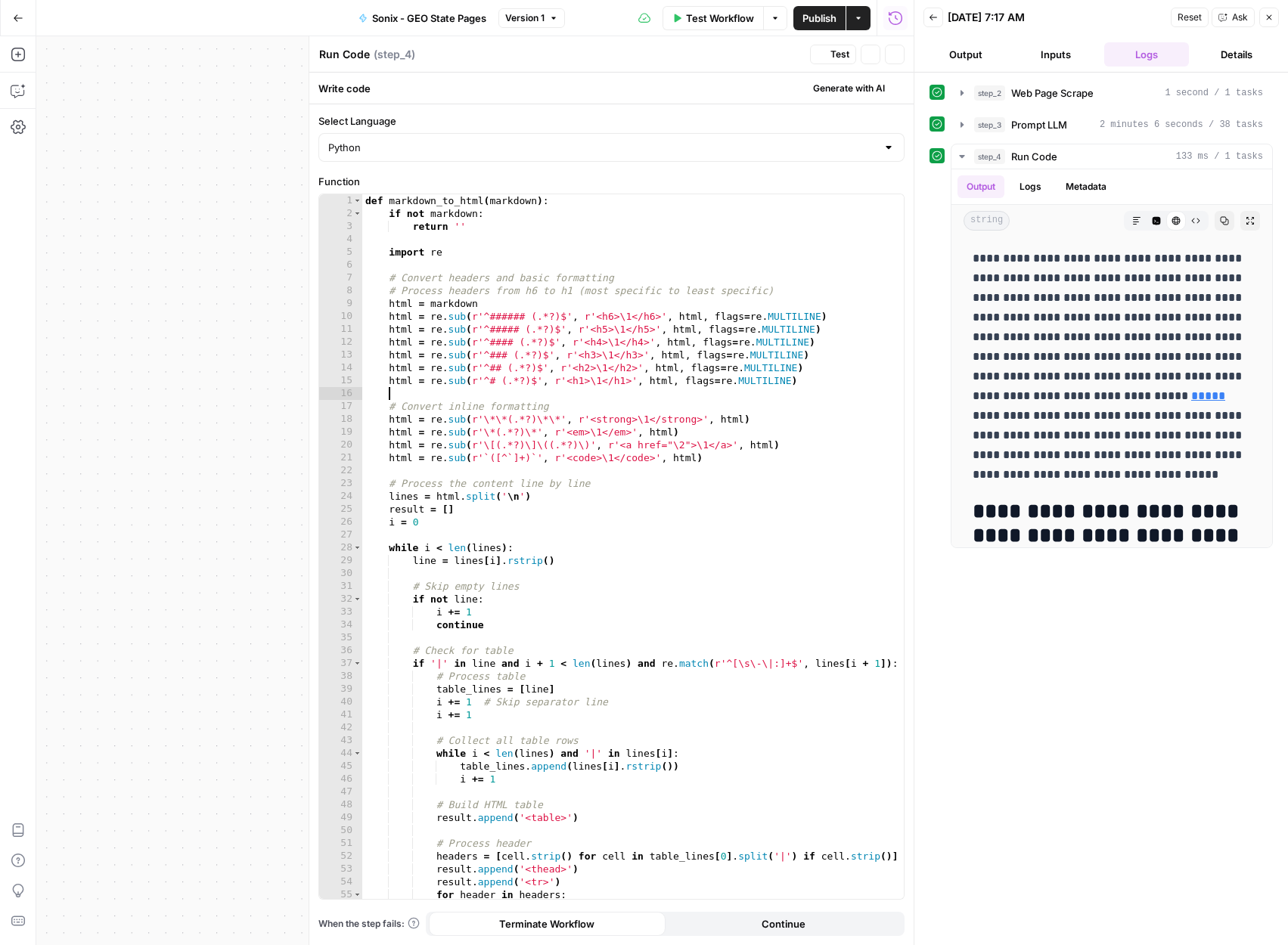
click at [513, 399] on div "def markdown_to_html ( markdown ) : if not markdown : return '' import re # Con…" at bounding box center [632, 559] width 541 height 730
click at [223, 452] on div "**********" at bounding box center [475, 491] width 877 height 908
click at [1271, 18] on icon "button" at bounding box center [1269, 17] width 9 height 9
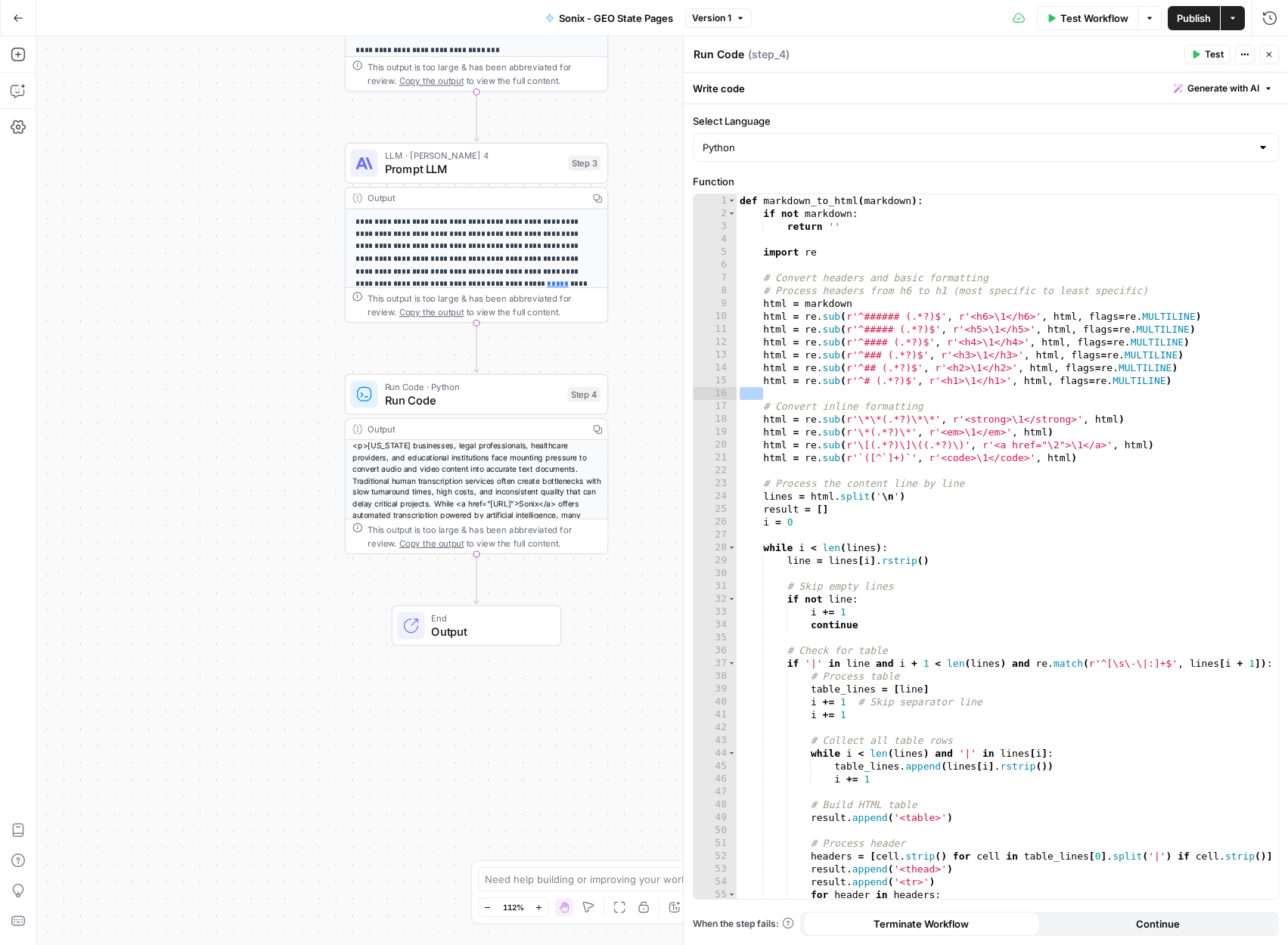
click at [454, 245] on p "**********" at bounding box center [476, 272] width 242 height 112
click at [510, 161] on span "Prompt LLM" at bounding box center [473, 168] width 177 height 17
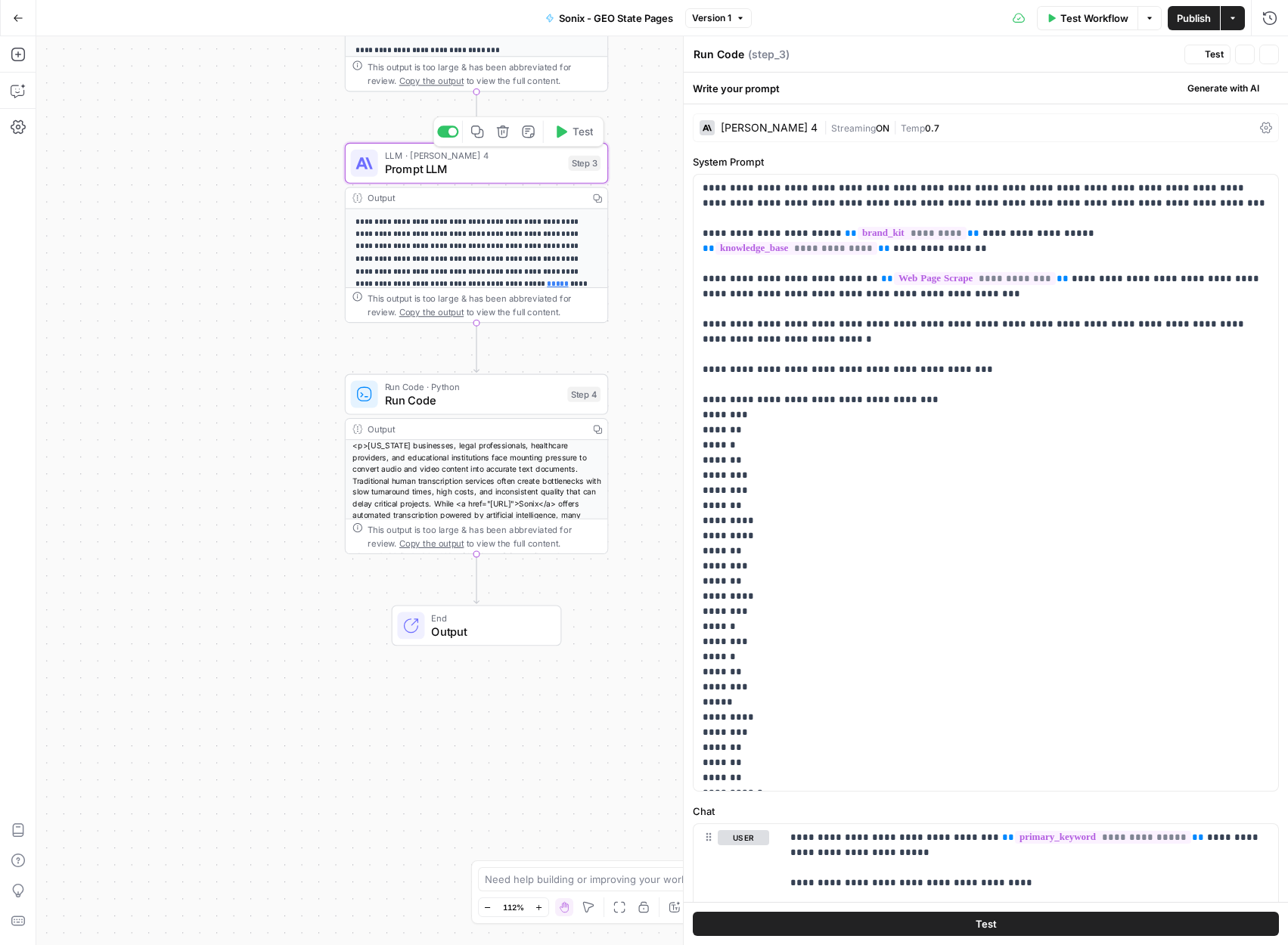
type textarea "Prompt LLM"
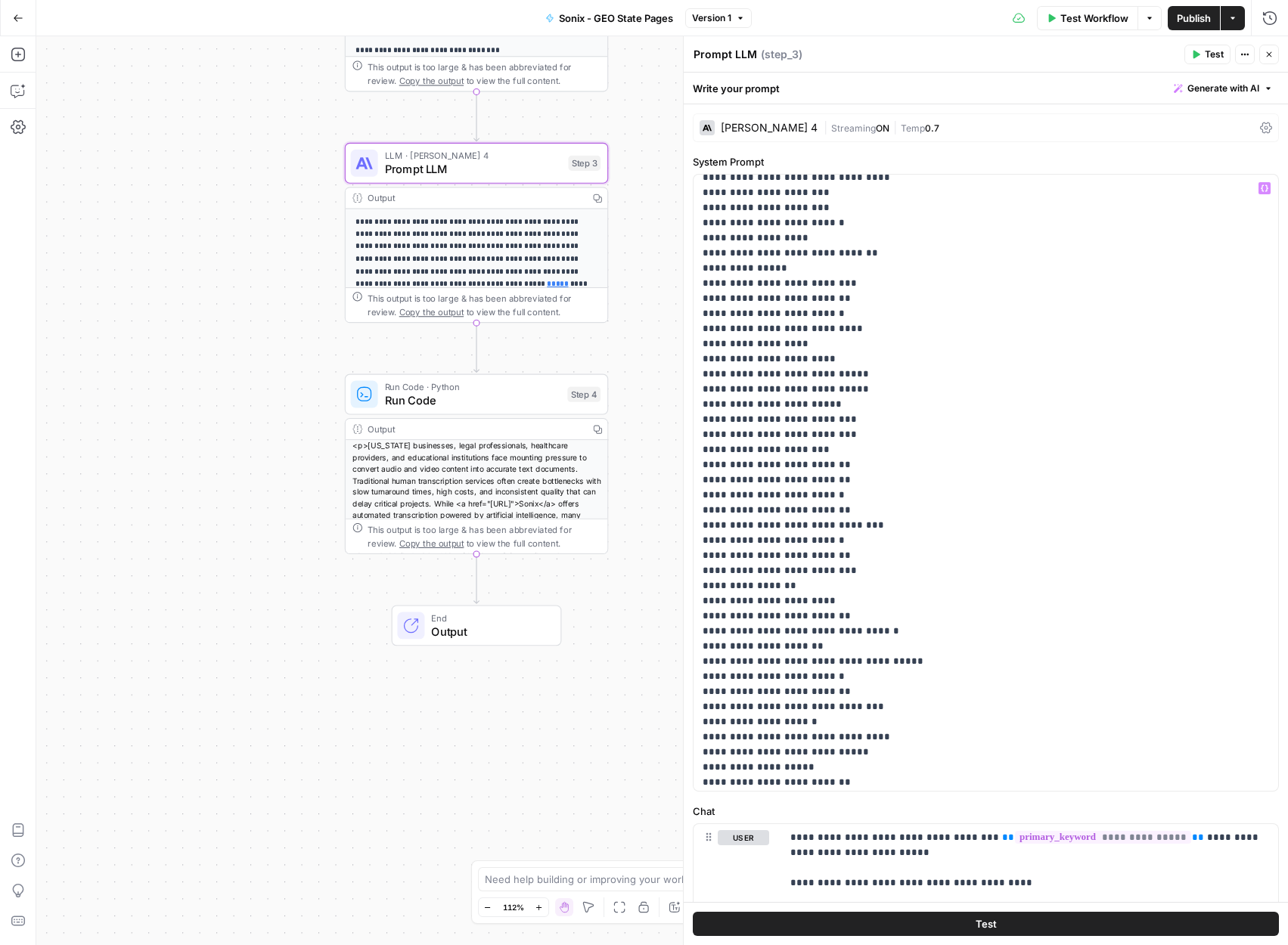
scroll to position [1843, 0]
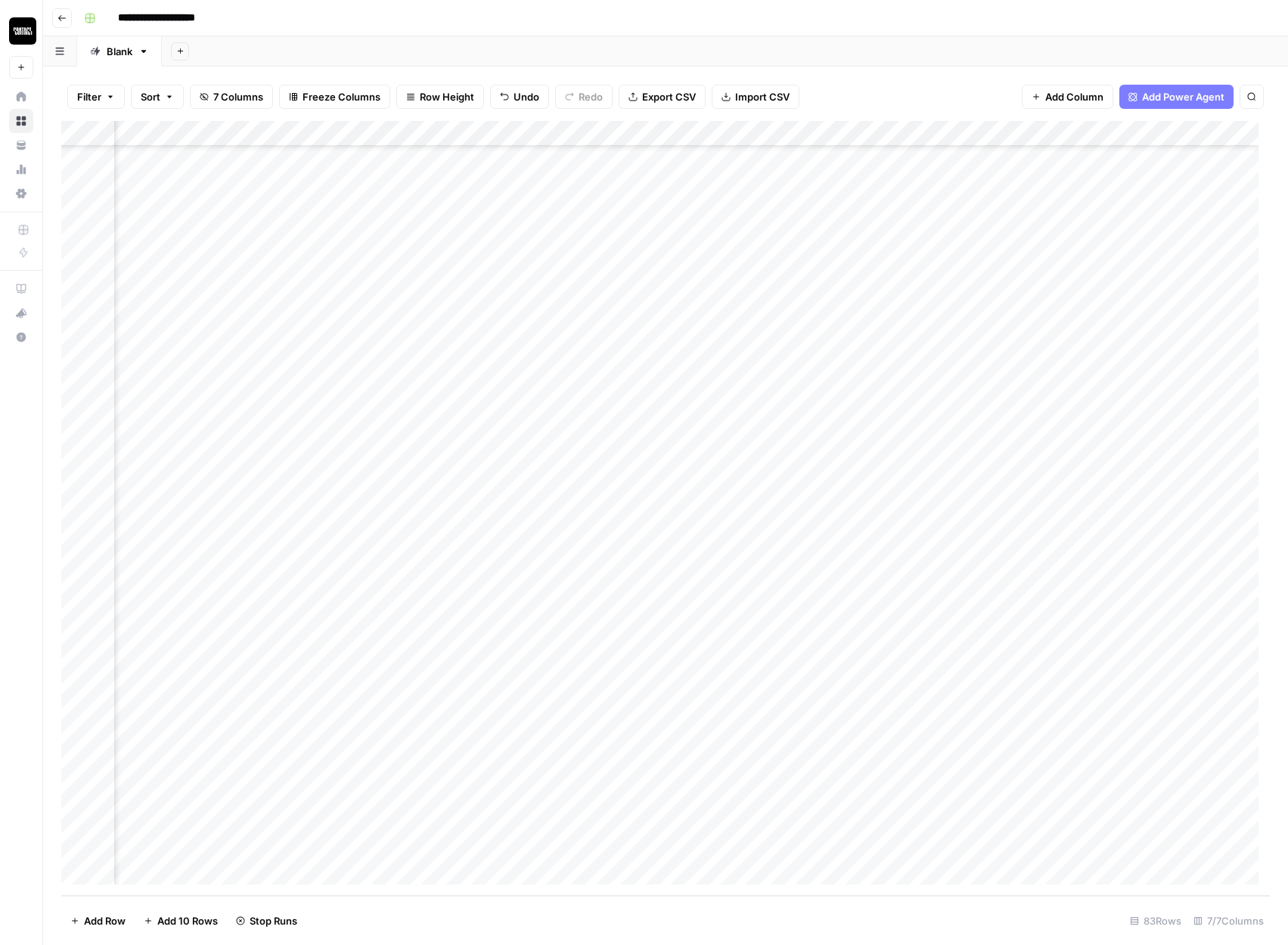
scroll to position [1420, 359]
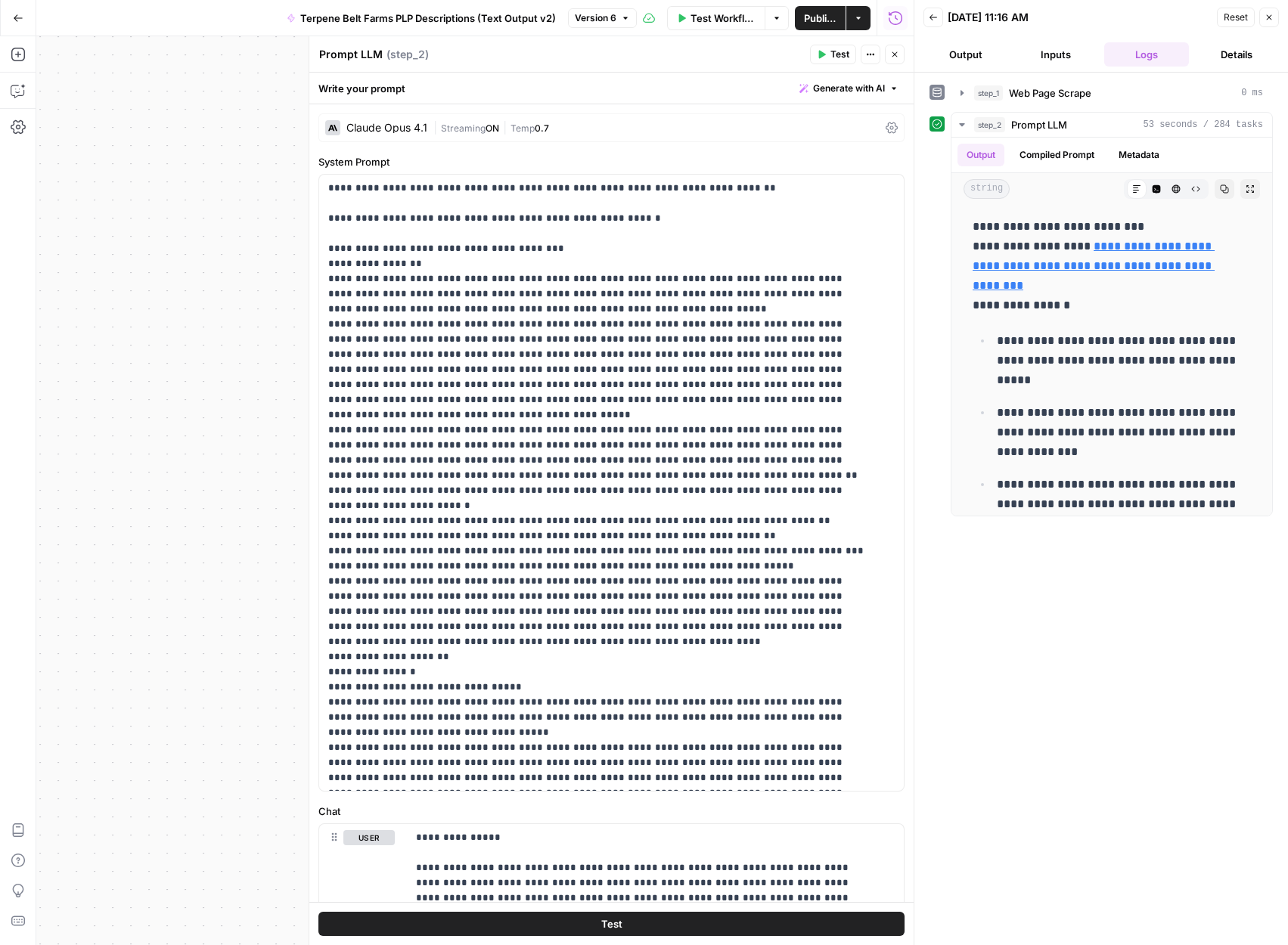
scroll to position [284, 0]
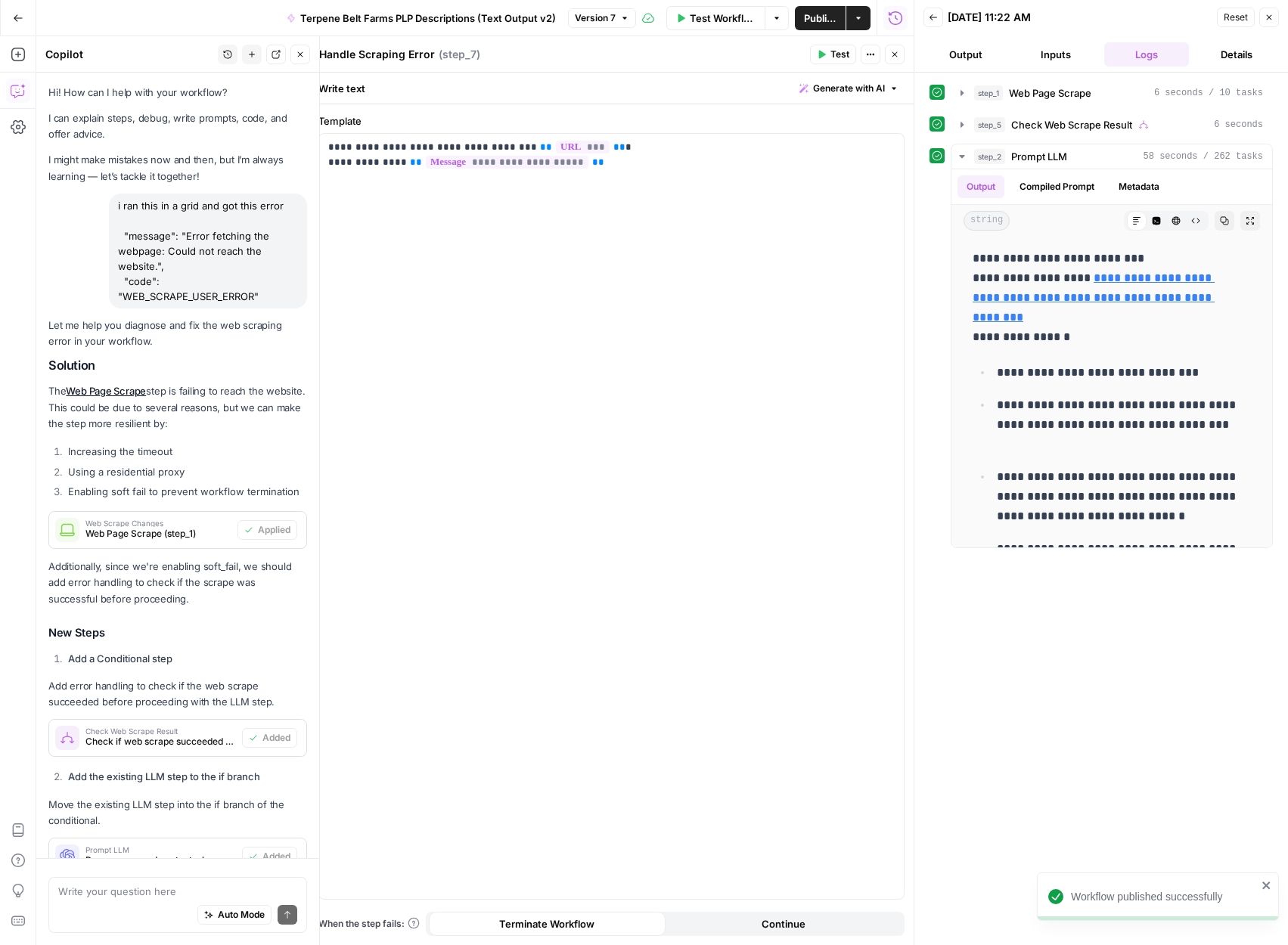
scroll to position [2284, 0]
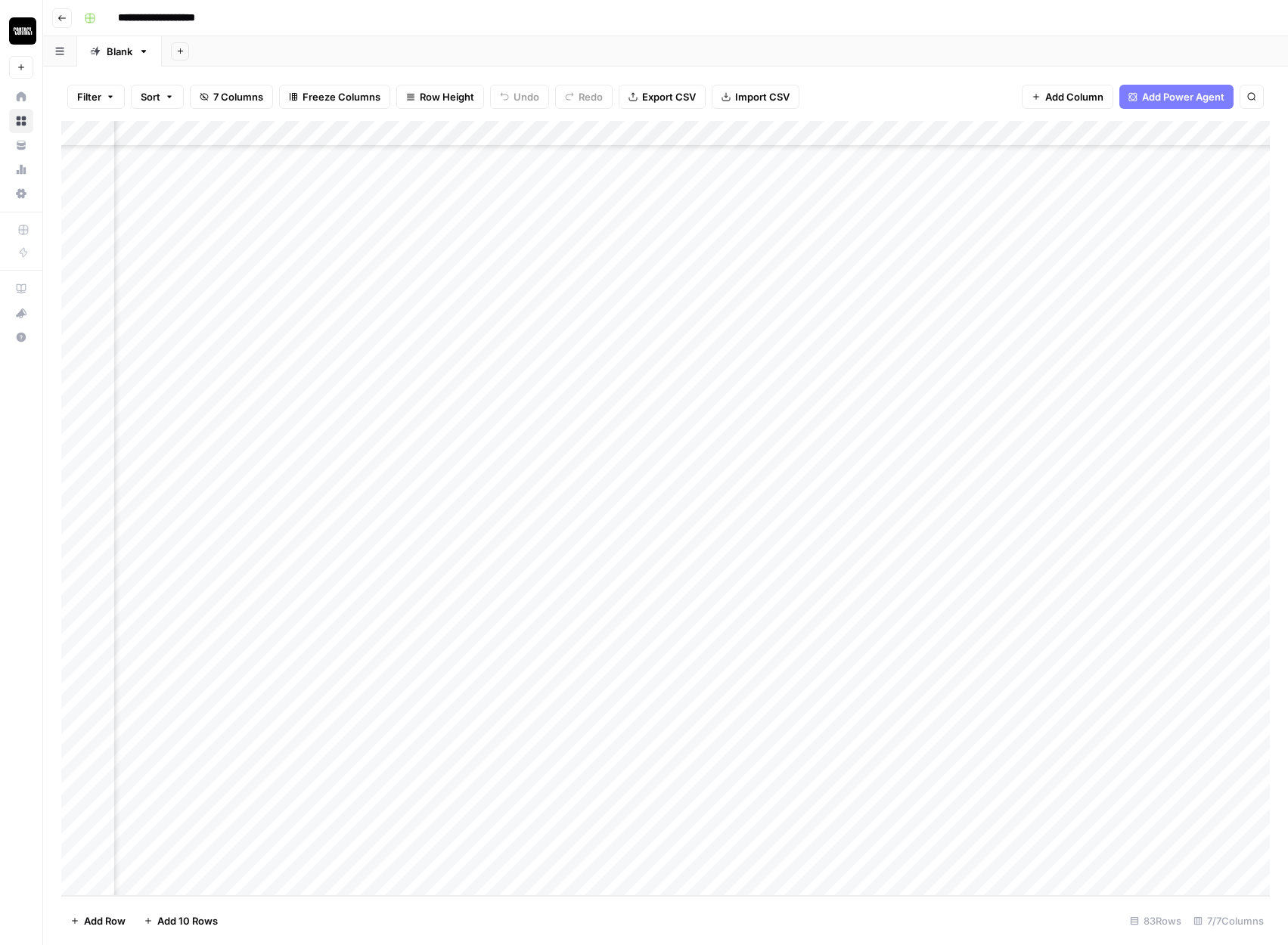
scroll to position [1408, 203]
click at [1069, 133] on div "Add Column" at bounding box center [665, 508] width 1208 height 775
click at [1083, 161] on span "All Rows" at bounding box center [1123, 168] width 96 height 15
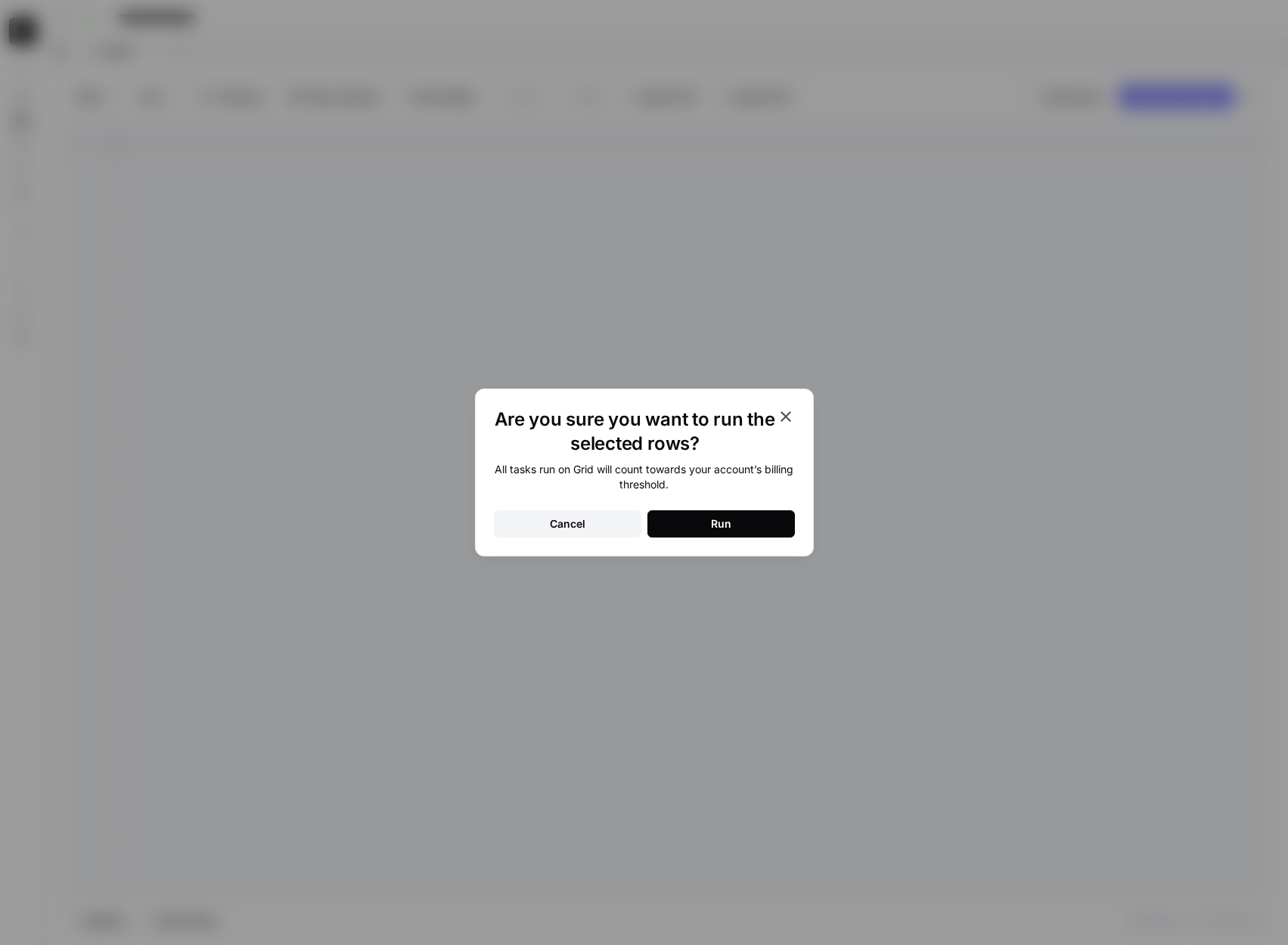
click at [737, 524] on button "Run" at bounding box center [721, 524] width 148 height 27
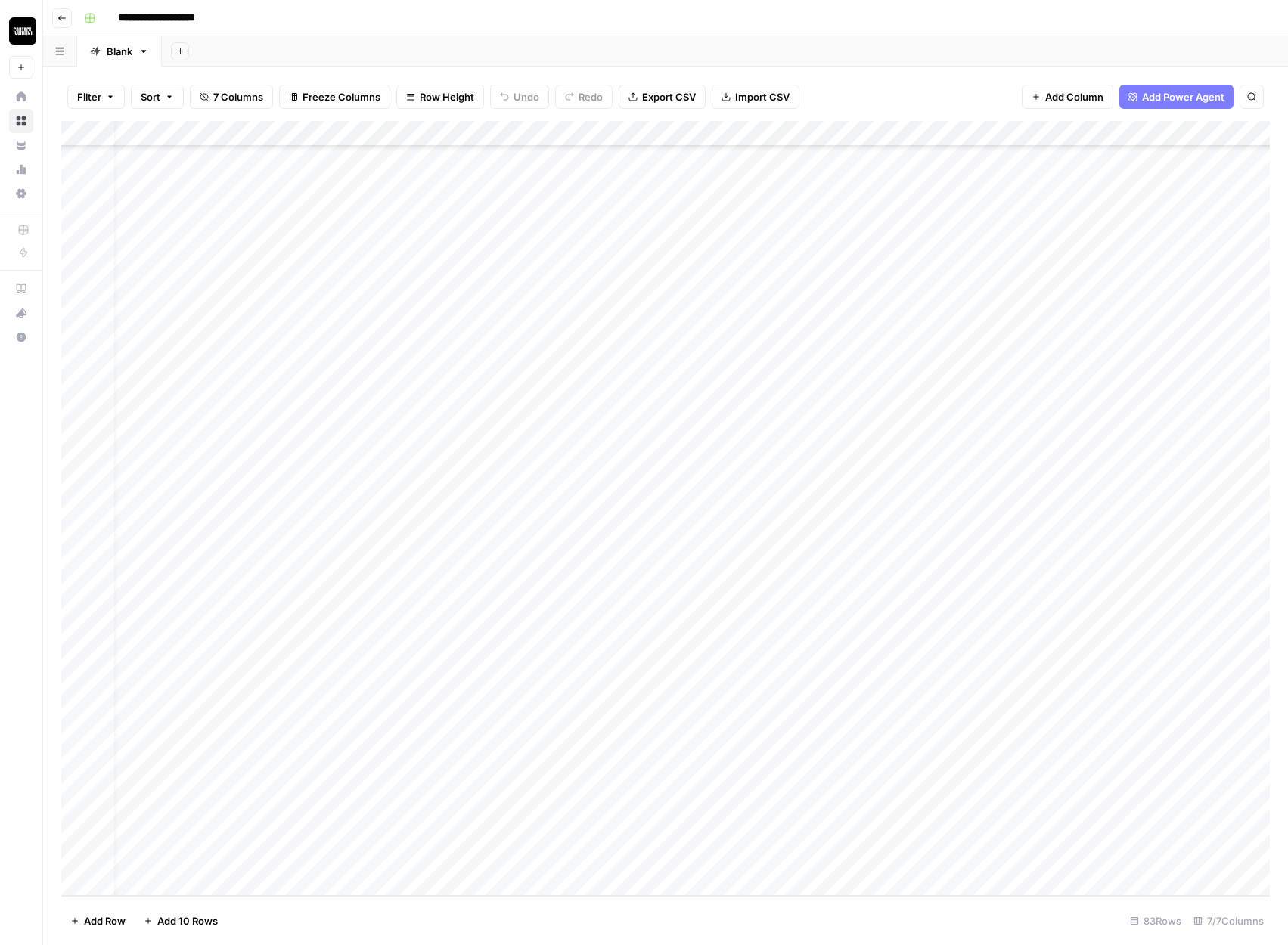
scroll to position [1408, 0]
click at [998, 316] on div "Add Column" at bounding box center [665, 508] width 1208 height 775
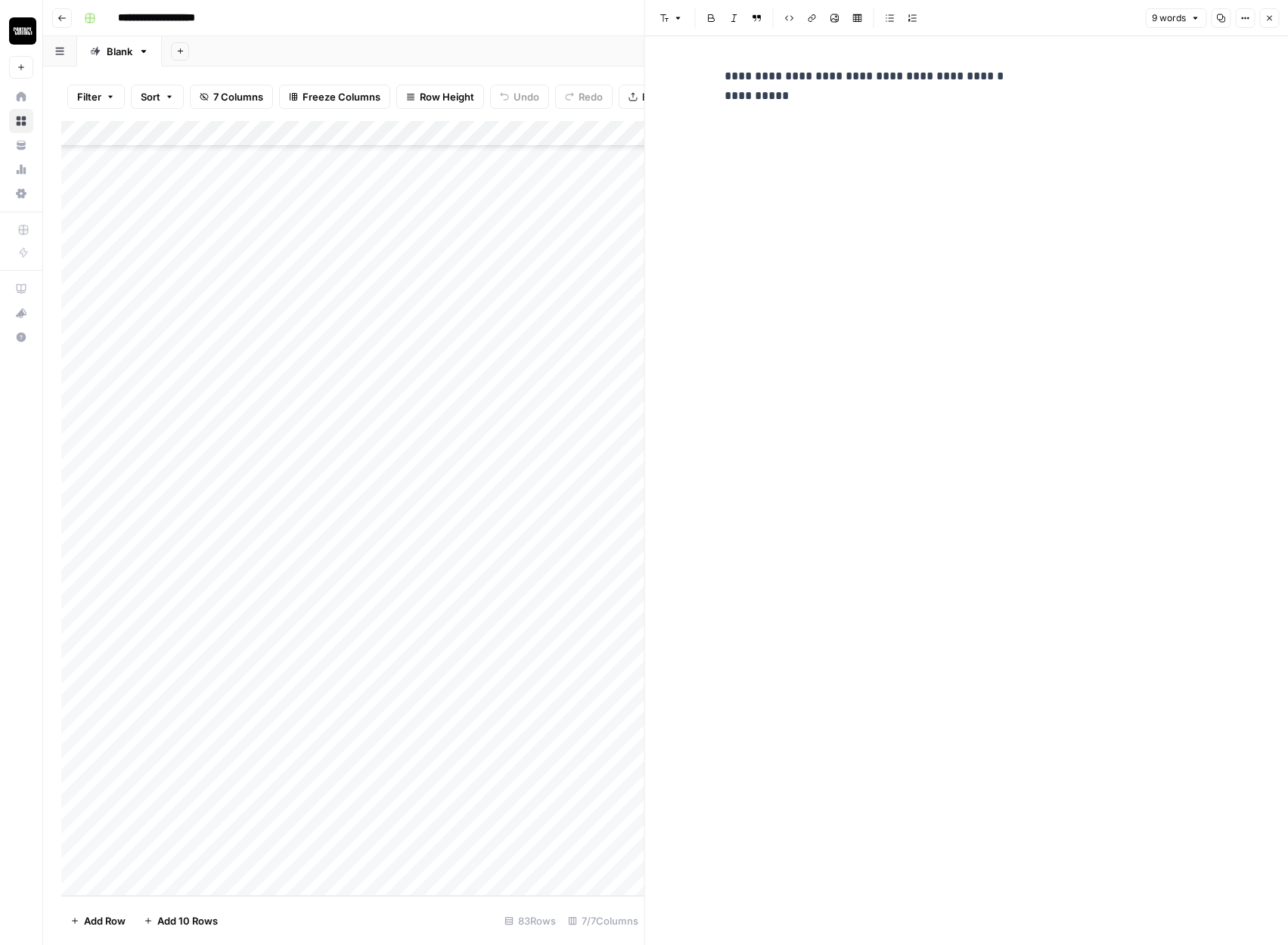
click at [1266, 16] on icon "button" at bounding box center [1269, 18] width 9 height 9
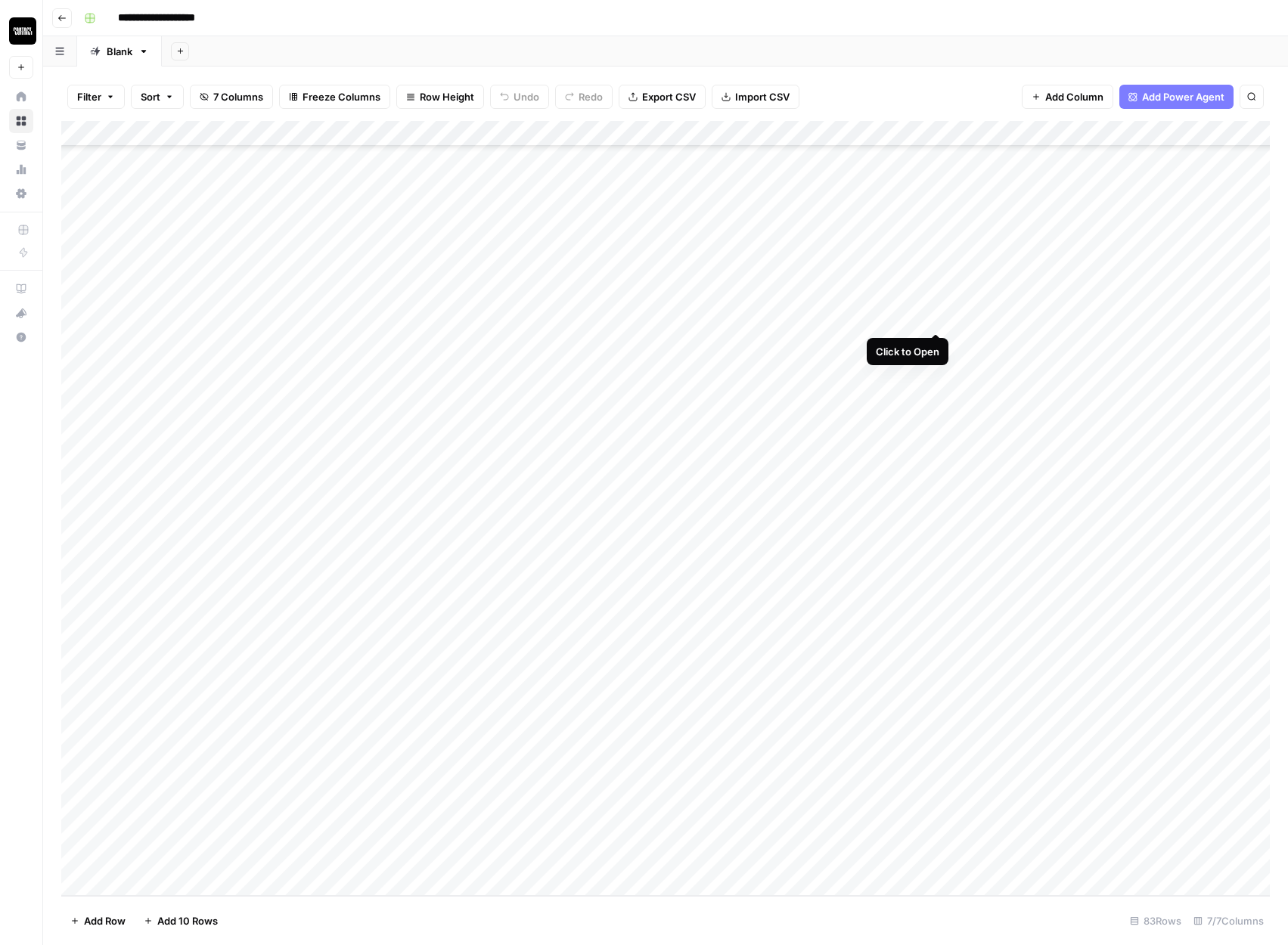
click at [936, 316] on div "Add Column" at bounding box center [665, 508] width 1208 height 775
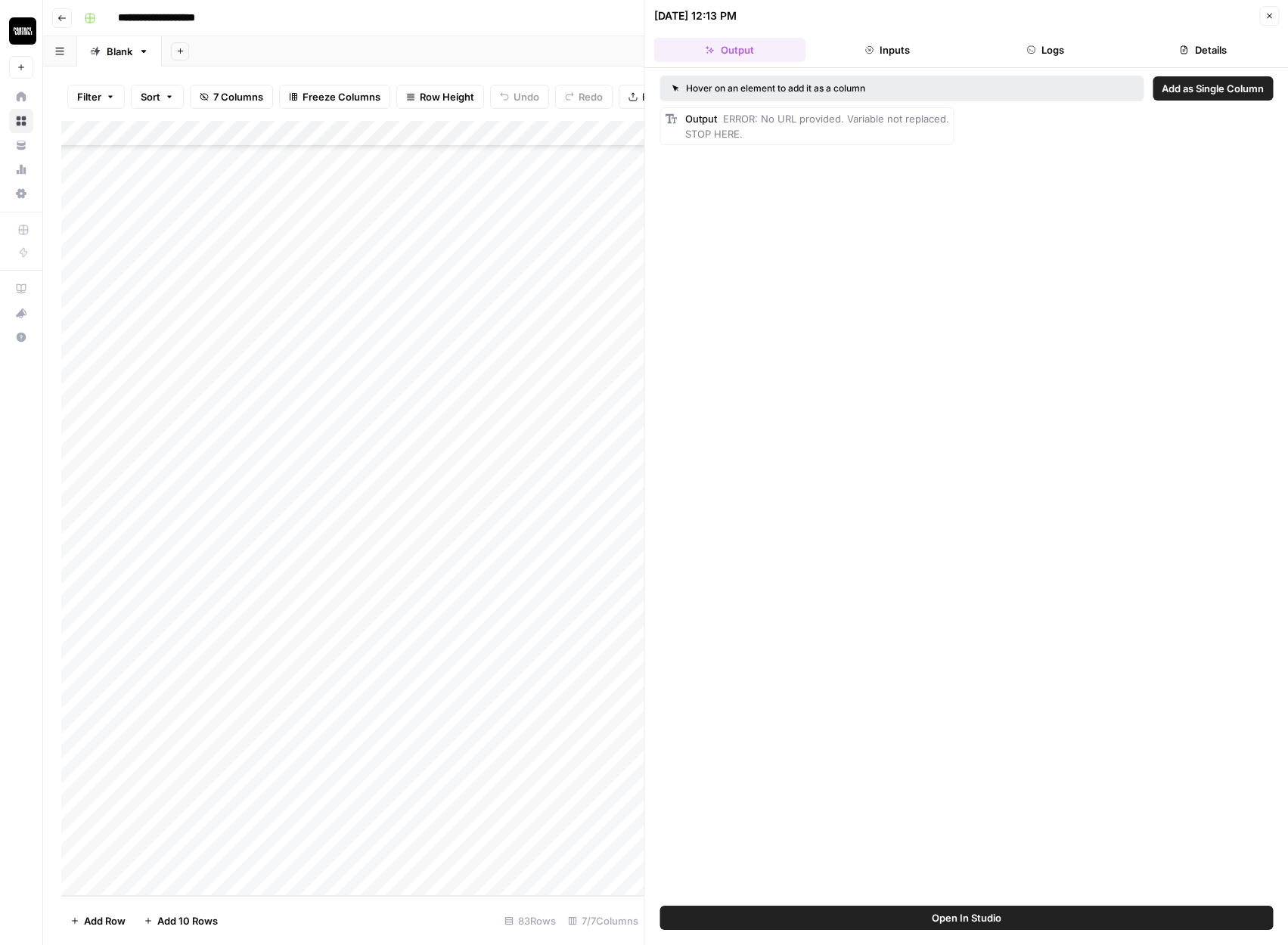
click at [1265, 15] on icon "button" at bounding box center [1269, 16] width 9 height 9
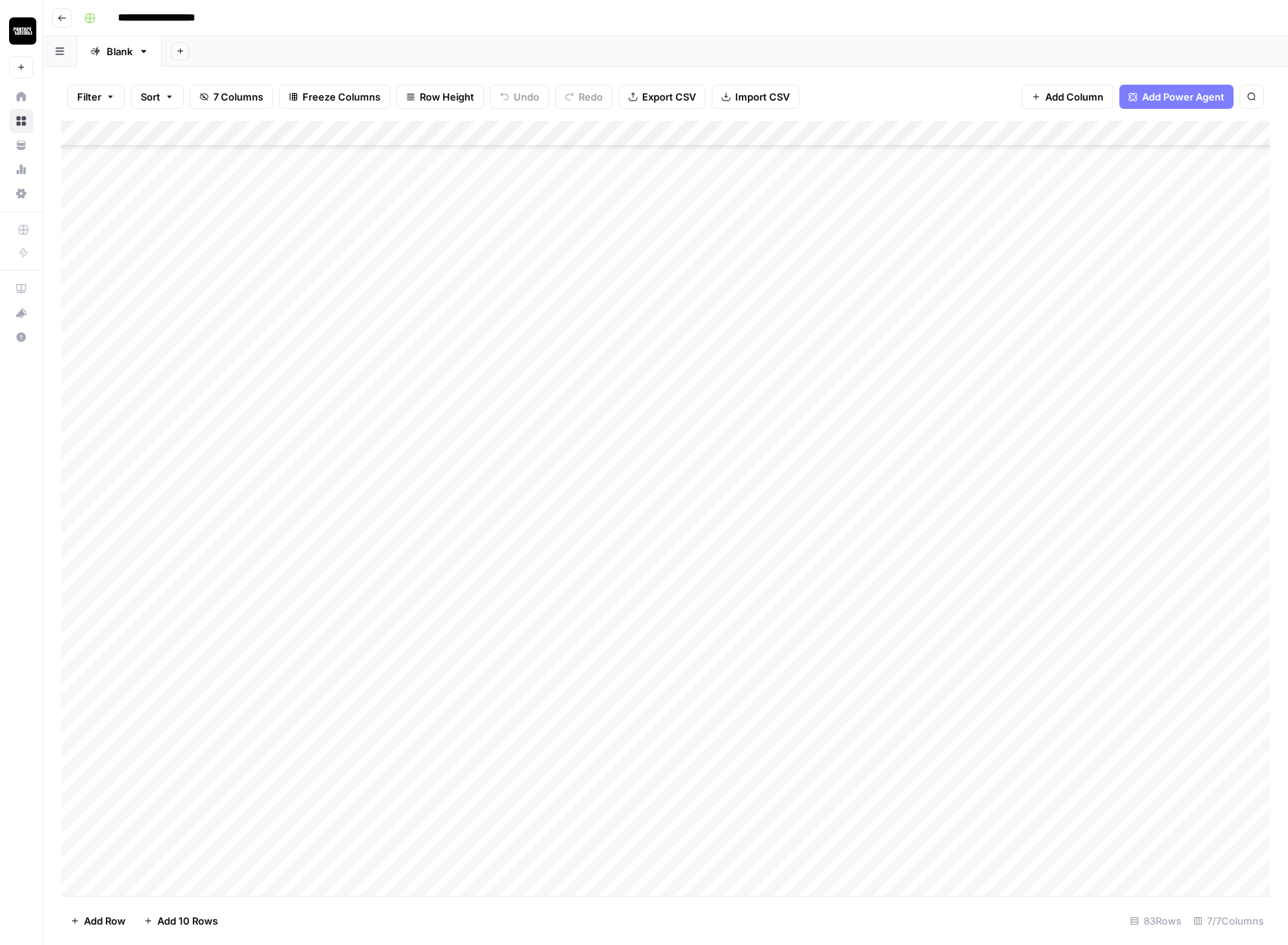
scroll to position [86, 0]
click at [955, 481] on div "Add Column" at bounding box center [665, 508] width 1208 height 775
click at [955, 508] on div "Add Column" at bounding box center [665, 508] width 1208 height 775
click at [962, 659] on div "Add Column" at bounding box center [665, 508] width 1208 height 775
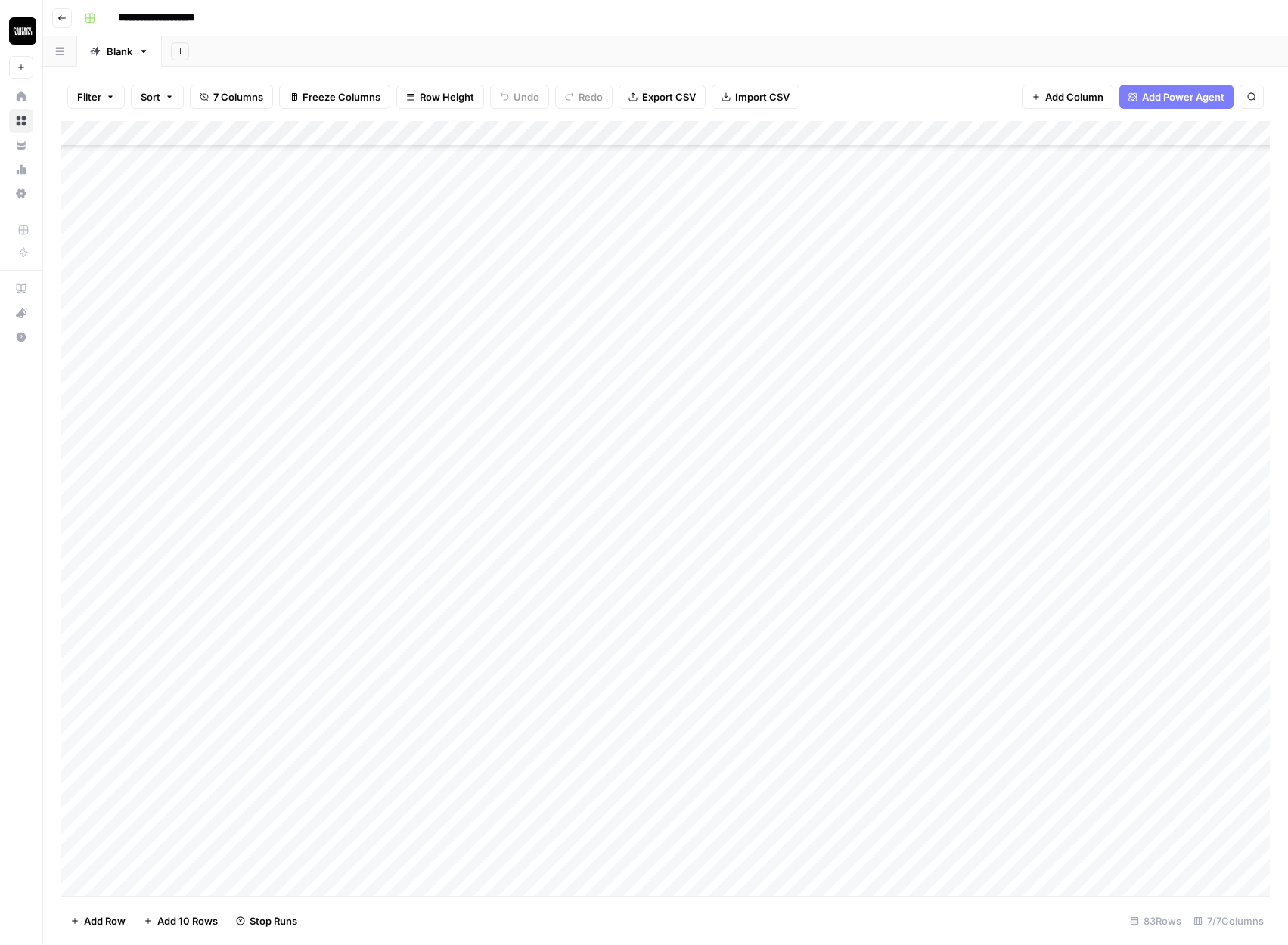
click at [953, 652] on div "Add Column" at bounding box center [665, 508] width 1208 height 775
click at [957, 727] on div "Add Column" at bounding box center [665, 508] width 1208 height 775
click at [1097, 361] on div "Add Column" at bounding box center [665, 508] width 1208 height 775
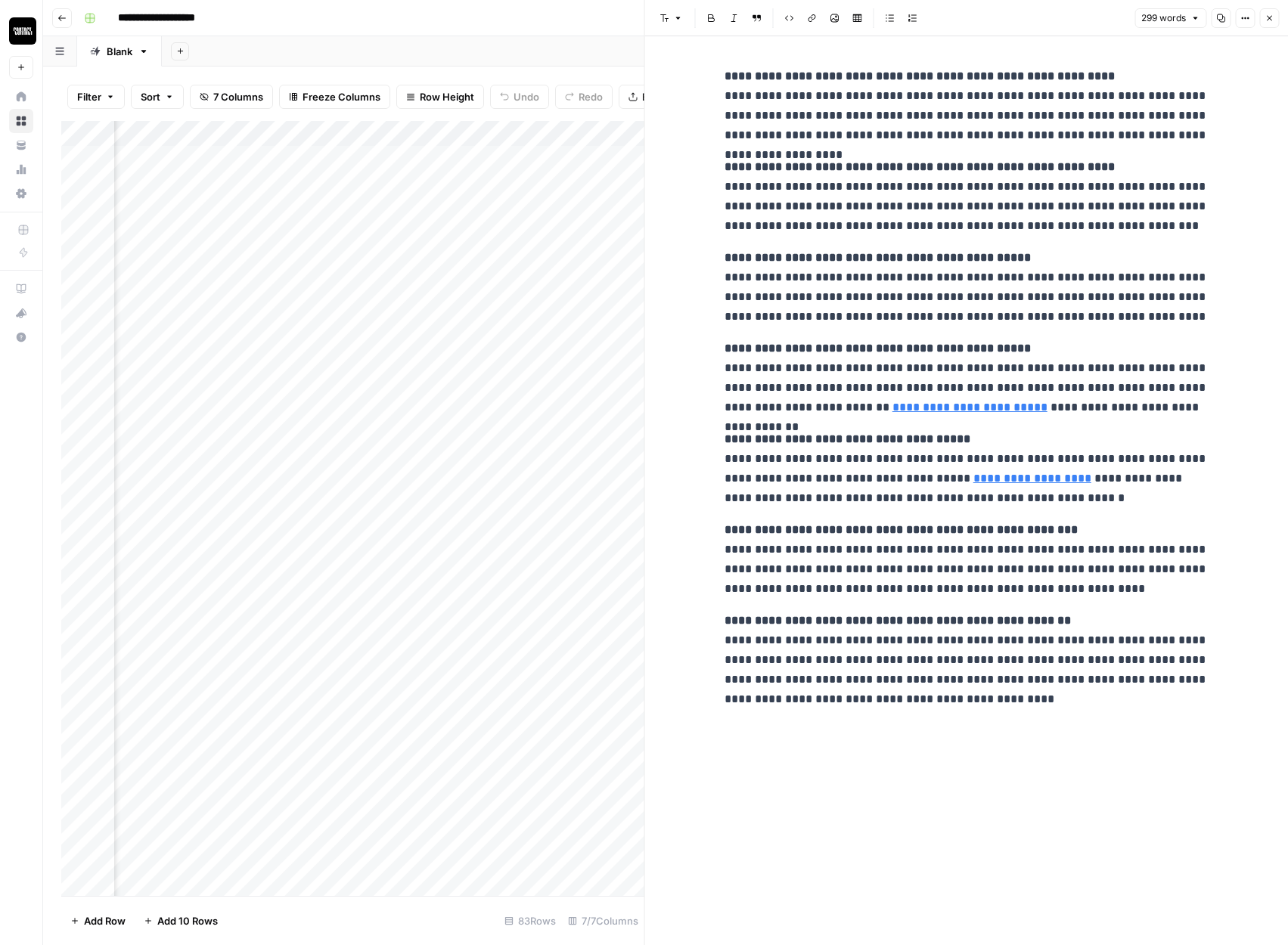
click at [1267, 21] on icon "button" at bounding box center [1269, 18] width 9 height 9
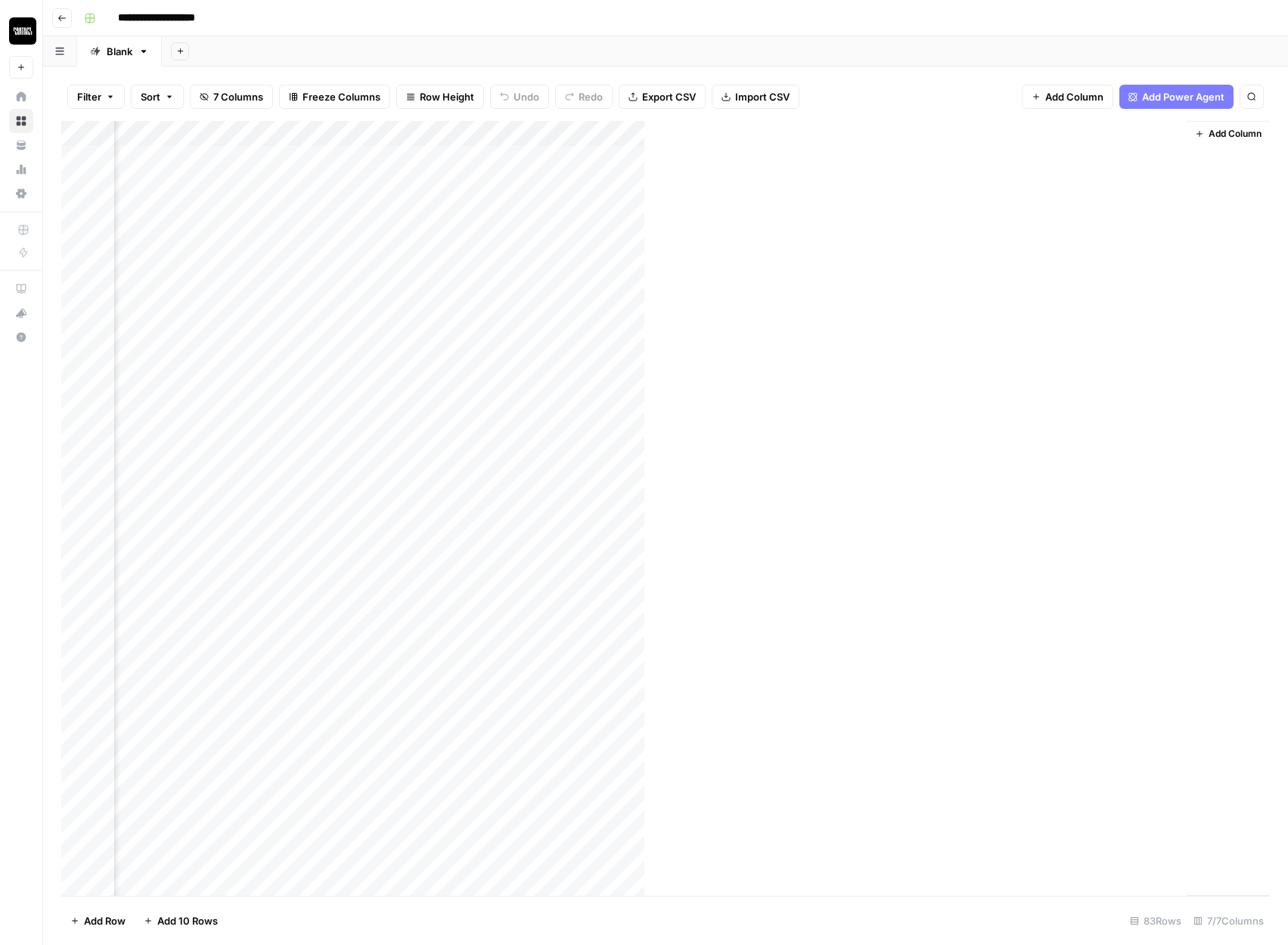
scroll to position [0, 492]
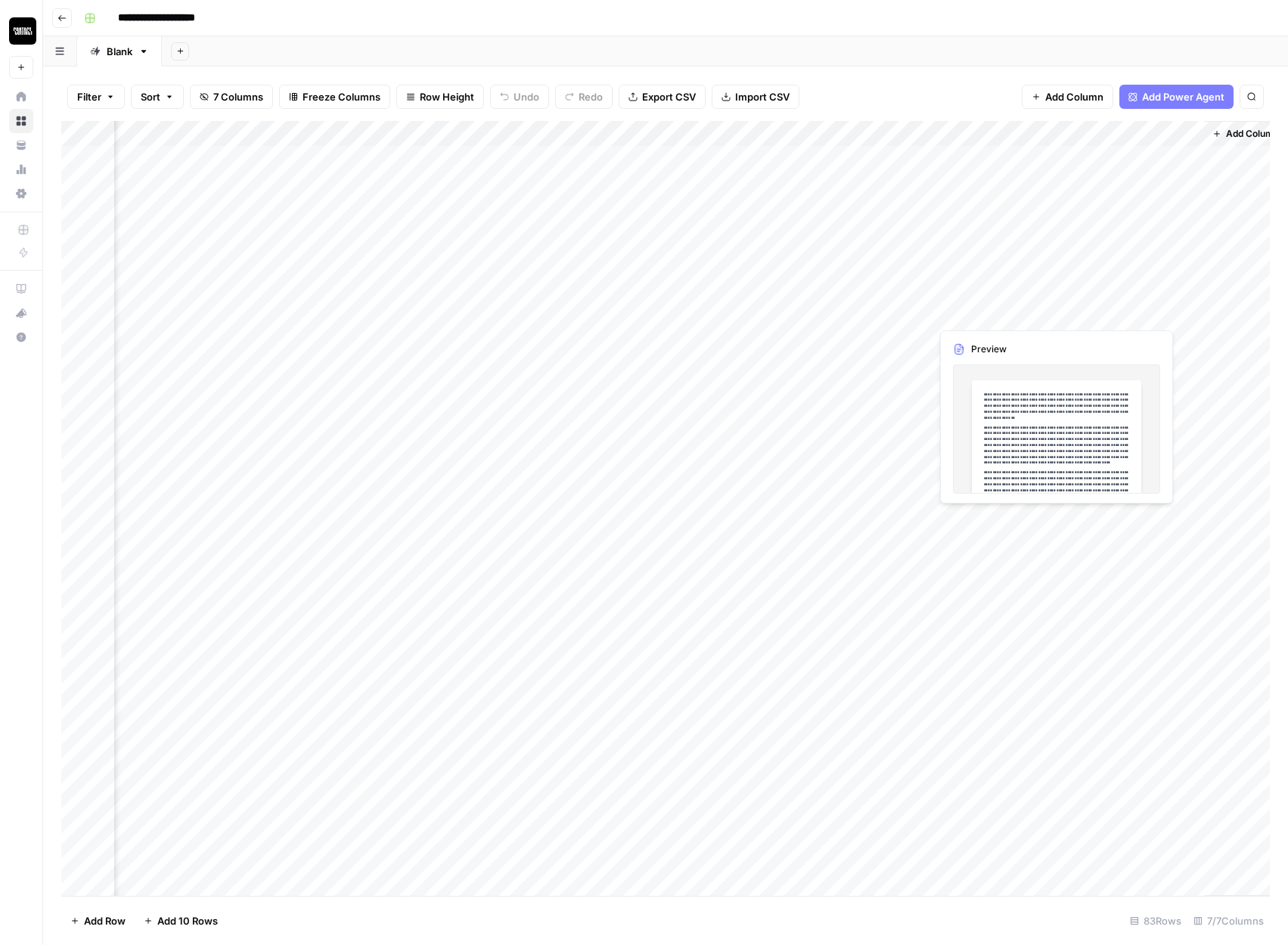
click at [967, 326] on div "Add Column" at bounding box center [665, 508] width 1208 height 775
click at [965, 331] on div "Add Column" at bounding box center [665, 508] width 1208 height 775
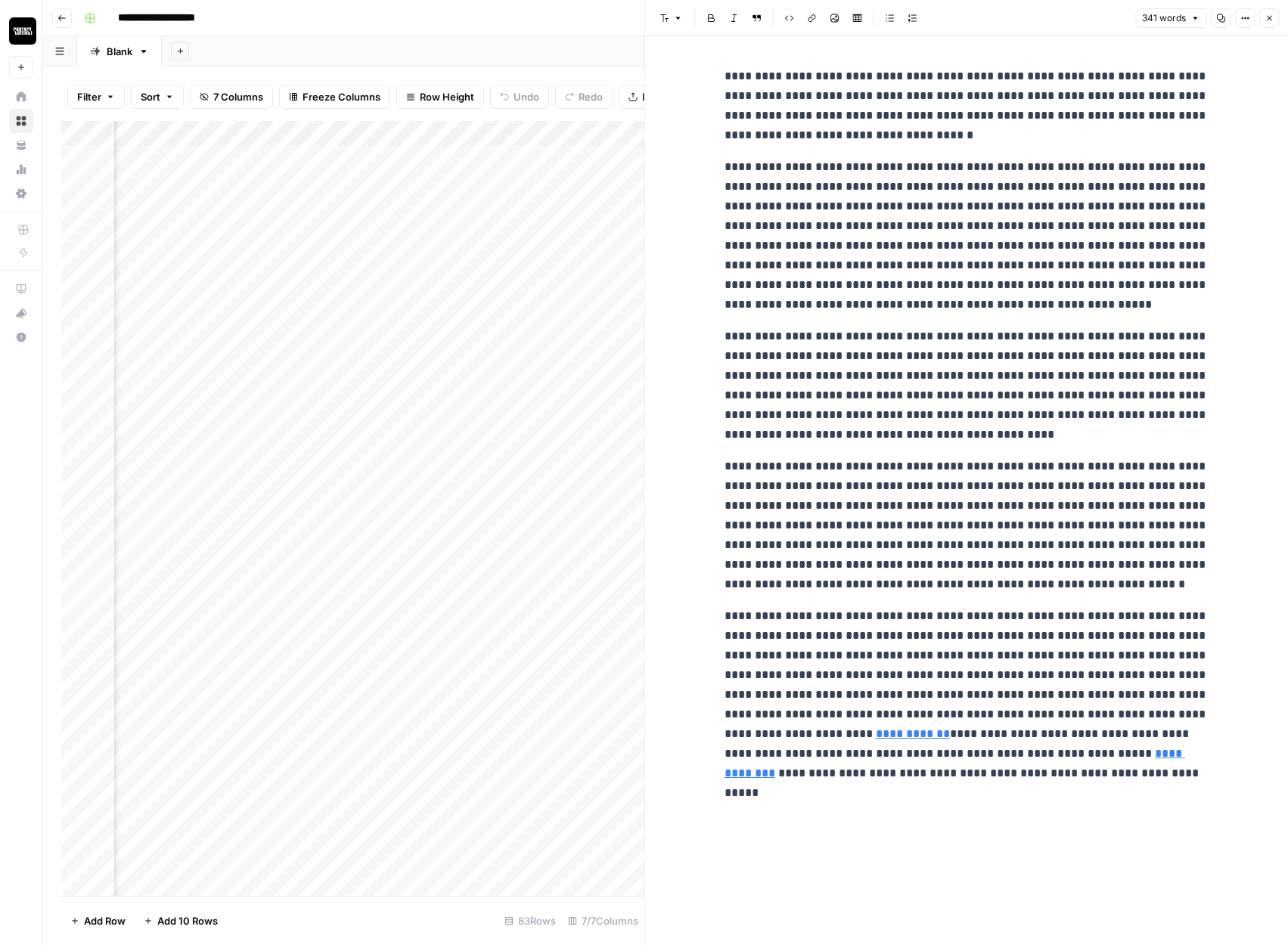
click at [1273, 21] on icon "button" at bounding box center [1269, 18] width 9 height 9
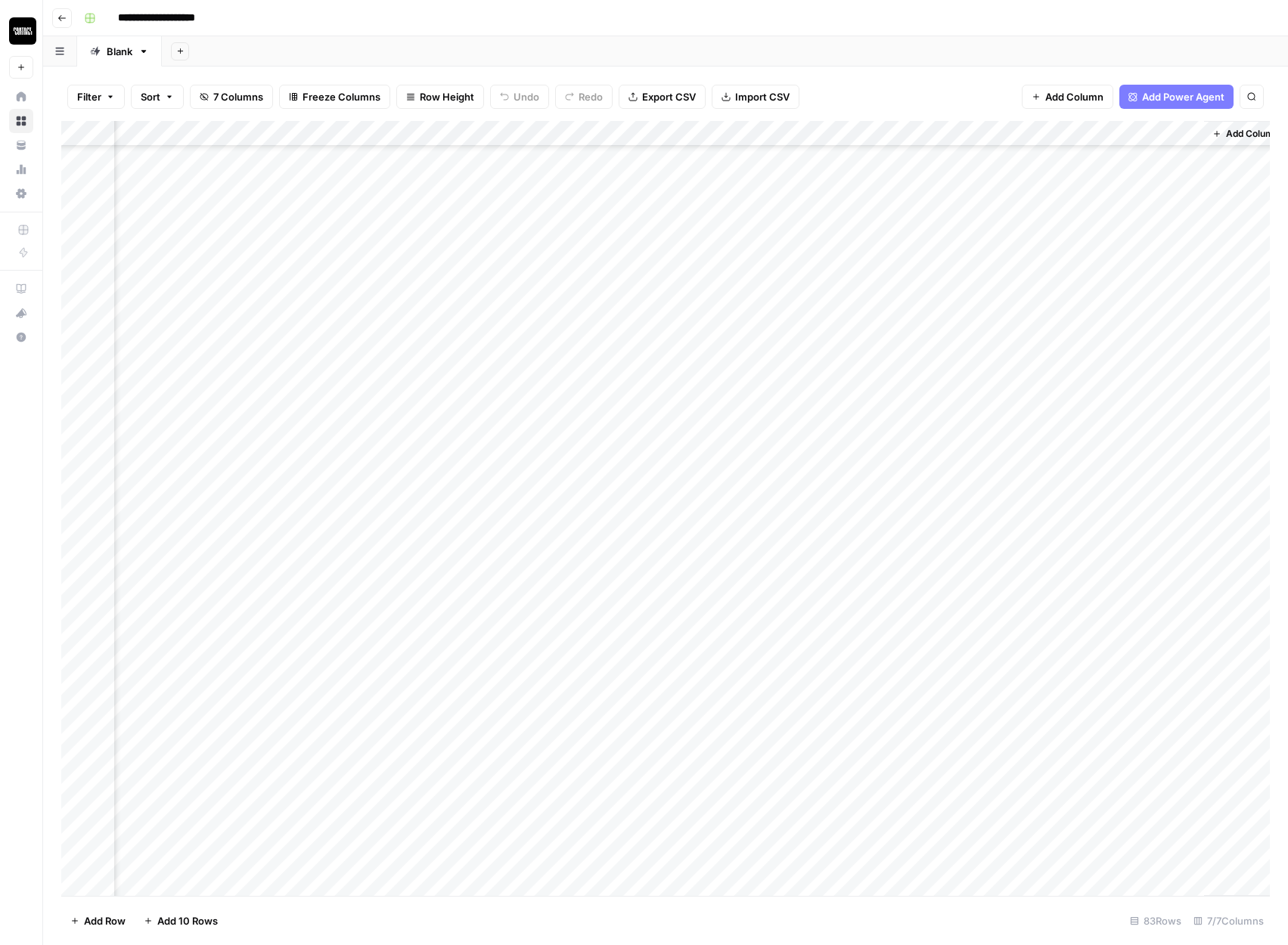
scroll to position [1408, 492]
click at [1112, 728] on div "Add Column" at bounding box center [665, 508] width 1208 height 775
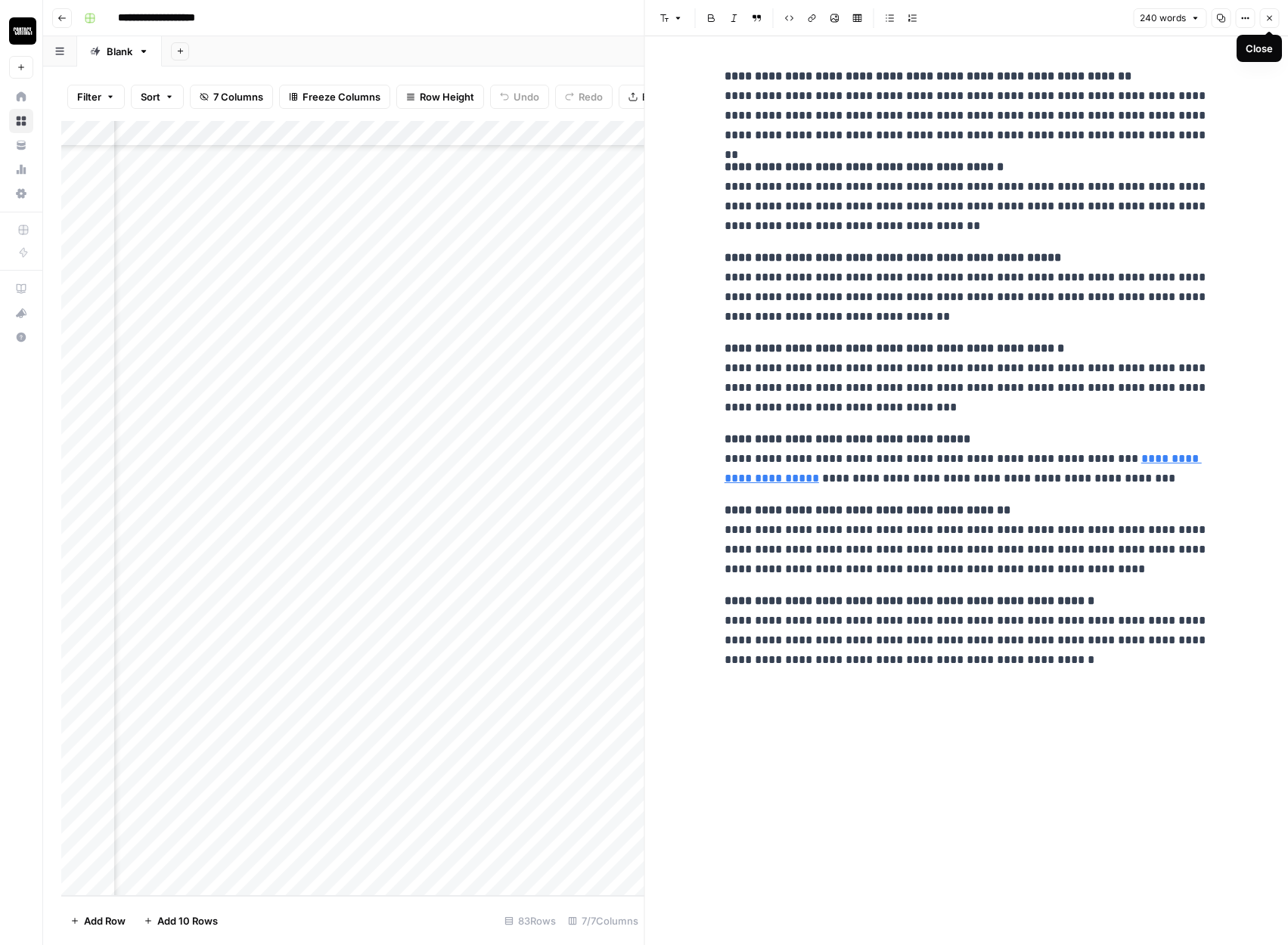
click at [1270, 20] on icon "button" at bounding box center [1269, 18] width 9 height 9
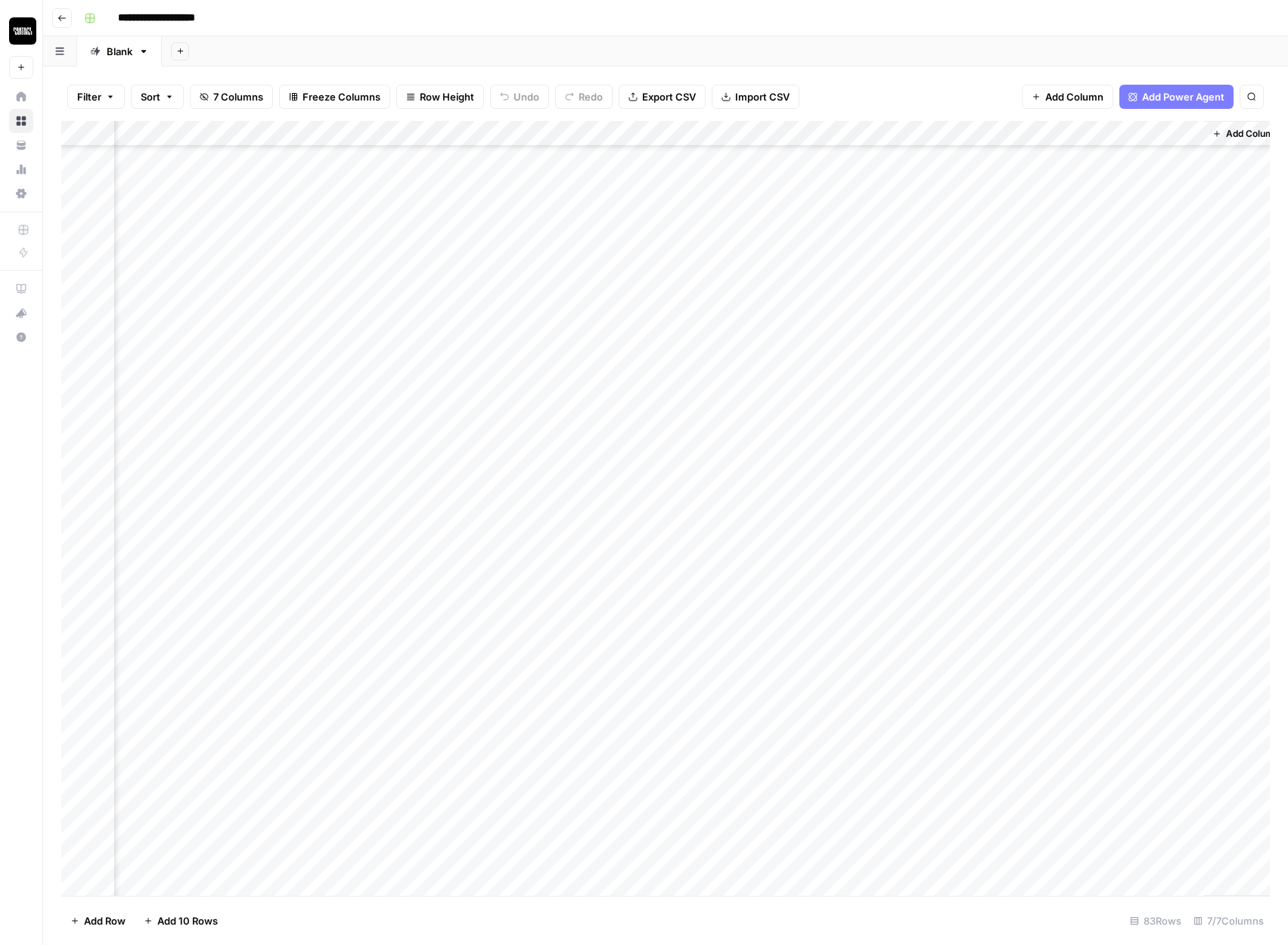
scroll to position [1408, 492]
click at [665, 99] on span "Export CSV" at bounding box center [669, 97] width 54 height 15
